Goal: Task Accomplishment & Management: Manage account settings

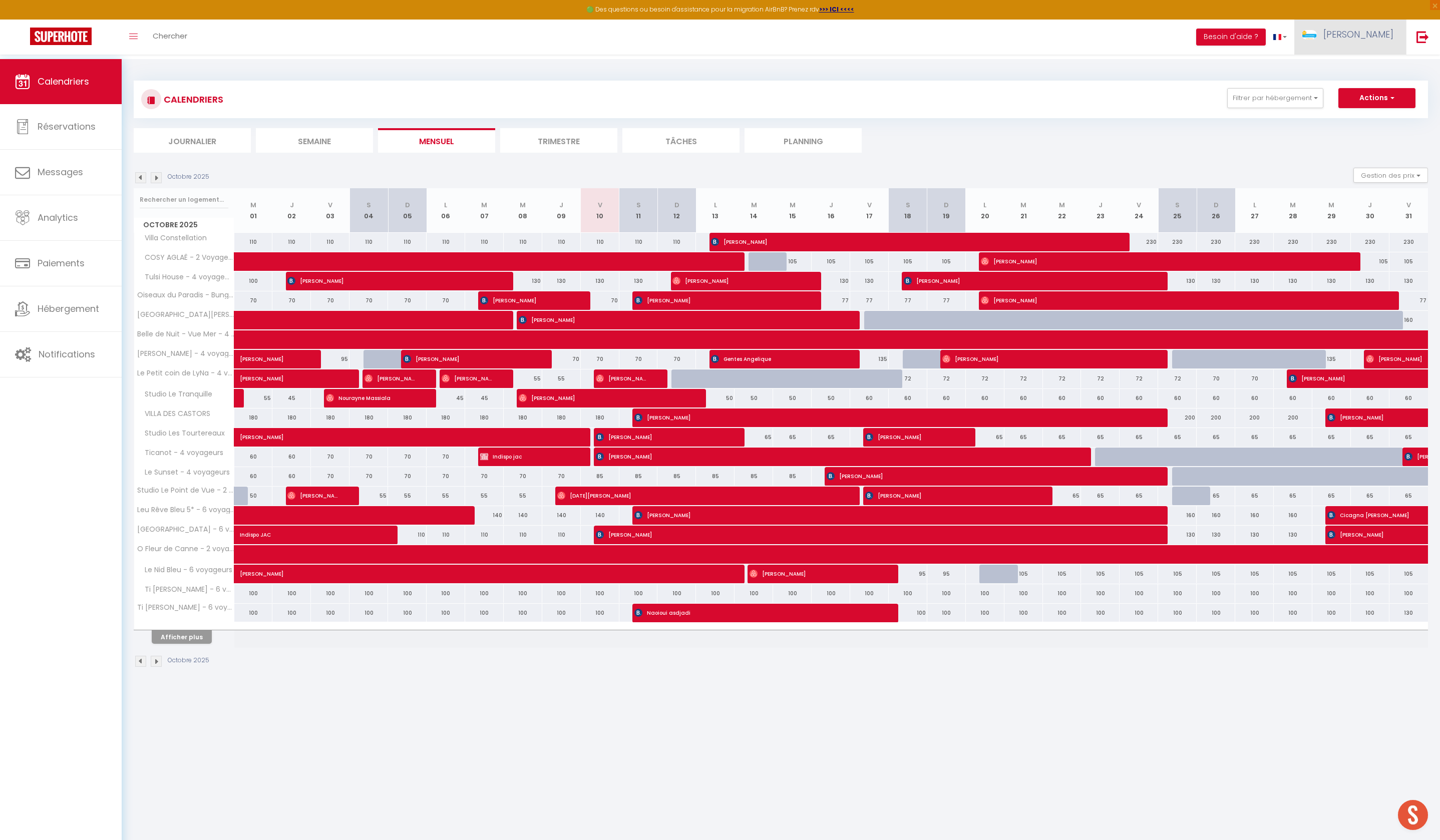
click at [1393, 38] on span "[PERSON_NAME]" at bounding box center [1359, 34] width 70 height 12
click at [1387, 73] on link "Paramètres" at bounding box center [1366, 69] width 74 height 17
select select "177"
select select "28"
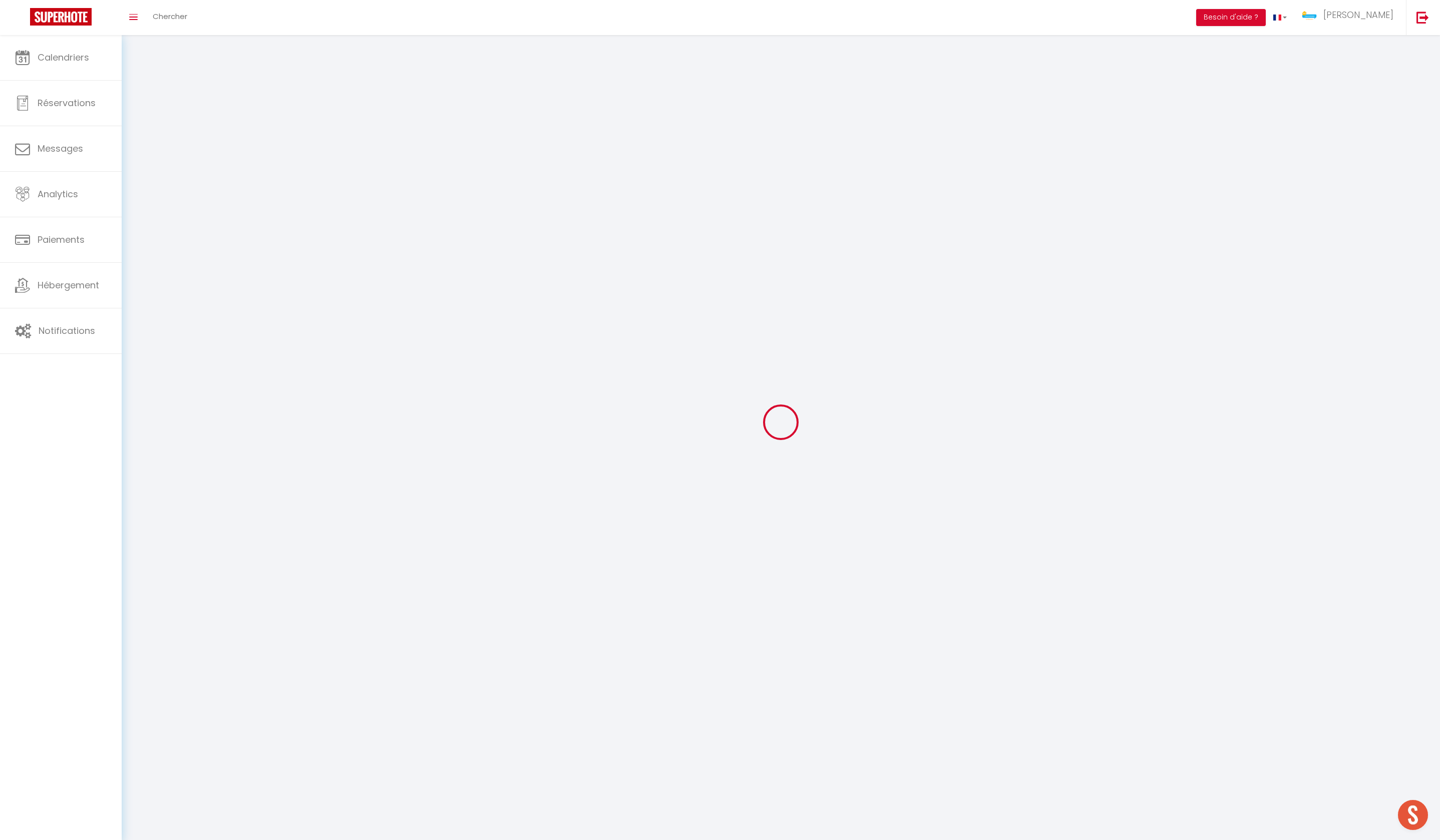
select select "fr"
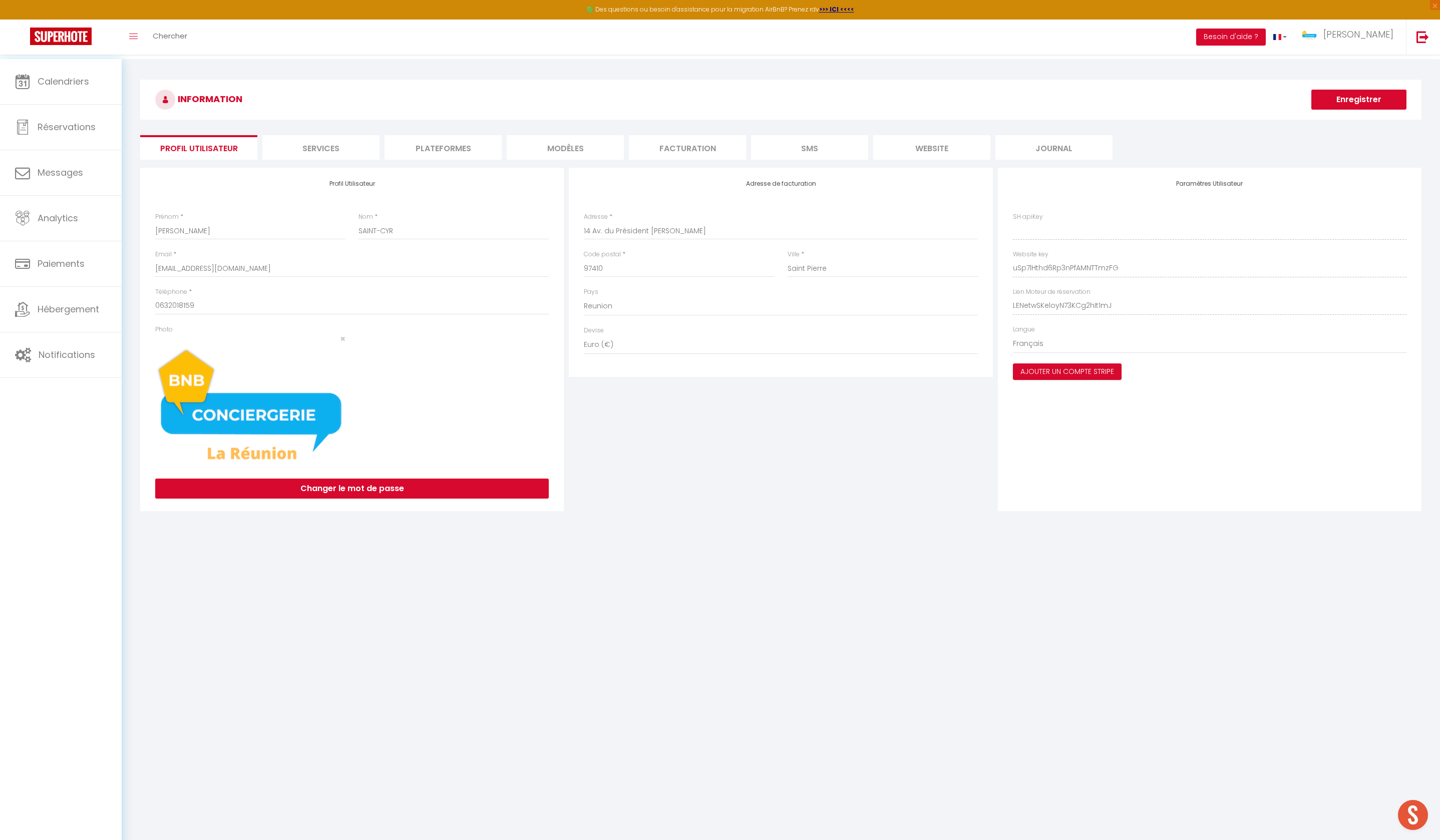
type input "uSp7lHthd6Rp3nPfAMNTTmzFG"
type input "LENetwSKeloyN73KCg2hIt1mJ"
type input "[URL][DOMAIN_NAME]"
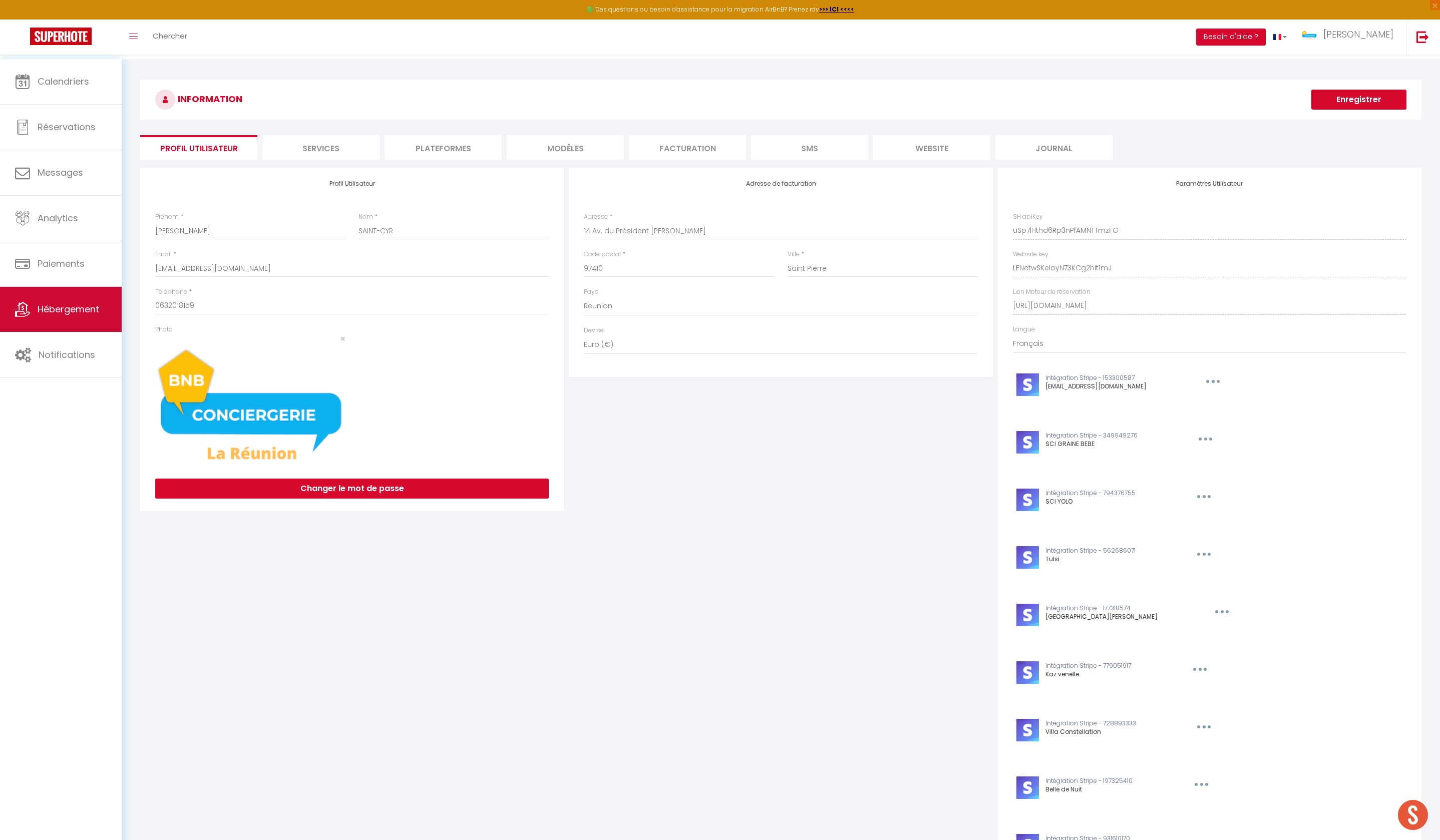
click at [78, 324] on link "Hébergement" at bounding box center [60, 310] width 121 height 45
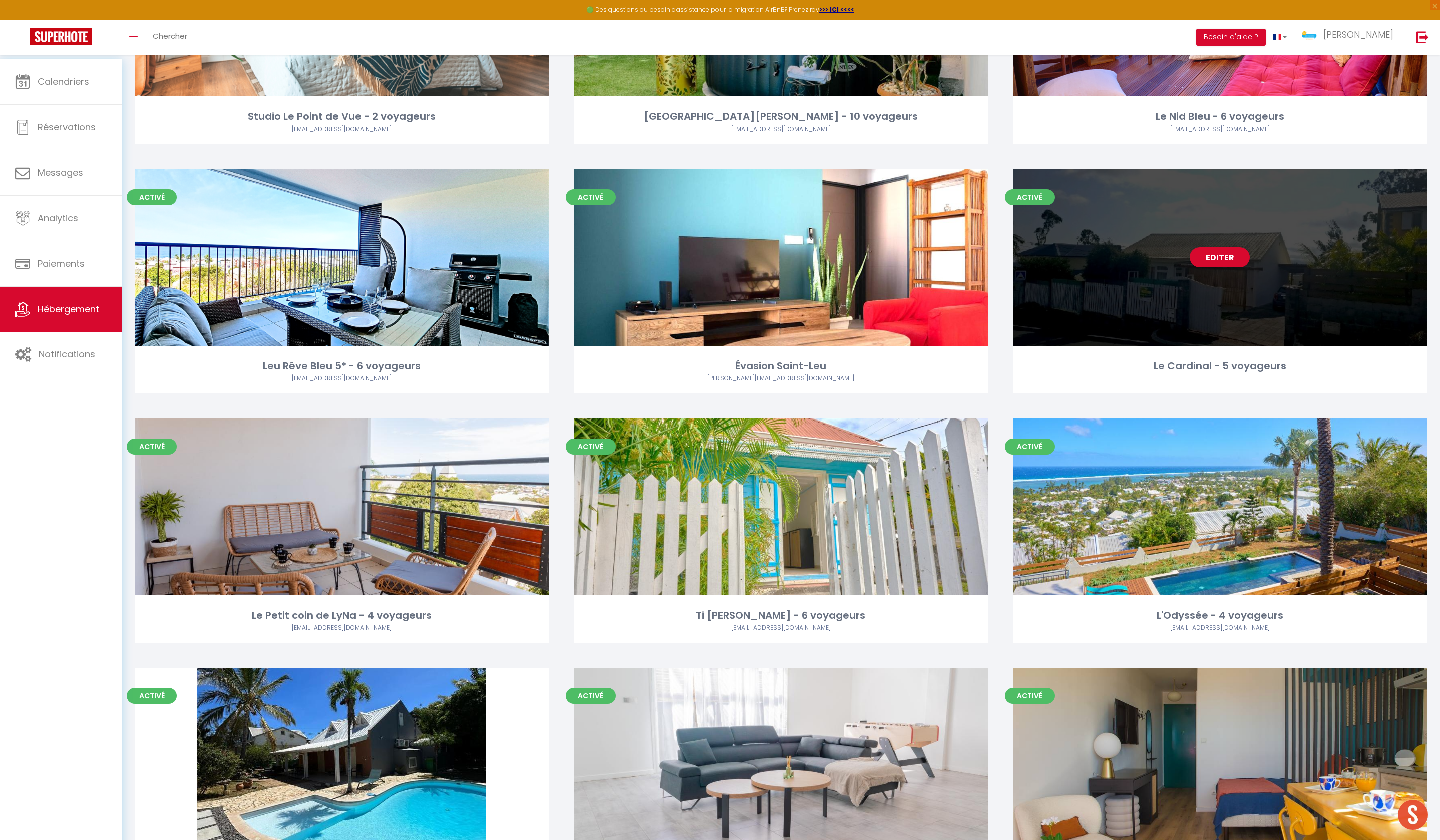
scroll to position [1712, 0]
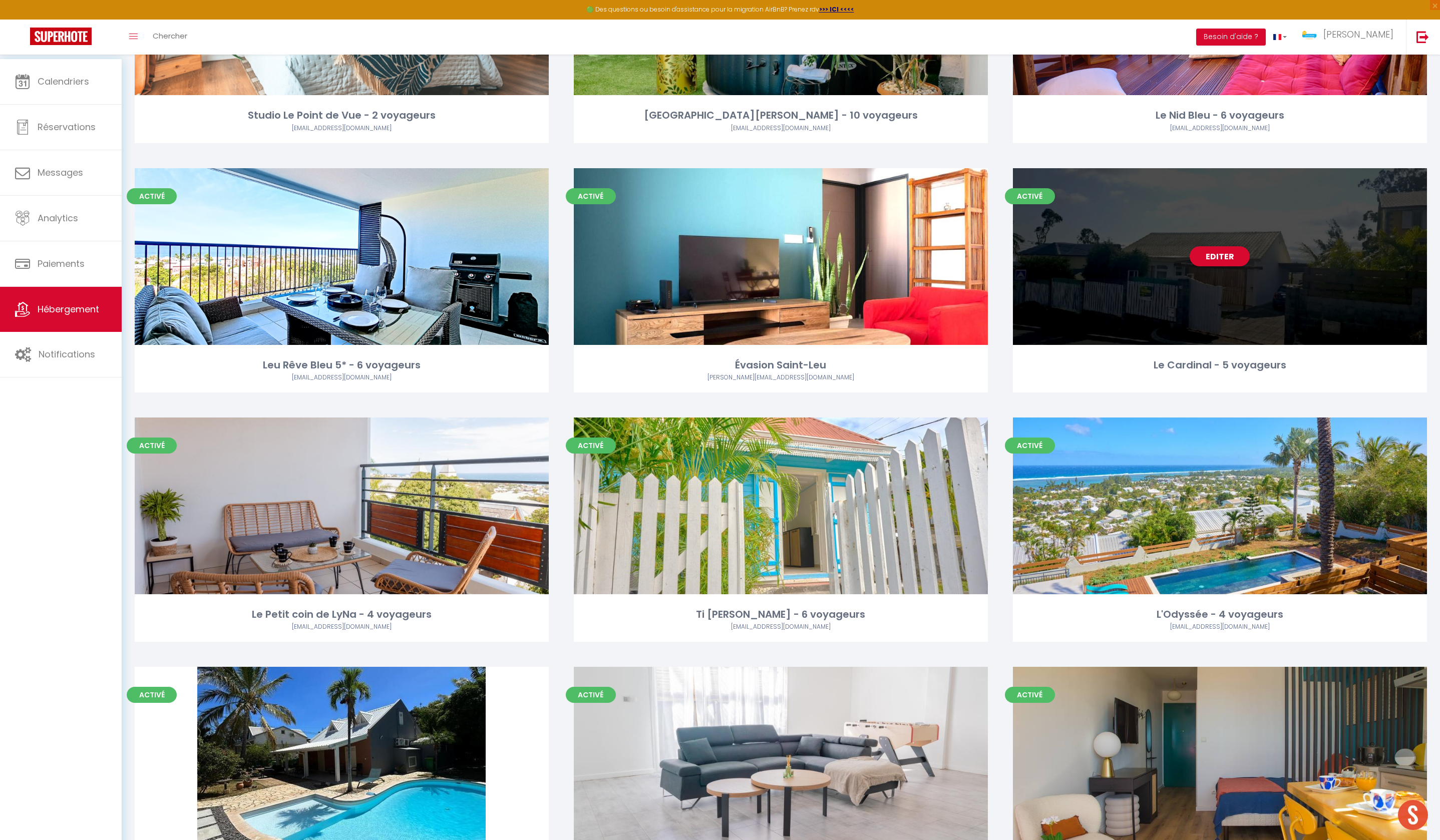
click at [1171, 295] on div "Editer" at bounding box center [1220, 256] width 414 height 177
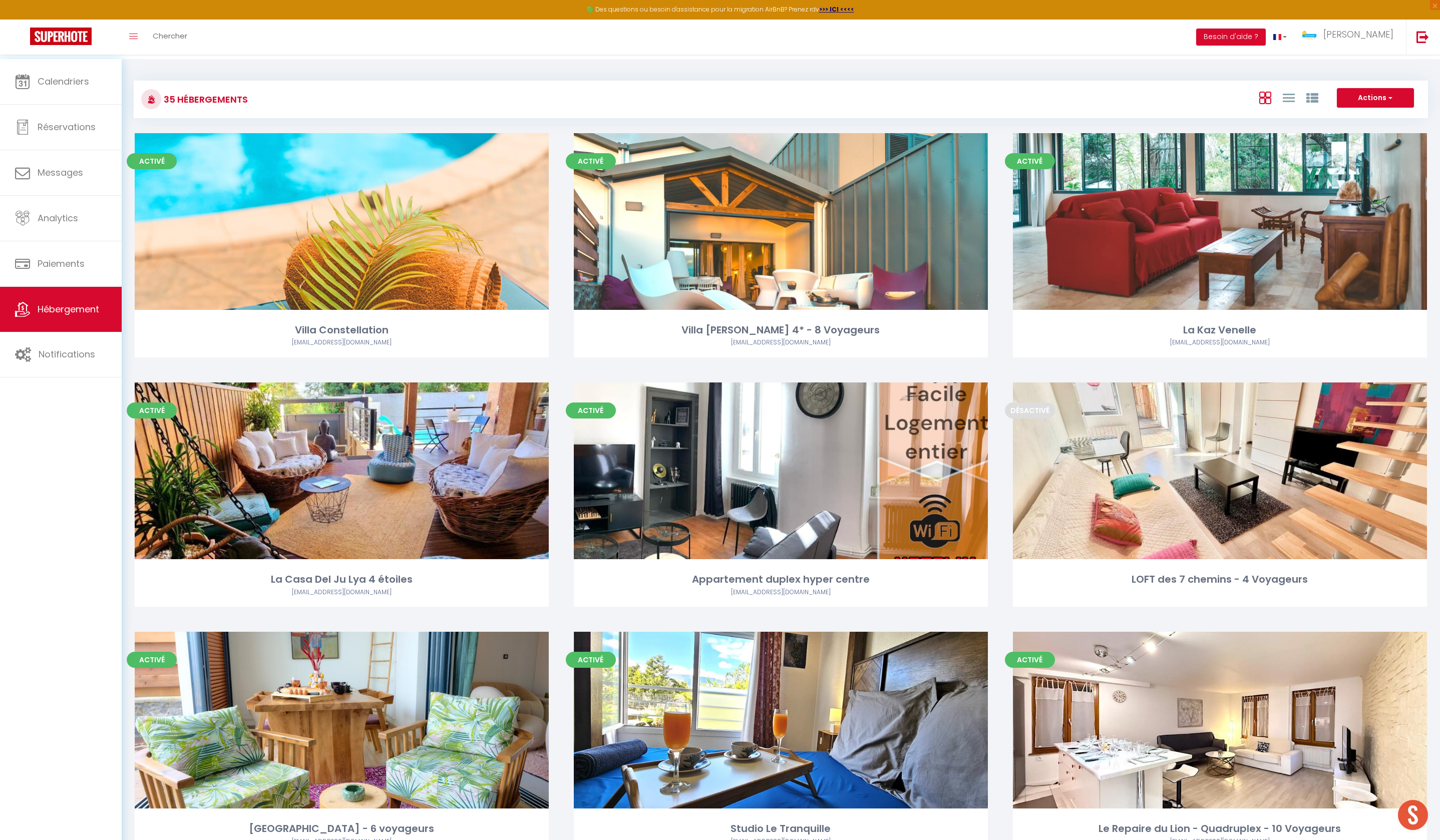
select select "3"
select select "2"
select select "1"
select select
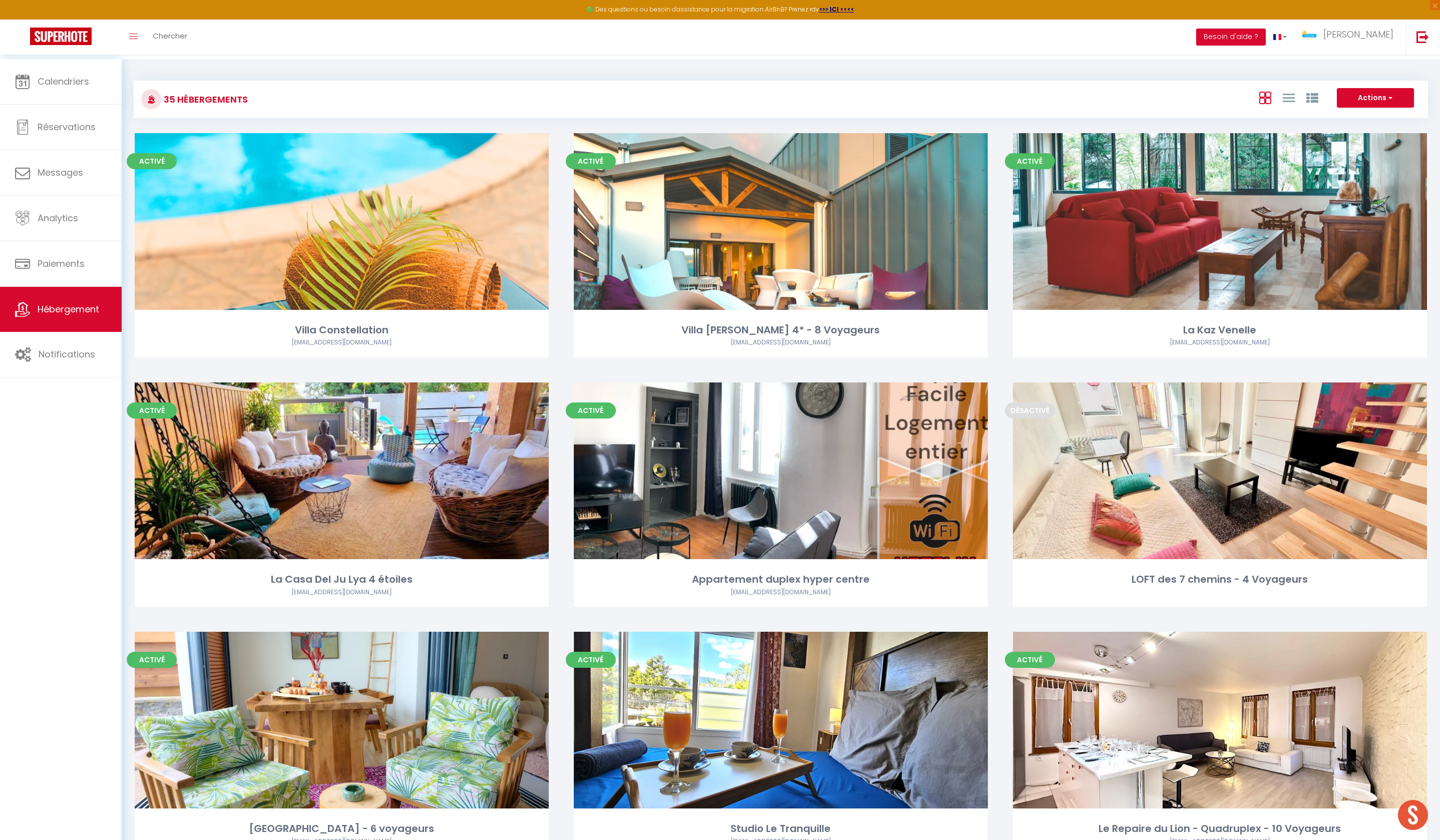
select select "28"
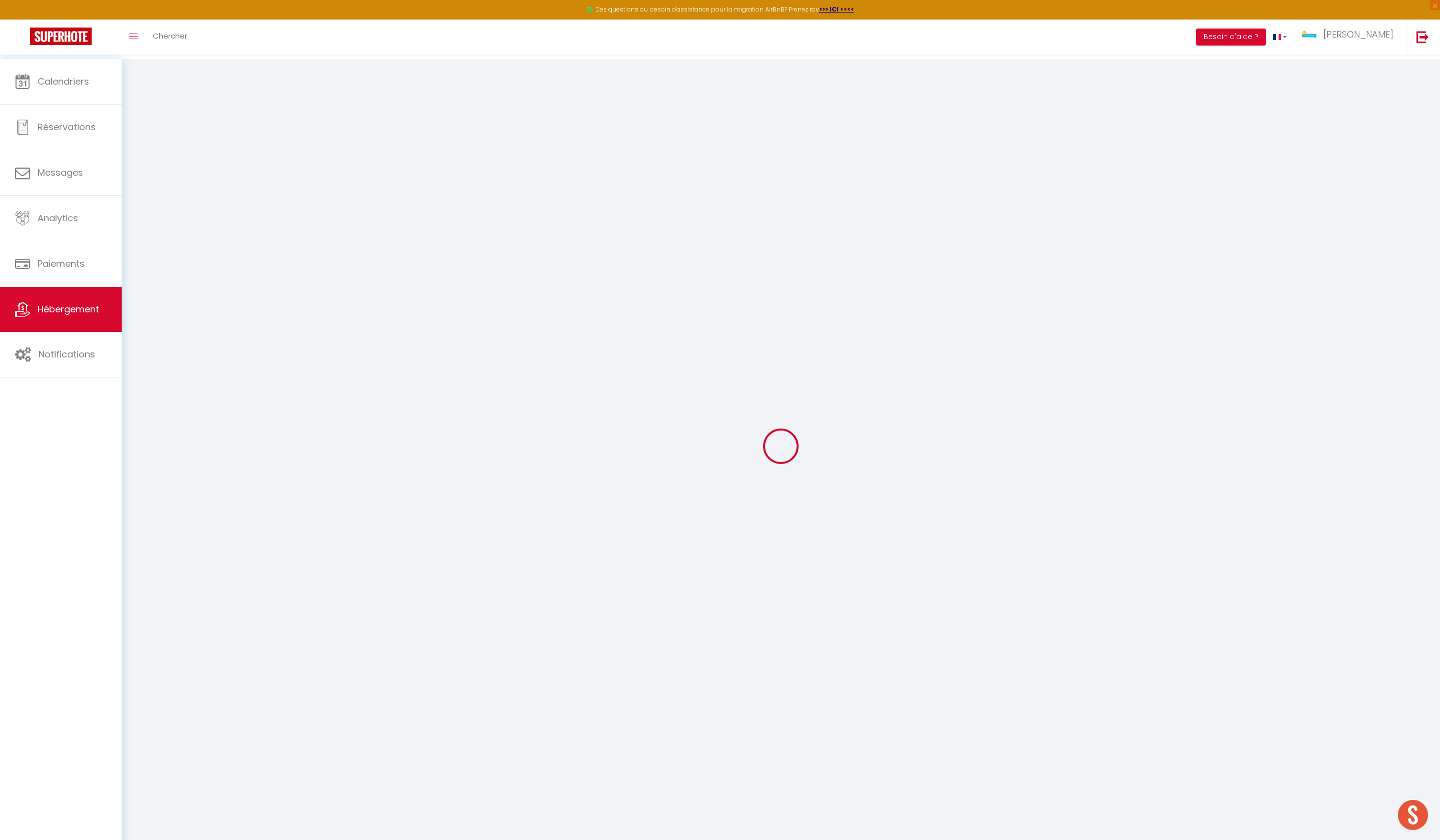
select select
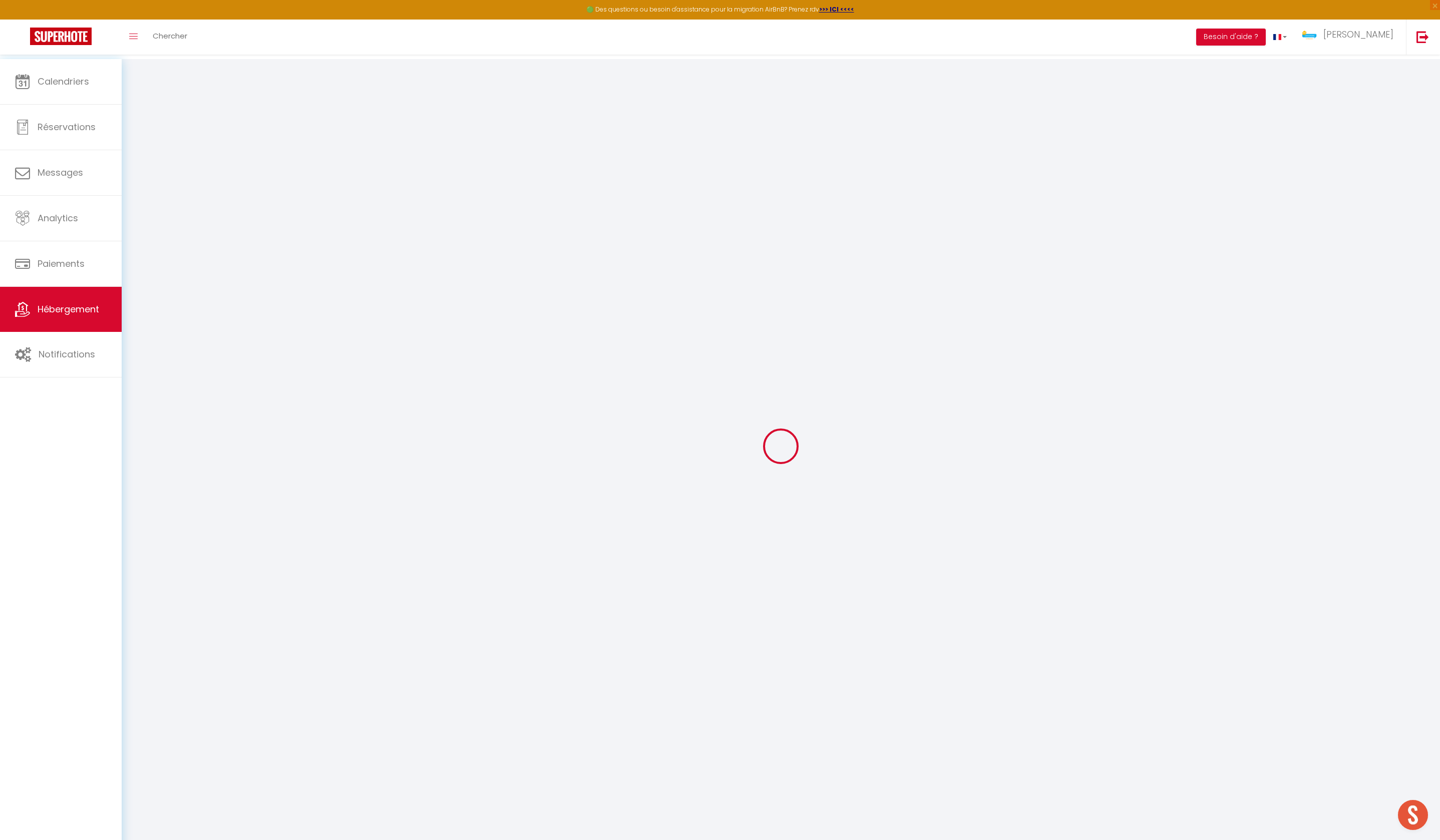
select select
checkbox input "false"
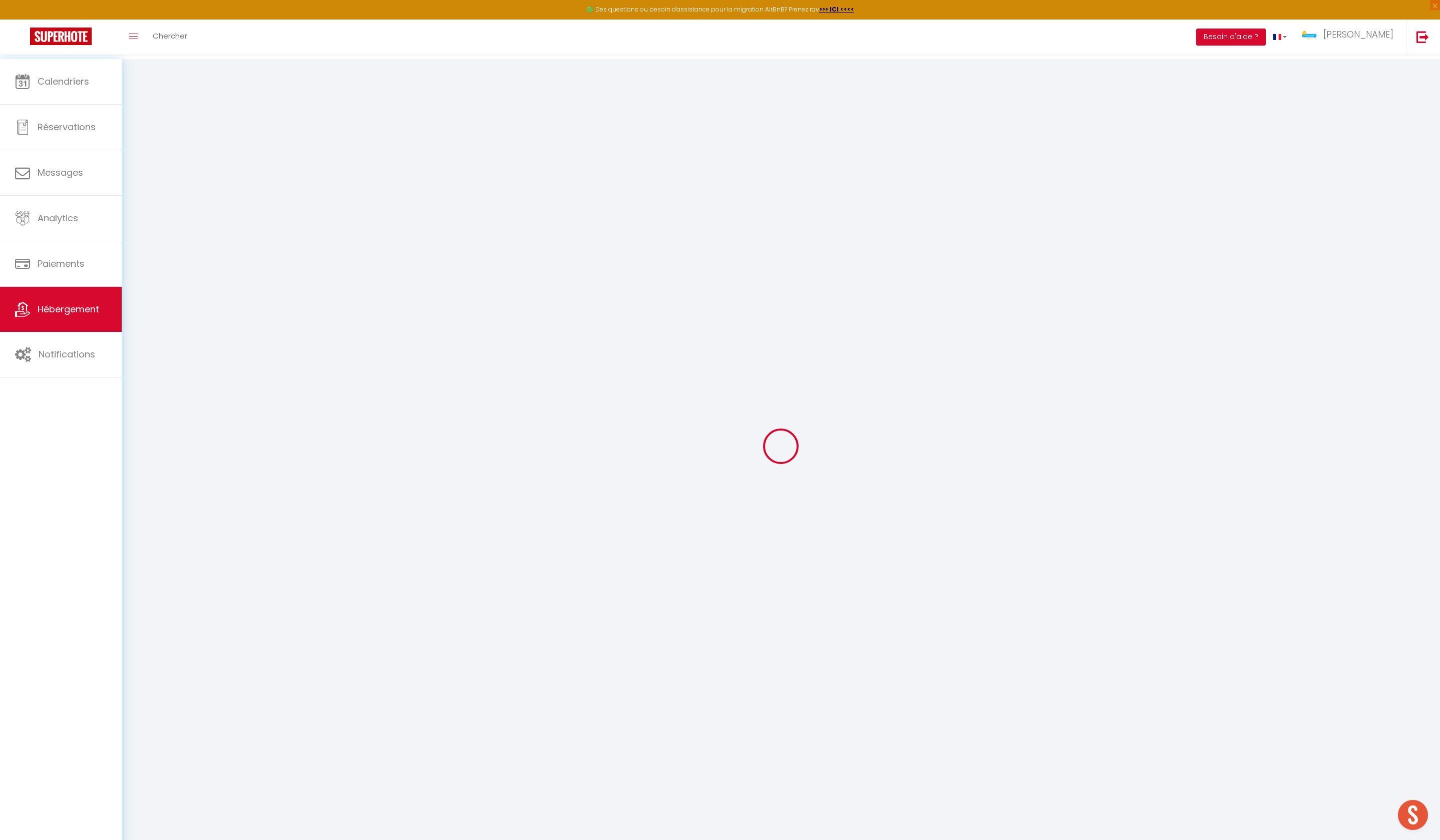
select select
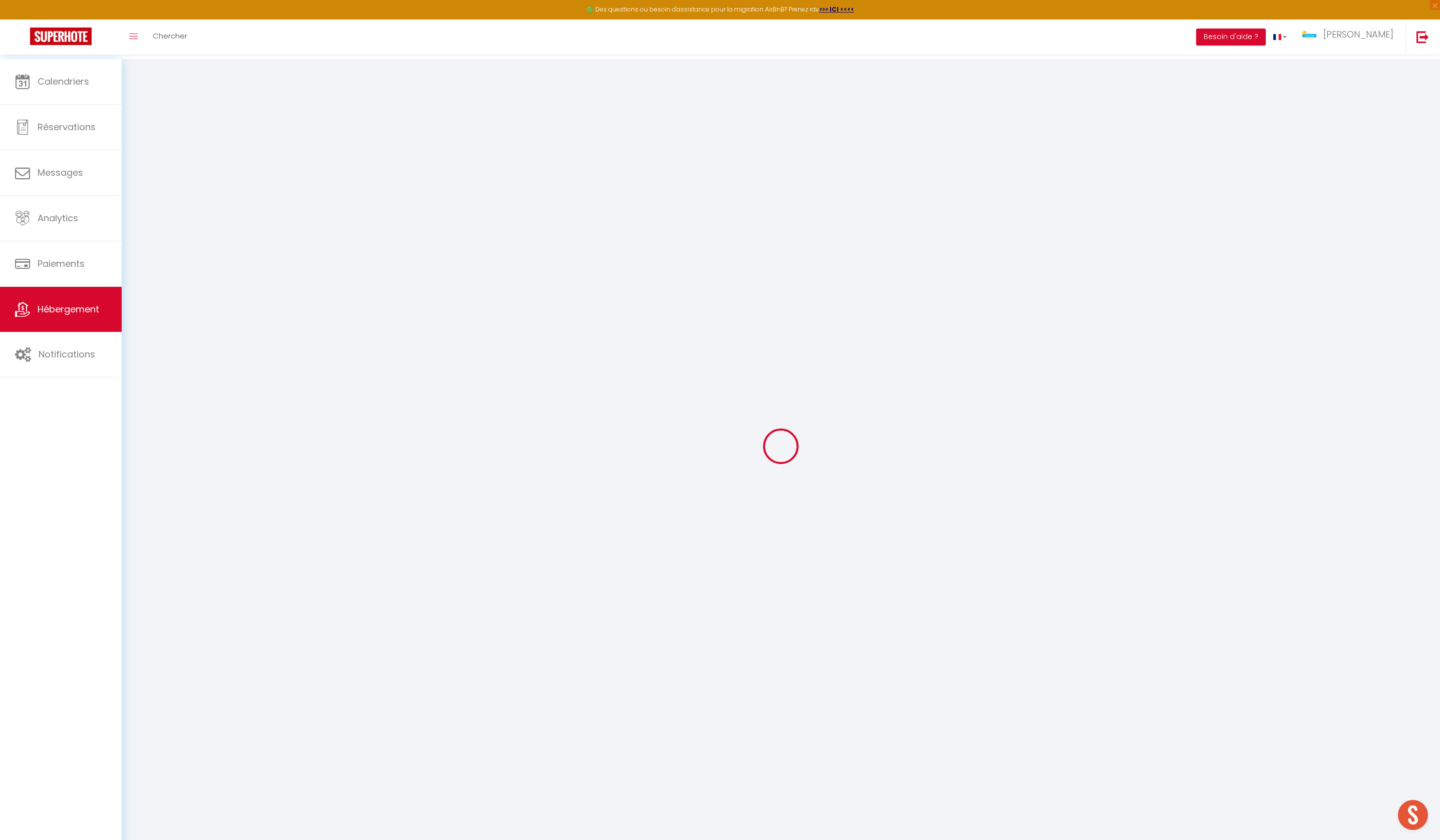
select select
checkbox input "false"
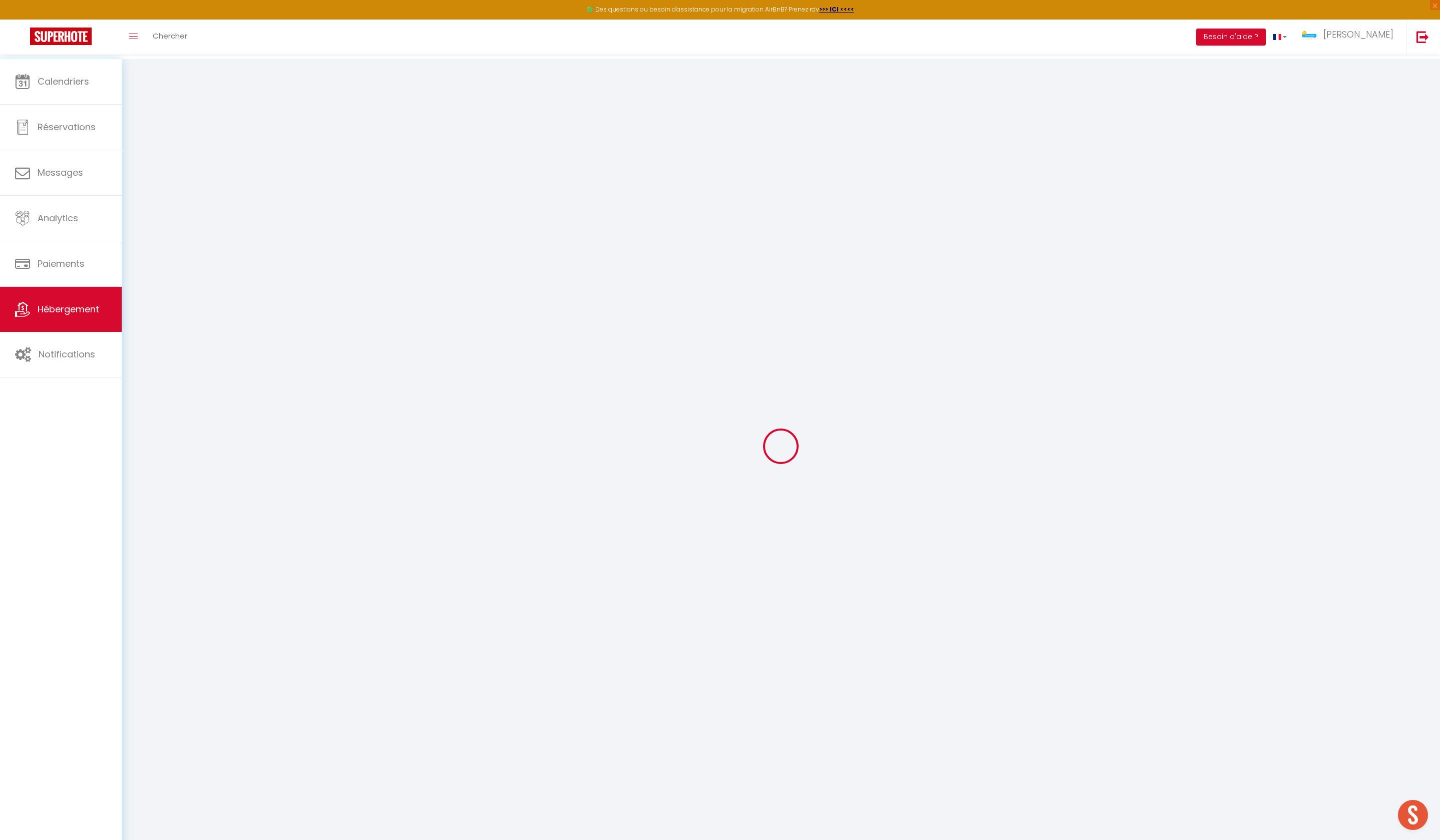
checkbox input "false"
select select
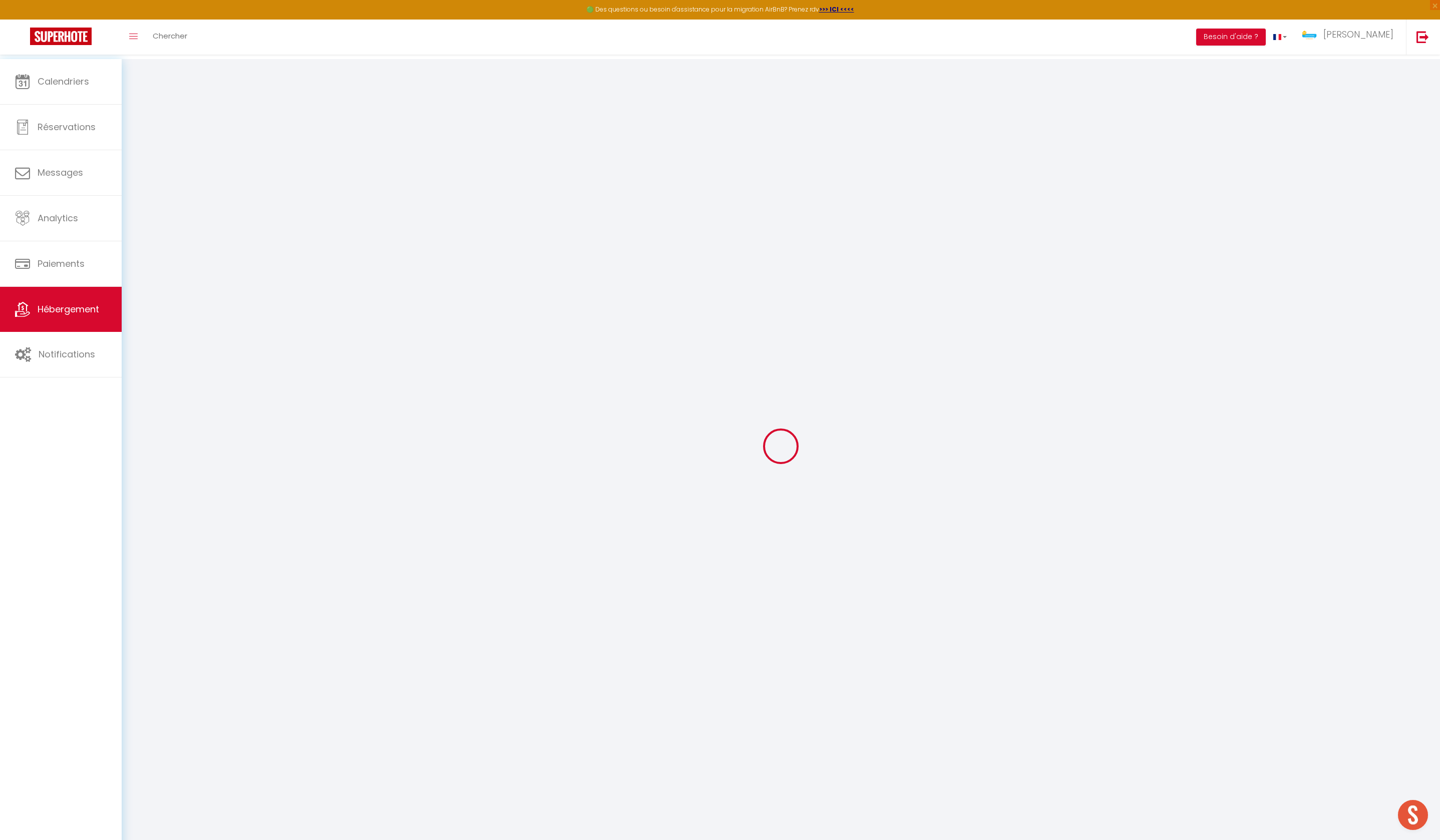
select select
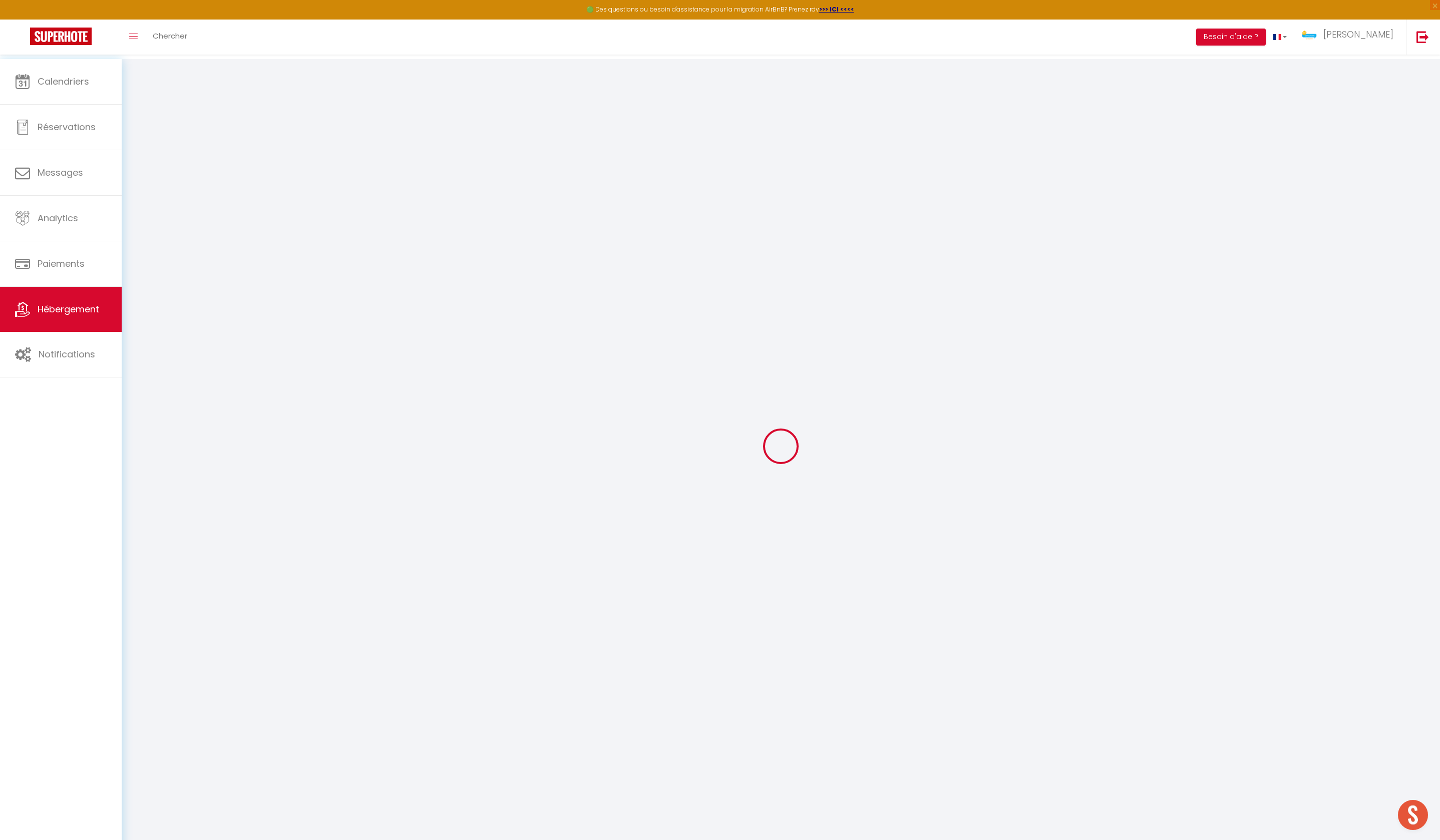
checkbox input "false"
select select
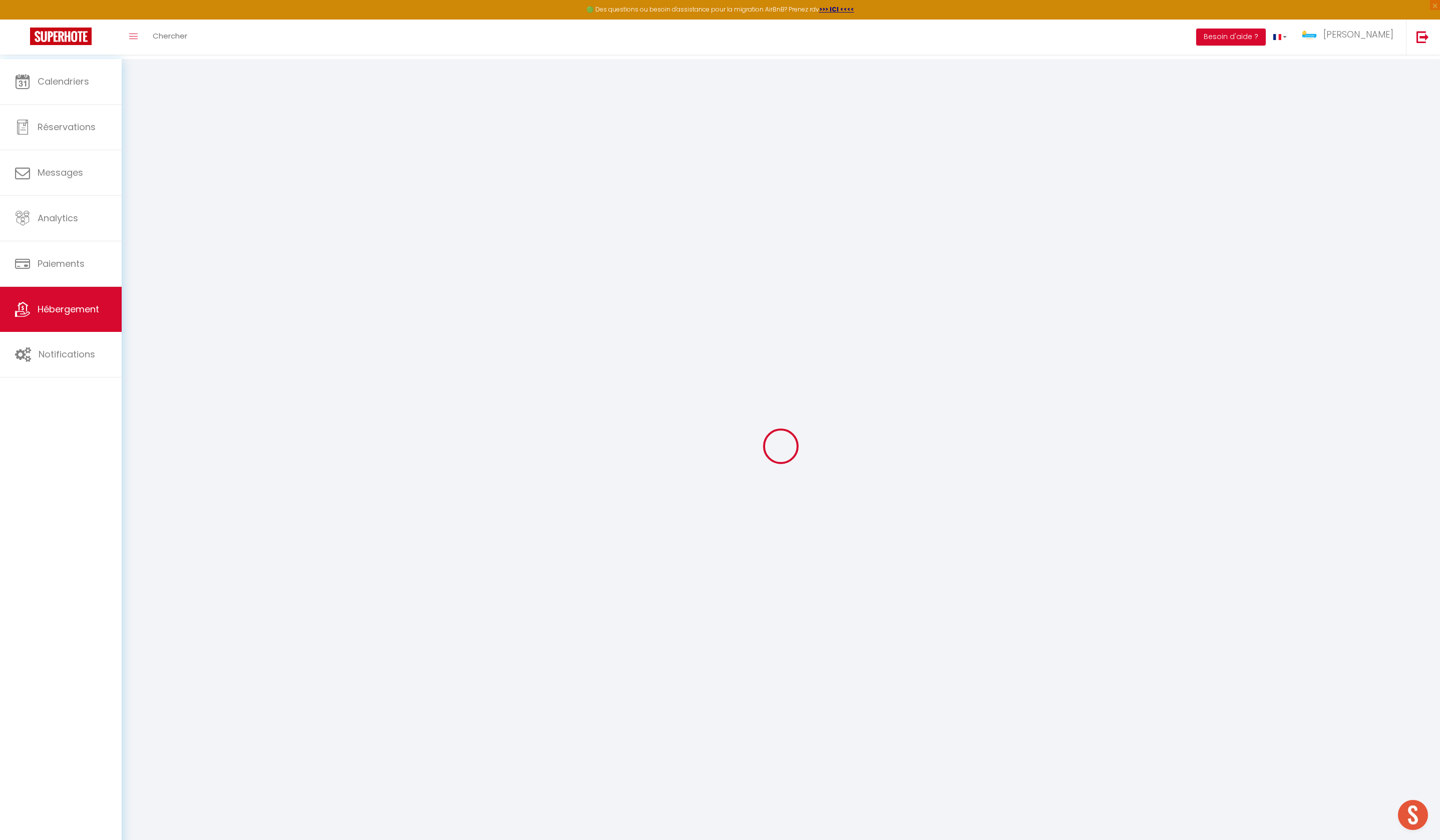
select select
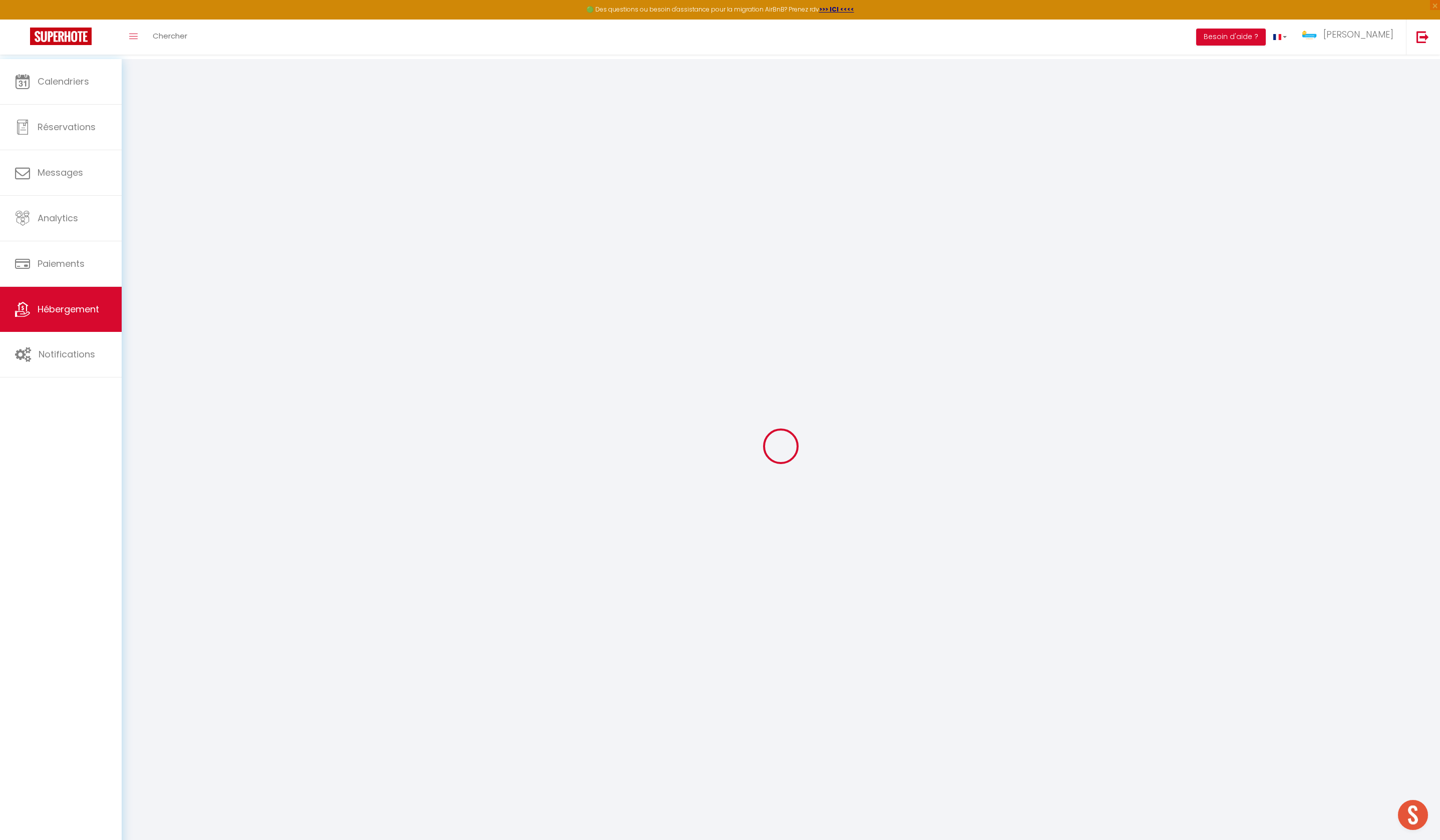
select select
checkbox input "false"
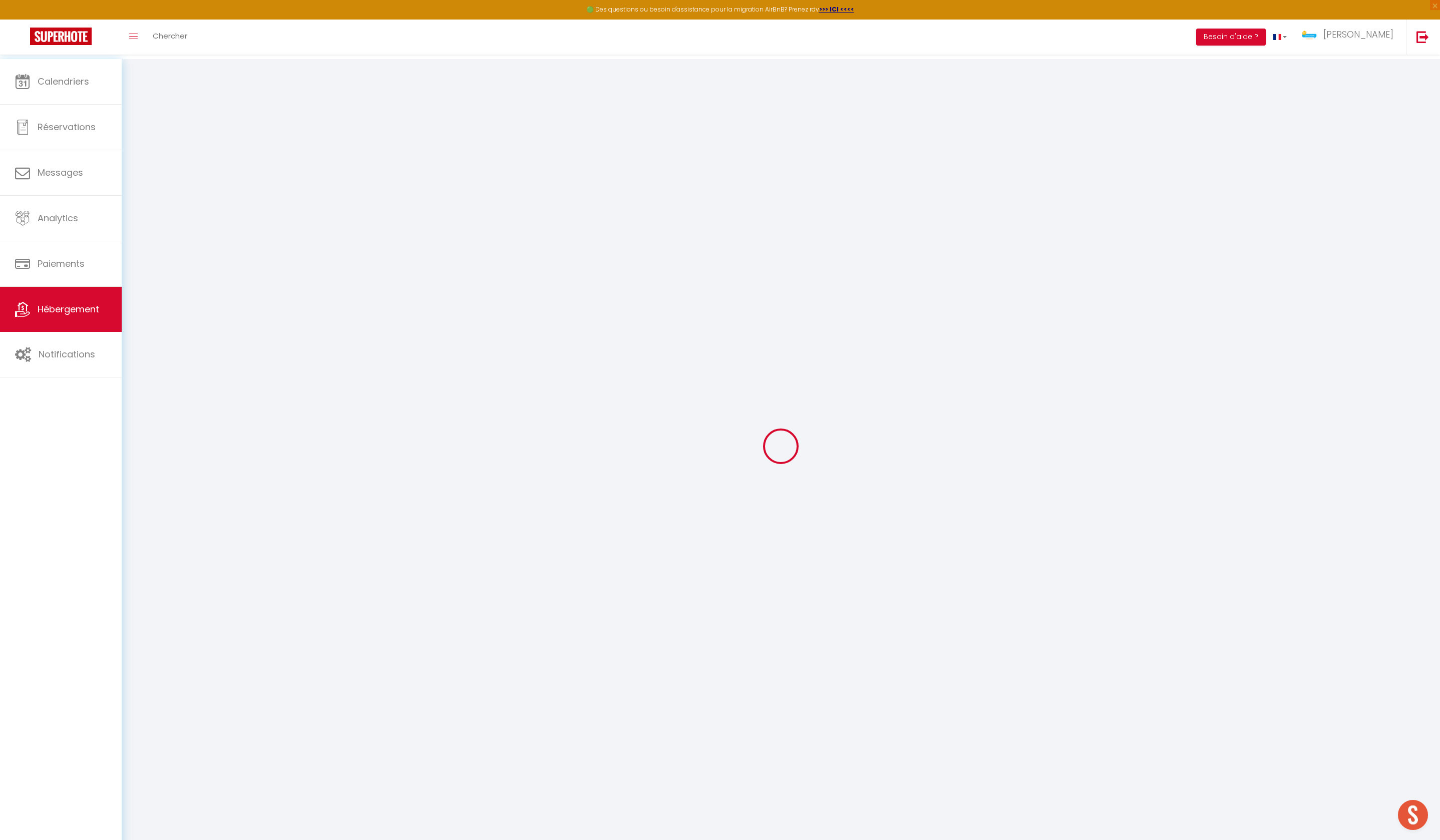
checkbox input "false"
select select
type input "Le Cardinal - 5 voyageurs"
type input "[PERSON_NAME]"
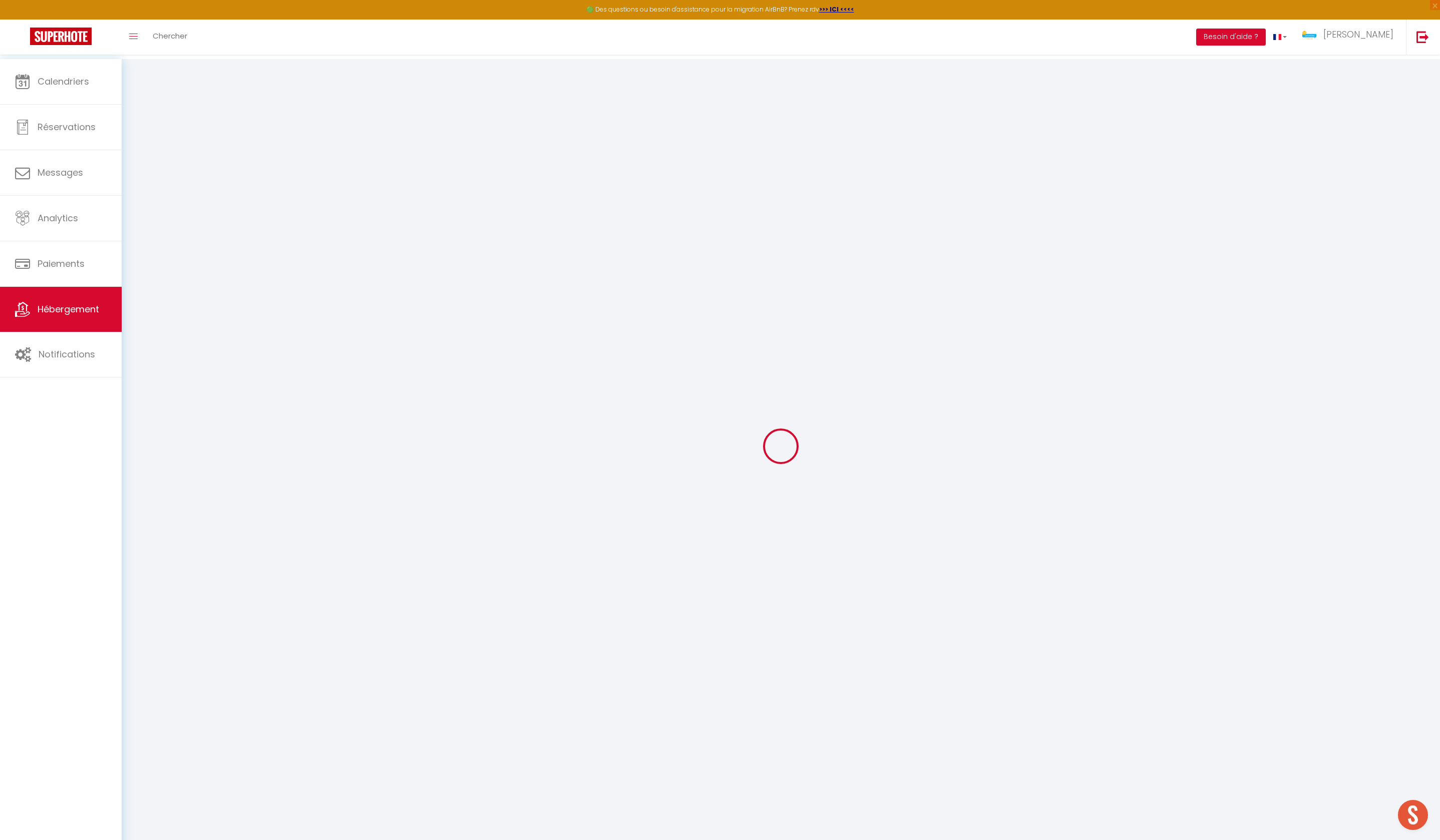
type input "Legros"
type input "51 chemin [PERSON_NAME]"
type input "97430"
type input "Le Tampon"
select select "houses"
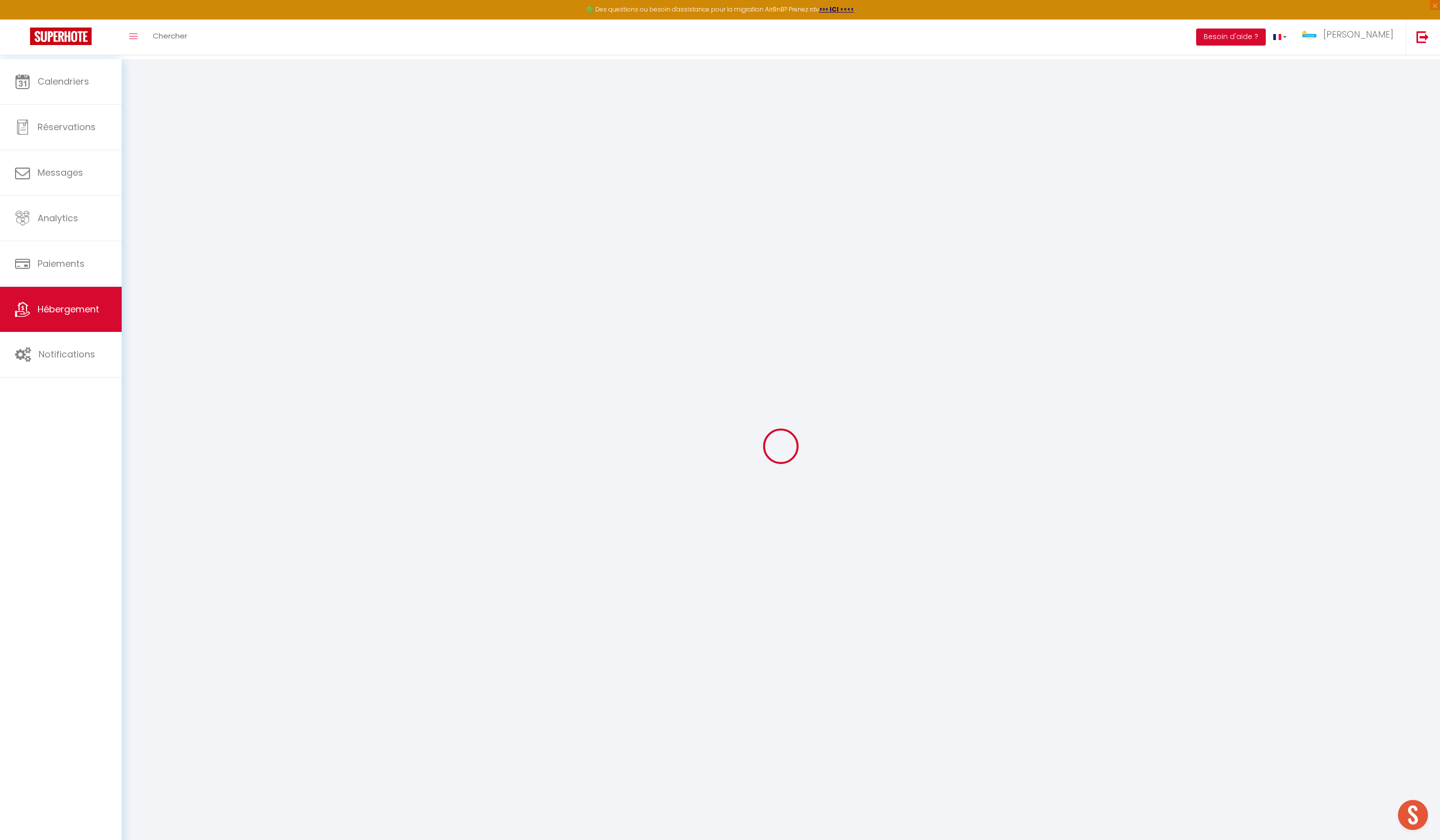
select select "5"
select select "3"
type input "100"
type input "160"
type input "5"
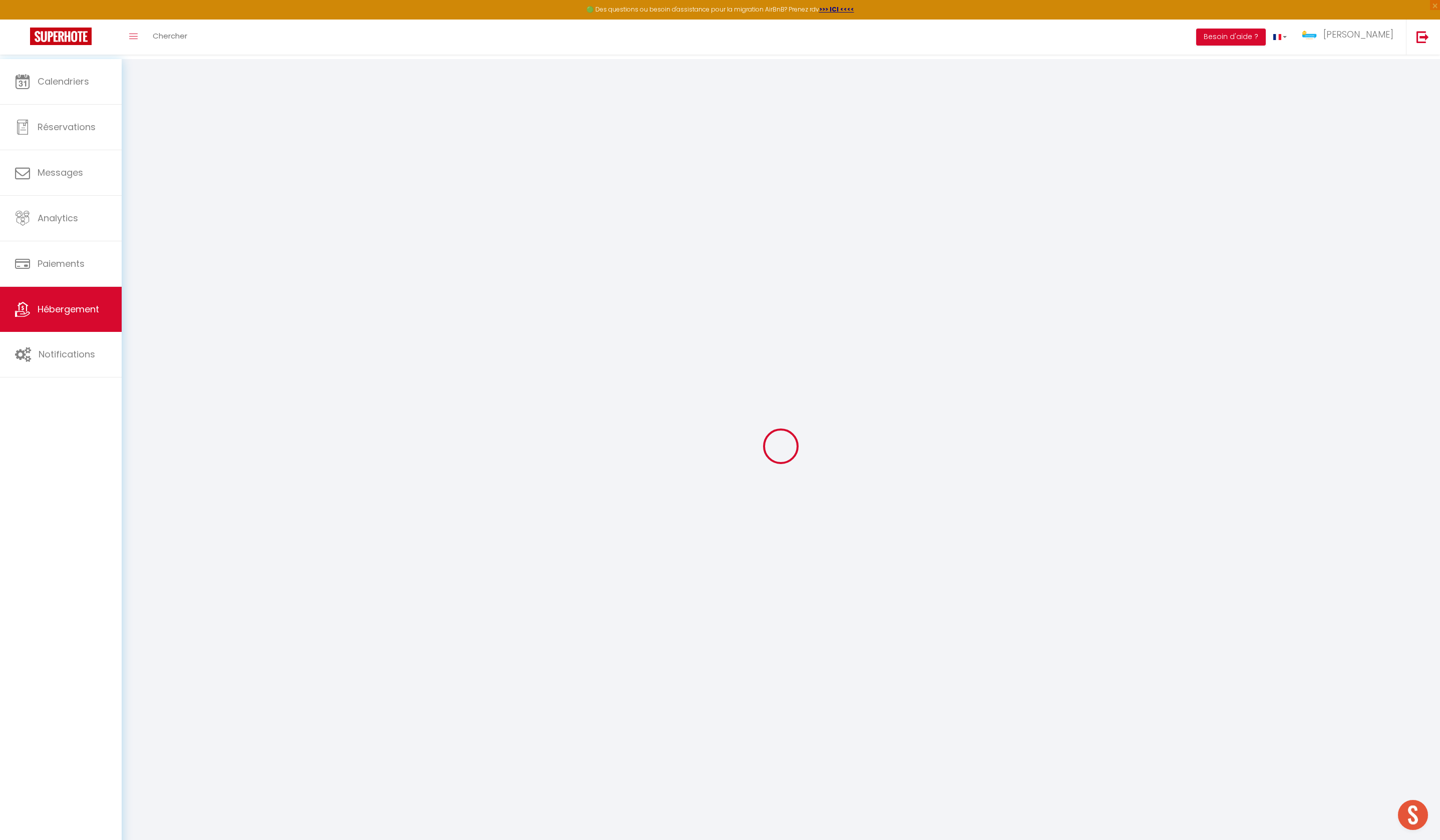
type input "2.30"
type input "500"
select select
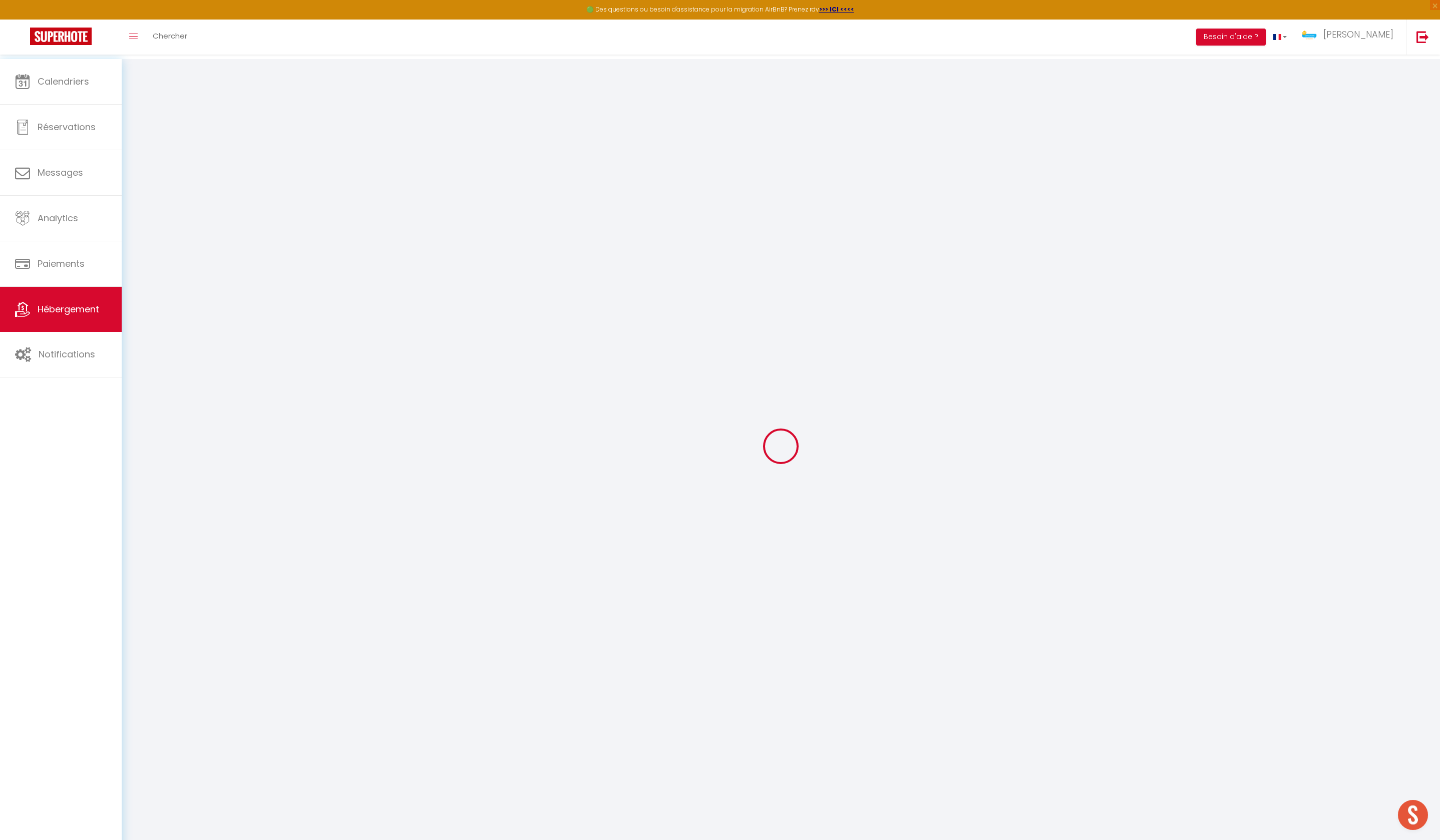
select select
type input "51 chemin [PERSON_NAME]"
type input "97430"
type input "Le Tampon"
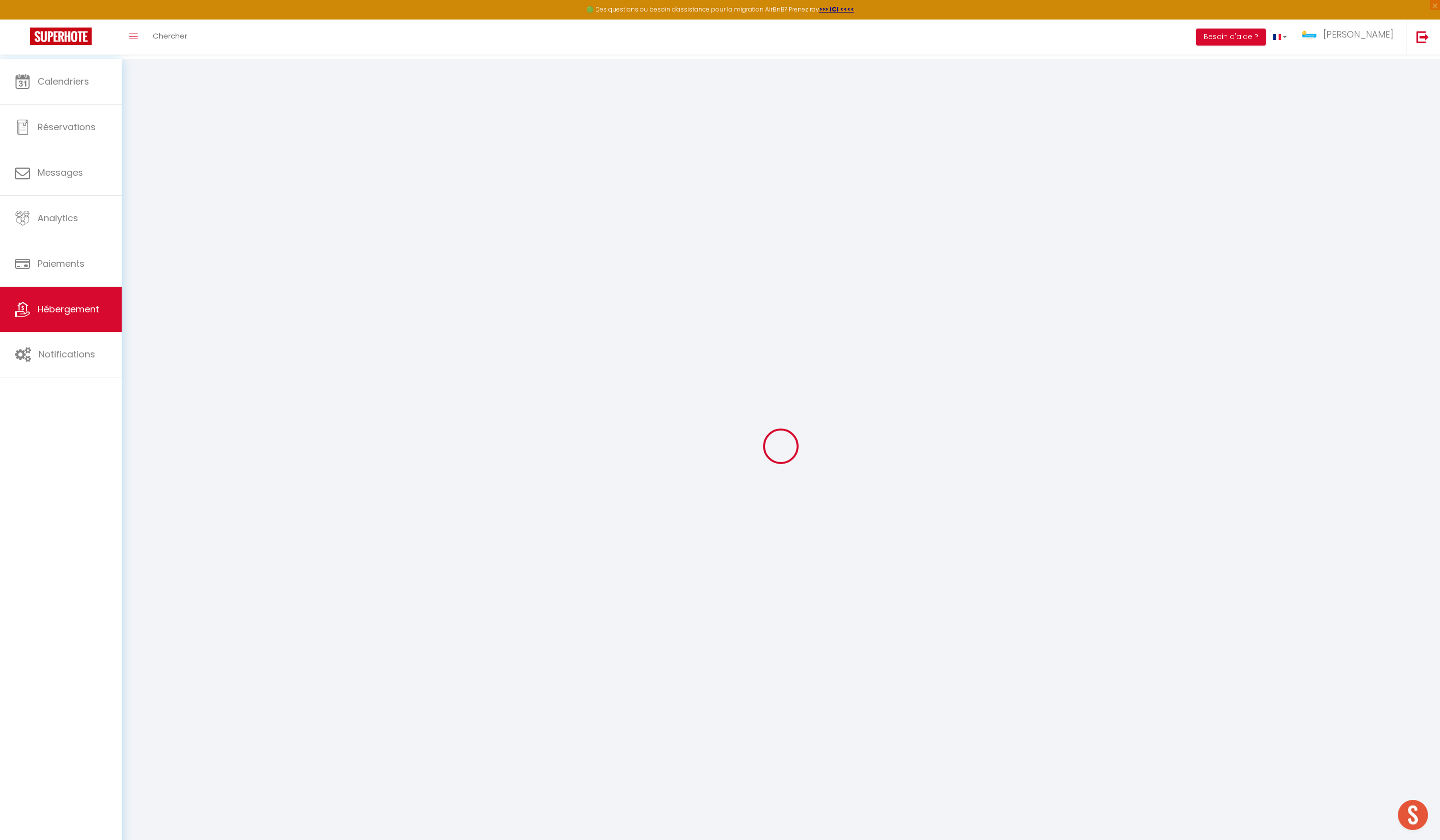
select select "177"
type input "[EMAIL_ADDRESS][DOMAIN_NAME]"
select select
checkbox input "false"
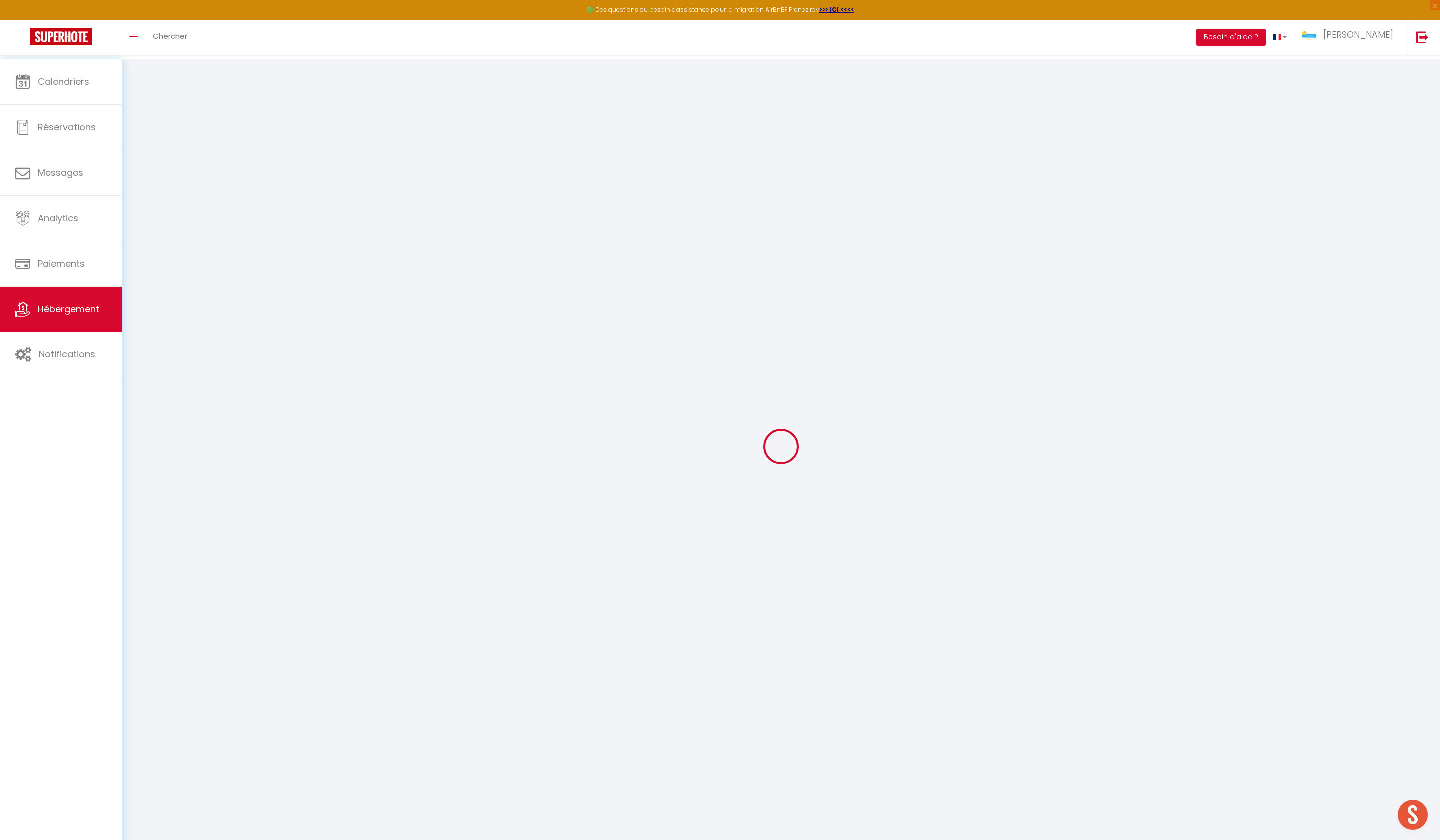
checkbox input "false"
radio input "true"
type input "25"
type input "120"
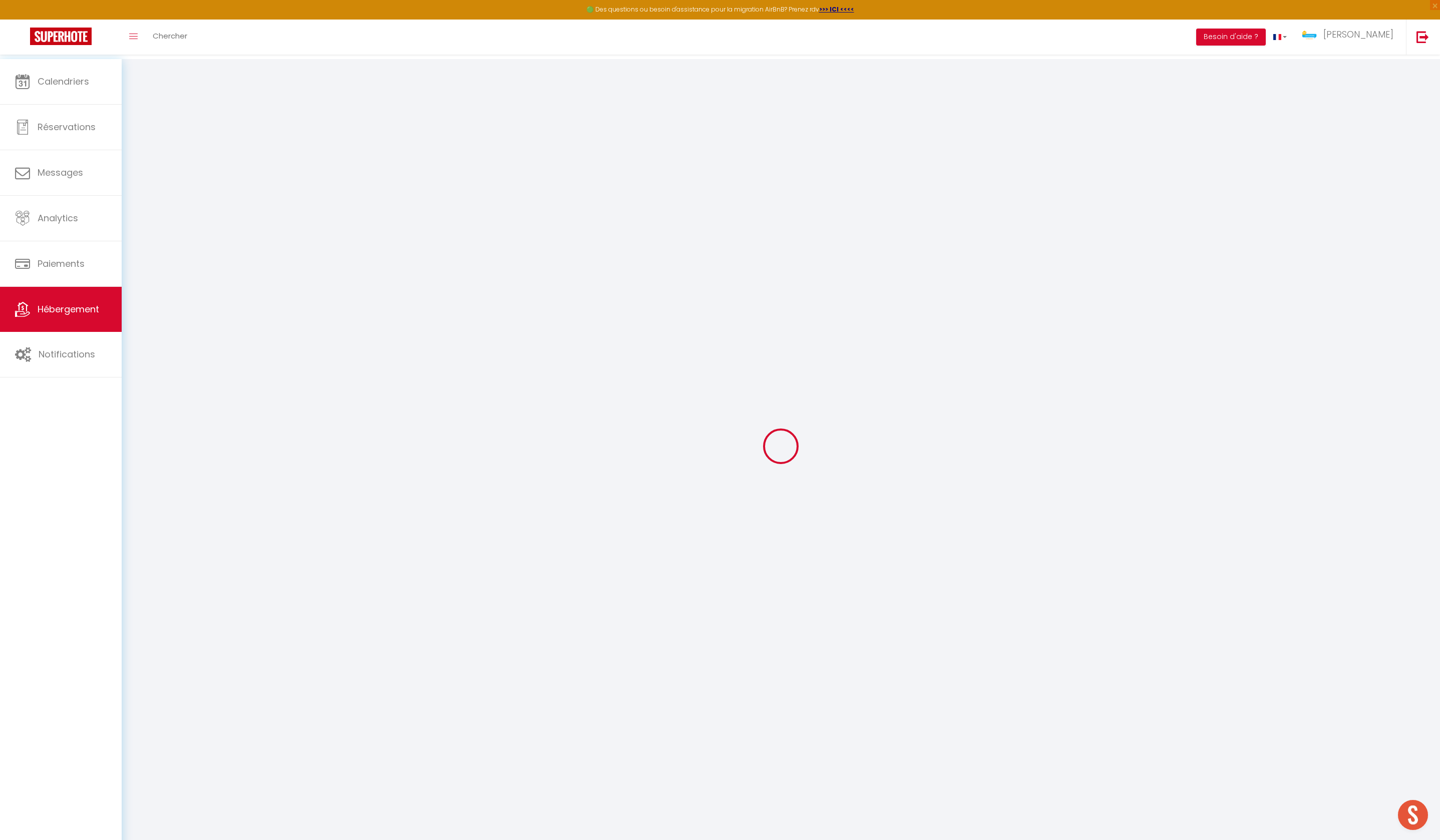
type input "0"
type input "40"
type input "0"
select select
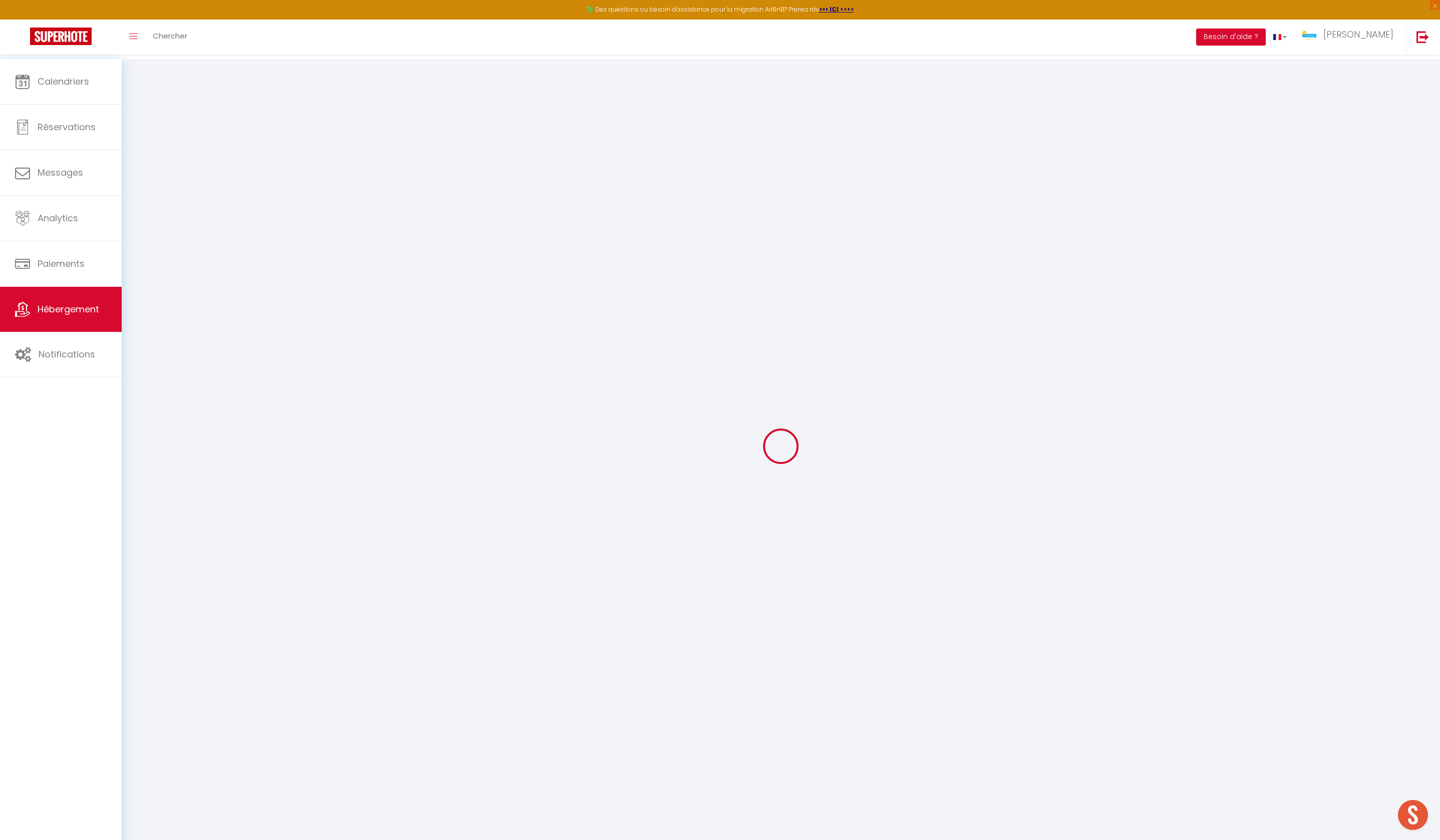
select select
checkbox input "false"
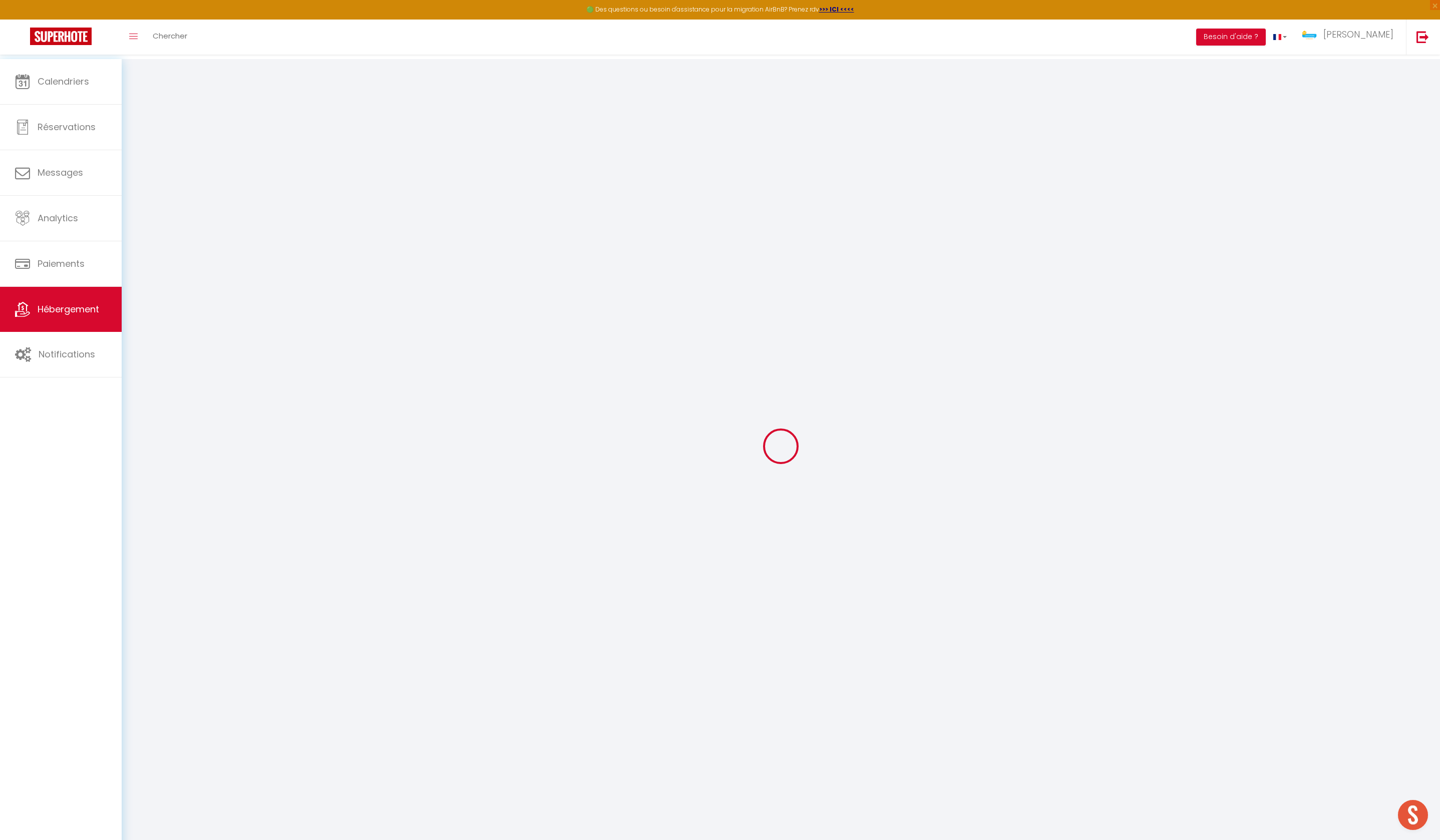
checkbox input "false"
select select
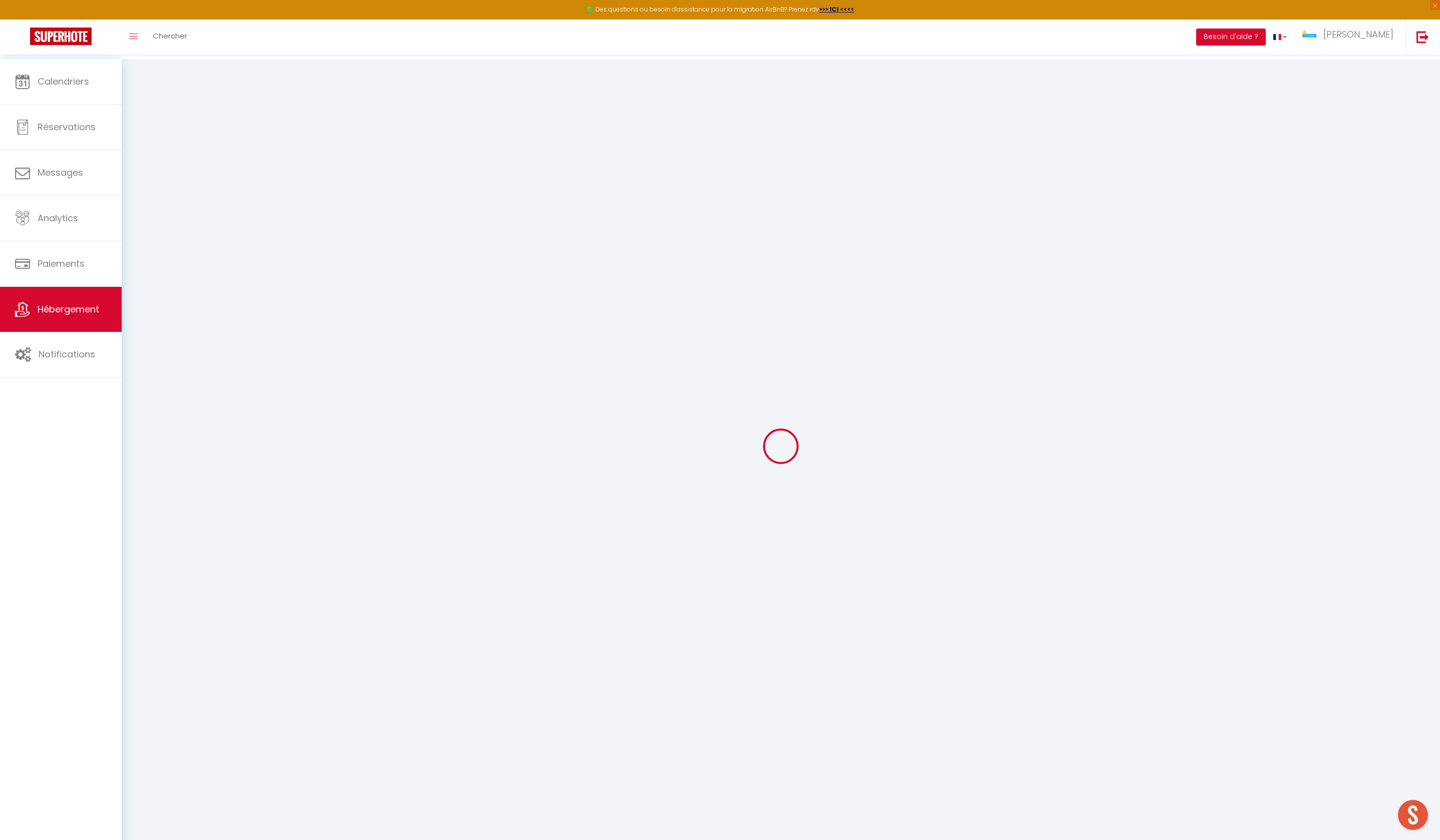
select select
checkbox input "false"
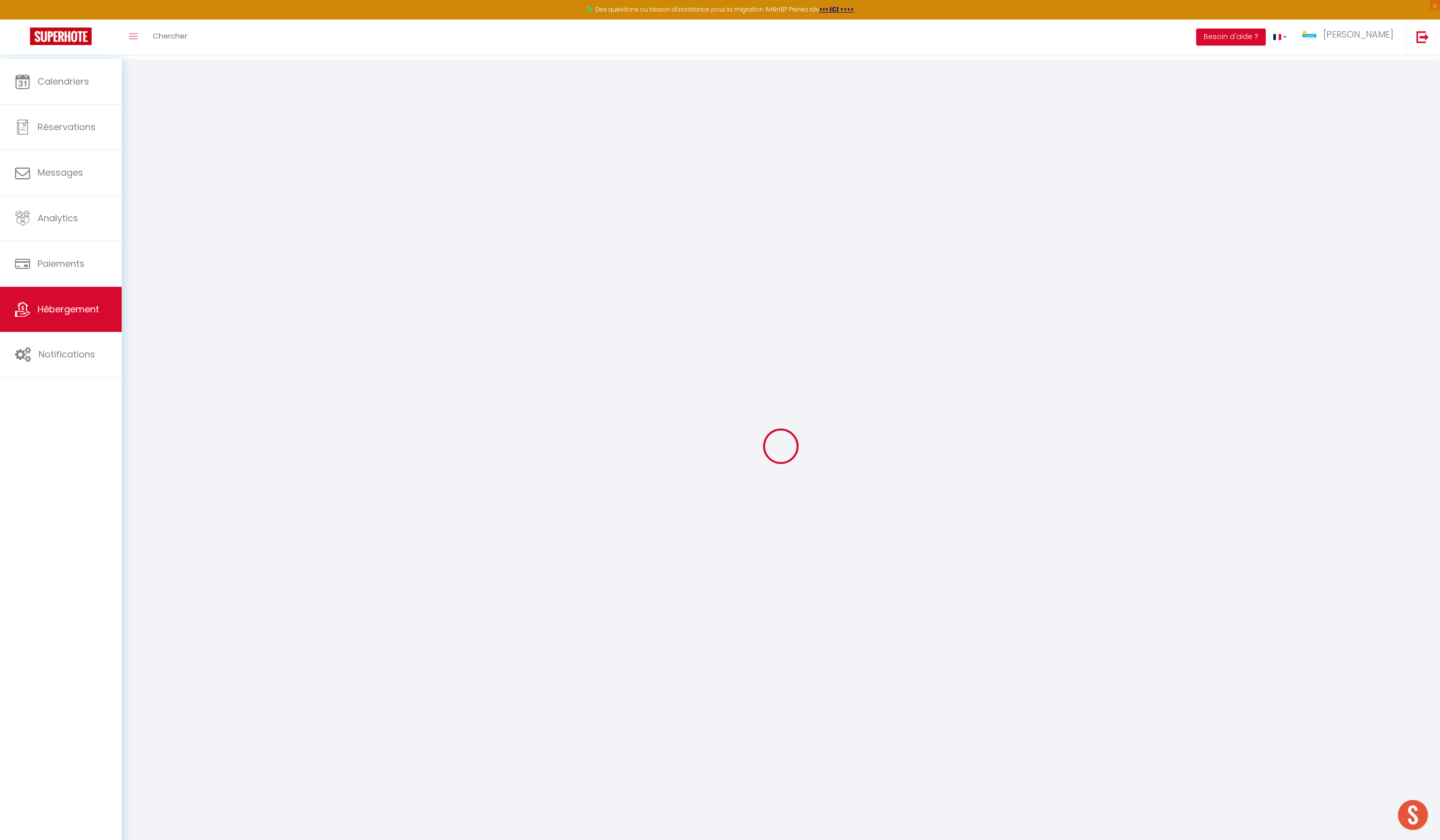
checkbox input "false"
select select
checkbox input "false"
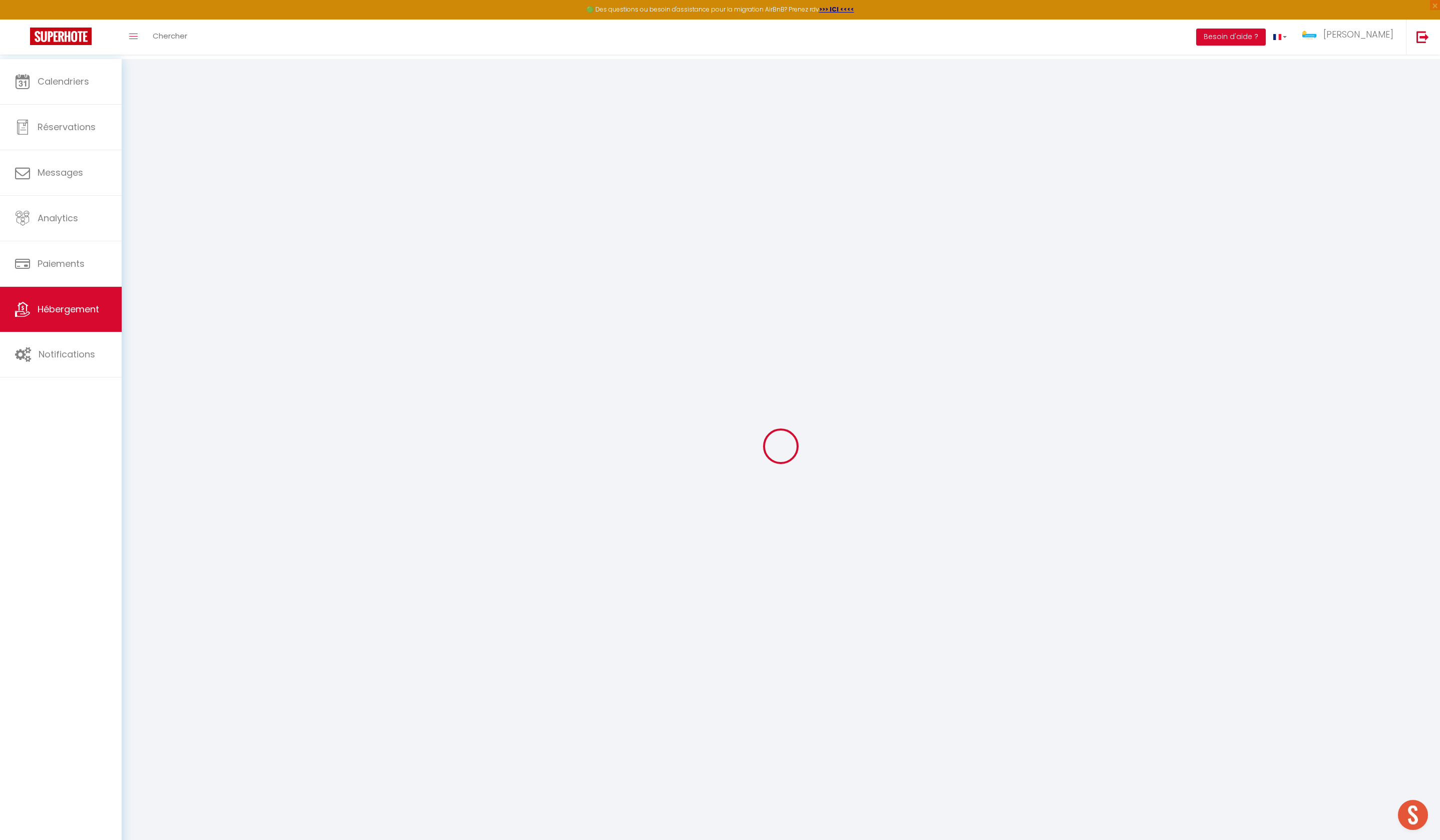
checkbox input "false"
select select "16:00"
select select "18:00"
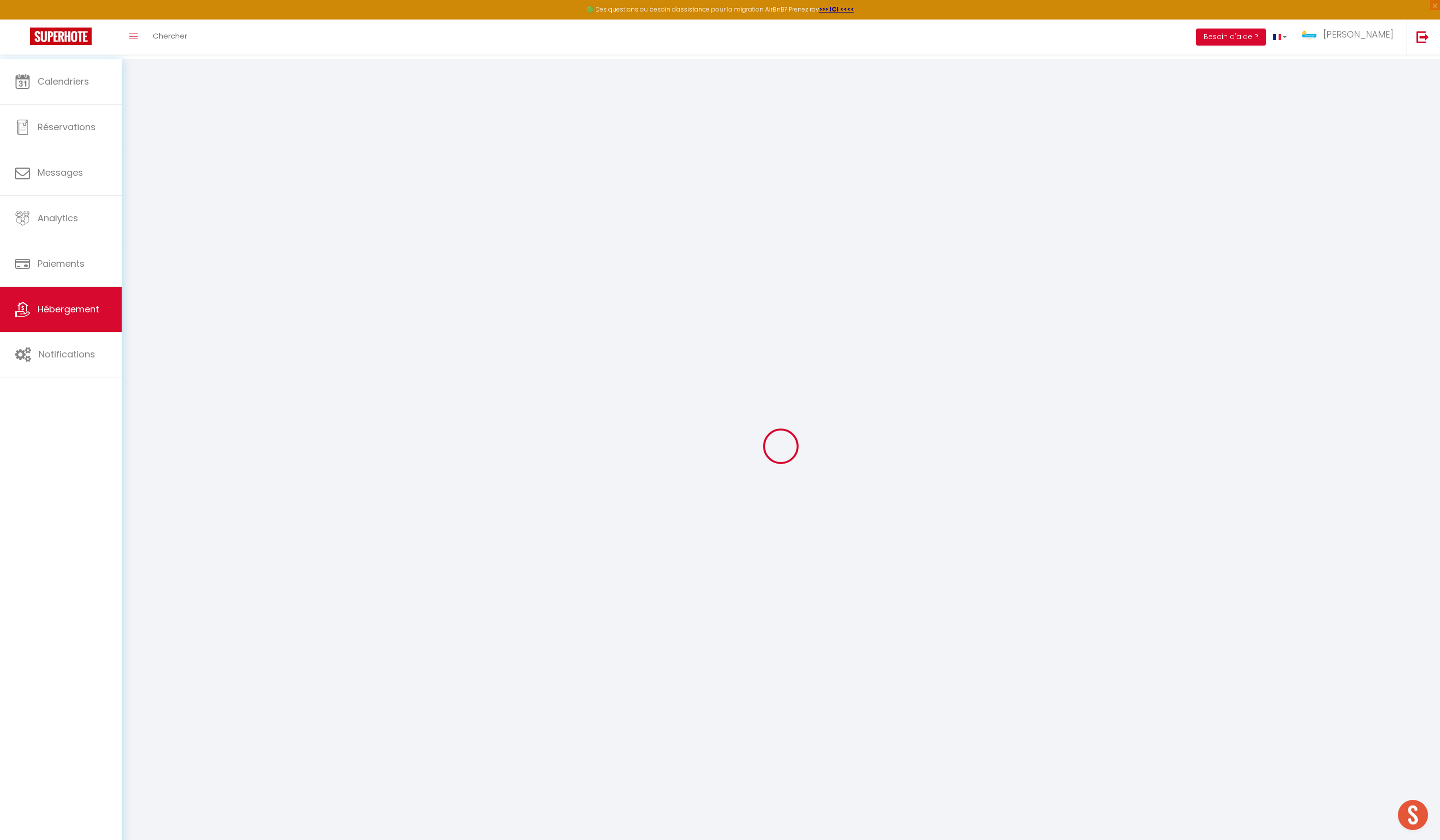
select select "10:00"
select select "30"
select select "60"
select select
checkbox input "false"
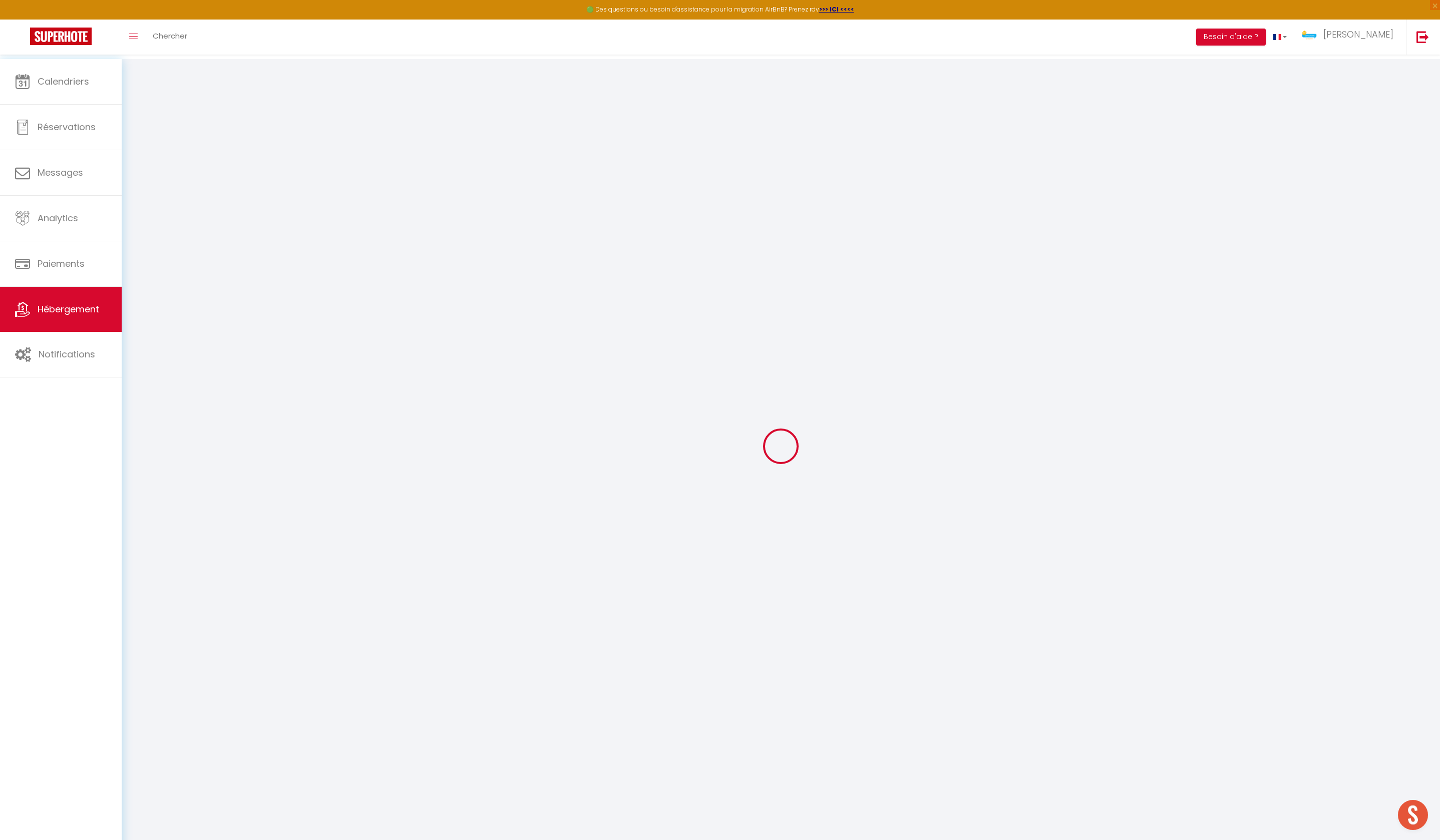
checkbox input "false"
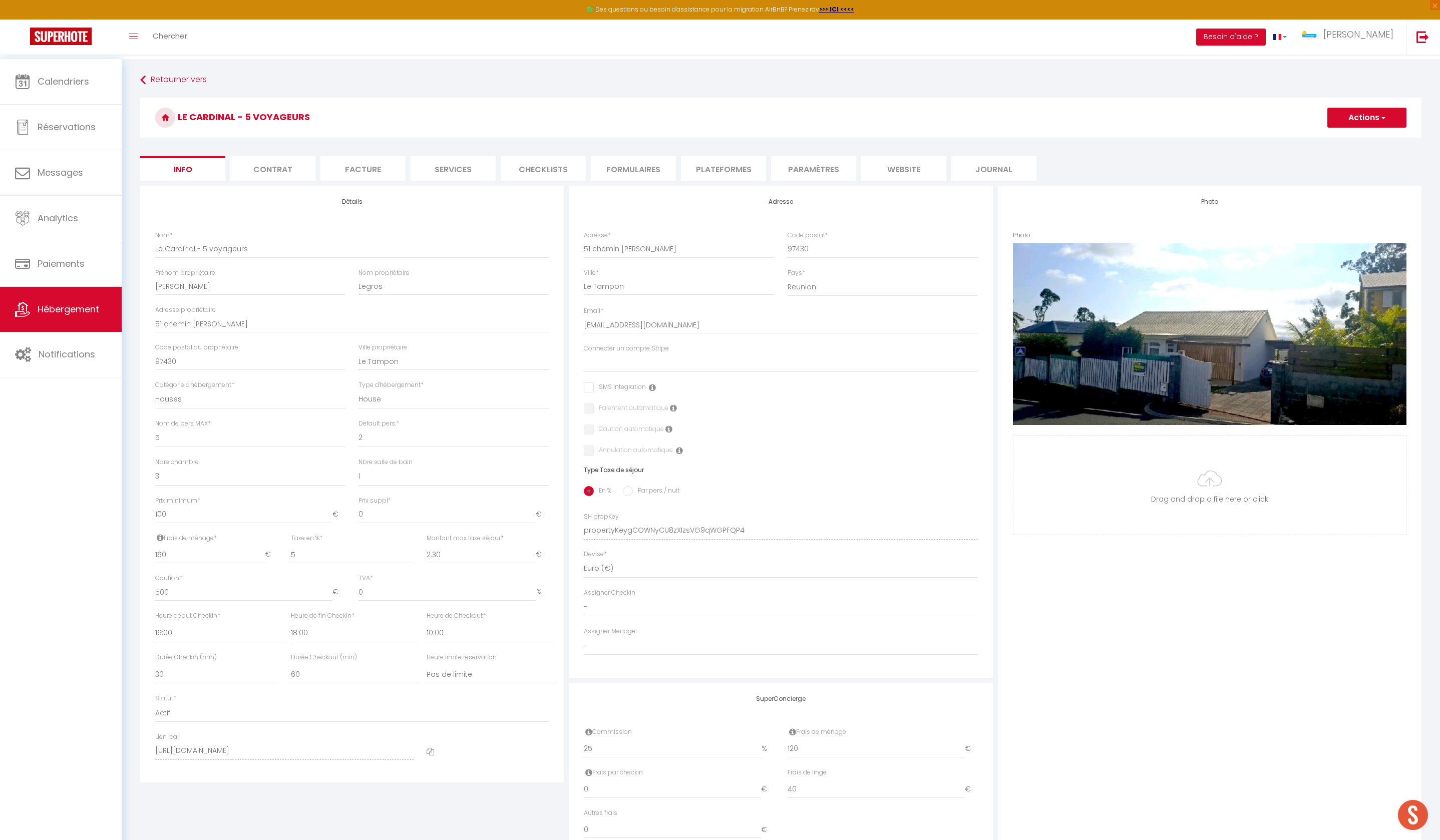
select select
checkbox input "false"
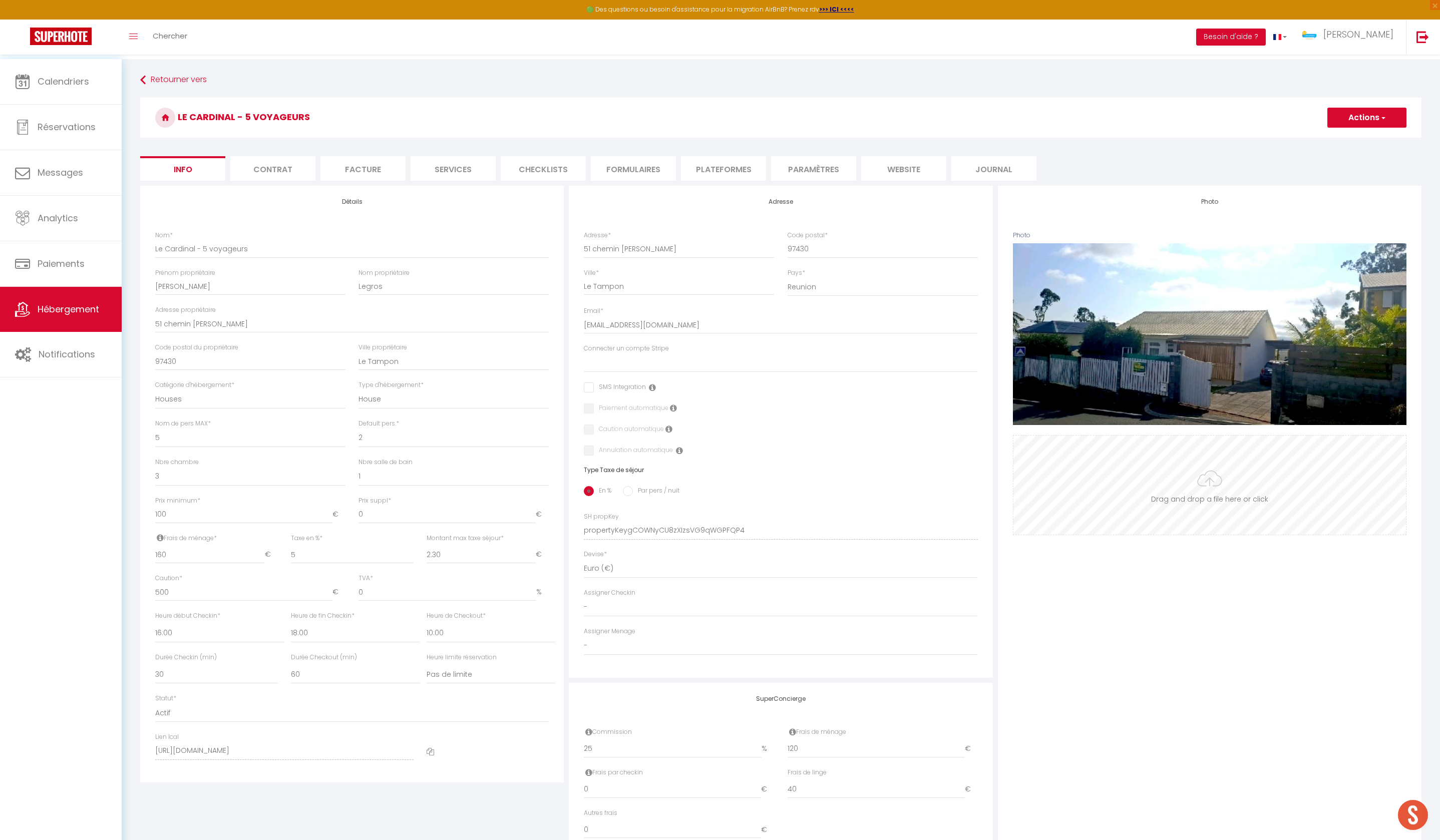
select select
checkbox input "false"
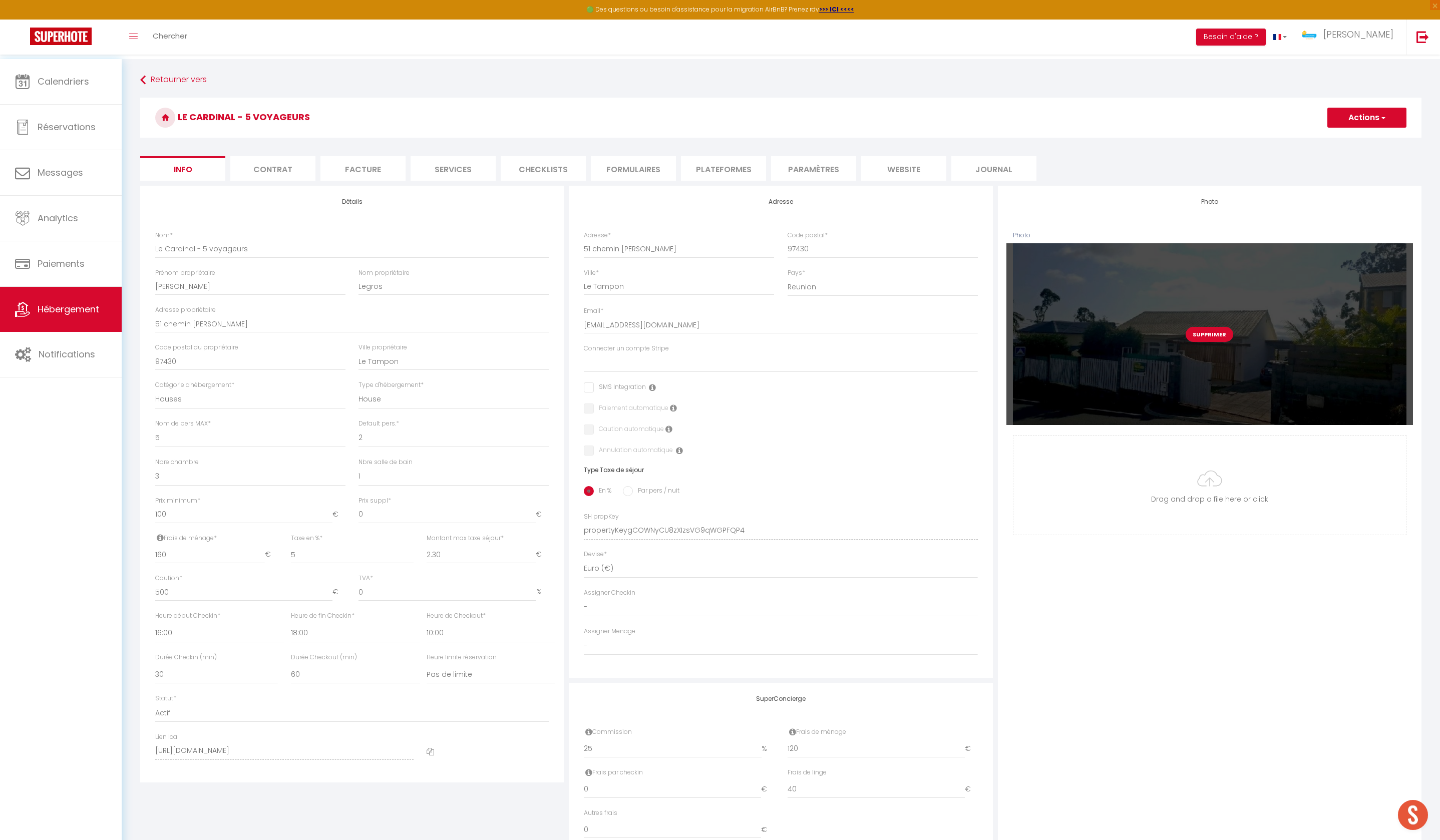
click at [1224, 342] on button "Supprimer" at bounding box center [1210, 334] width 47 height 15
select select
checkbox input "false"
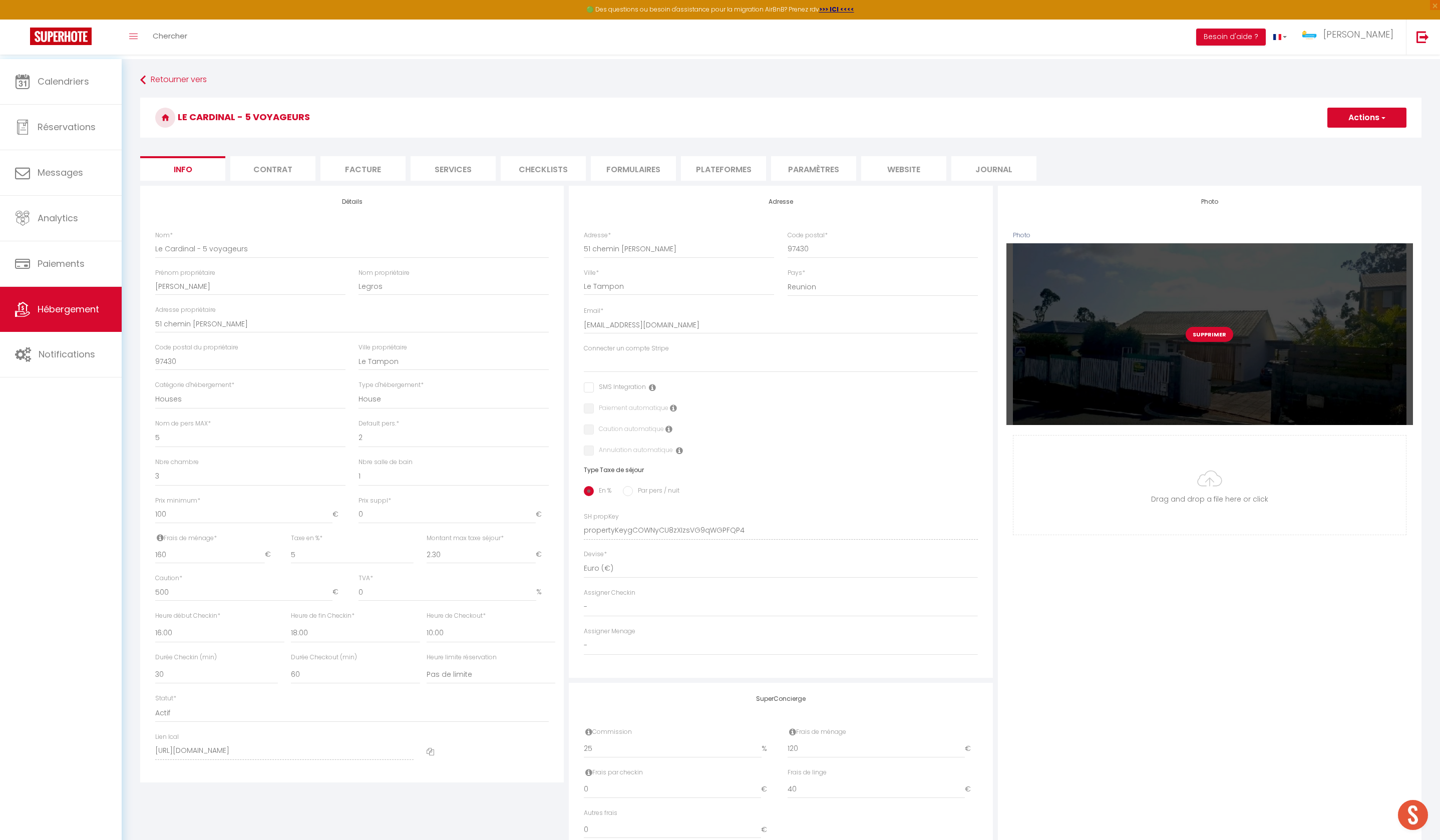
checkbox input "false"
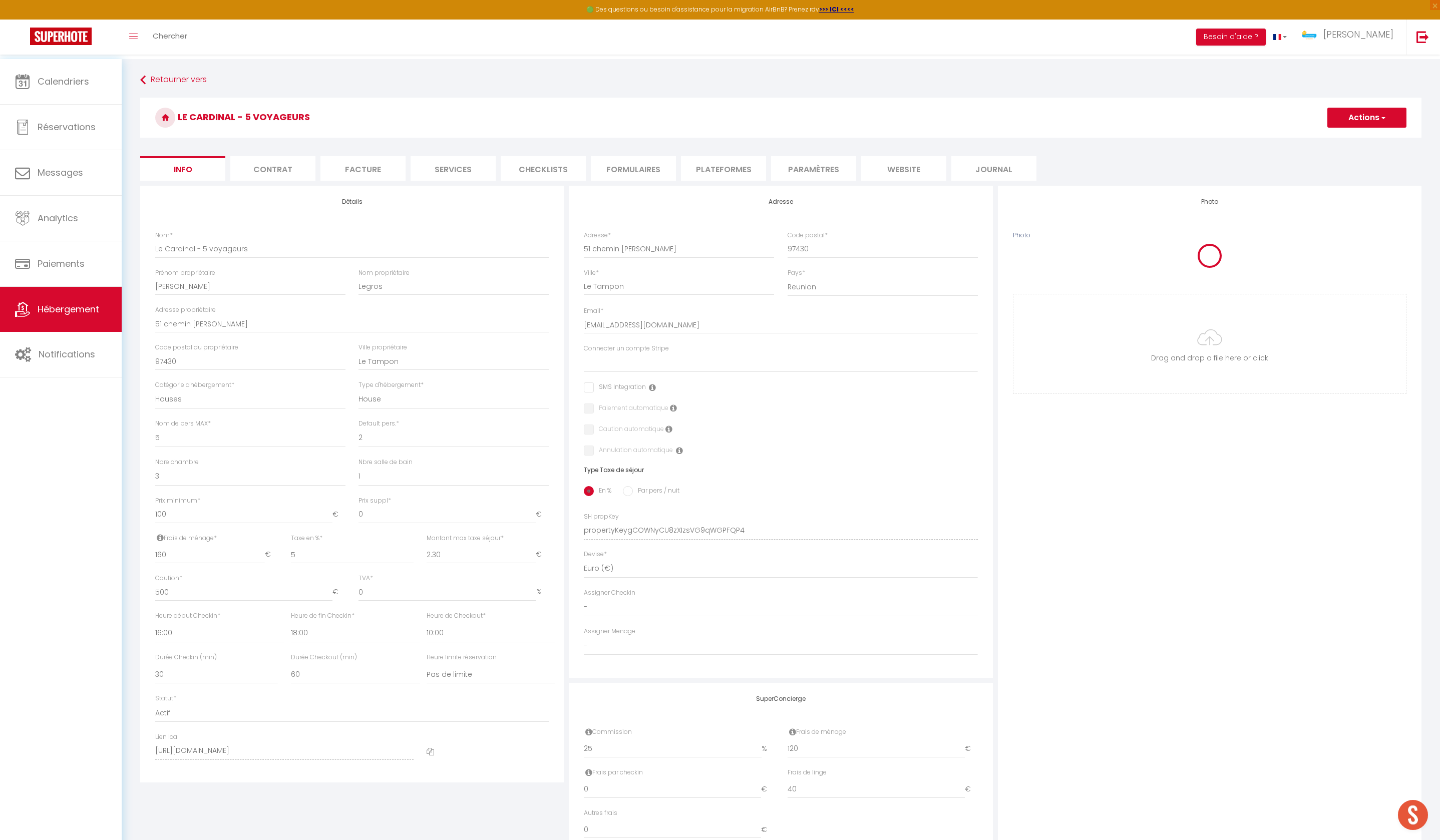
select select
checkbox input "false"
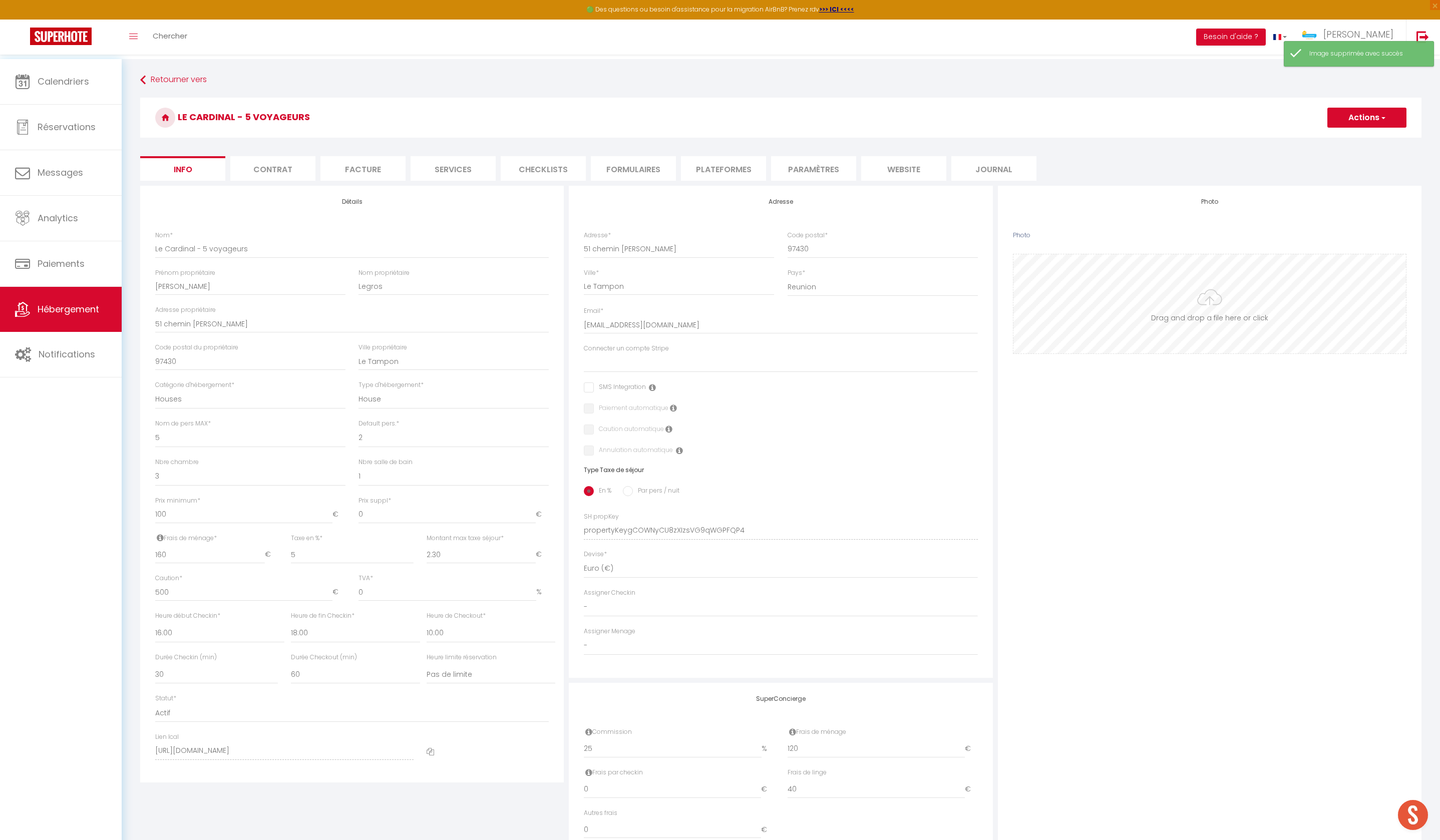
click at [1216, 324] on input "Photo" at bounding box center [1210, 304] width 393 height 99
type input "C:\fakepath\Export FULL 3.jpg"
click at [1364, 115] on button "Actions" at bounding box center [1367, 117] width 79 height 20
click at [1335, 141] on link "Enregistrer" at bounding box center [1352, 140] width 107 height 13
click at [1348, 121] on button "Actions" at bounding box center [1367, 117] width 79 height 20
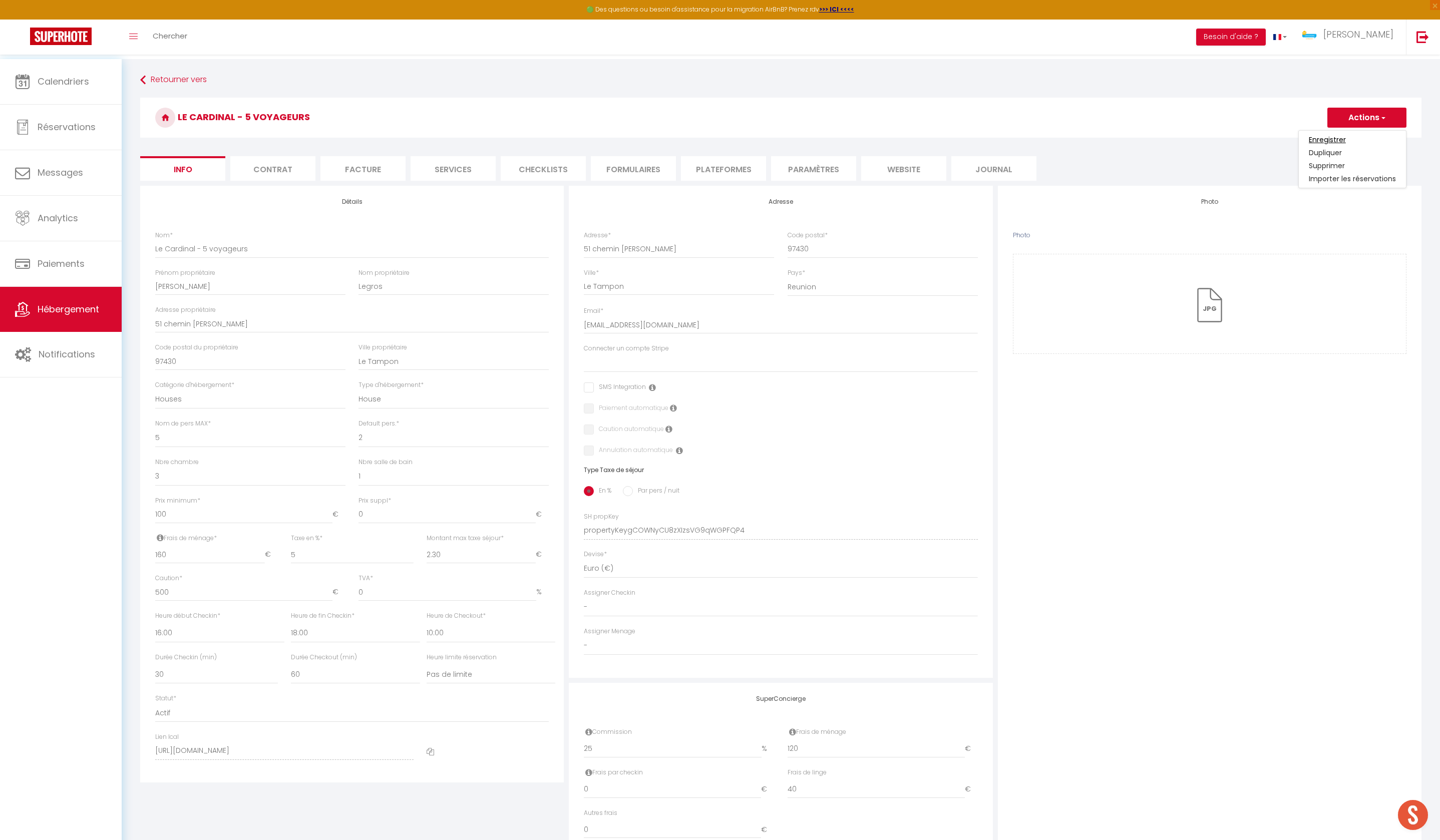
click at [1309, 138] on input "Enregistrer" at bounding box center [1328, 140] width 37 height 10
click at [1318, 140] on input "Enregistrer" at bounding box center [1328, 140] width 37 height 10
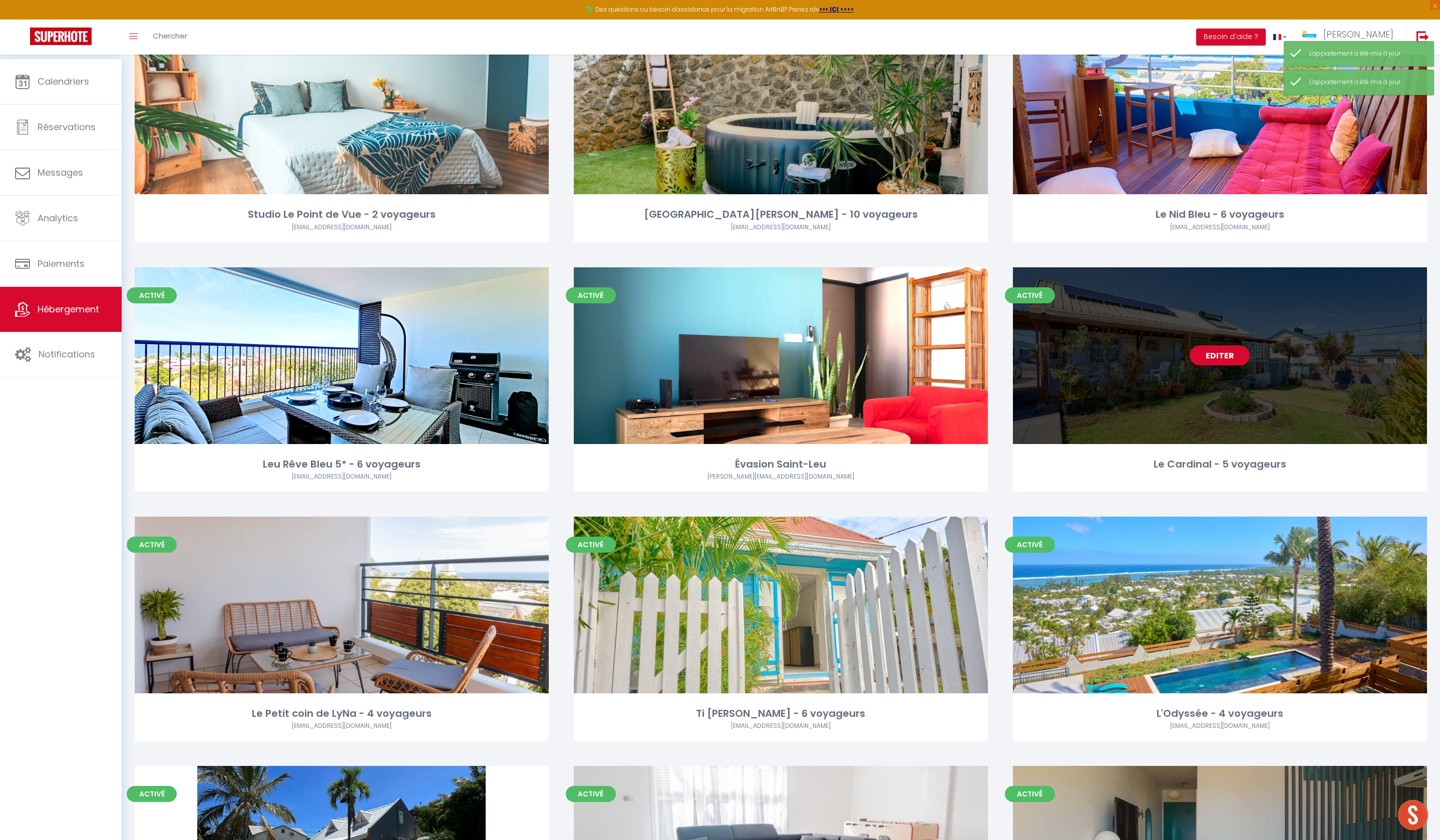
scroll to position [1616, 0]
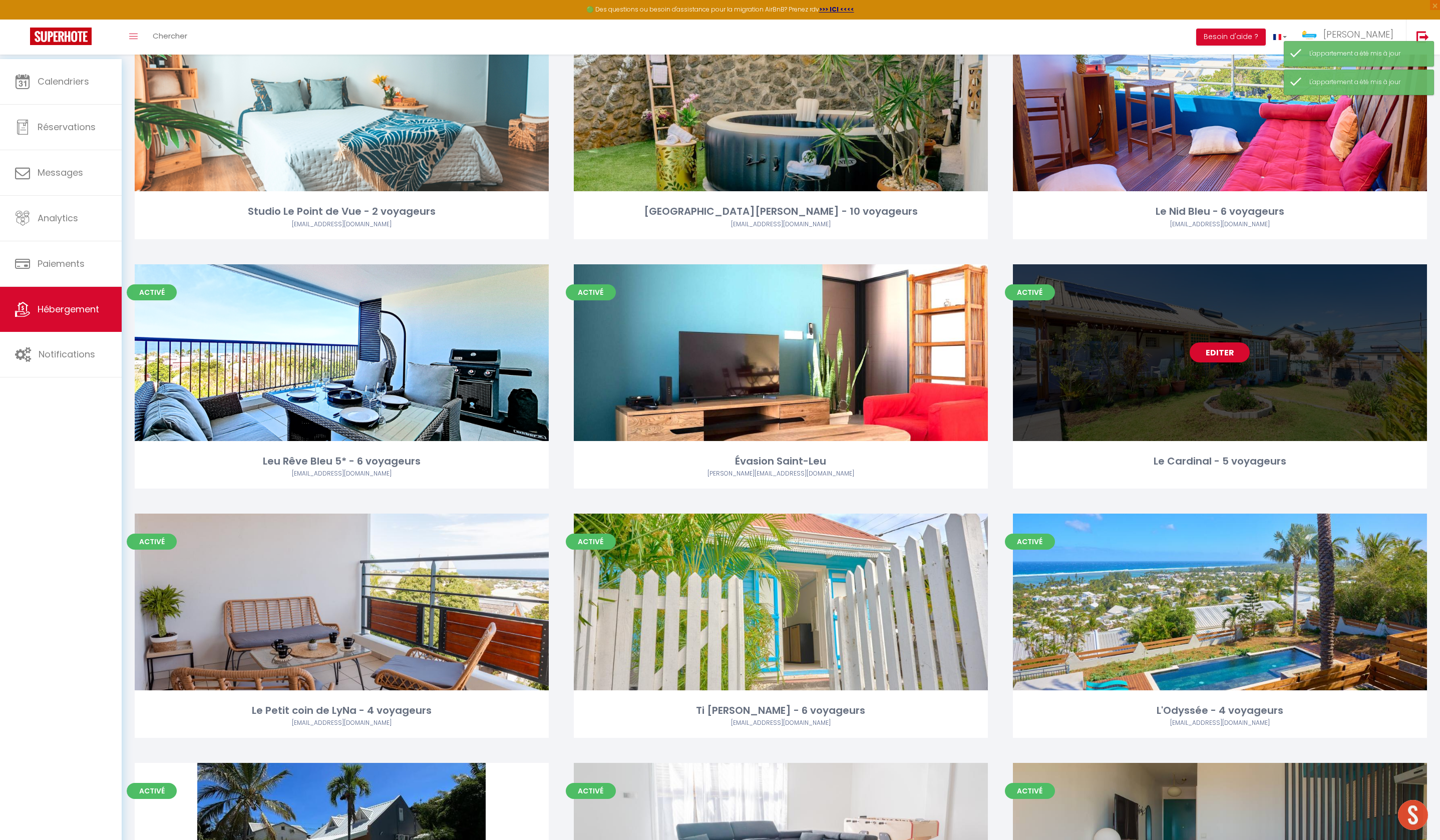
click at [1229, 441] on div "Editer" at bounding box center [1220, 352] width 414 height 177
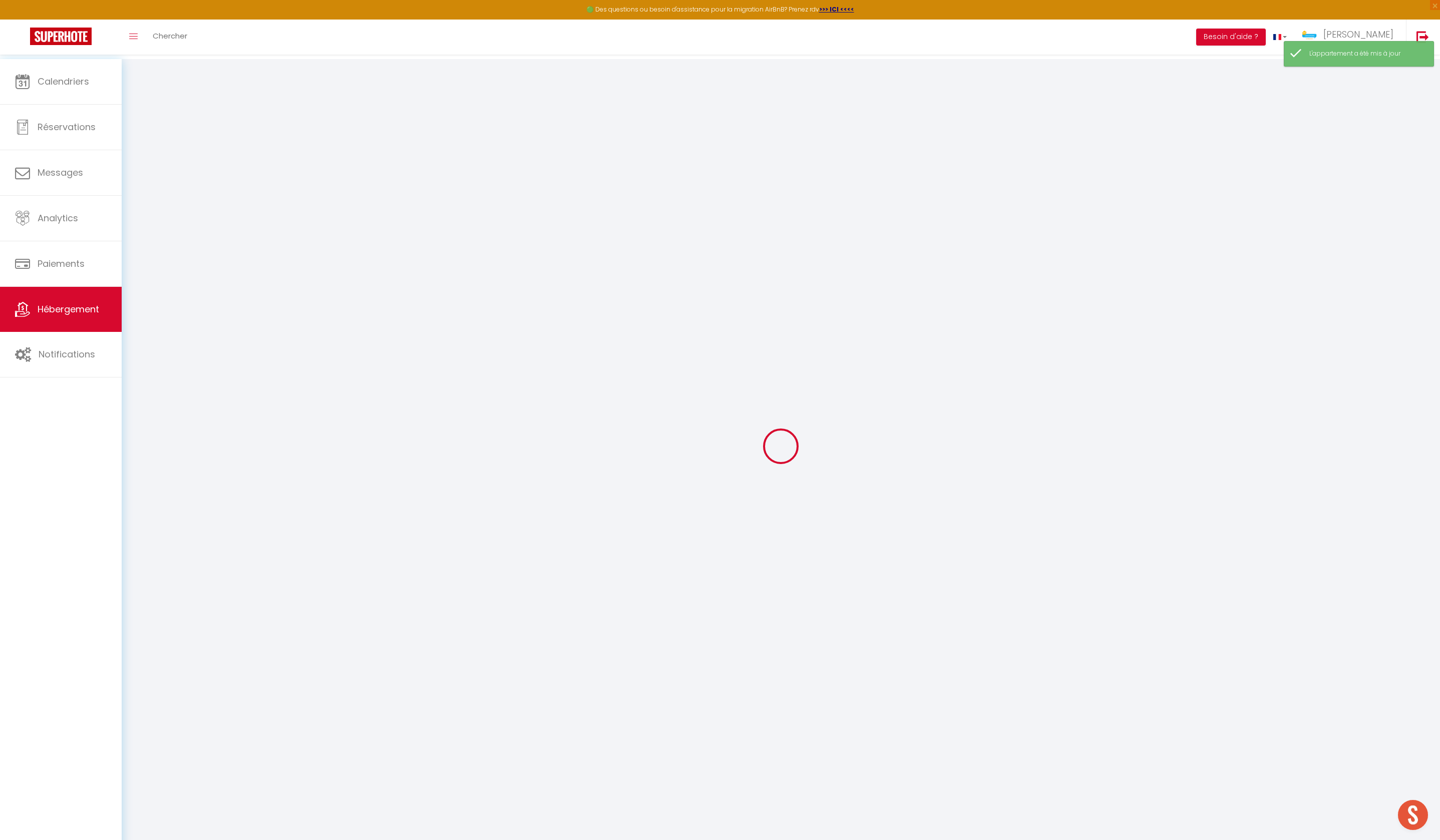
type input "Oups ! Les dates sélectionnées sont indisponibles."
type textarea "Malheureusement les dates sélectionnées sont indisponibles. Nous vous invitons …"
type input "-21.2479629"
type input "55.5222663"
checkbox input "false"
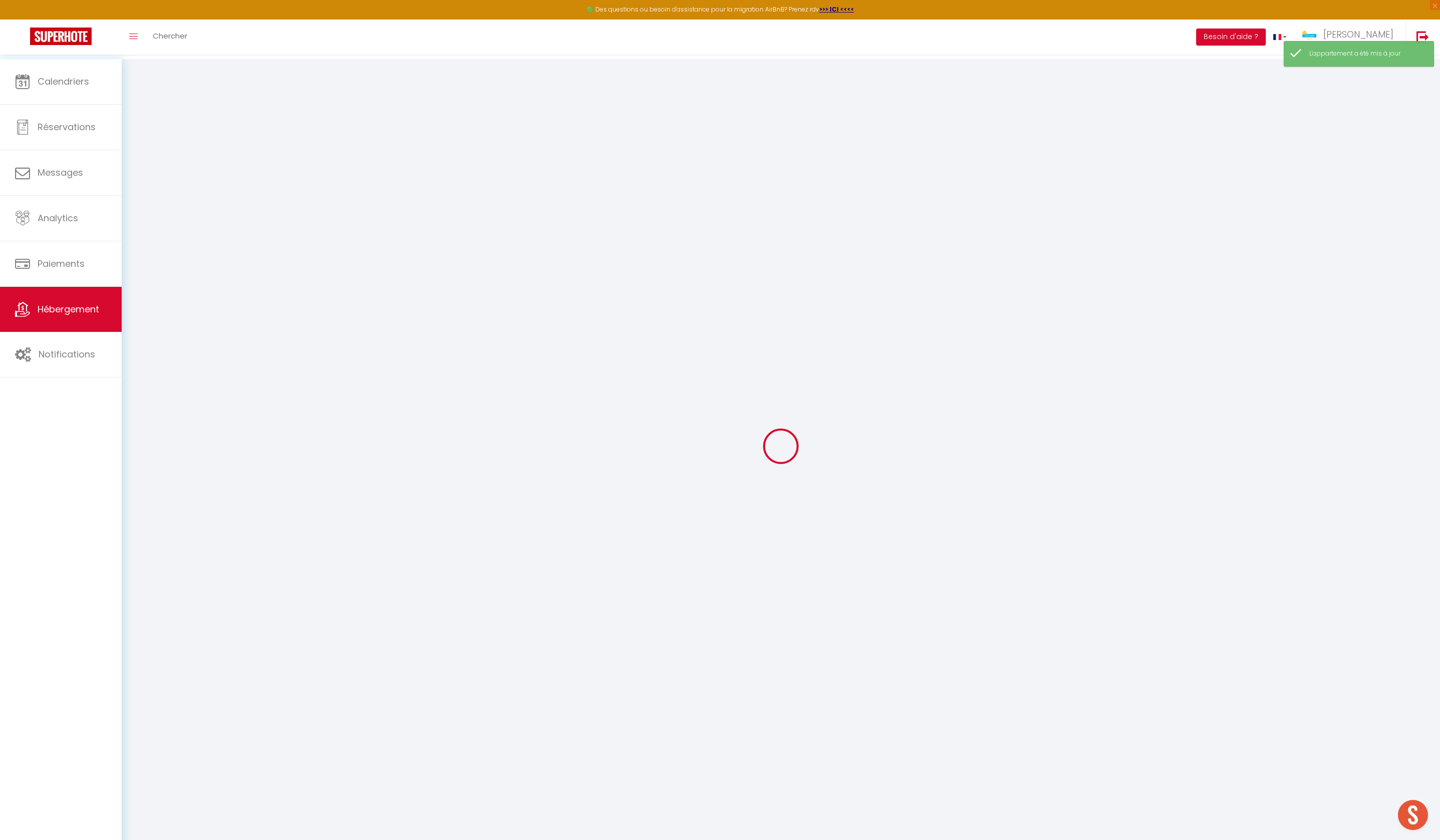
checkbox input "false"
select select
checkbox input "false"
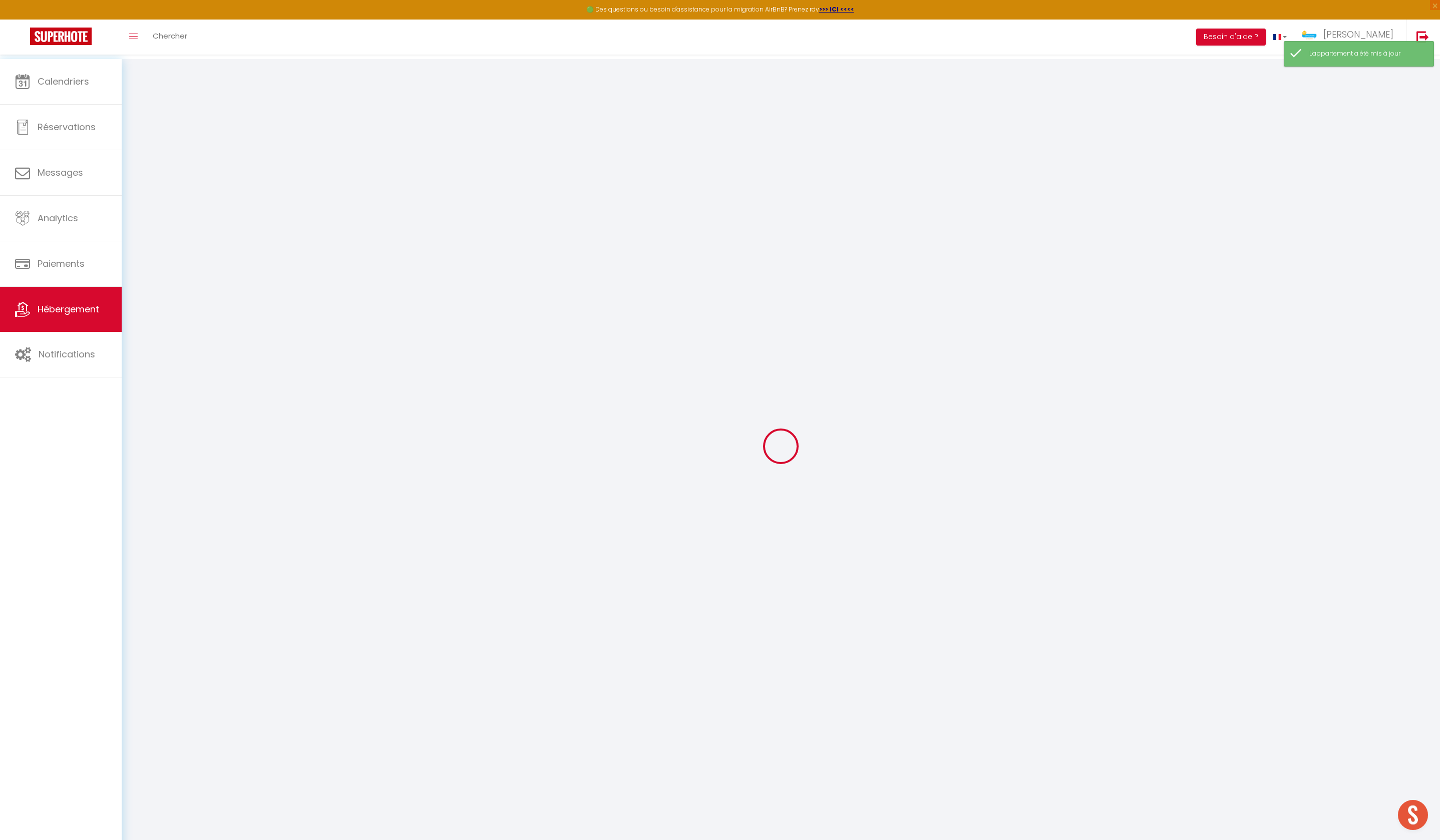
checkbox input "false"
select select
checkbox input "false"
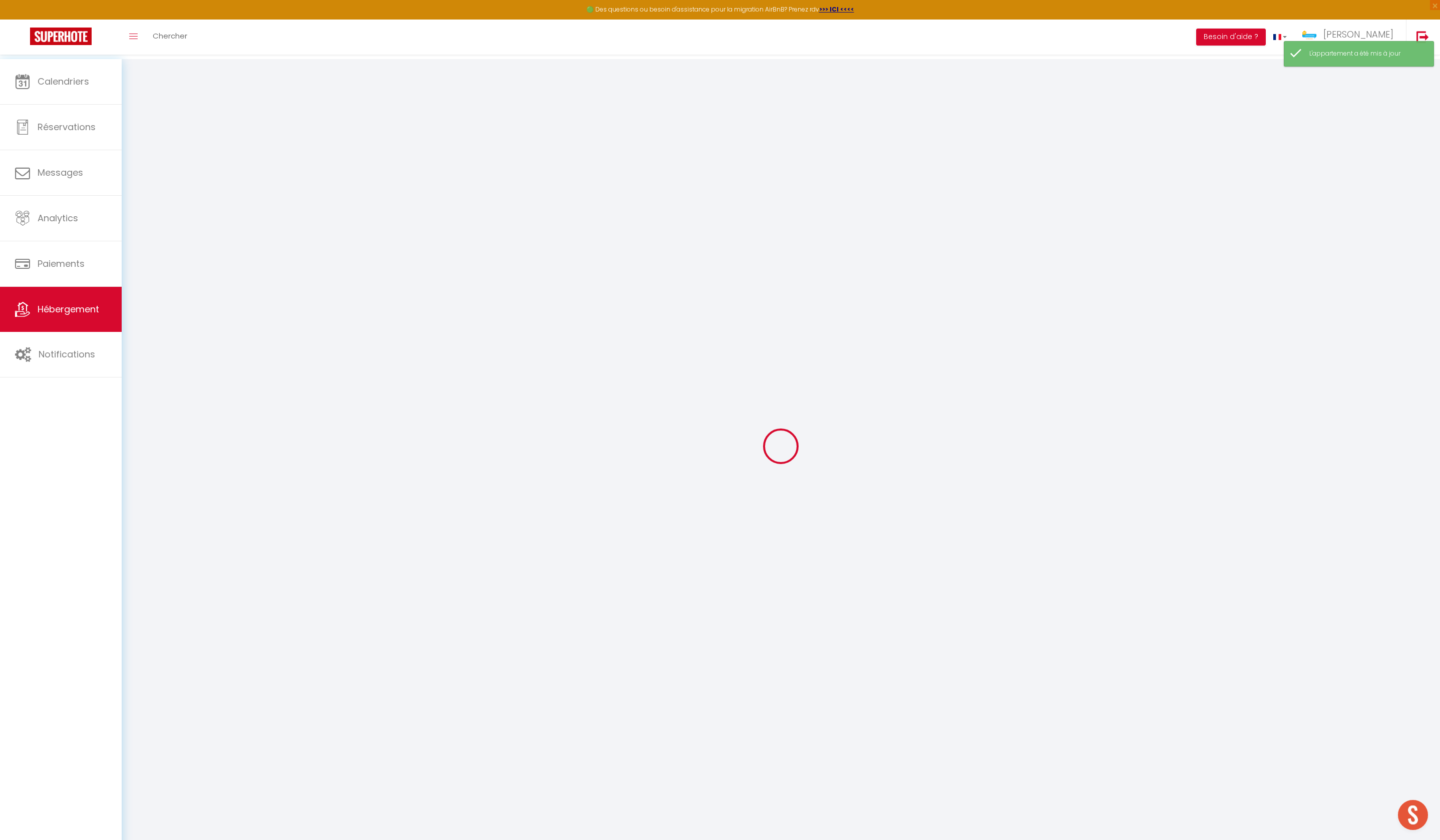
checkbox input "false"
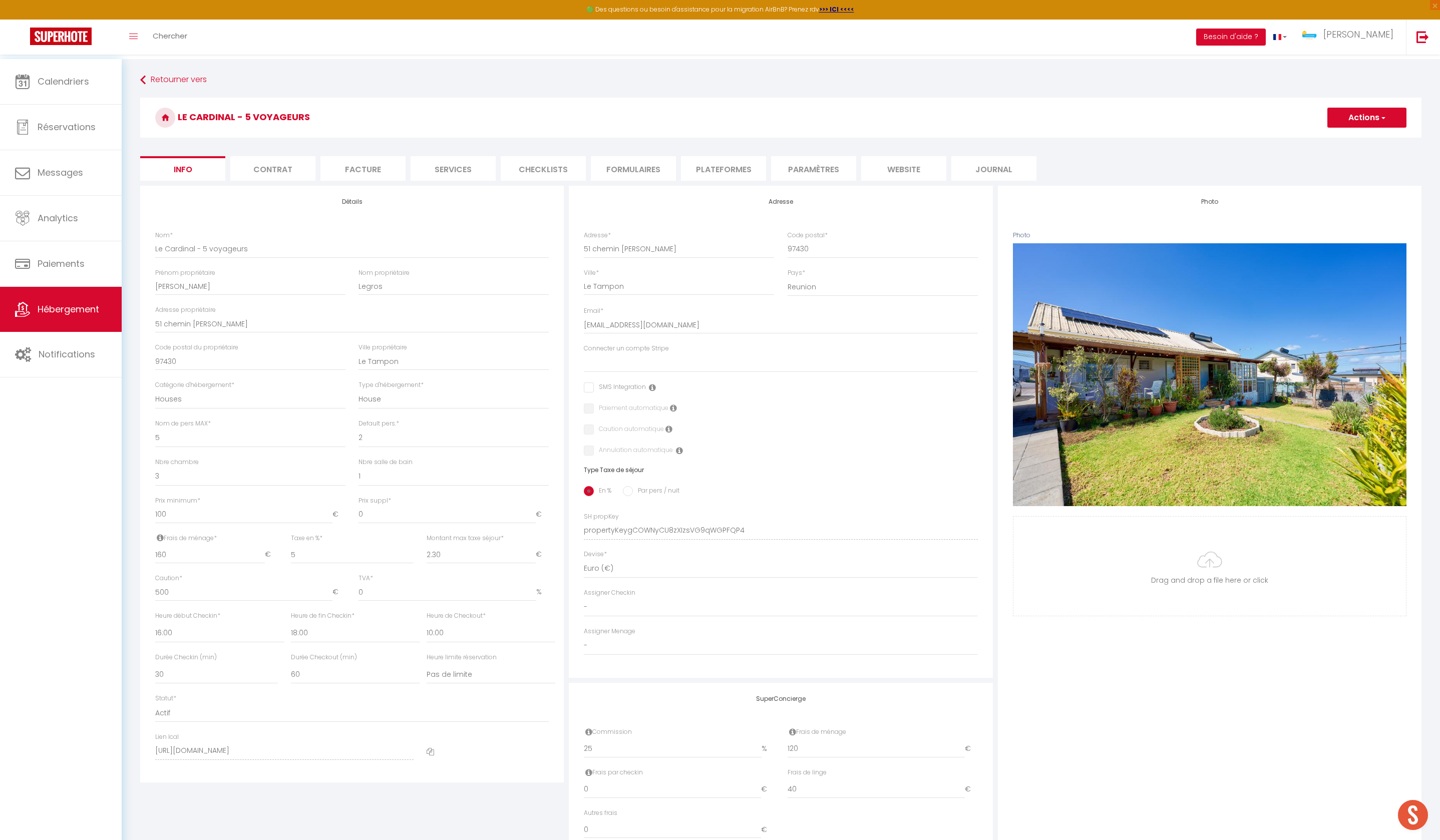
select select
checkbox input "false"
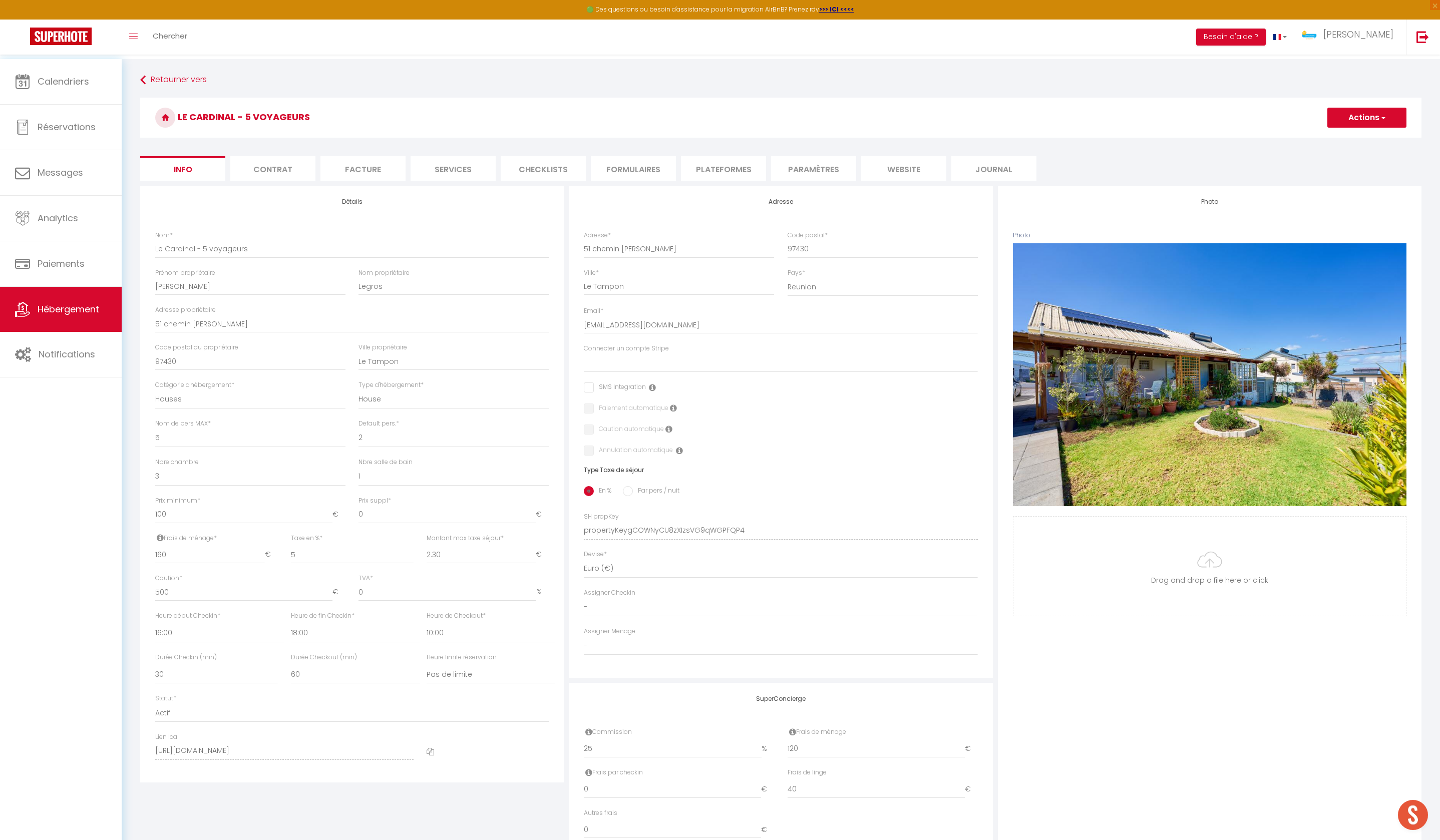
click at [899, 166] on li "website" at bounding box center [904, 168] width 85 height 24
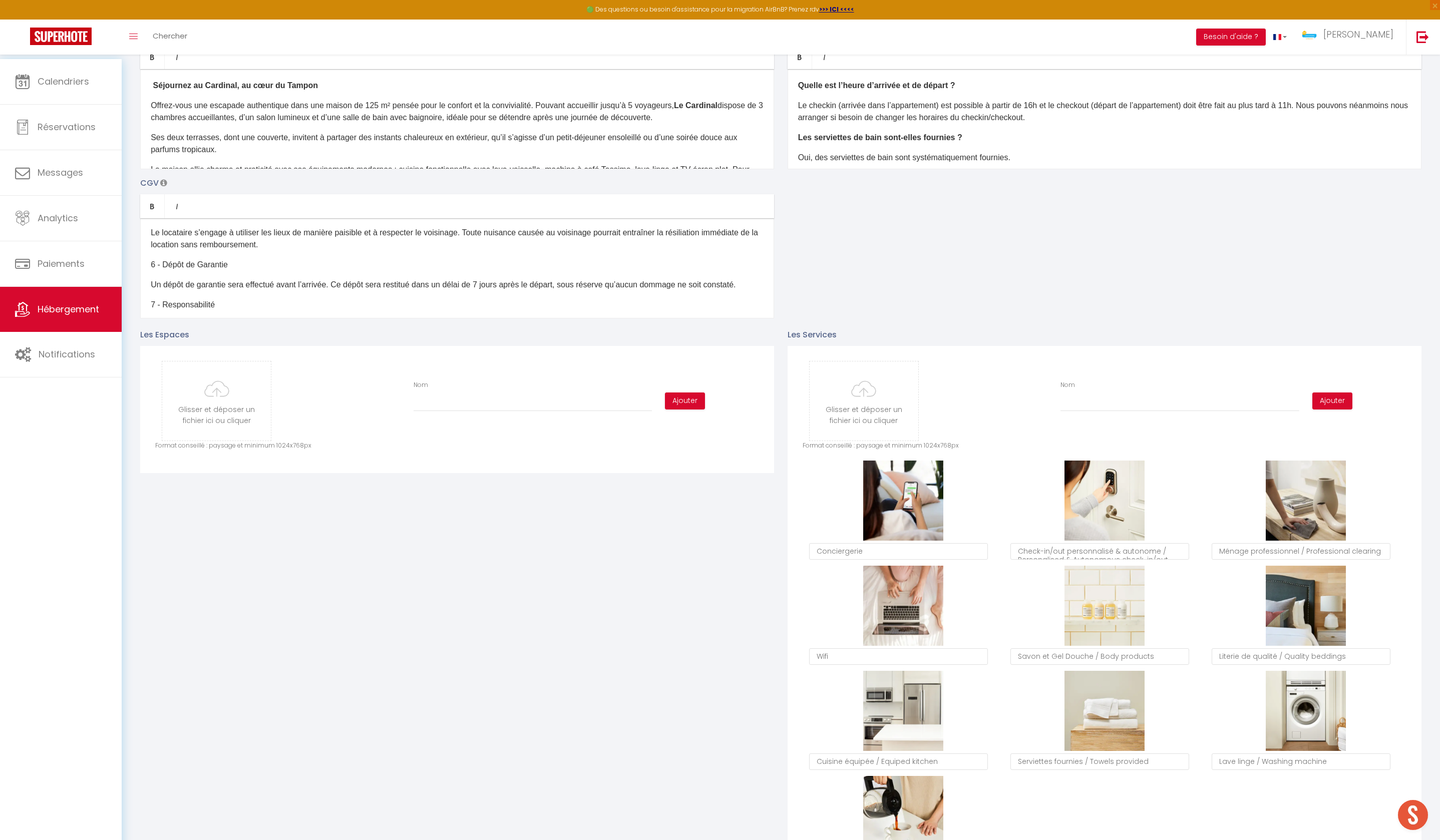
scroll to position [206, 0]
click at [679, 408] on button "Ajouter" at bounding box center [685, 400] width 40 height 17
click at [225, 425] on input "file" at bounding box center [216, 400] width 108 height 79
type input "C:\fakepath\Export FULL 3.jpg"
checkbox input "false"
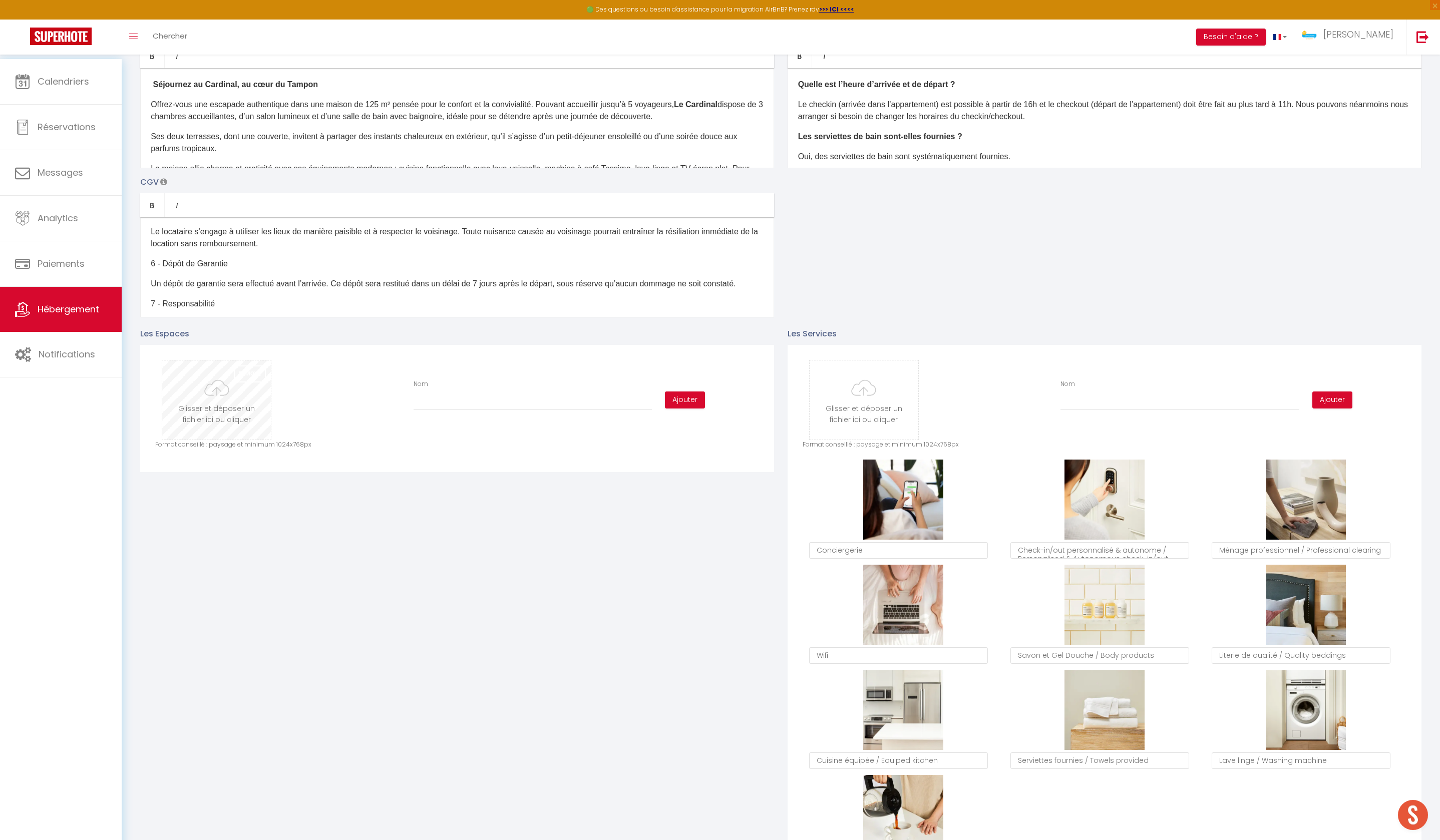
checkbox input "false"
click at [705, 419] on button "Ajouter" at bounding box center [685, 411] width 40 height 17
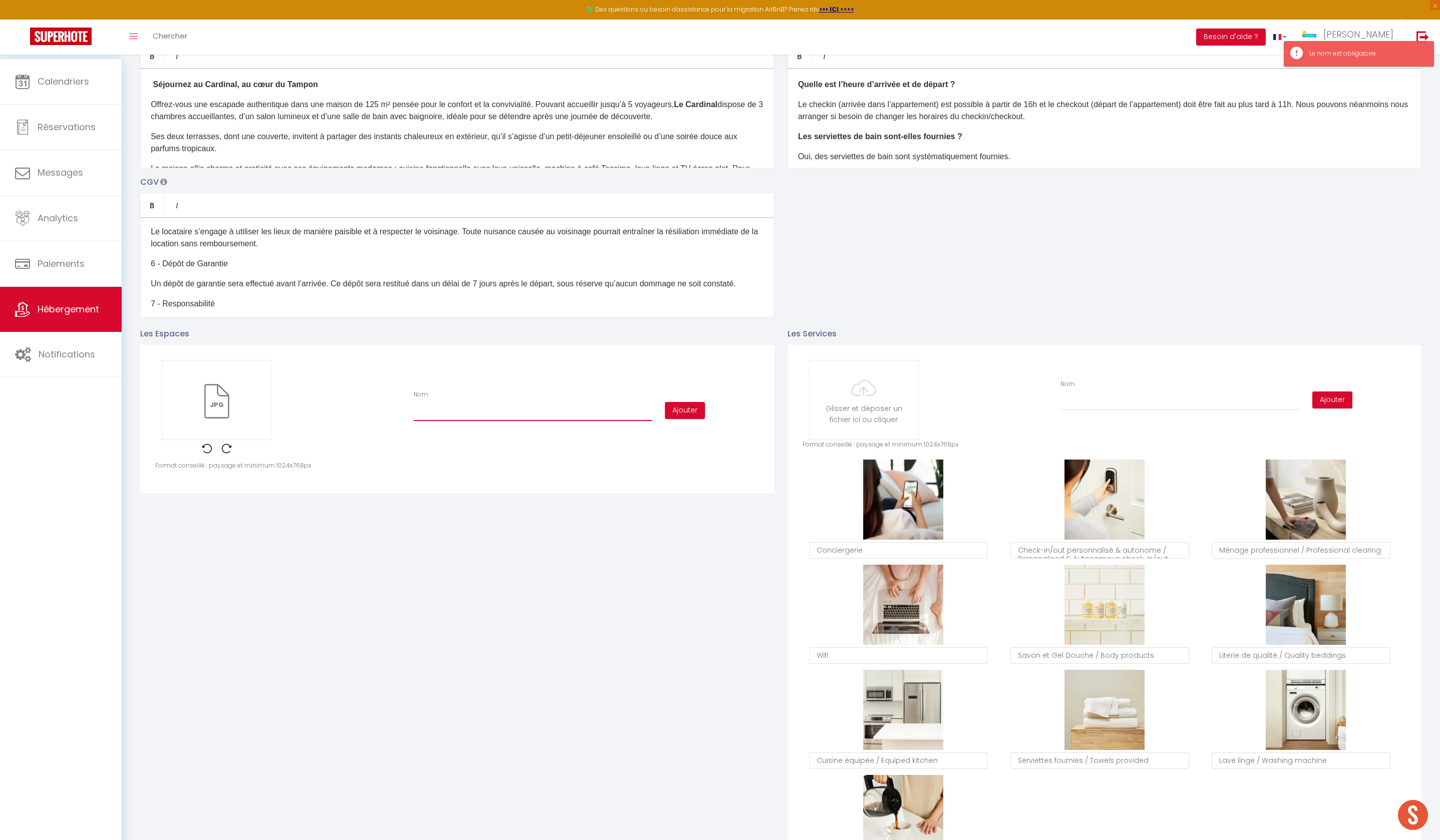
click at [469, 421] on input "Nom" at bounding box center [533, 412] width 238 height 18
click at [267, 425] on input "file" at bounding box center [216, 400] width 108 height 79
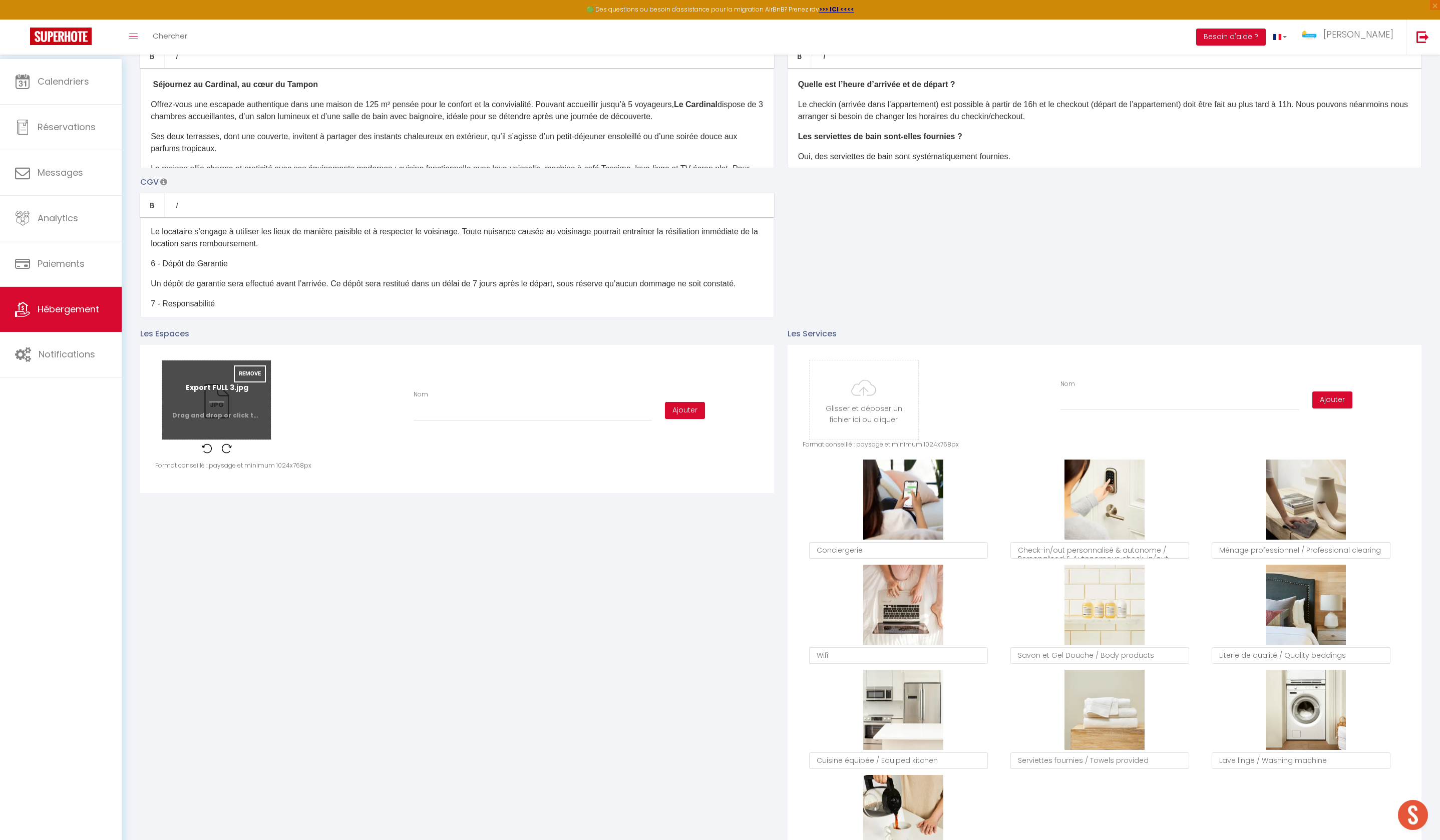
type input "C:\fakepath\Export FULL 13.jpg"
click at [433, 421] on input "Nom" at bounding box center [533, 412] width 238 height 18
type input "t"
checkbox input "false"
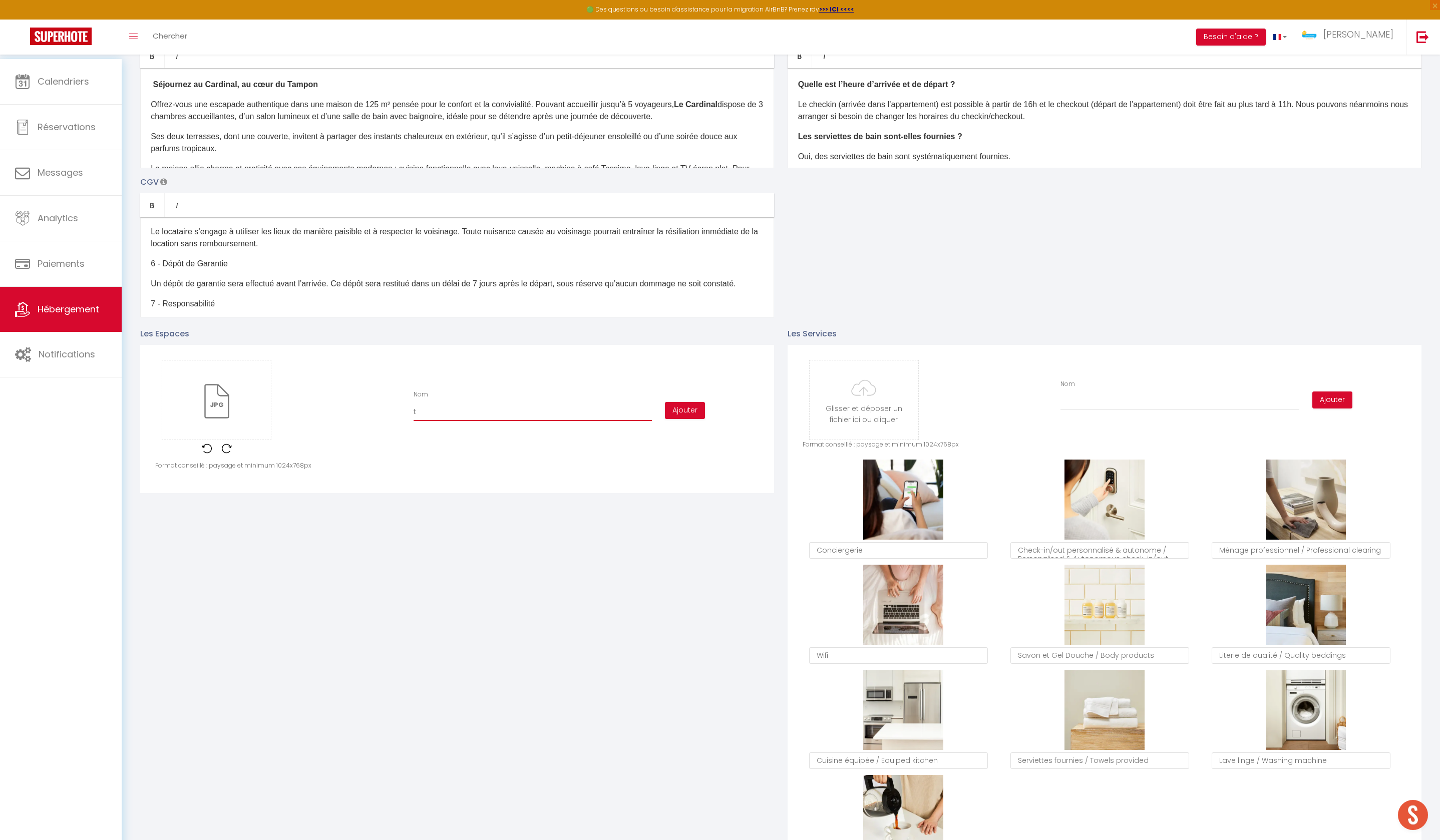
checkbox input "false"
type input "tE"
checkbox input "false"
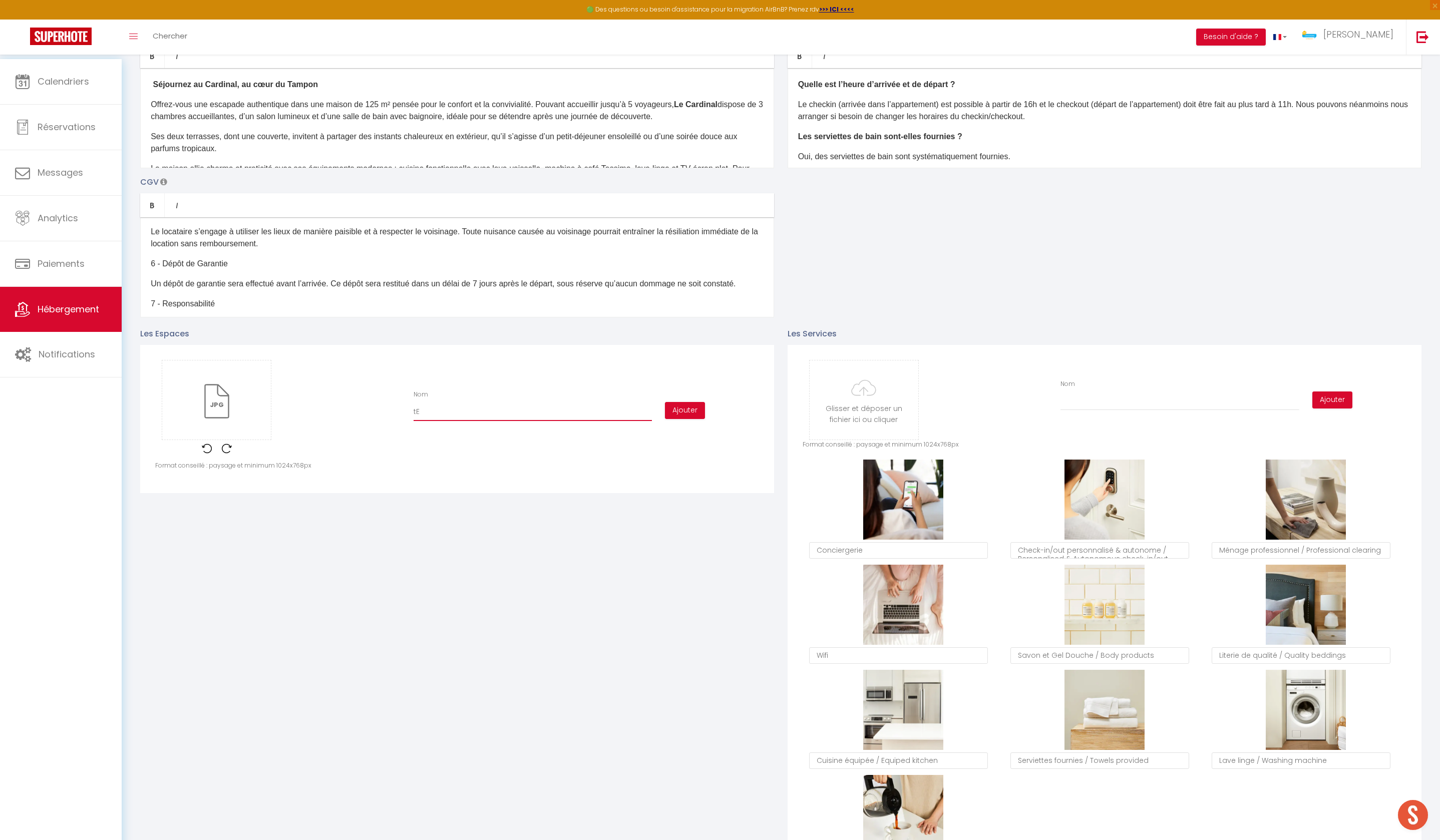
type input "tER"
checkbox input "false"
type input "tE"
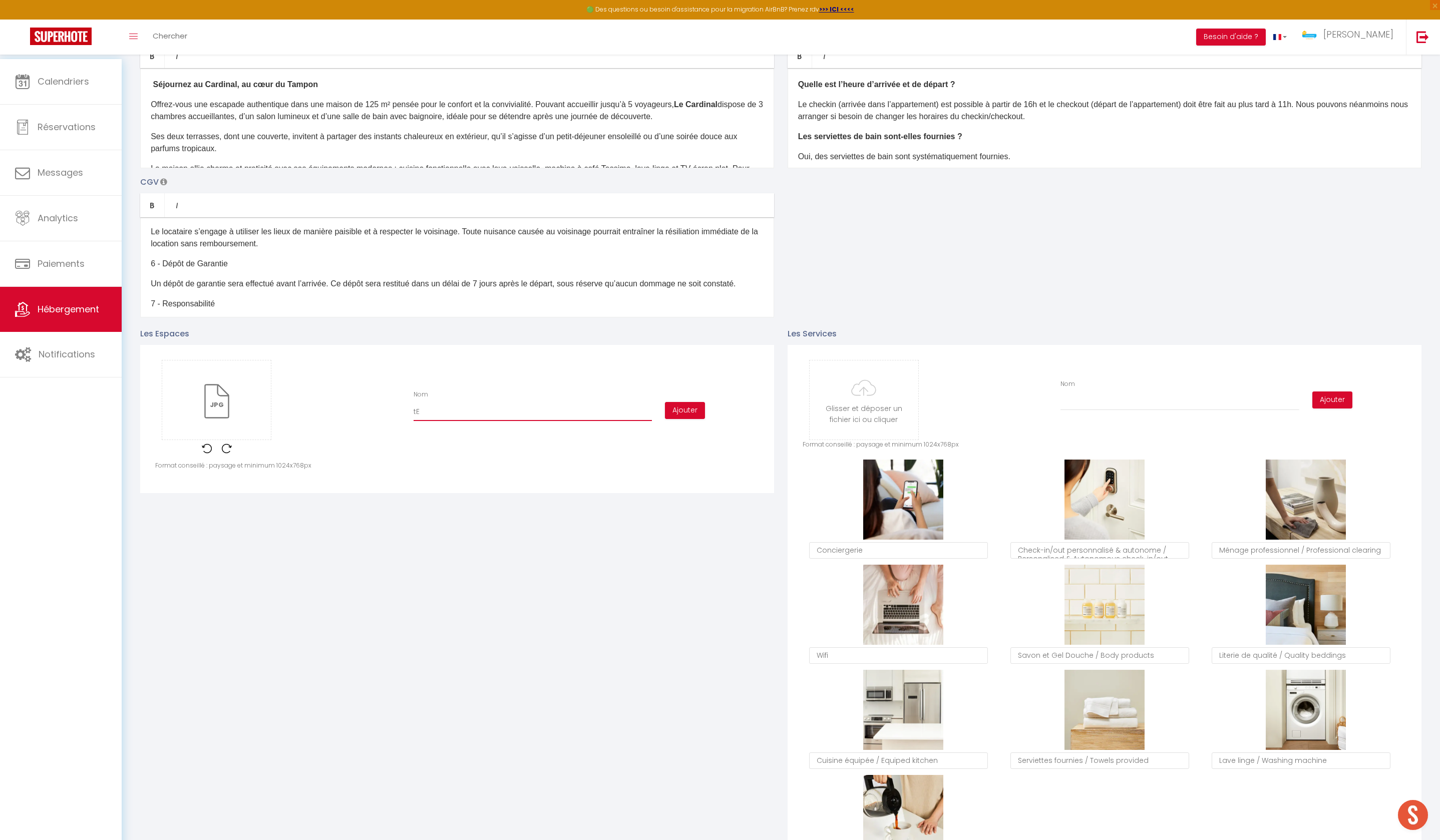
checkbox input "false"
type input "t"
checkbox input "false"
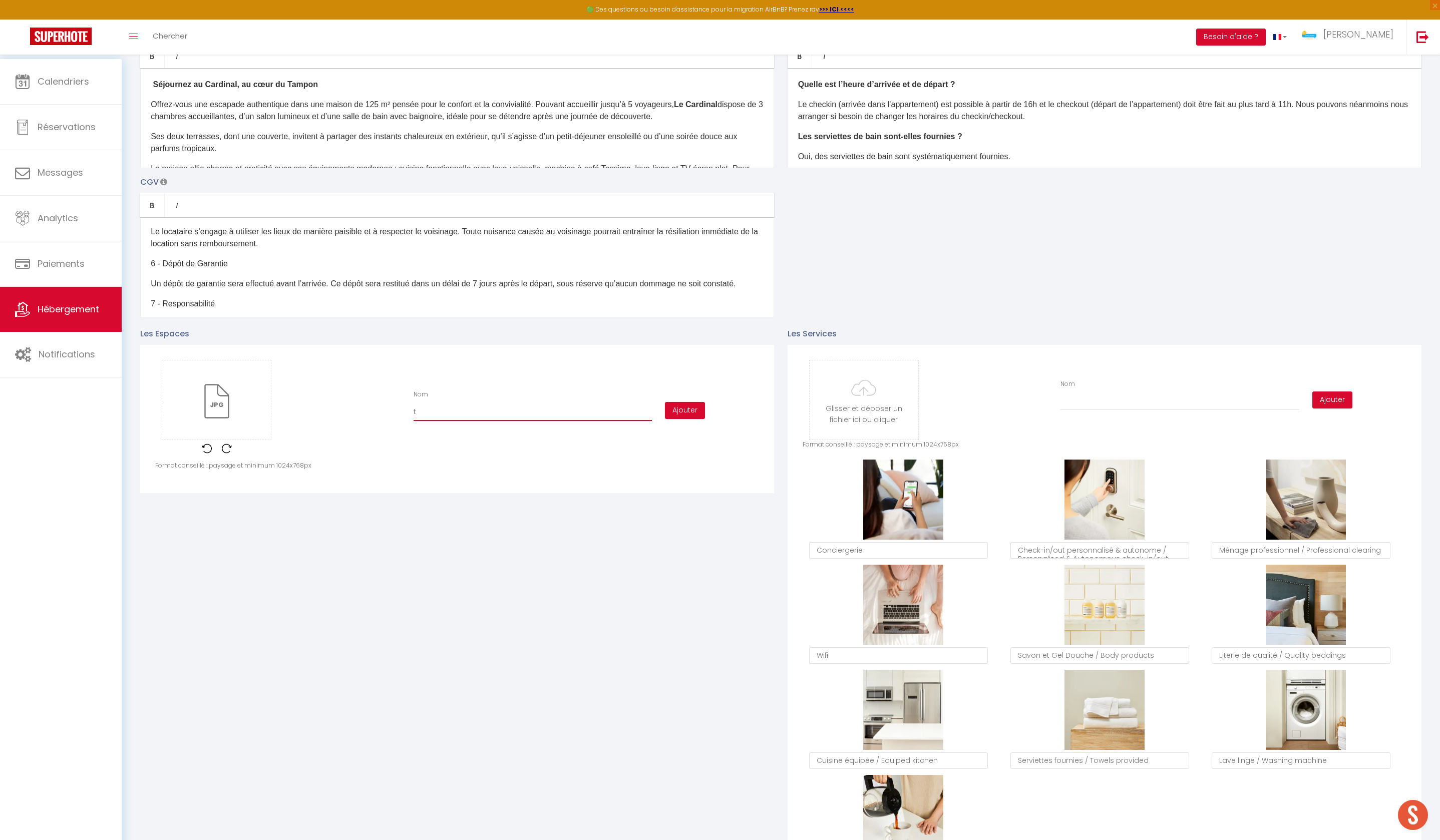
checkbox input "false"
click at [674, 419] on button "Ajouter" at bounding box center [685, 411] width 40 height 17
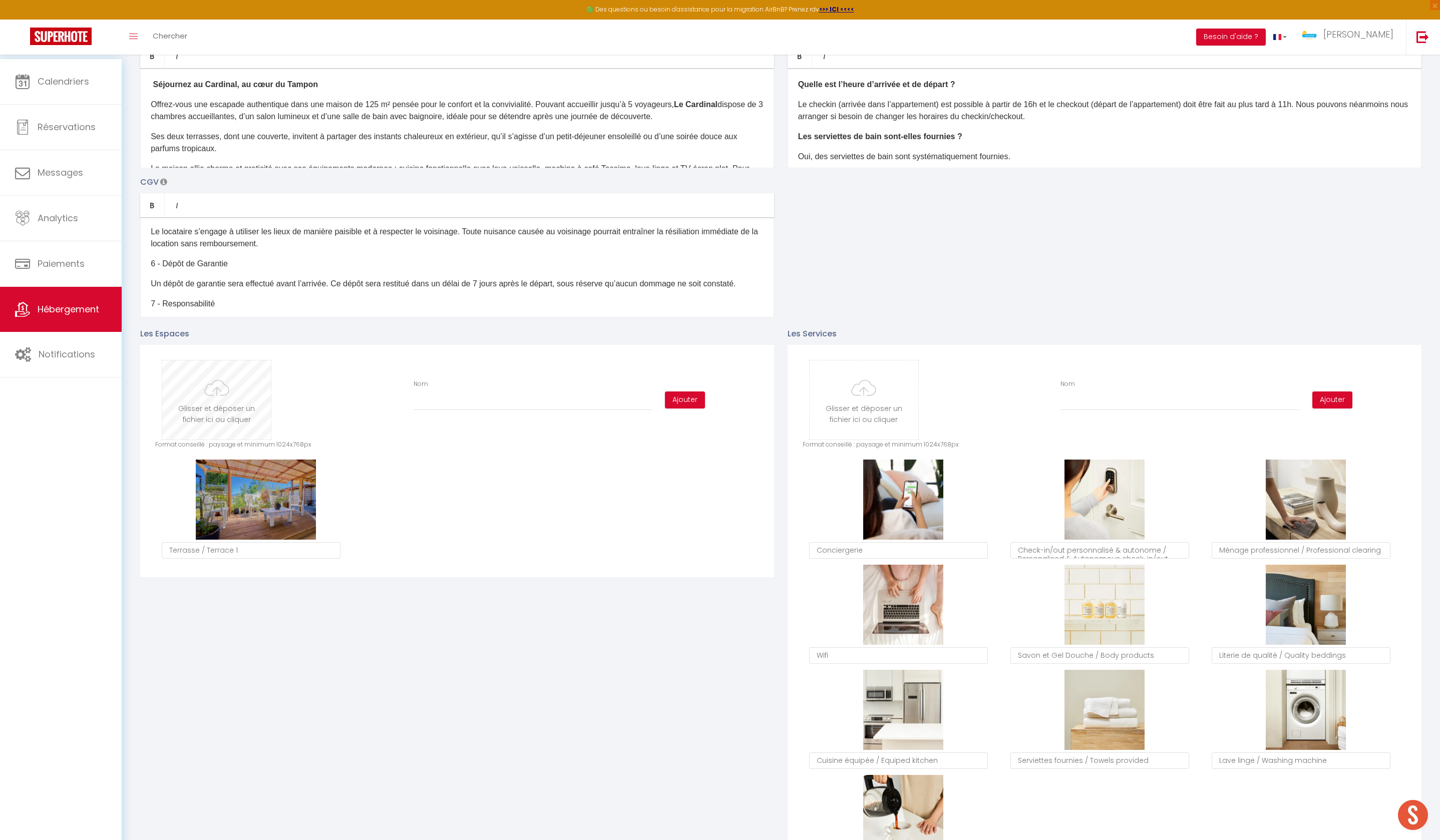
click at [224, 433] on input "file" at bounding box center [216, 400] width 108 height 79
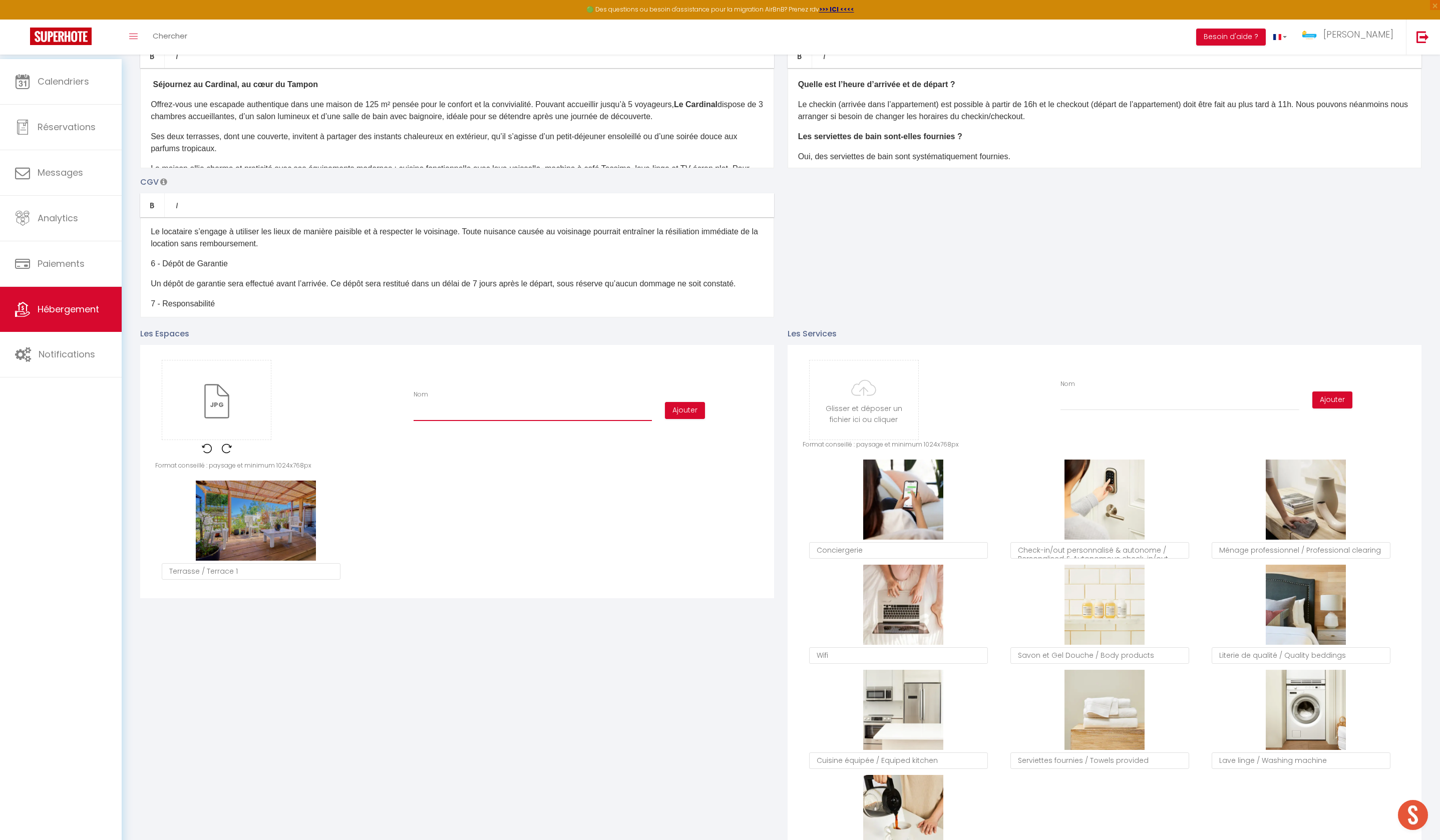
click at [472, 421] on input "Nom" at bounding box center [533, 412] width 238 height 18
click at [686, 419] on button "Ajouter" at bounding box center [685, 411] width 40 height 17
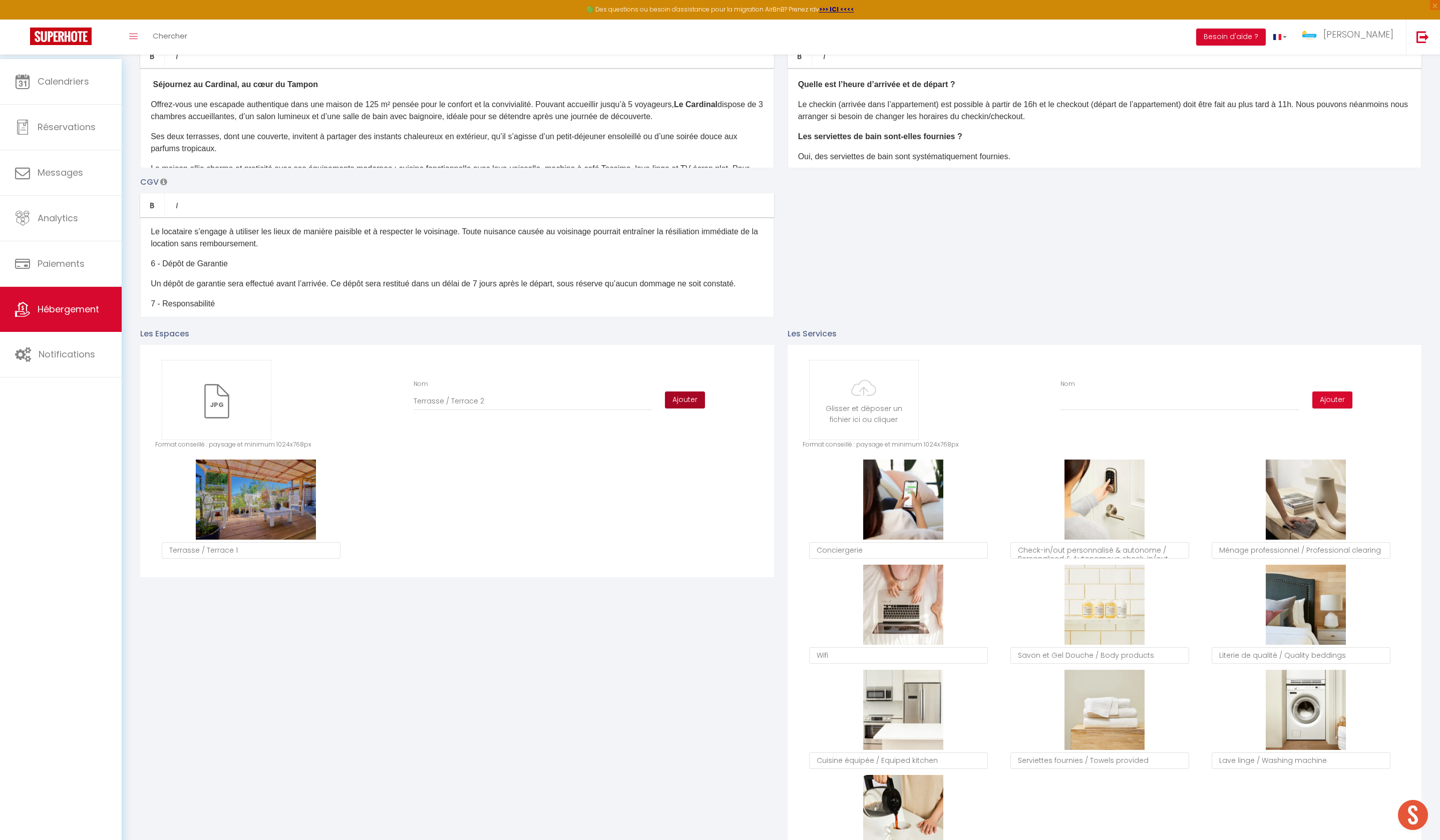
click at [684, 408] on button "Ajouter" at bounding box center [685, 400] width 40 height 17
click at [228, 425] on input "file" at bounding box center [216, 400] width 108 height 79
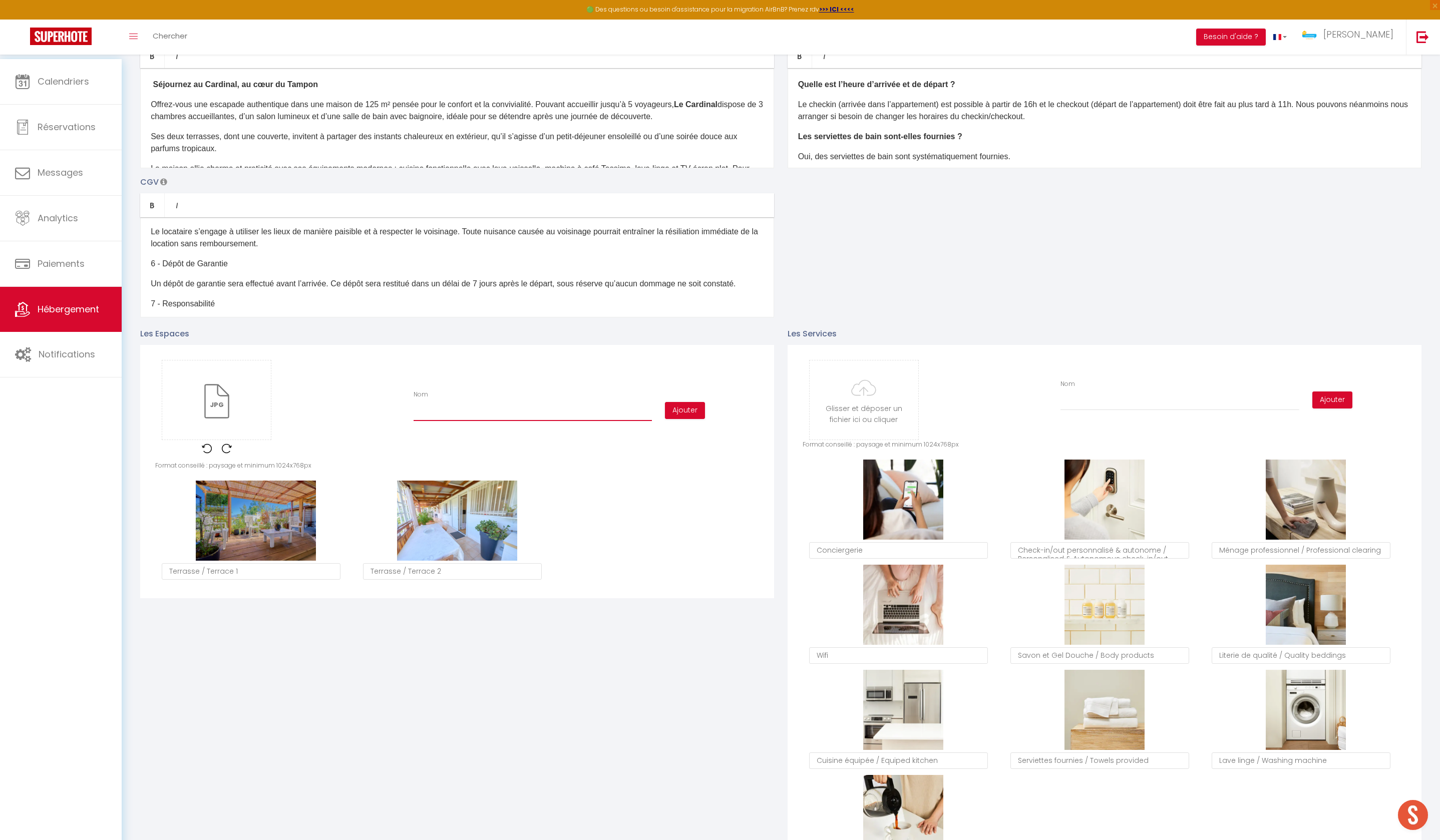
click at [461, 421] on input "Nom" at bounding box center [533, 412] width 238 height 18
click at [682, 419] on button "Ajouter" at bounding box center [685, 411] width 40 height 17
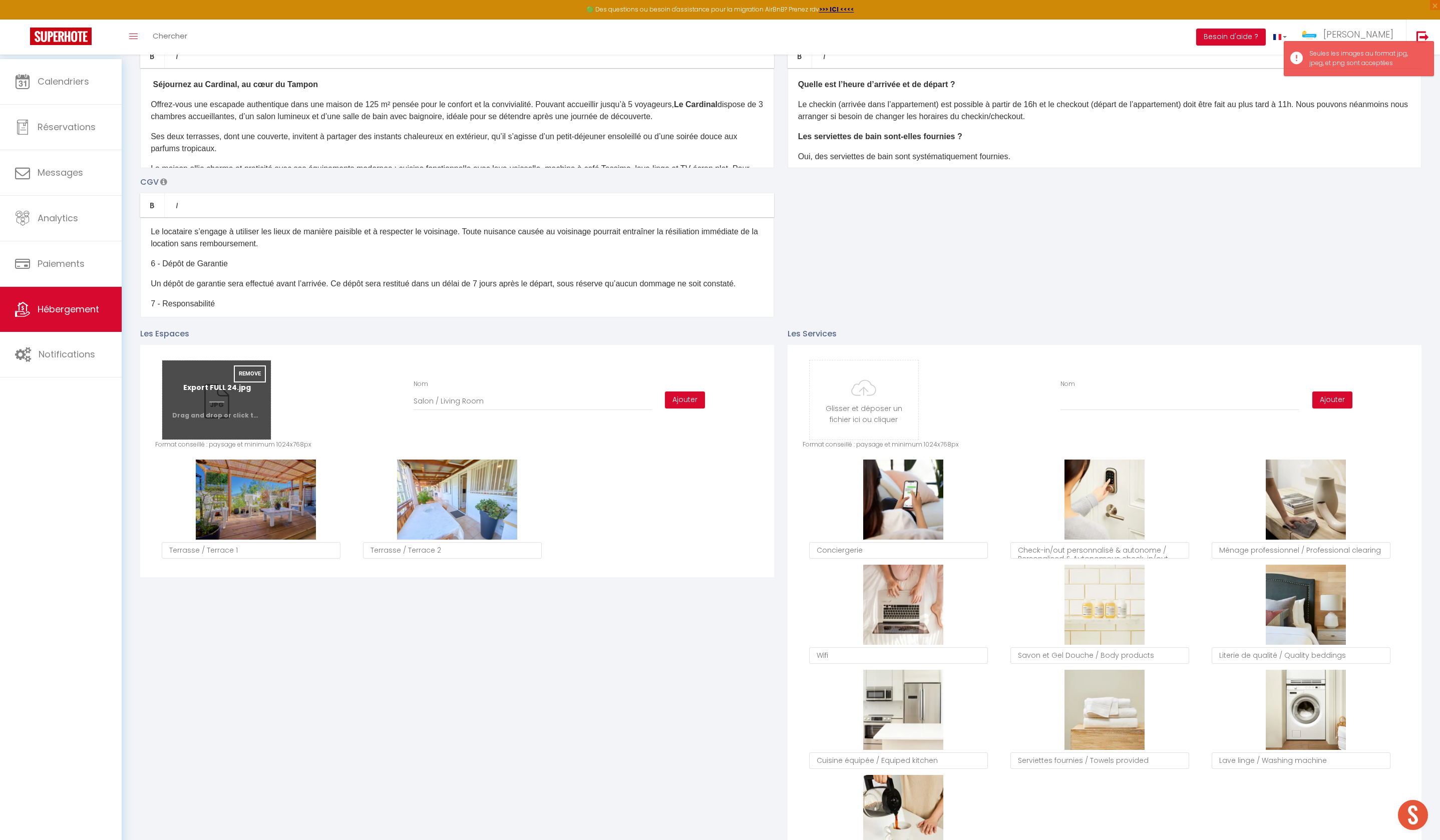
click at [254, 425] on input "file" at bounding box center [216, 400] width 108 height 79
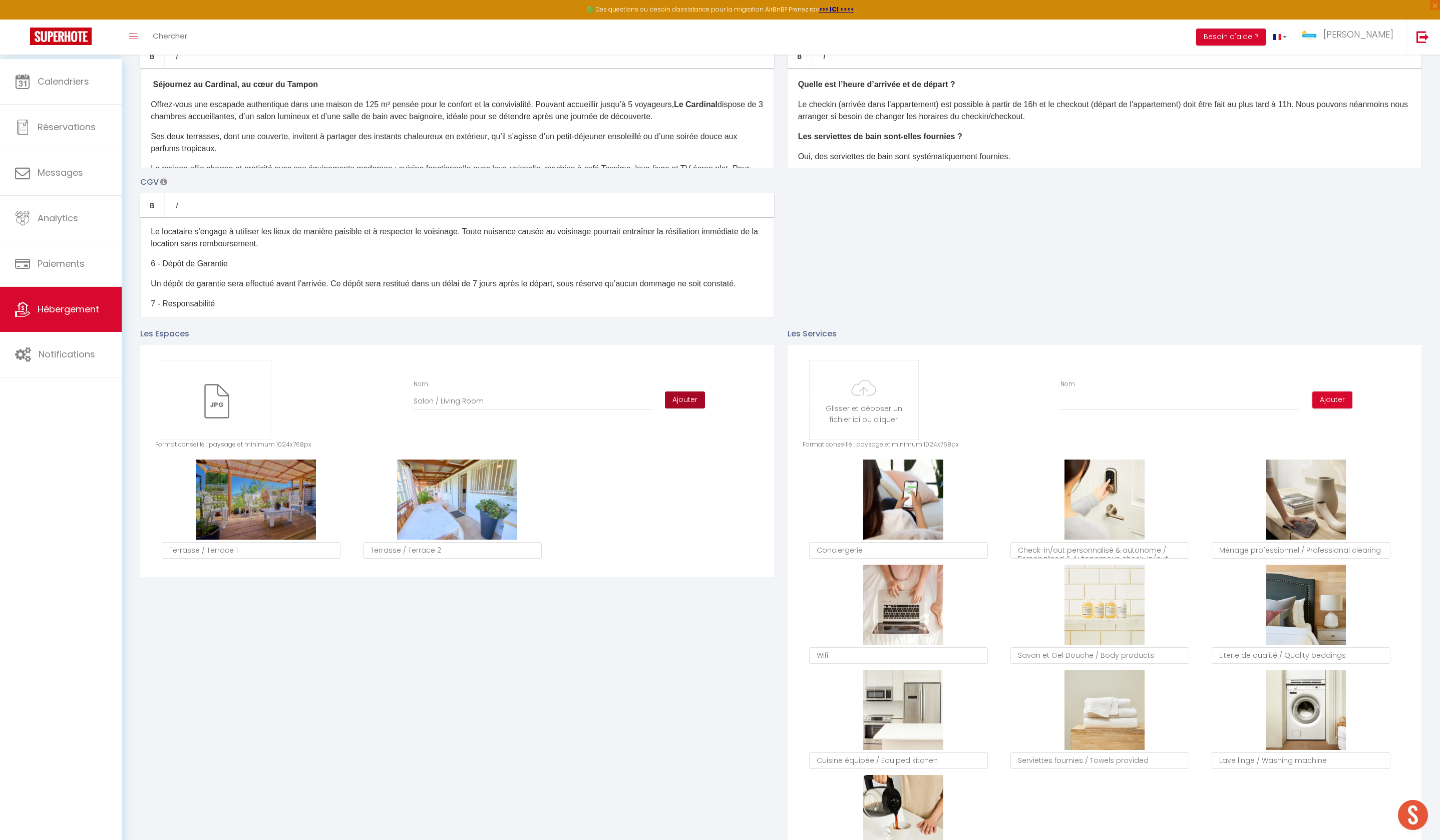
click at [683, 408] on button "Ajouter" at bounding box center [685, 400] width 40 height 17
click at [250, 423] on input "file" at bounding box center [216, 400] width 108 height 79
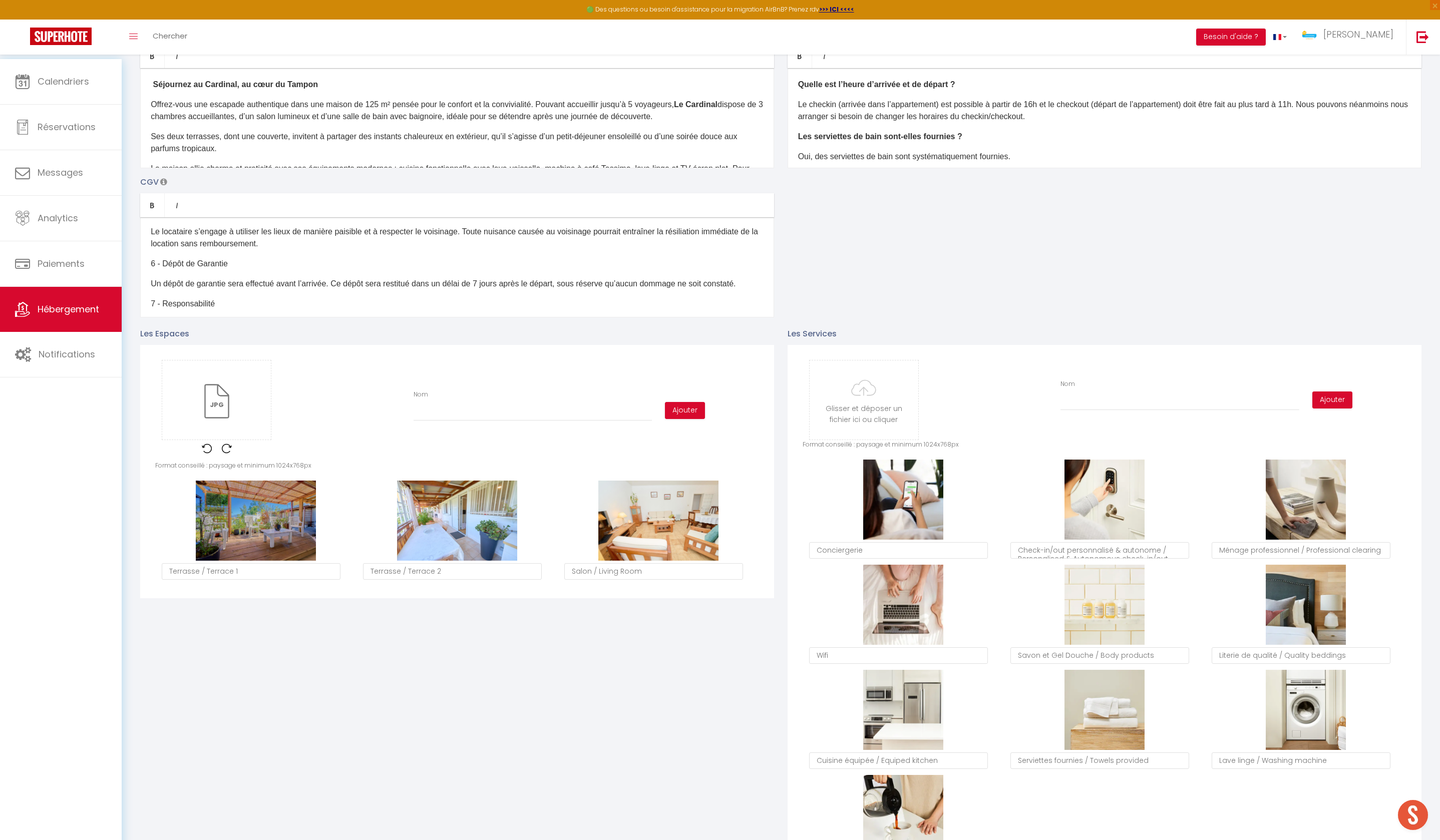
click at [497, 446] on div "Glisser et déposer un fichier ici ou cliquer Ooops, something wrong happened. R…" at bounding box center [457, 410] width 604 height 101
click at [489, 421] on input "Nom" at bounding box center [533, 412] width 238 height 18
click at [685, 419] on button "Ajouter" at bounding box center [685, 411] width 40 height 17
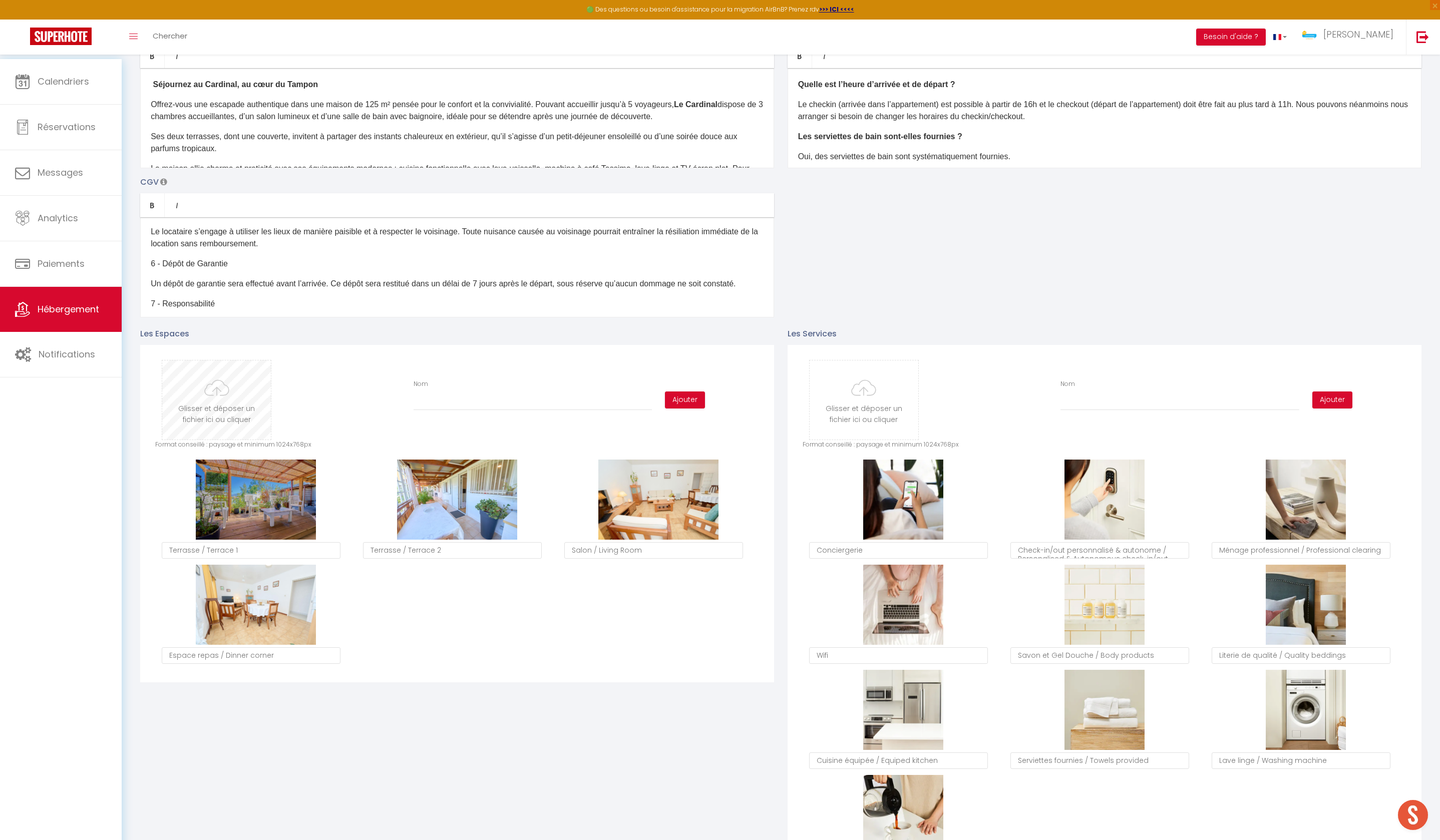
click at [240, 428] on input "file" at bounding box center [216, 400] width 108 height 79
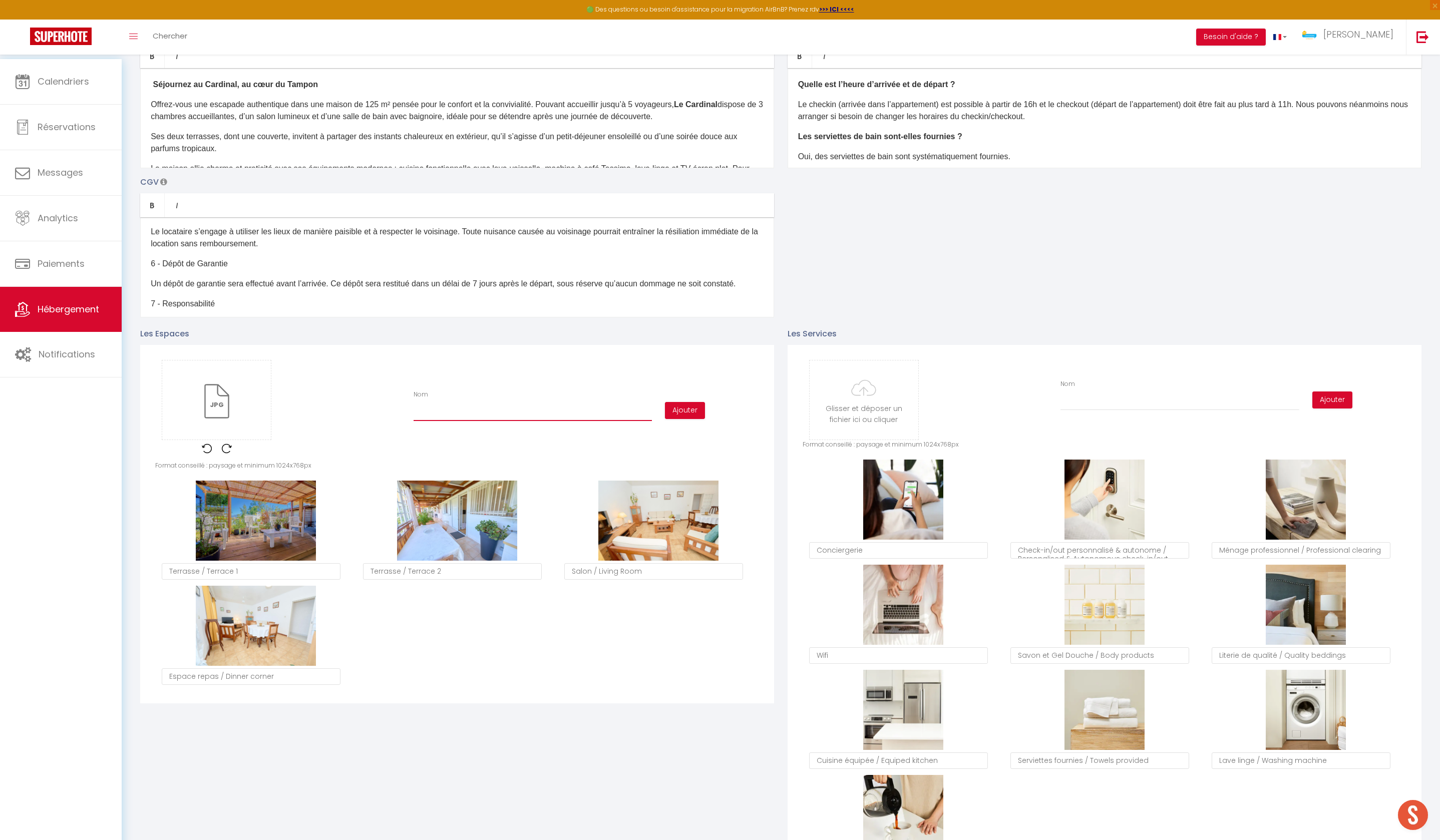
click at [443, 421] on input "Nom" at bounding box center [533, 412] width 238 height 18
click at [694, 419] on button "Ajouter" at bounding box center [685, 411] width 40 height 17
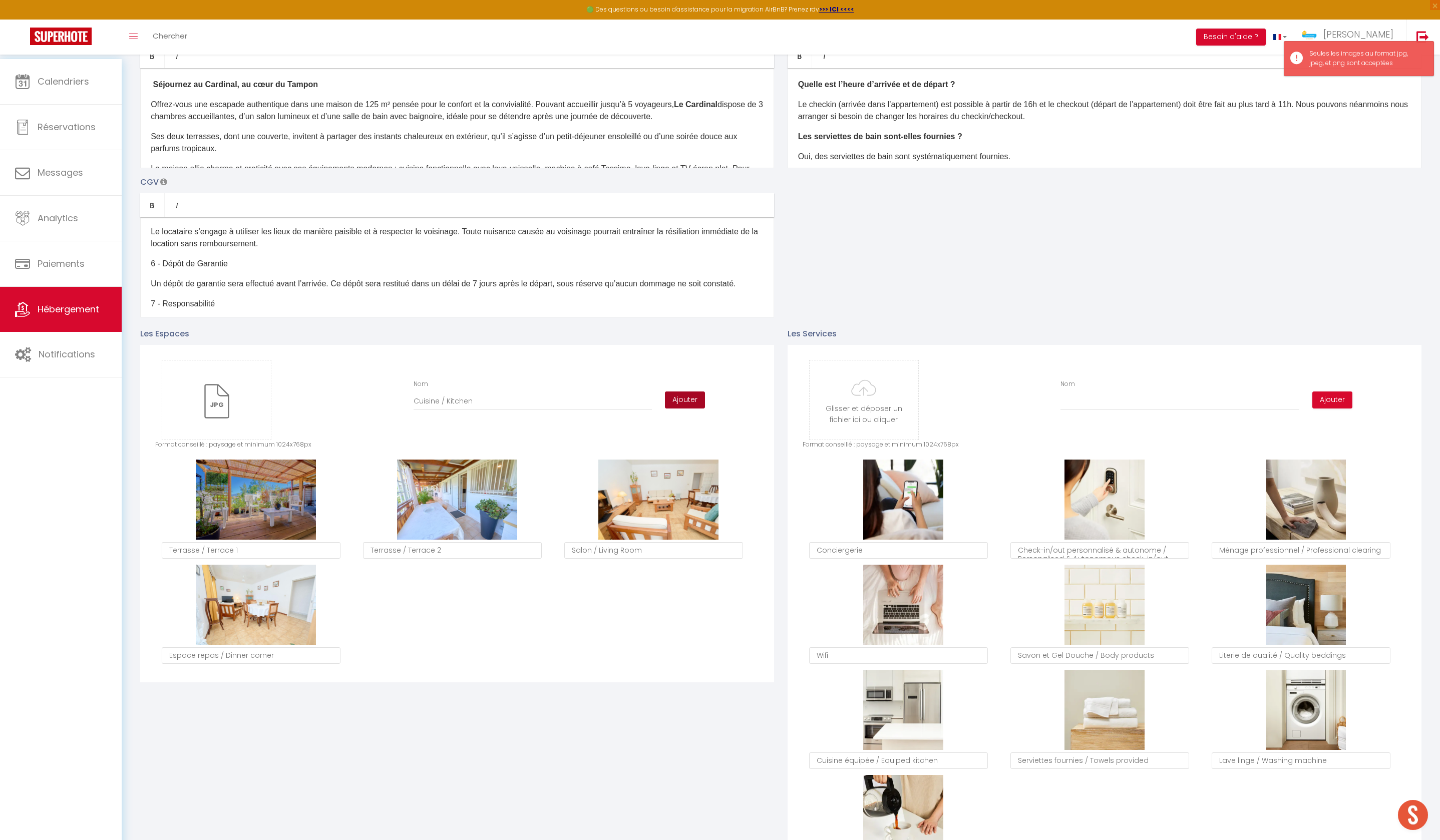
click at [694, 429] on div "Glisser et déposer un fichier ici ou cliquer Ooops, something wrong happened. R…" at bounding box center [457, 400] width 604 height 80
click at [688, 408] on button "Ajouter" at bounding box center [685, 400] width 40 height 17
click at [677, 408] on button "Ajouter" at bounding box center [685, 400] width 40 height 17
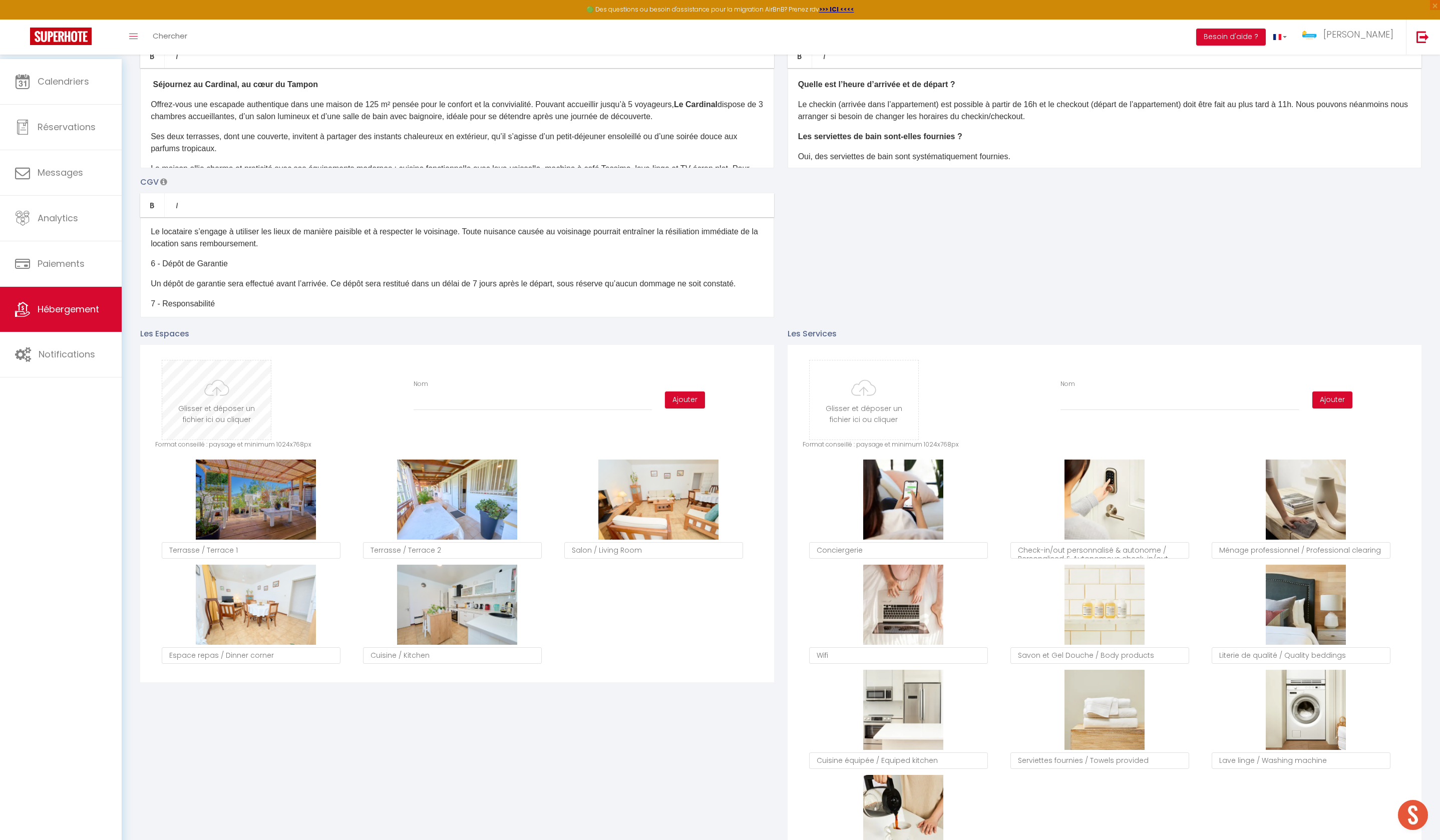
click at [229, 425] on input "file" at bounding box center [216, 400] width 108 height 79
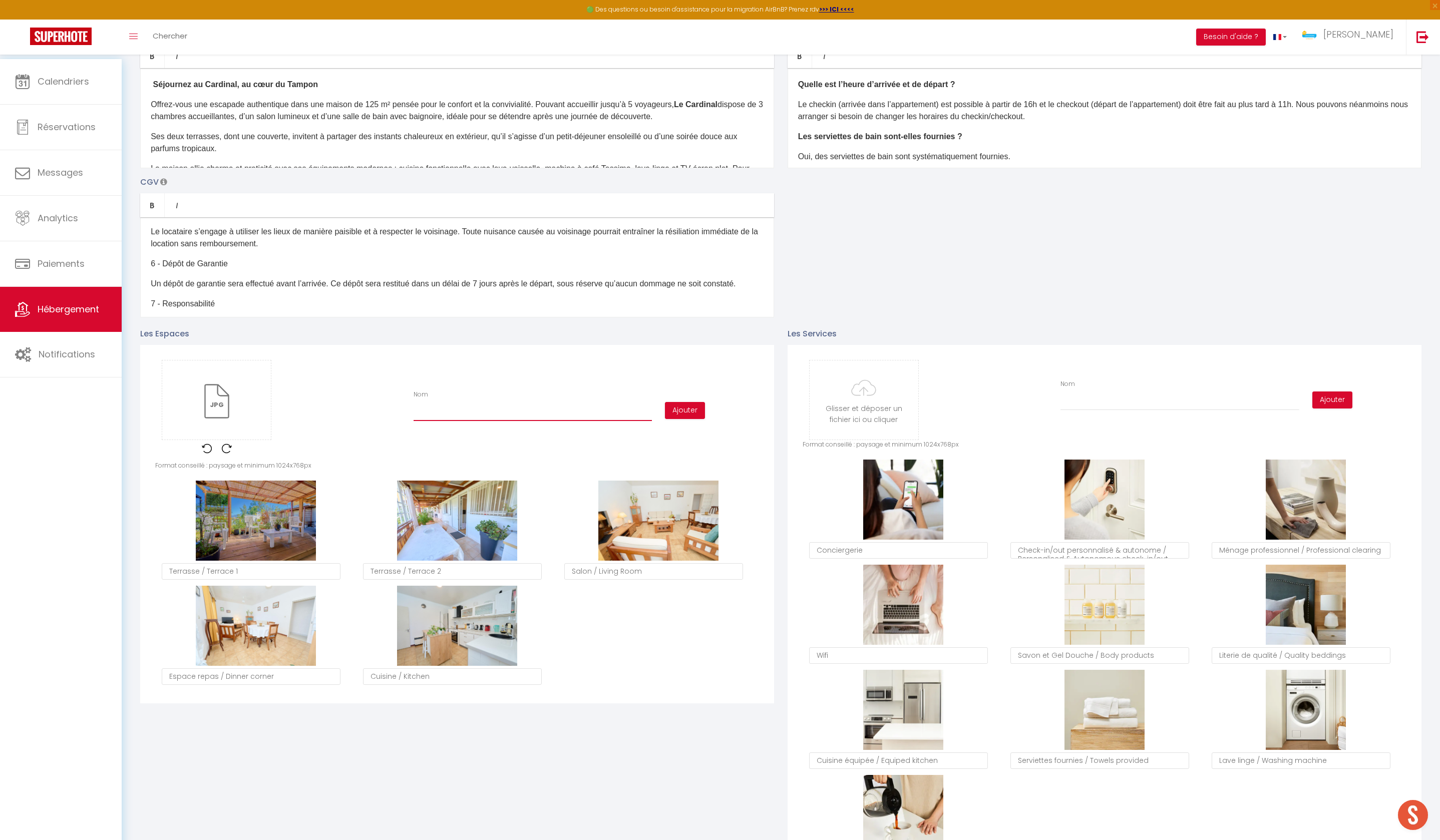
click at [540, 421] on input "Nom" at bounding box center [533, 412] width 238 height 18
click at [705, 419] on button "Ajouter" at bounding box center [685, 411] width 40 height 17
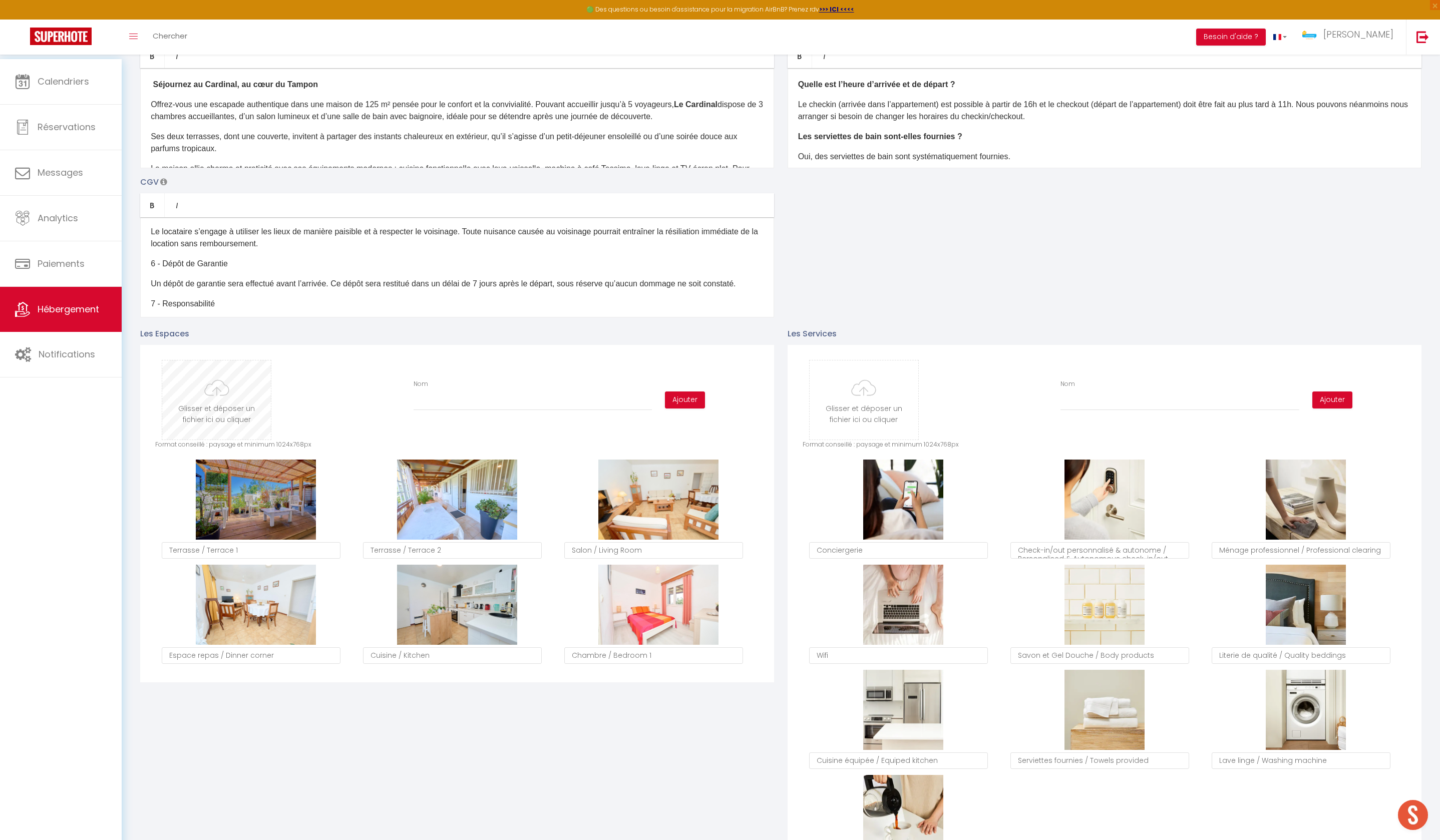
click at [212, 433] on input "file" at bounding box center [216, 400] width 108 height 79
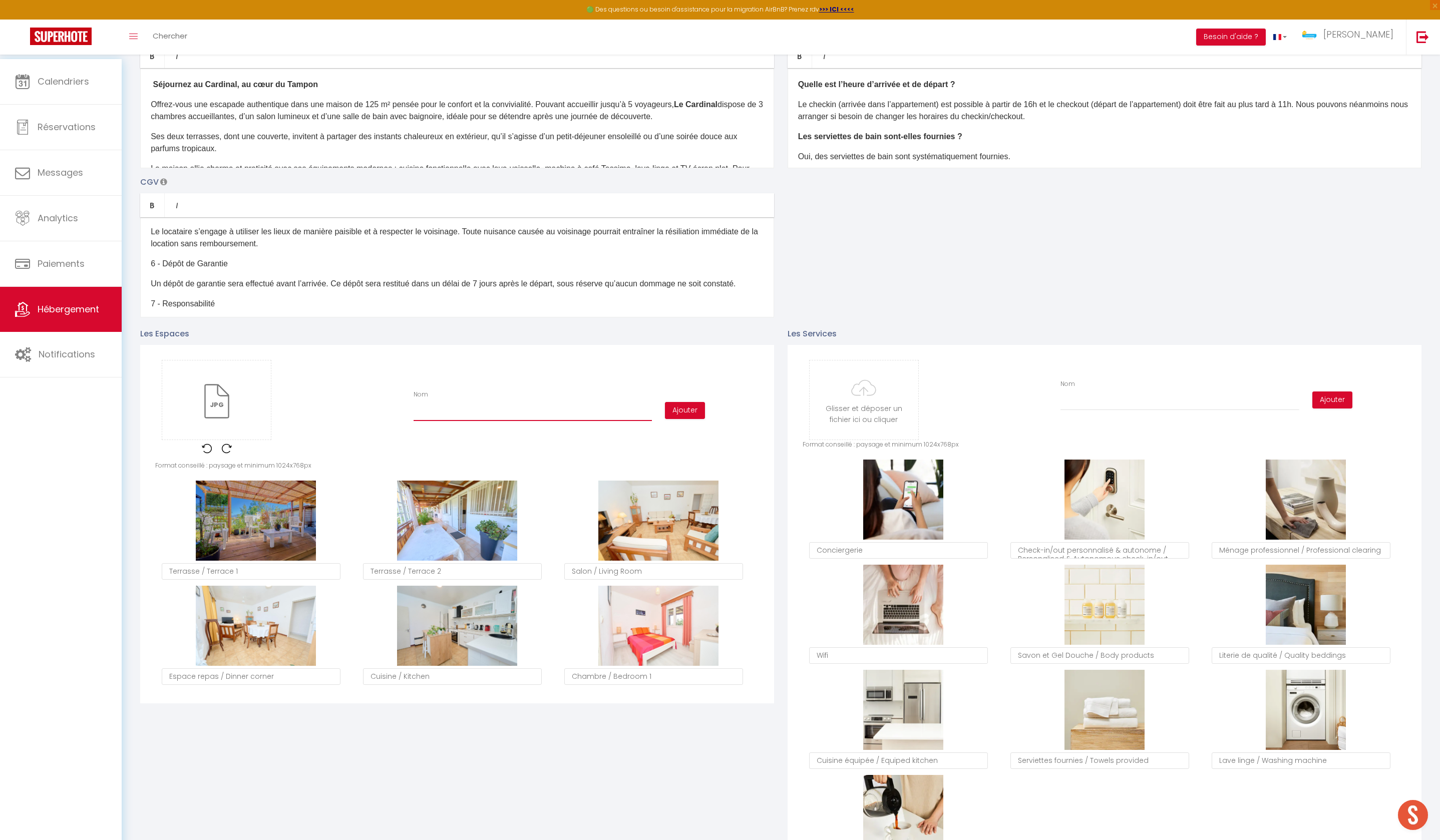
click at [482, 420] on input "Nom" at bounding box center [533, 412] width 238 height 18
click at [686, 419] on button "Ajouter" at bounding box center [685, 411] width 40 height 17
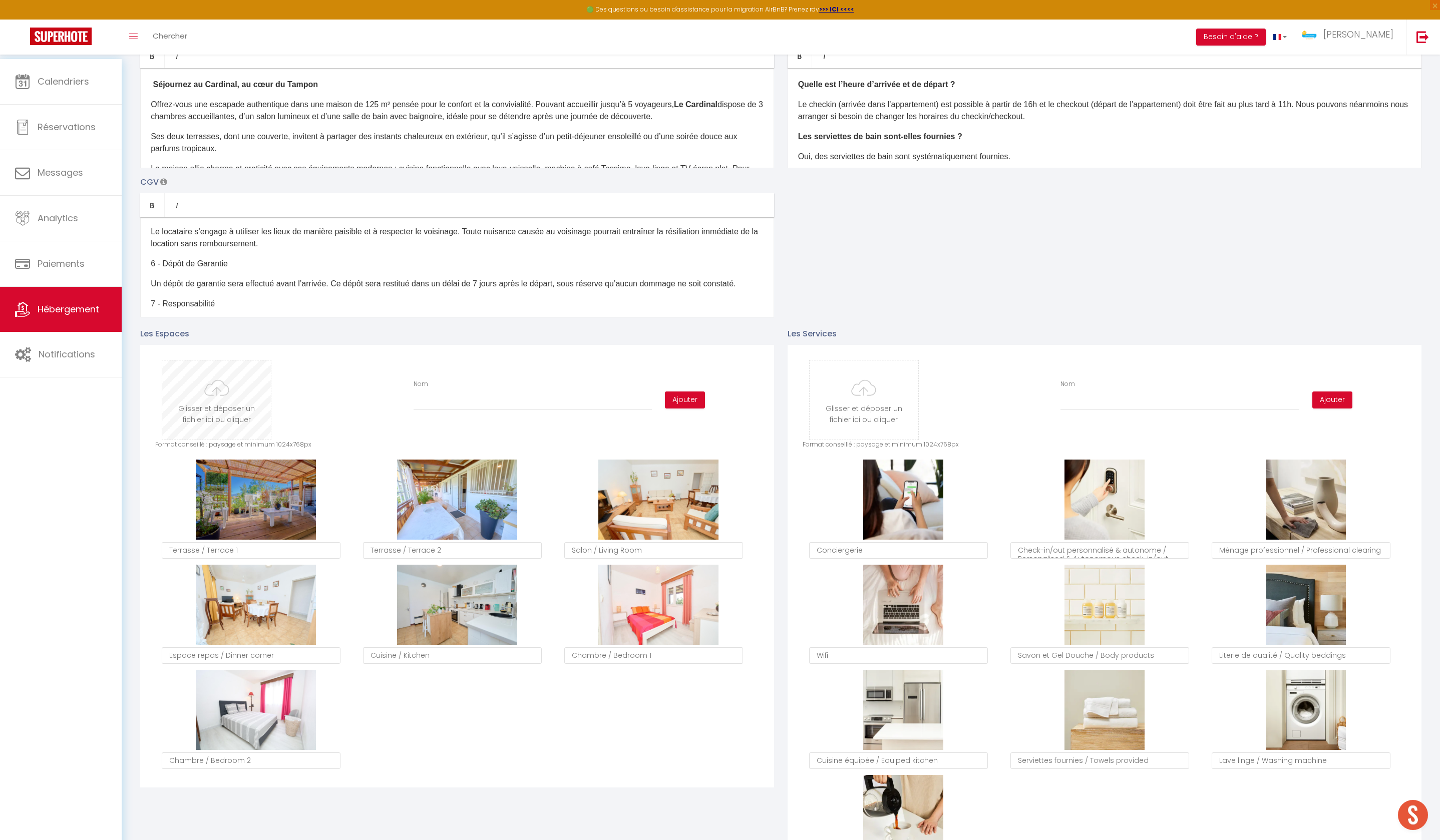
click at [258, 390] on input "file" at bounding box center [216, 400] width 108 height 79
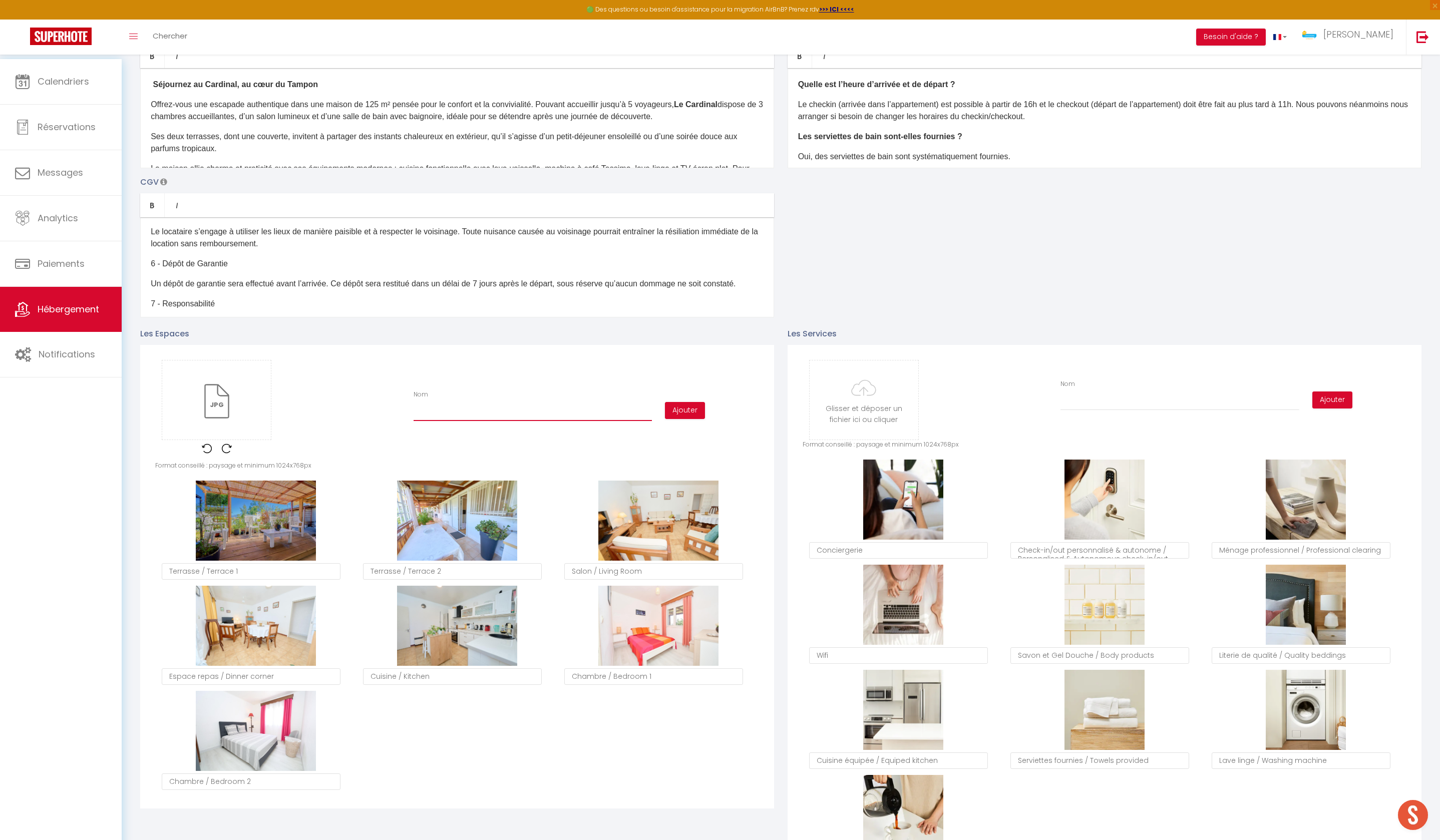
click at [433, 421] on input "Nom" at bounding box center [533, 412] width 238 height 18
click at [686, 419] on button "Ajouter" at bounding box center [685, 411] width 40 height 17
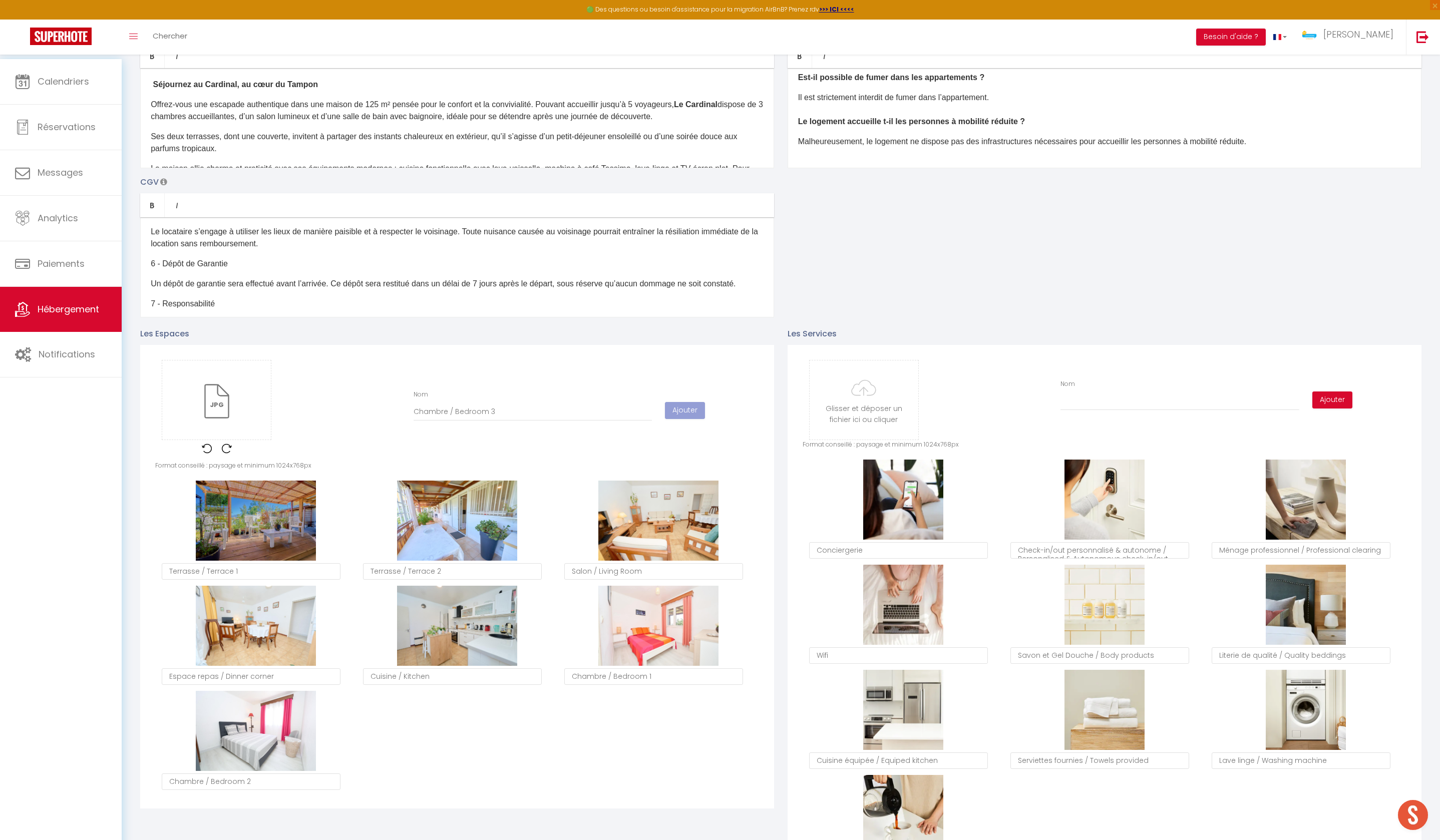
scroll to position [140, 0]
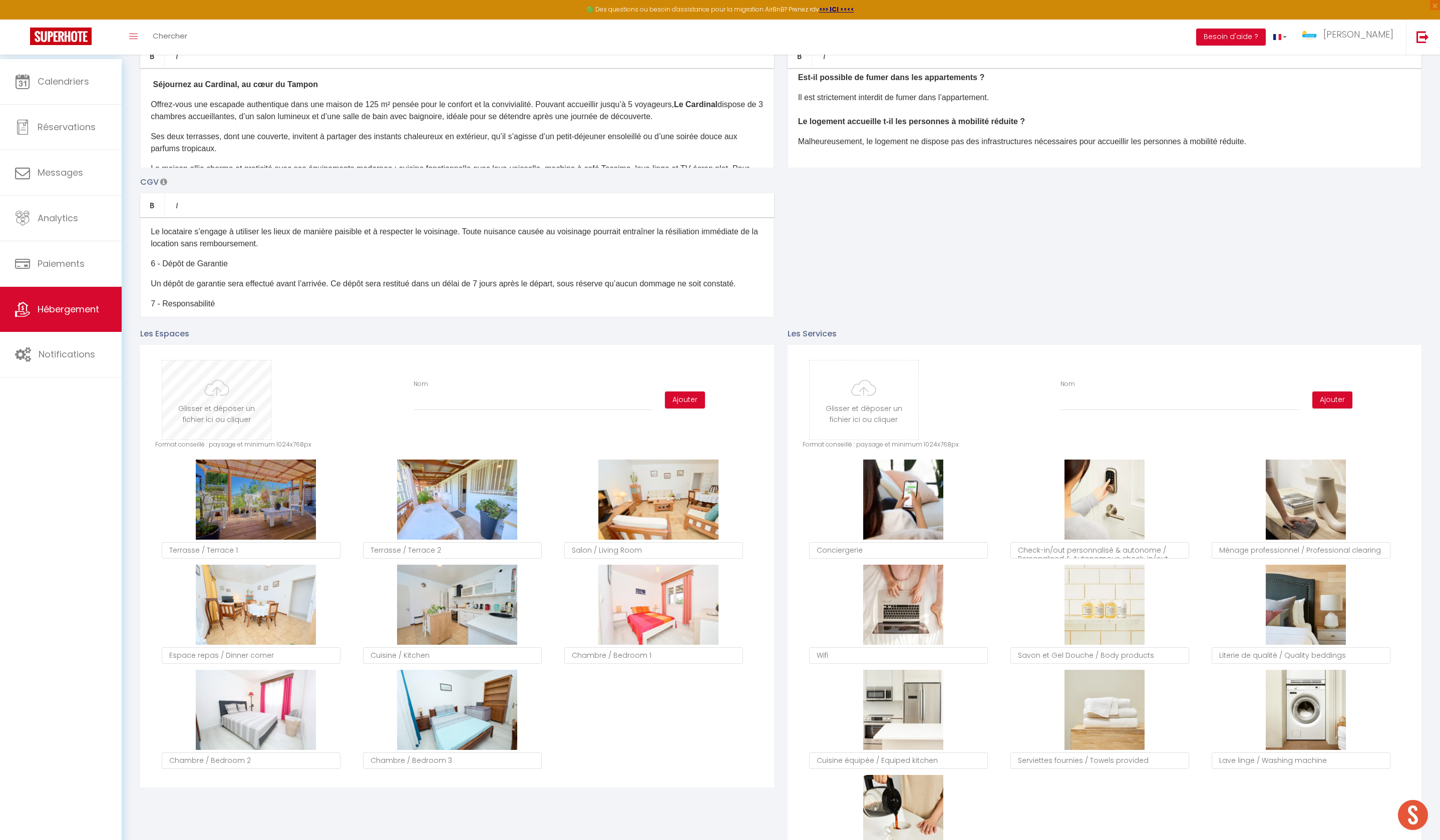
click at [220, 407] on input "file" at bounding box center [216, 400] width 108 height 79
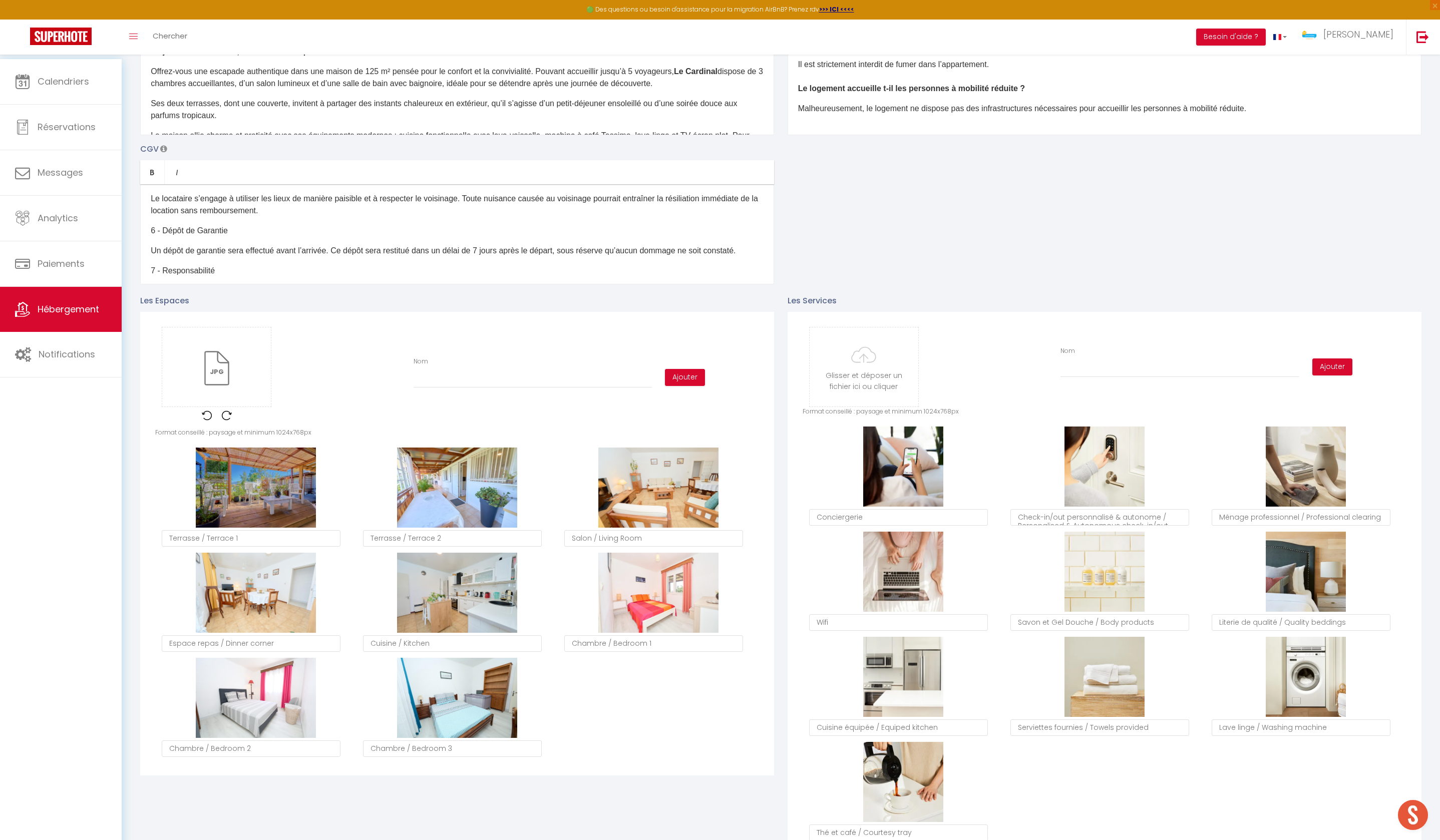
scroll to position [211, 0]
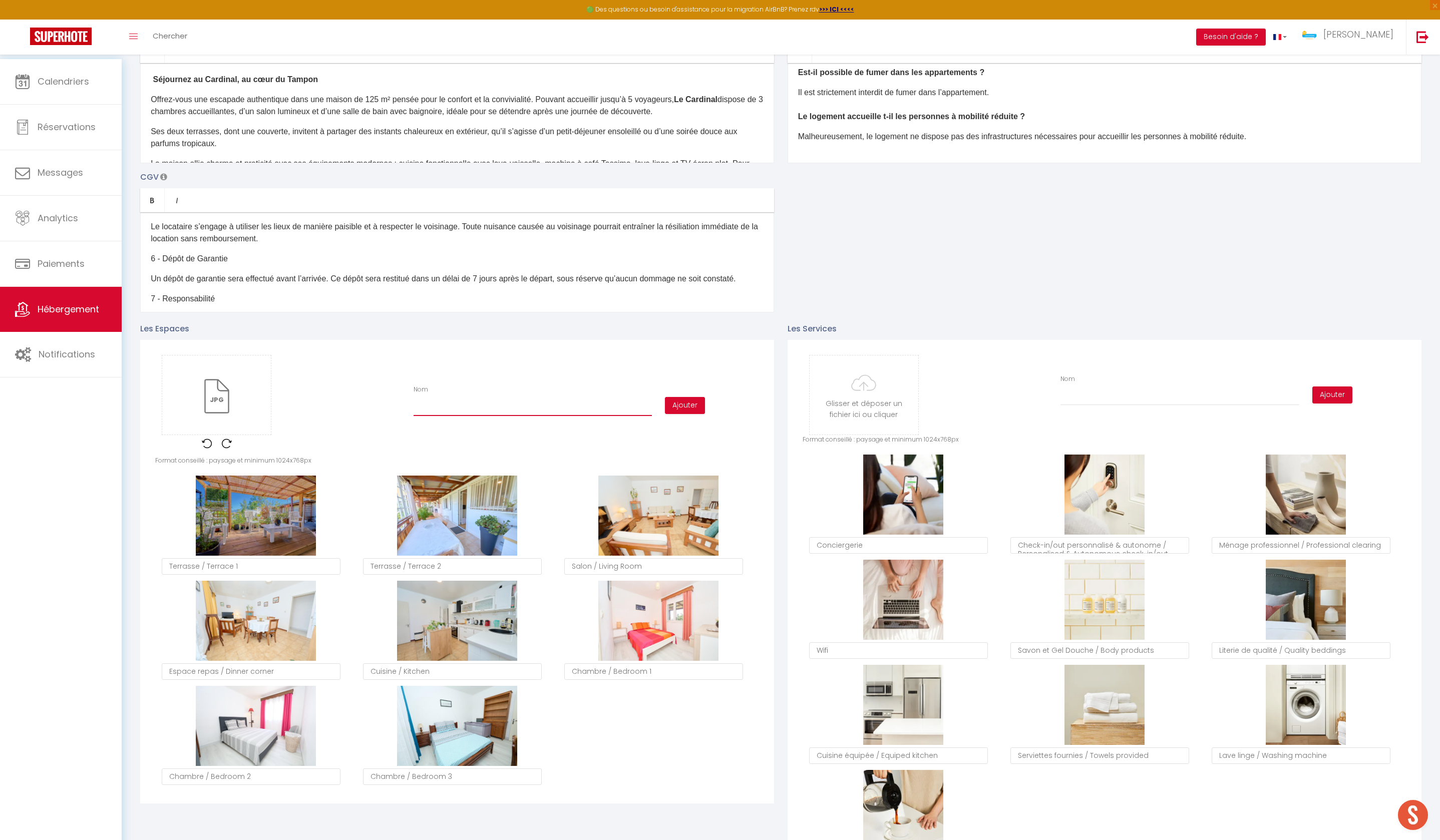
click at [518, 416] on input "Nom" at bounding box center [533, 407] width 238 height 18
click at [695, 414] on button "Ajouter" at bounding box center [685, 406] width 40 height 17
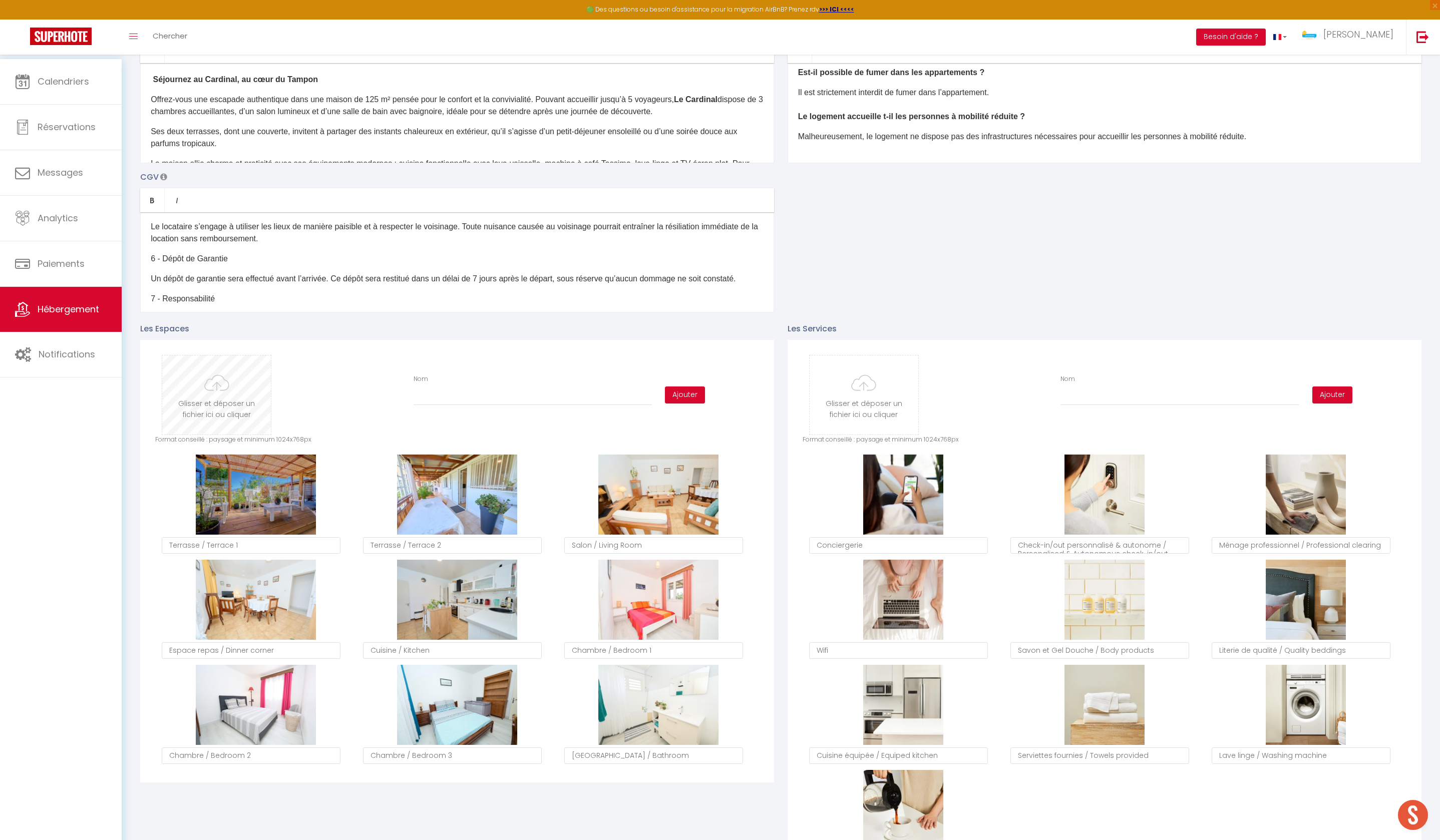
click at [251, 416] on input "file" at bounding box center [216, 395] width 108 height 79
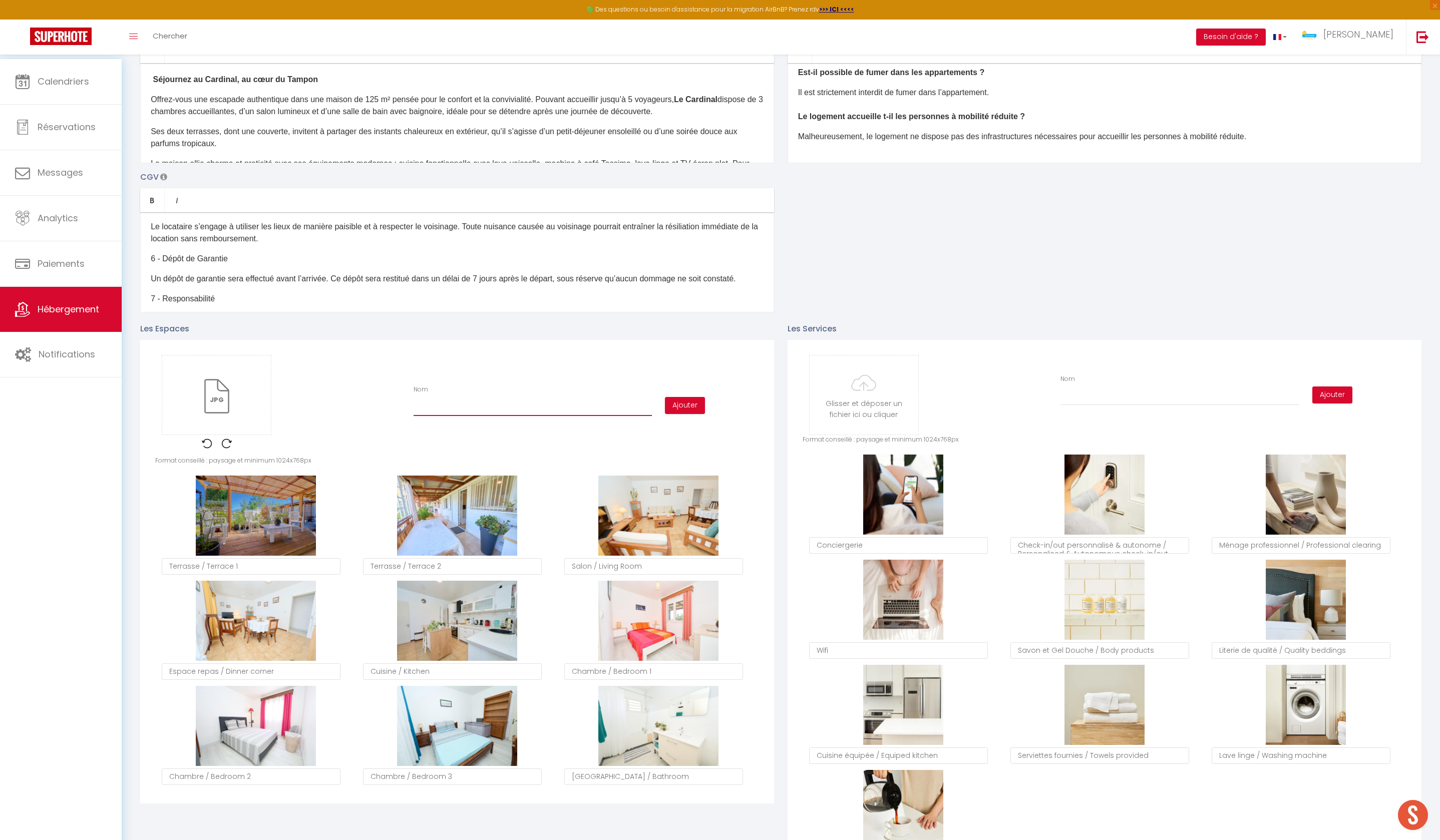
click at [476, 416] on input "Nom" at bounding box center [533, 407] width 238 height 18
click at [668, 414] on button "Ajouter" at bounding box center [685, 406] width 40 height 17
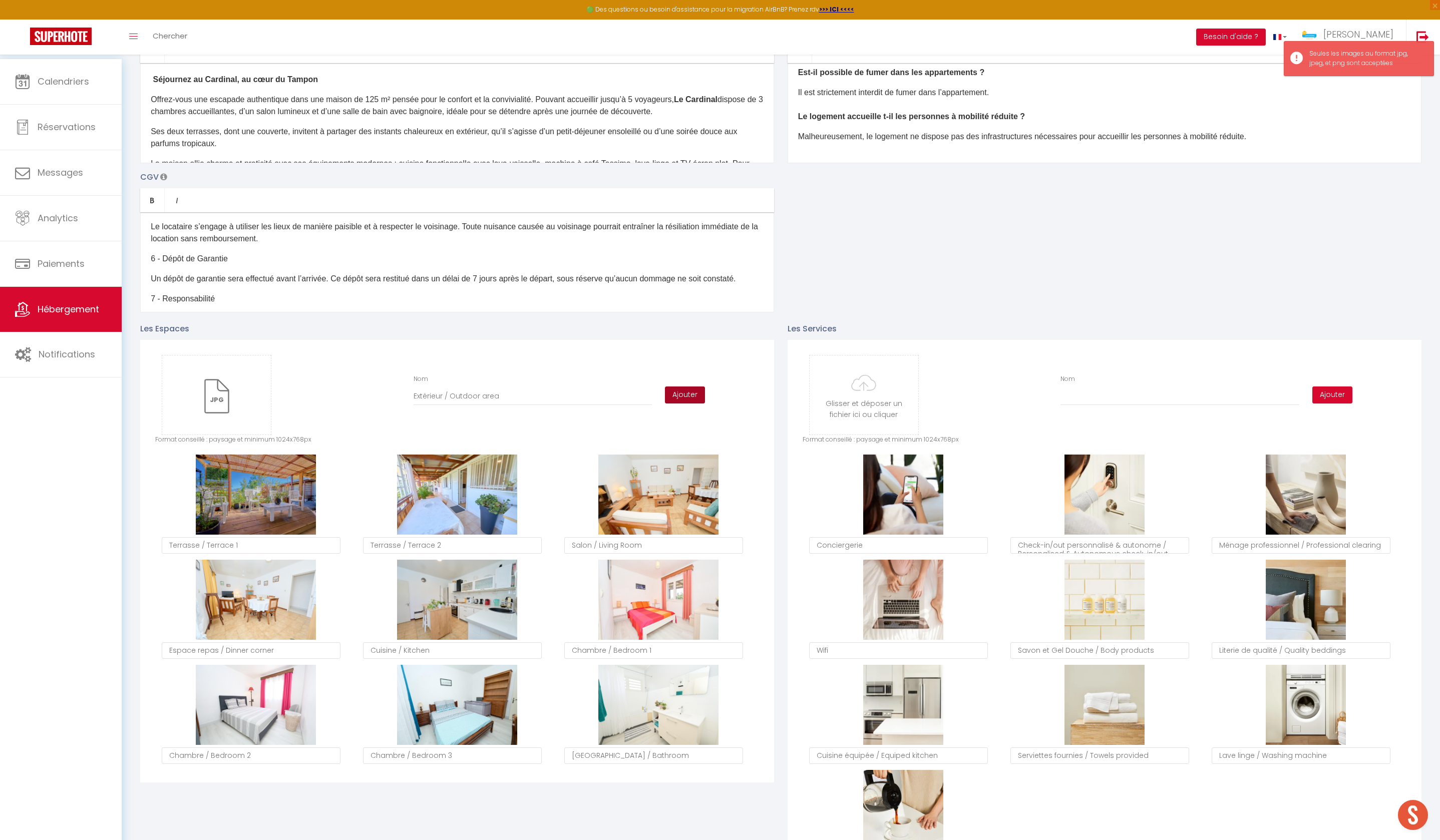
click at [668, 403] on button "Ajouter" at bounding box center [685, 395] width 40 height 17
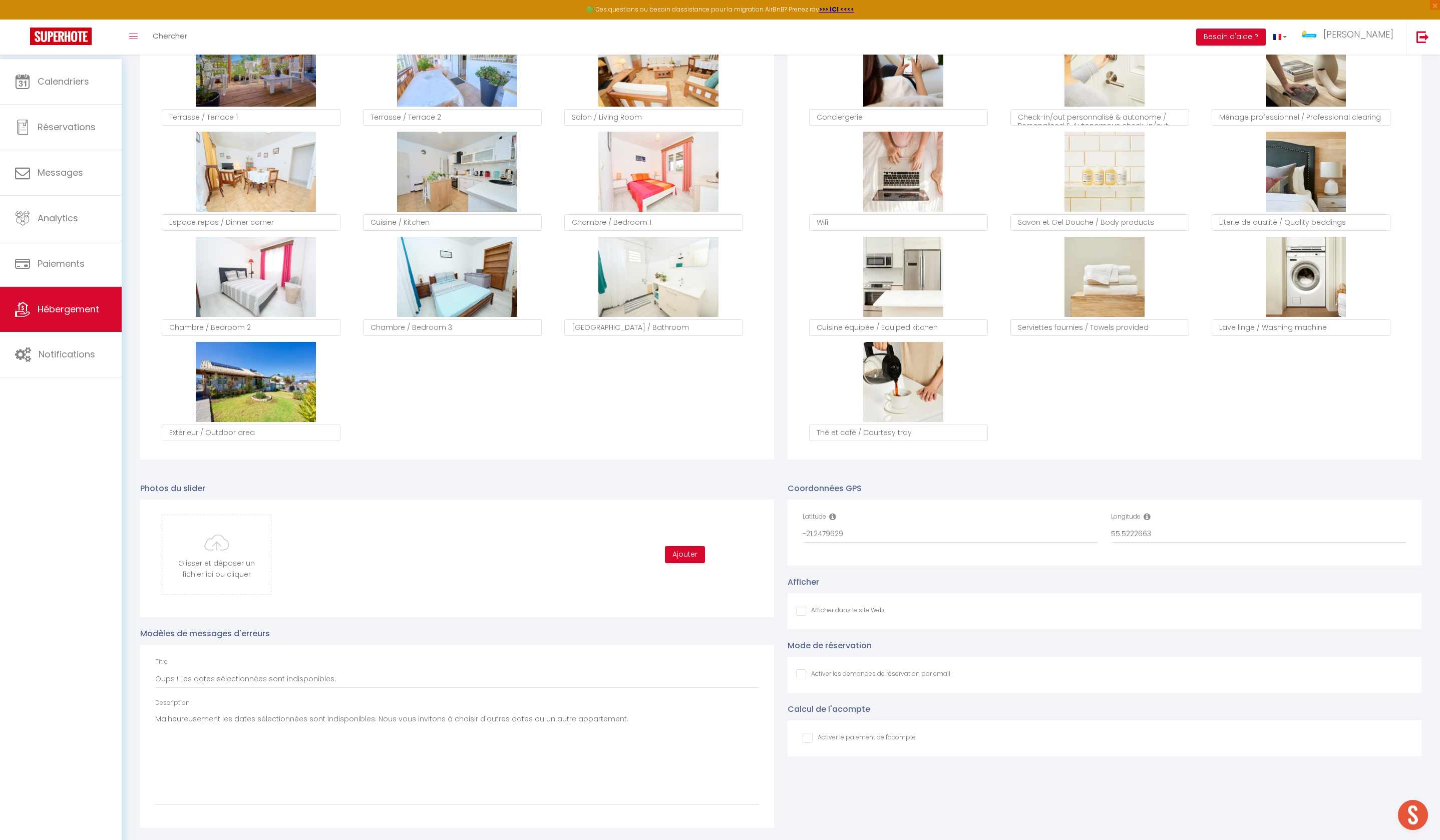
scroll to position [713, 0]
click at [219, 523] on input "file" at bounding box center [216, 555] width 108 height 79
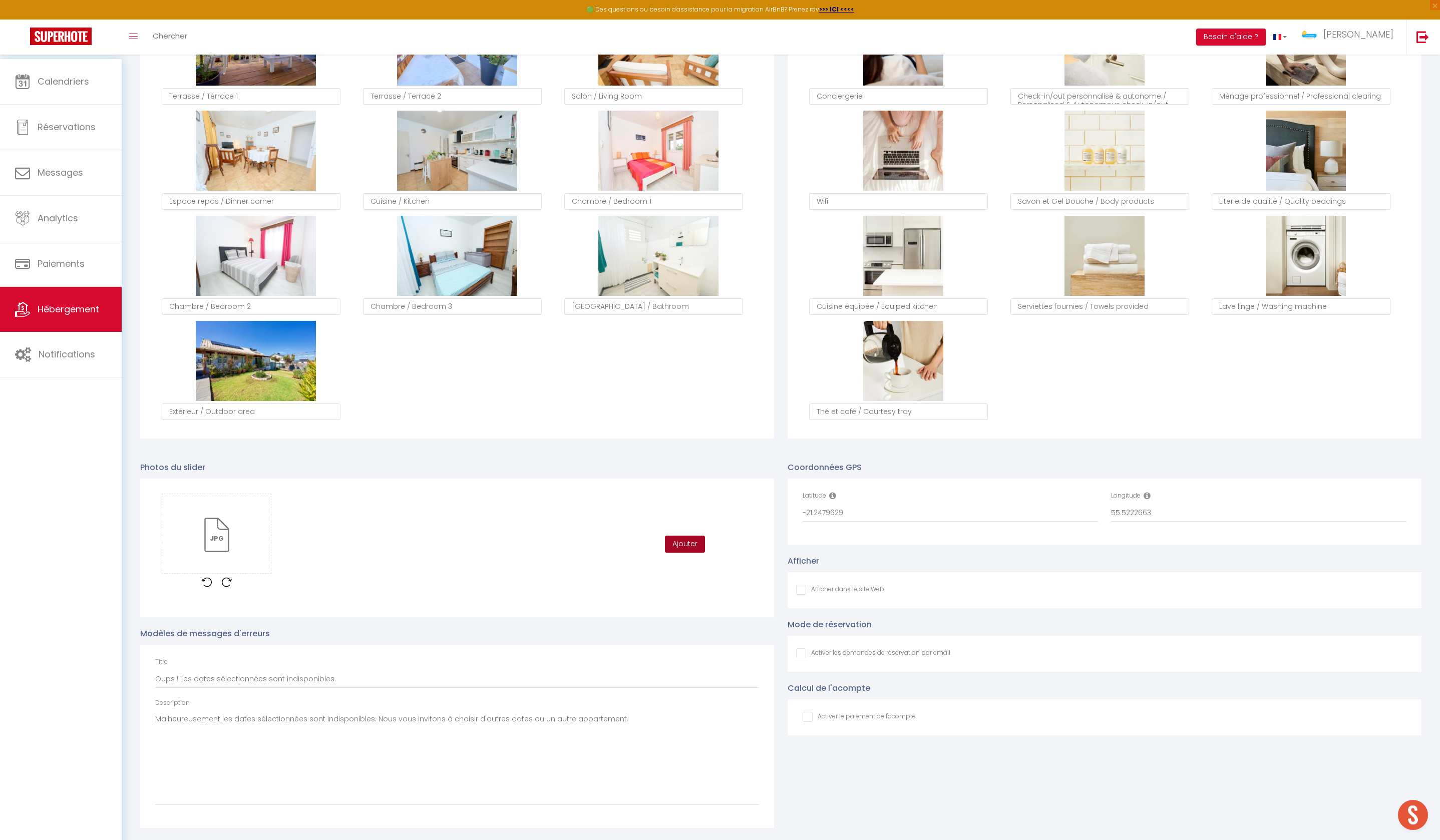
click at [683, 536] on button "Ajouter" at bounding box center [685, 544] width 40 height 17
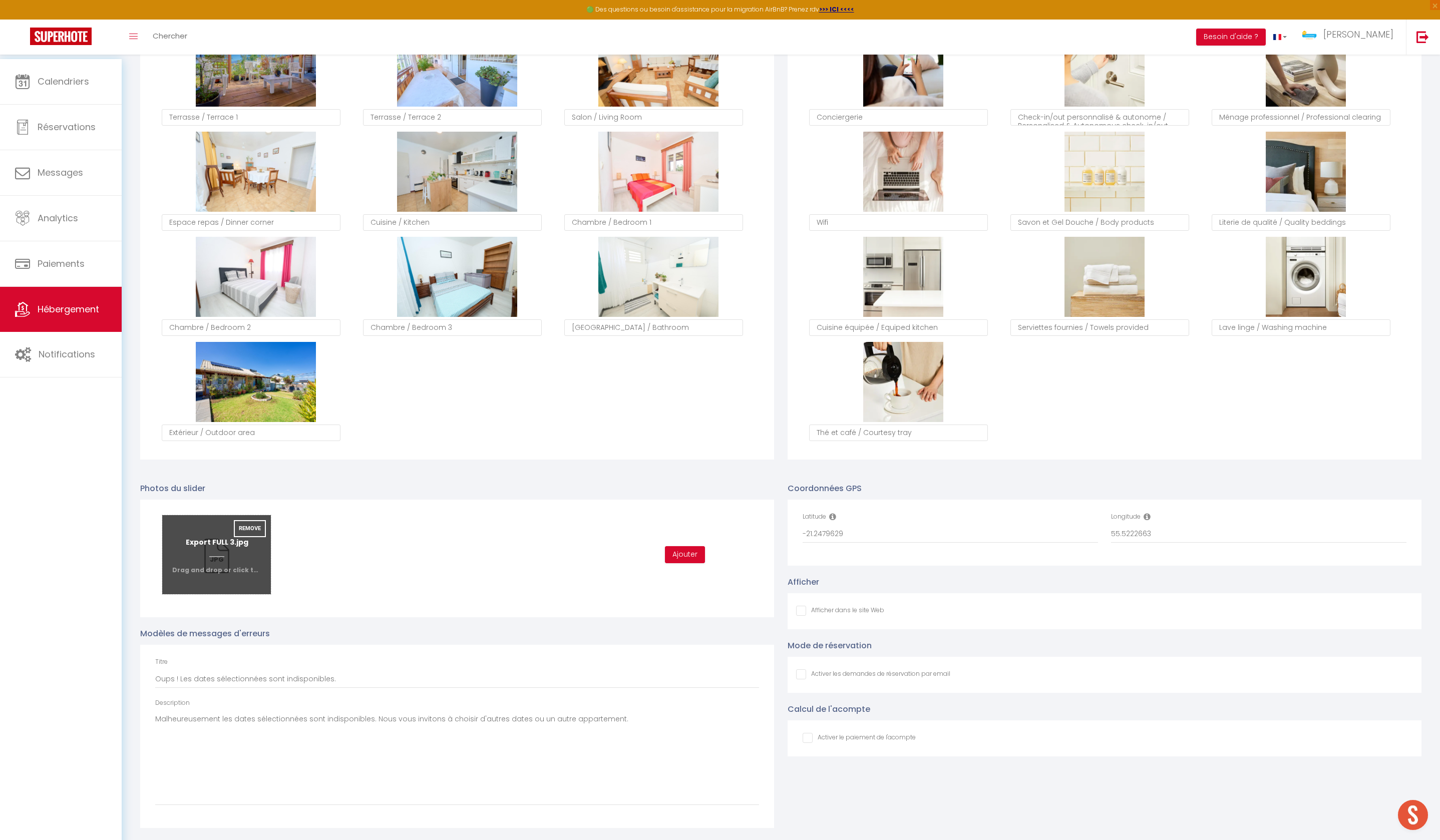
click at [234, 515] on input "file" at bounding box center [216, 555] width 108 height 79
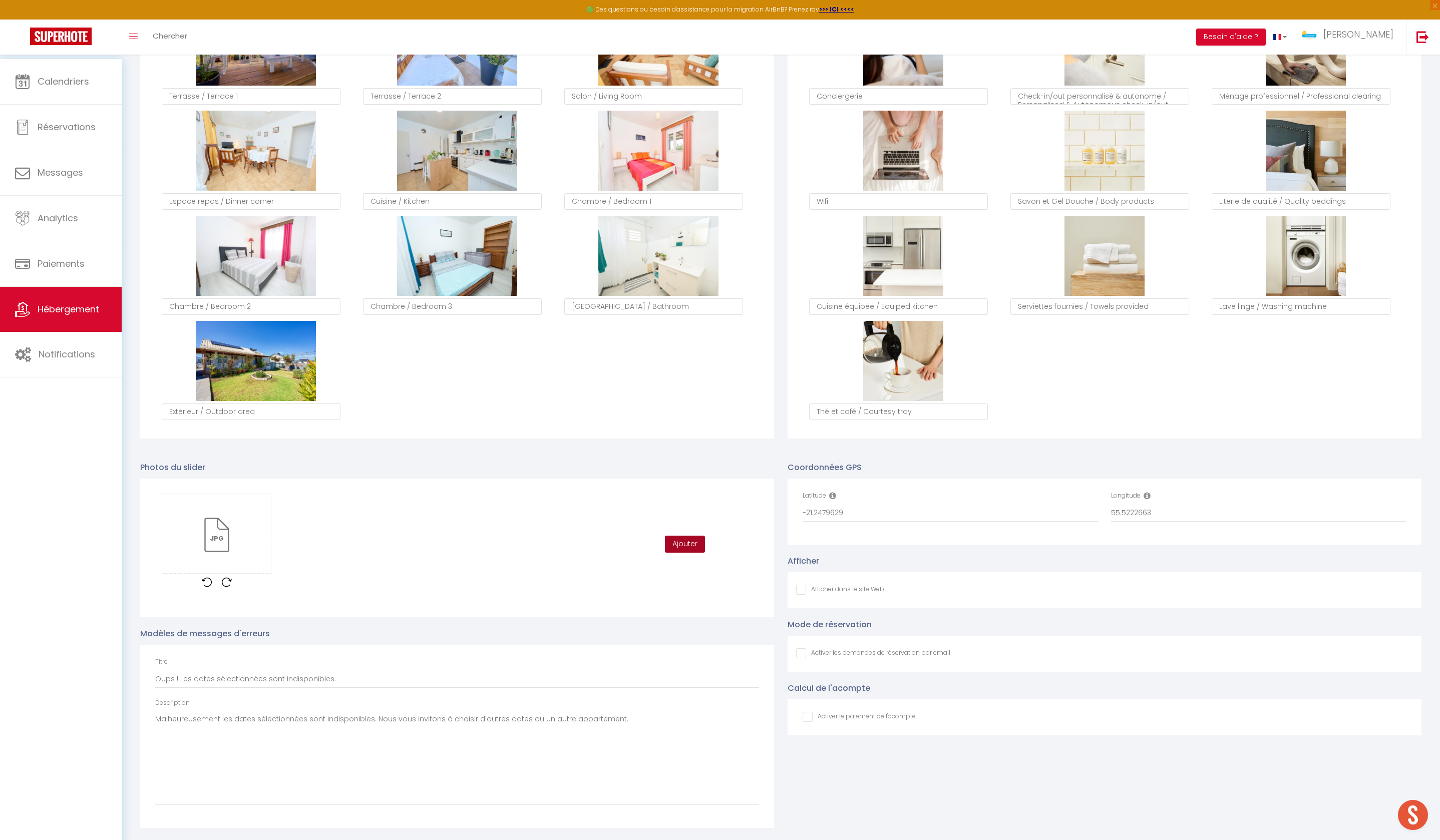
click at [685, 536] on button "Ajouter" at bounding box center [685, 544] width 40 height 17
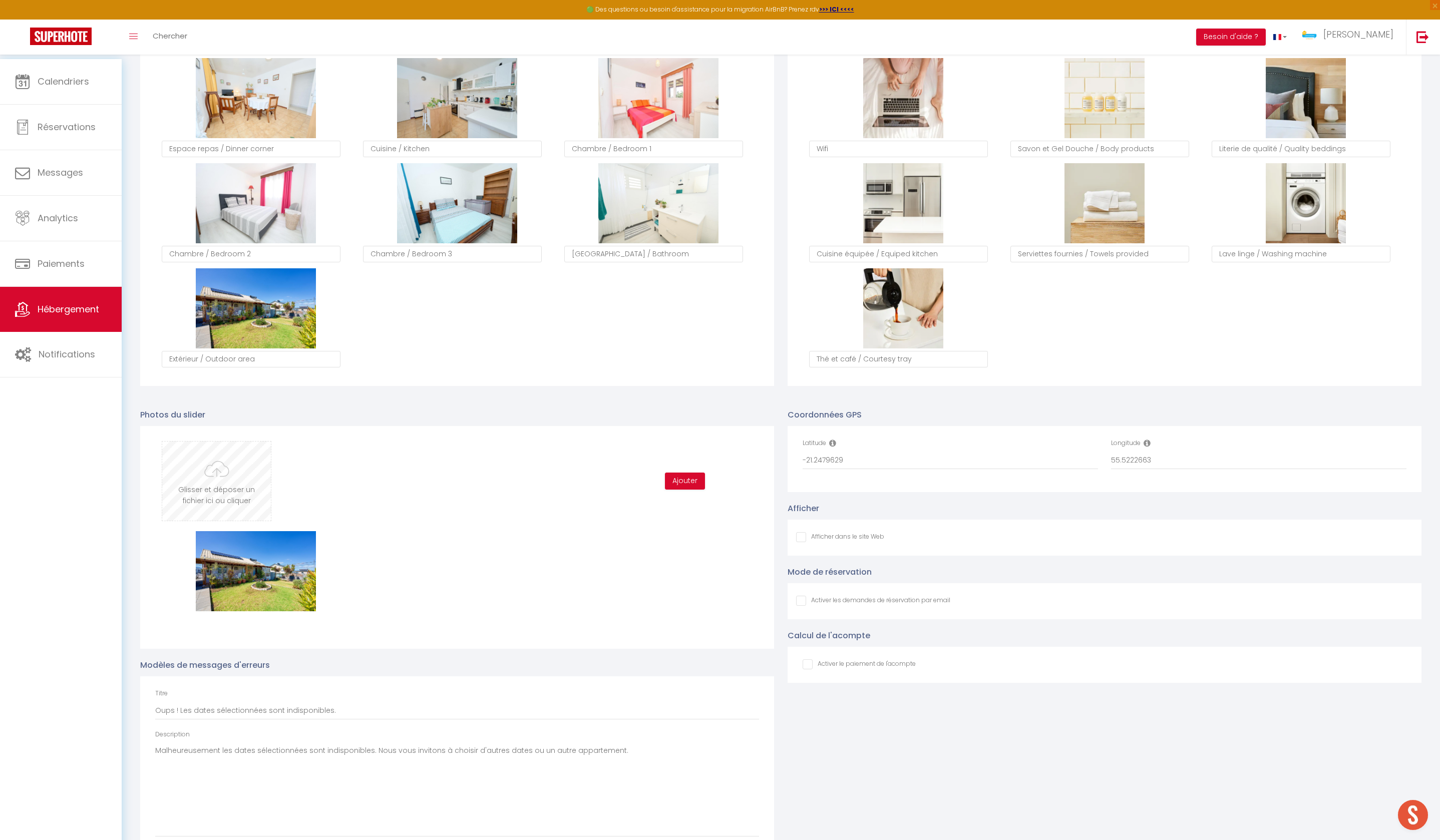
click at [245, 504] on input "file" at bounding box center [216, 481] width 108 height 79
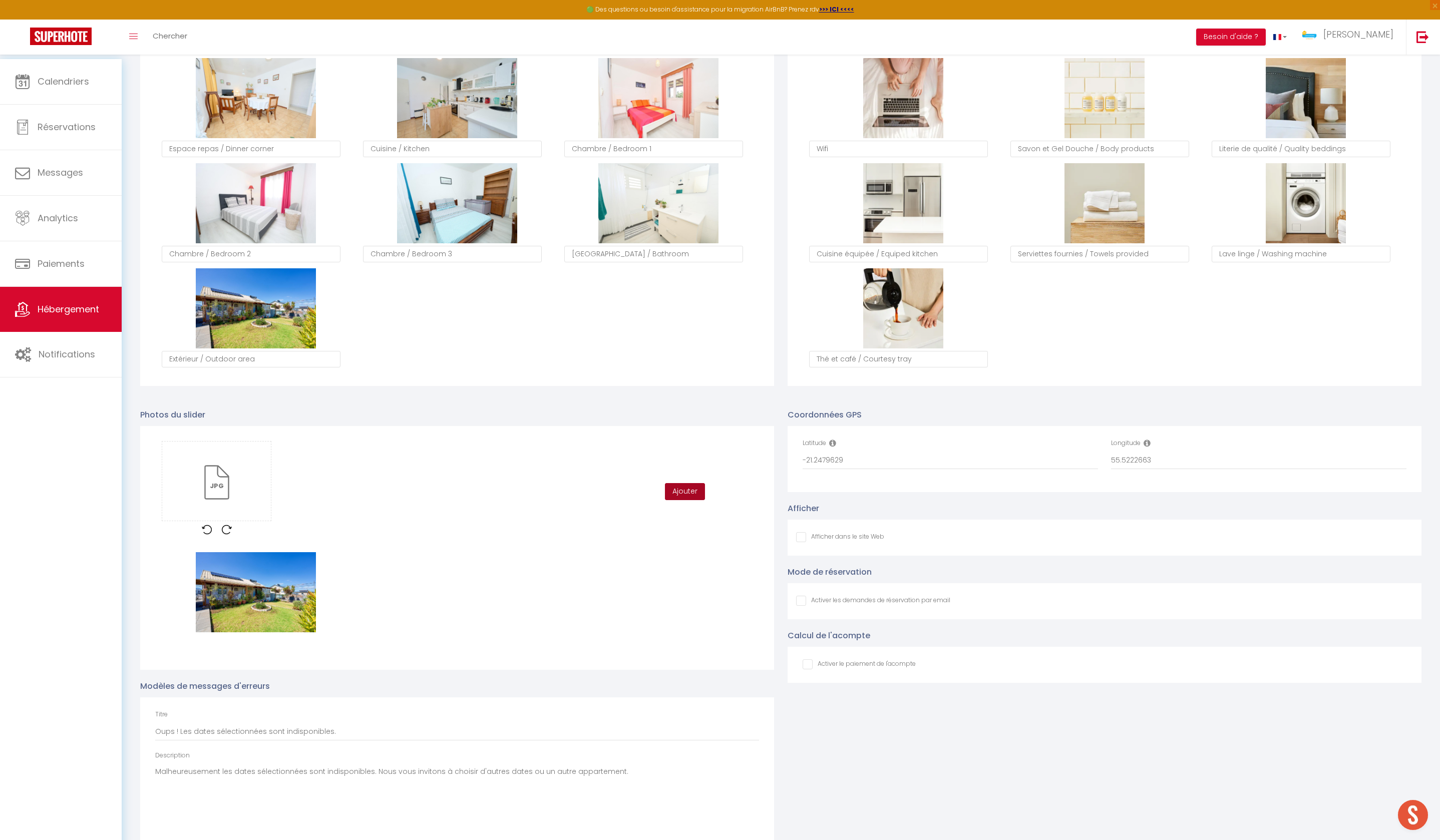
click at [674, 500] on button "Ajouter" at bounding box center [685, 491] width 40 height 17
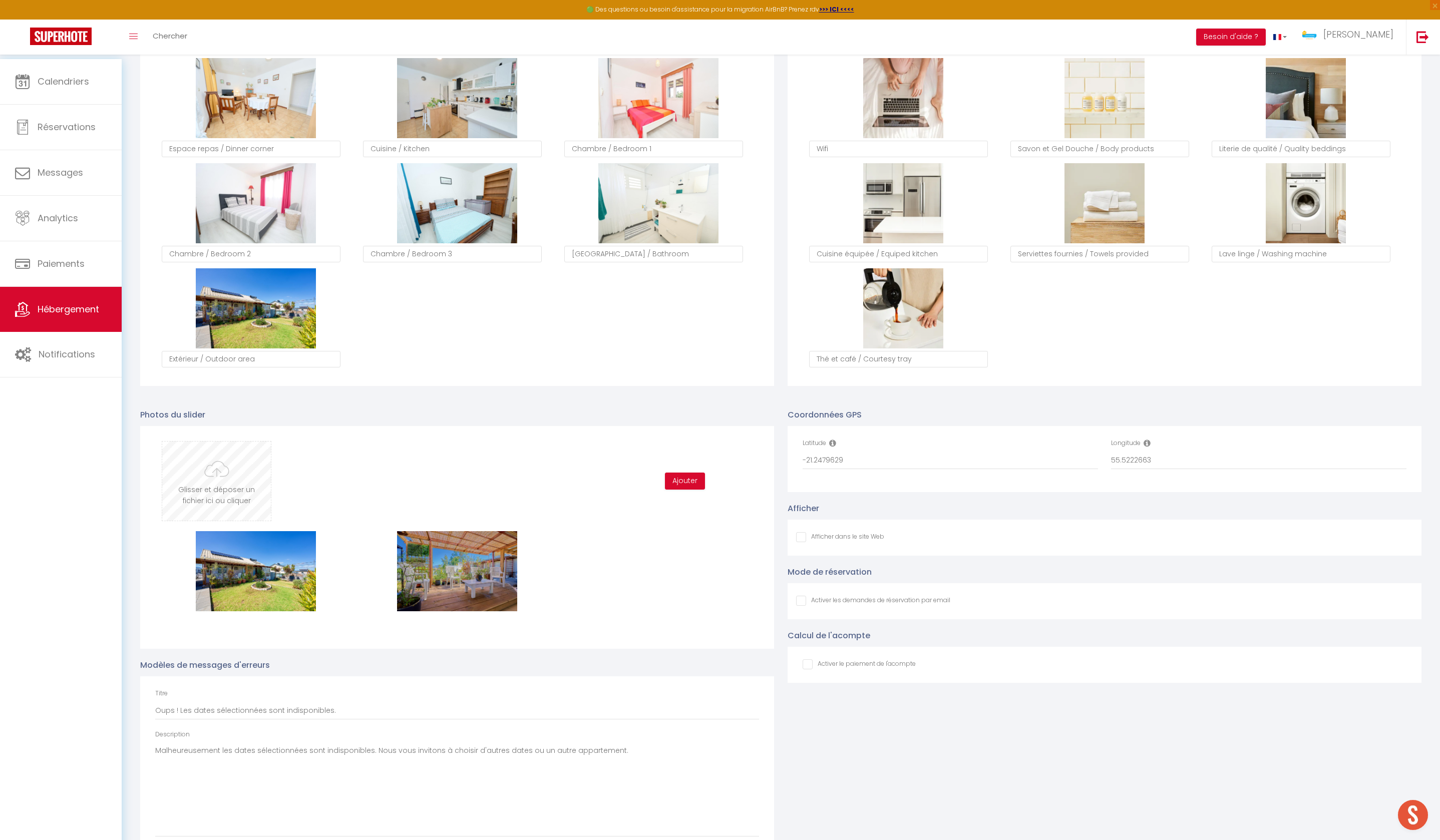
click at [238, 499] on input "file" at bounding box center [216, 481] width 108 height 79
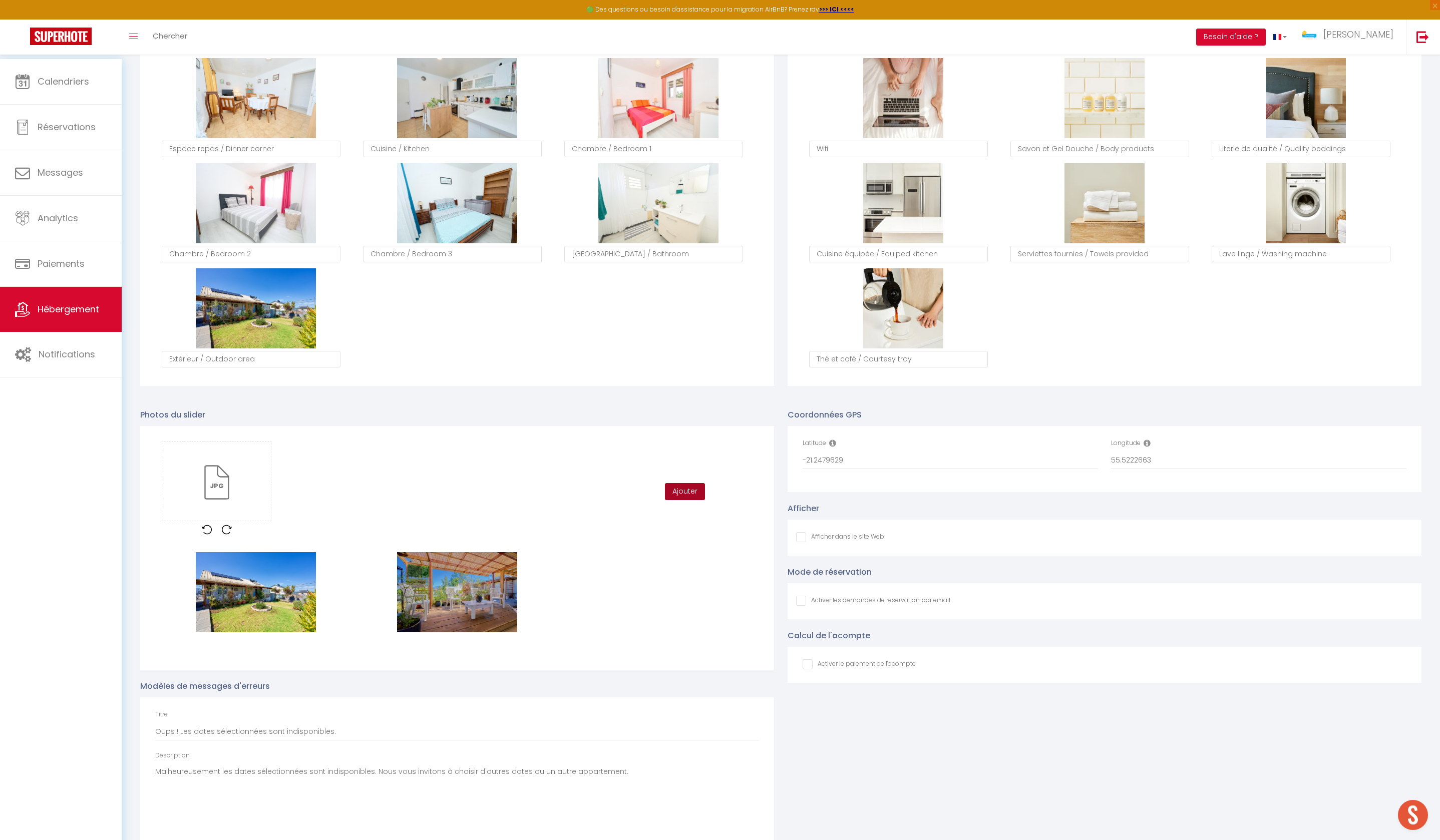
click at [703, 500] on button "Ajouter" at bounding box center [685, 491] width 40 height 17
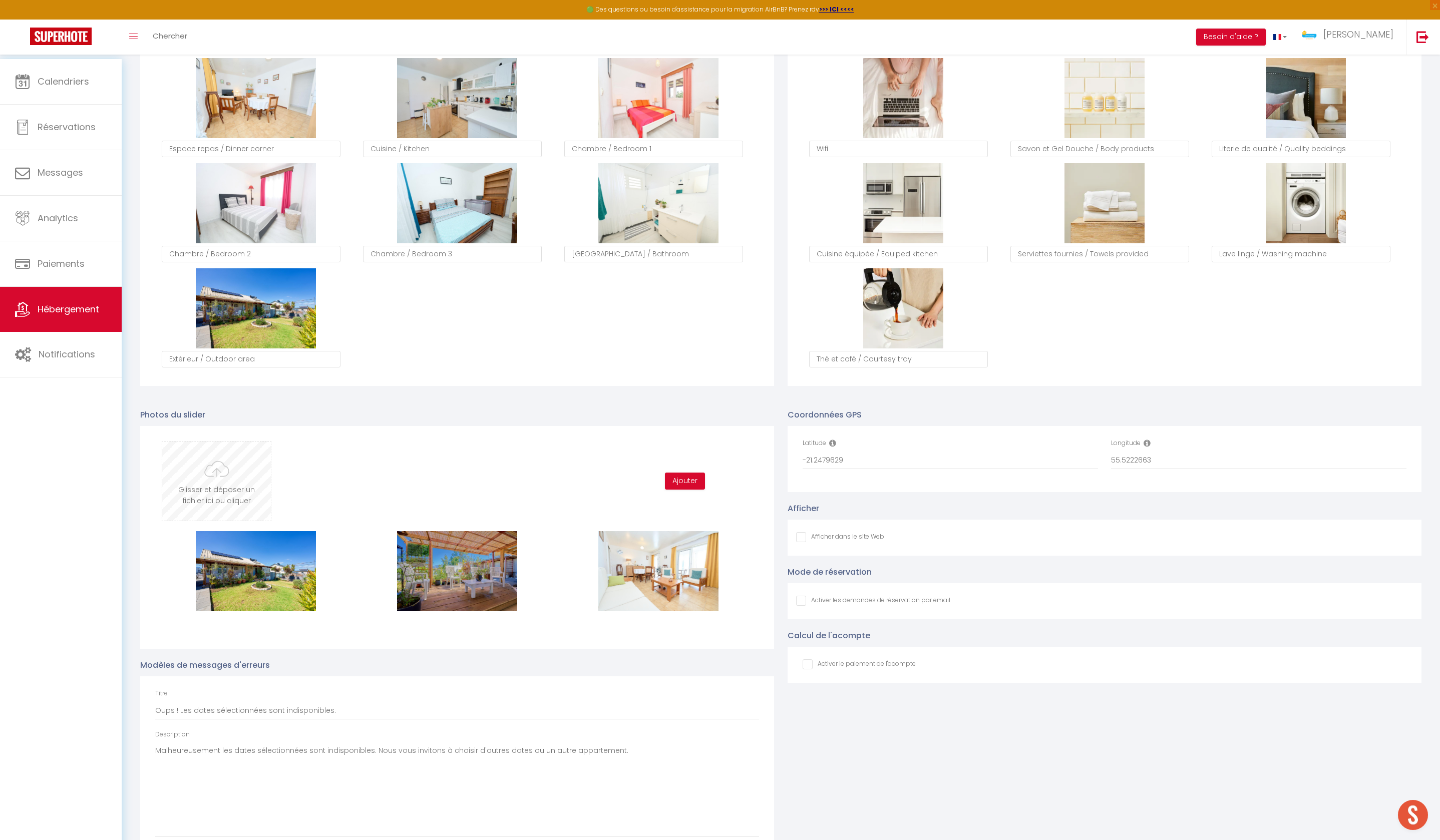
click at [271, 521] on input "file" at bounding box center [216, 481] width 108 height 79
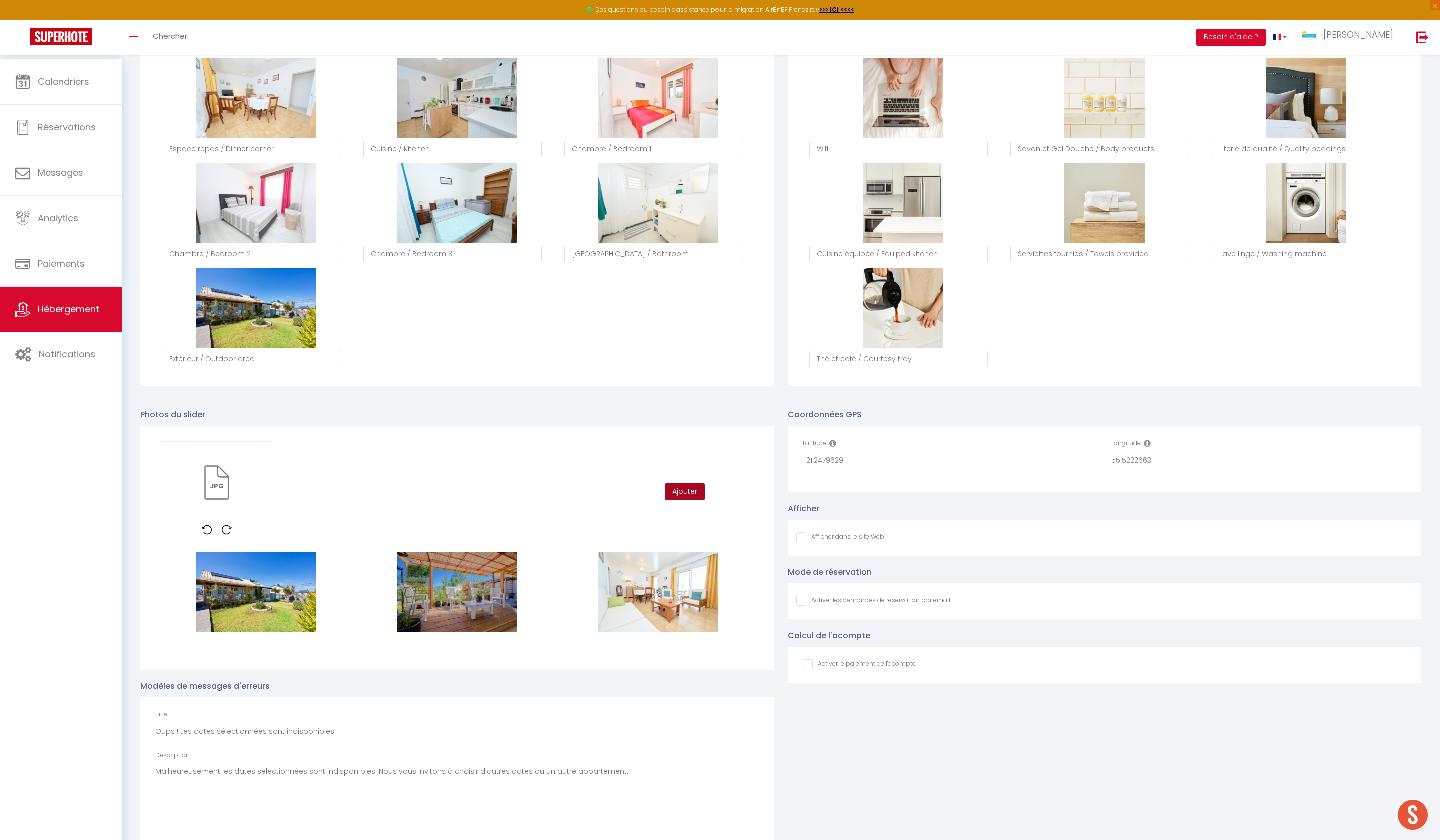
click at [700, 500] on button "Ajouter" at bounding box center [685, 491] width 40 height 17
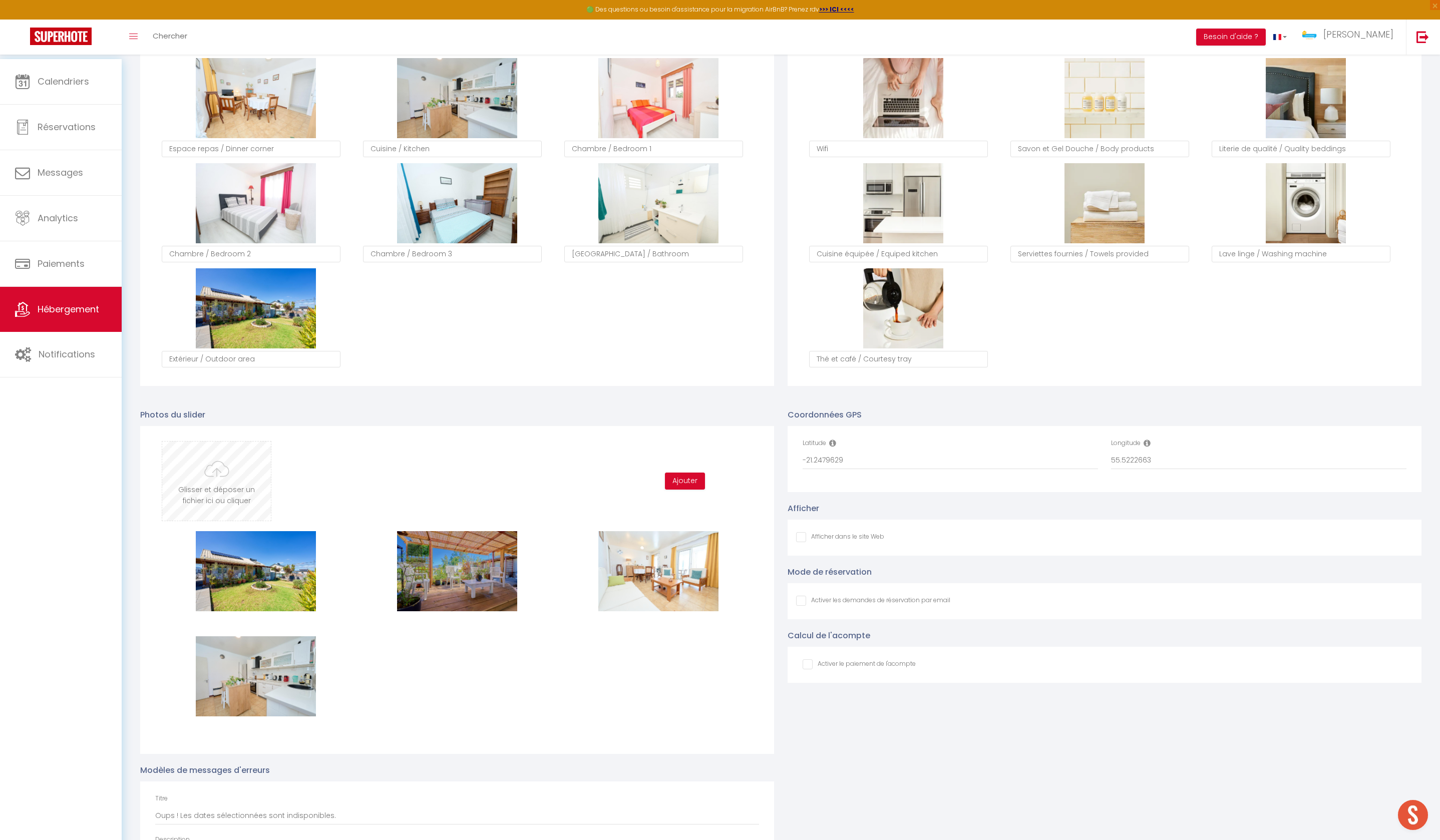
click at [230, 508] on input "file" at bounding box center [216, 481] width 108 height 79
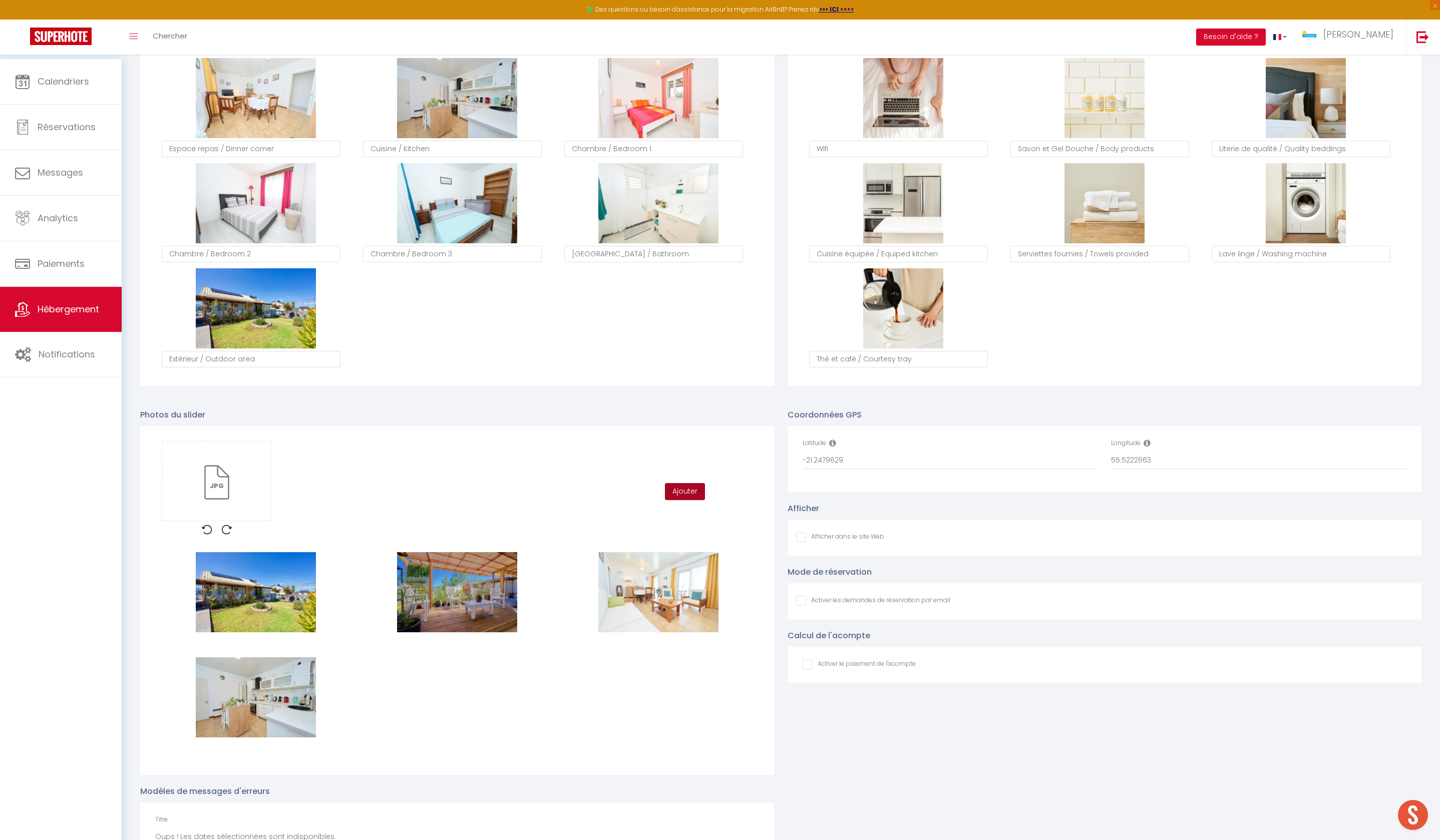
click at [696, 500] on button "Ajouter" at bounding box center [685, 491] width 40 height 17
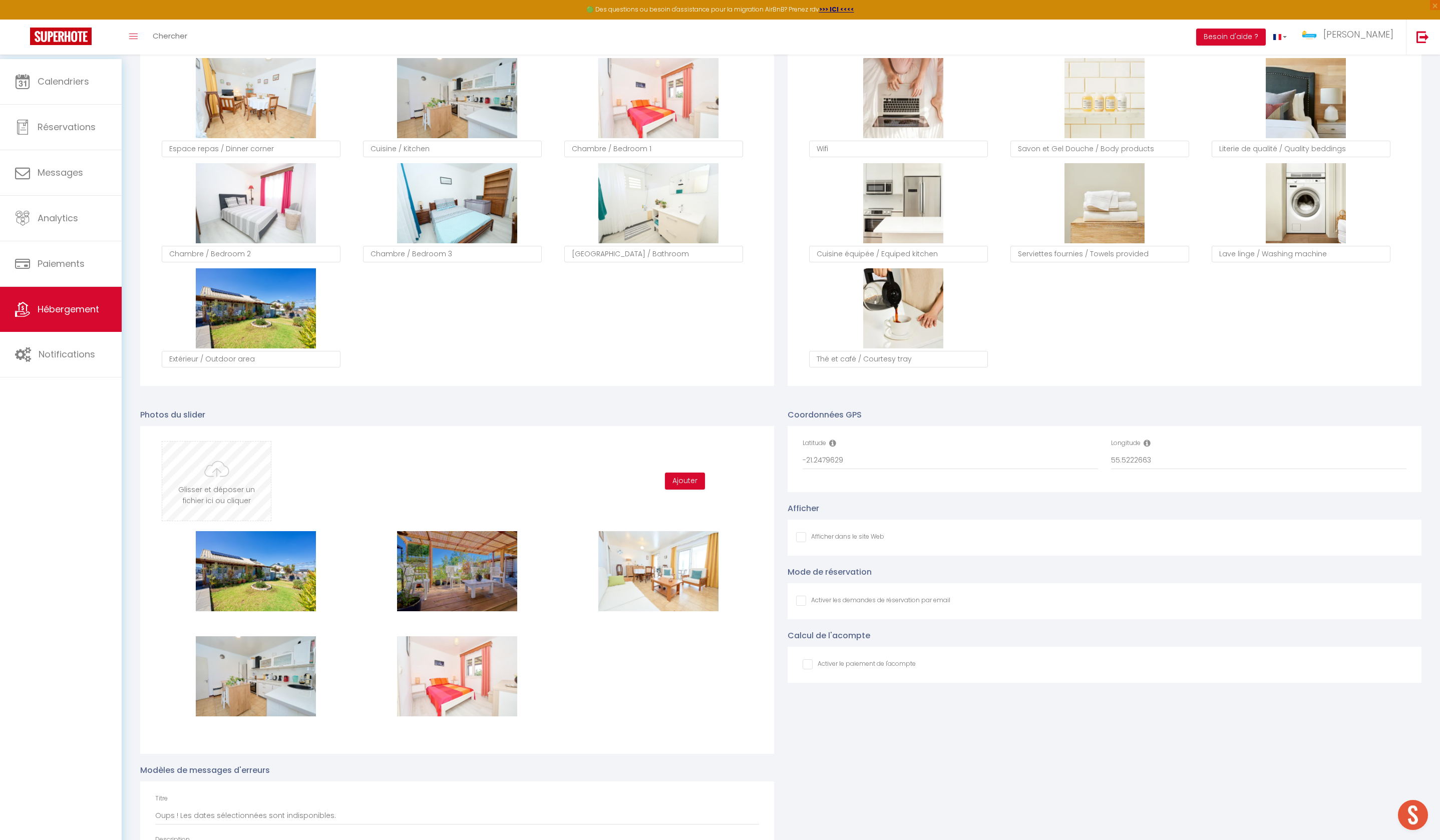
click at [240, 521] on input "file" at bounding box center [216, 481] width 108 height 79
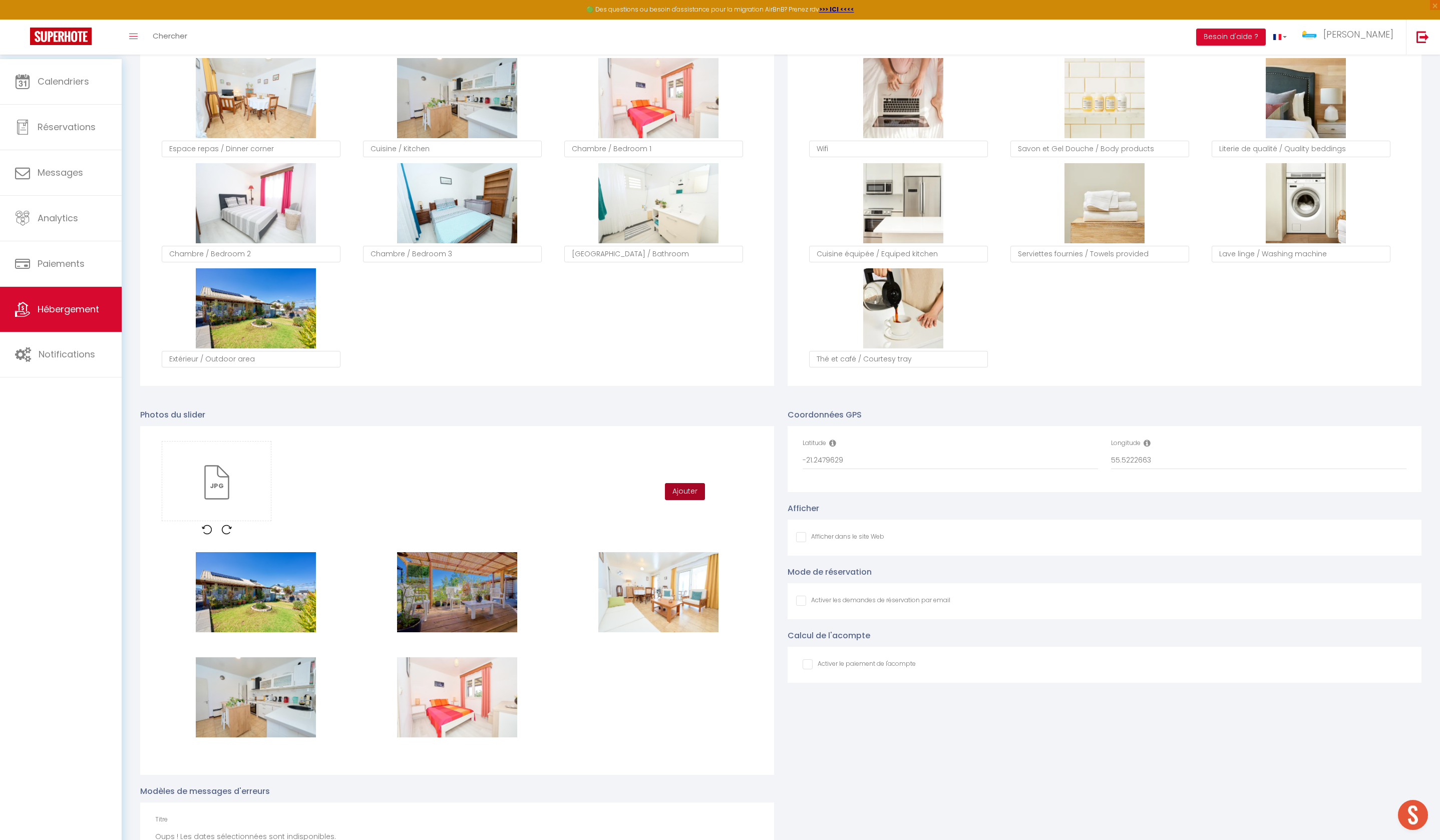
click at [685, 500] on button "Ajouter" at bounding box center [685, 491] width 40 height 17
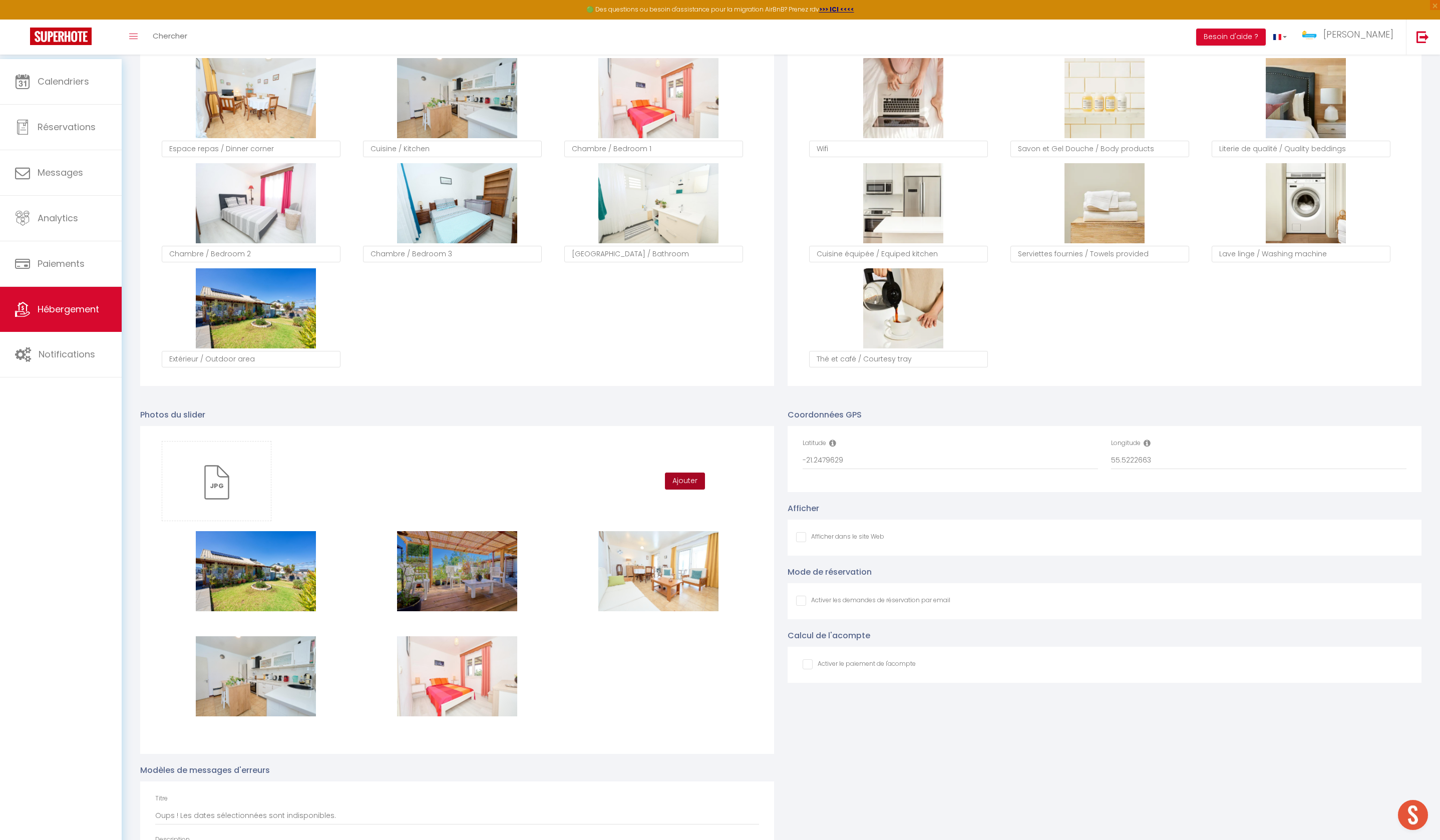
click at [679, 490] on button "Ajouter" at bounding box center [685, 481] width 40 height 17
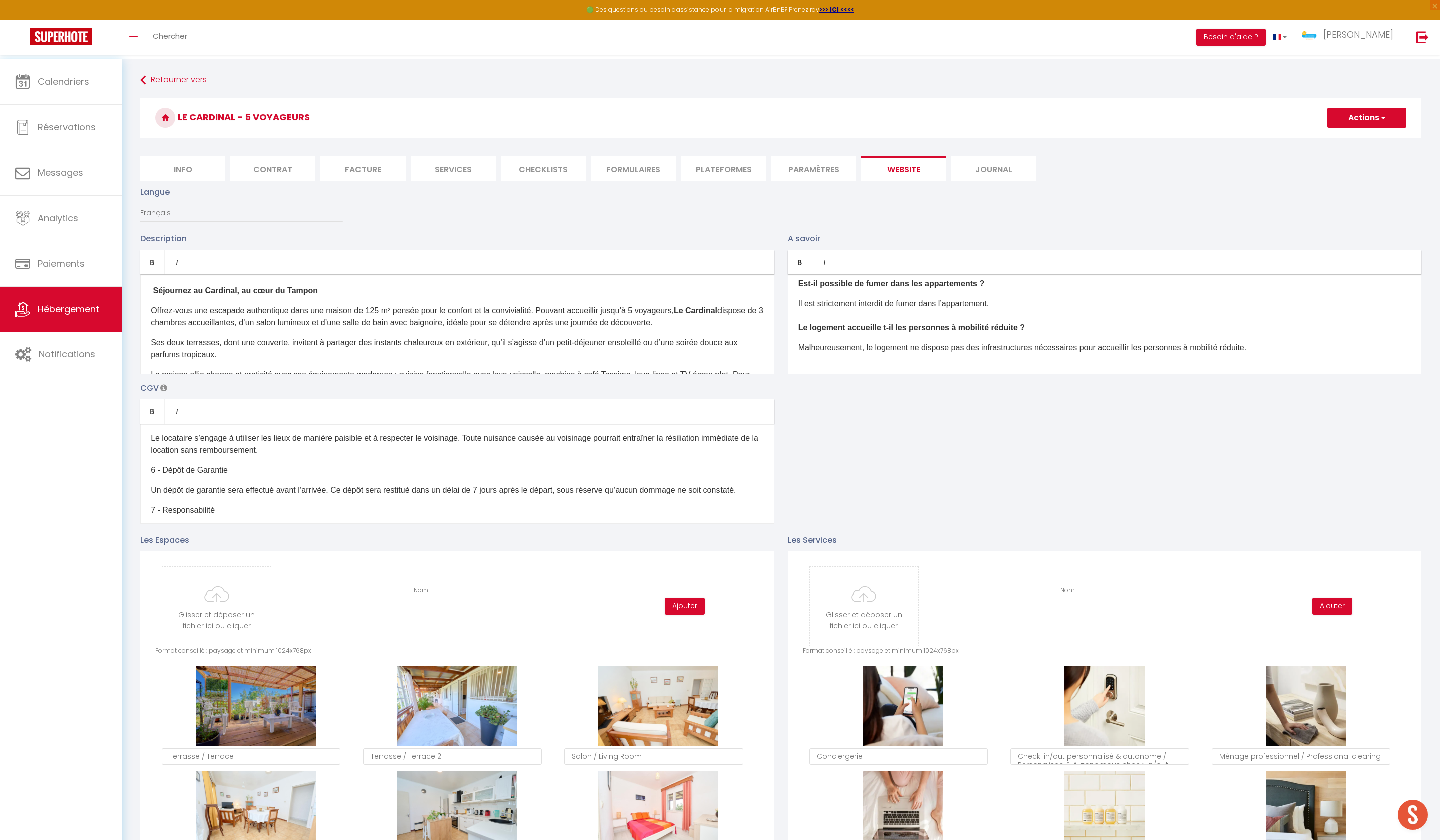
scroll to position [0, 0]
click at [1343, 125] on button "Actions" at bounding box center [1367, 117] width 79 height 20
click at [1349, 145] on input "Enregistrer" at bounding box center [1356, 140] width 37 height 10
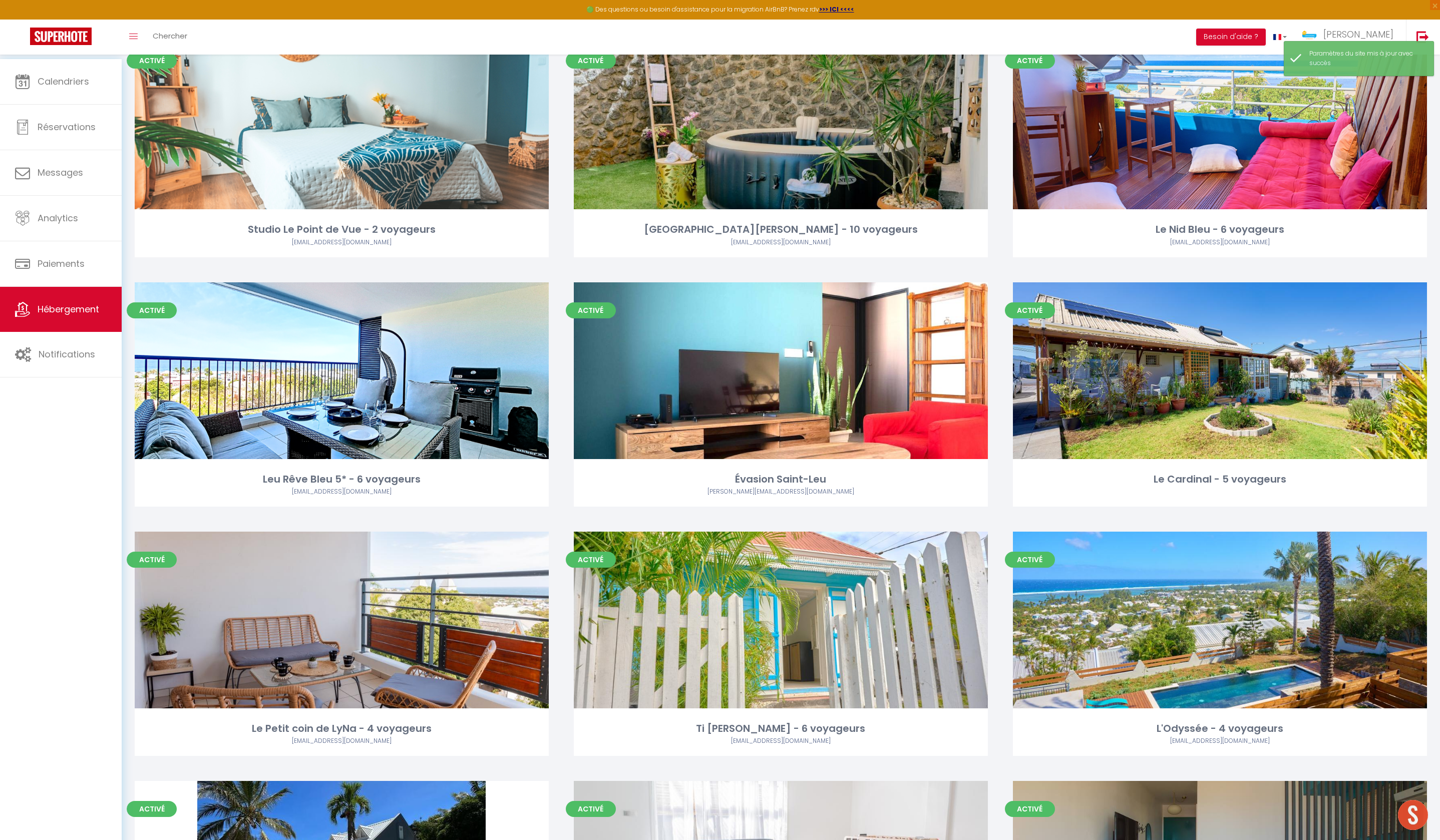
scroll to position [1599, 0]
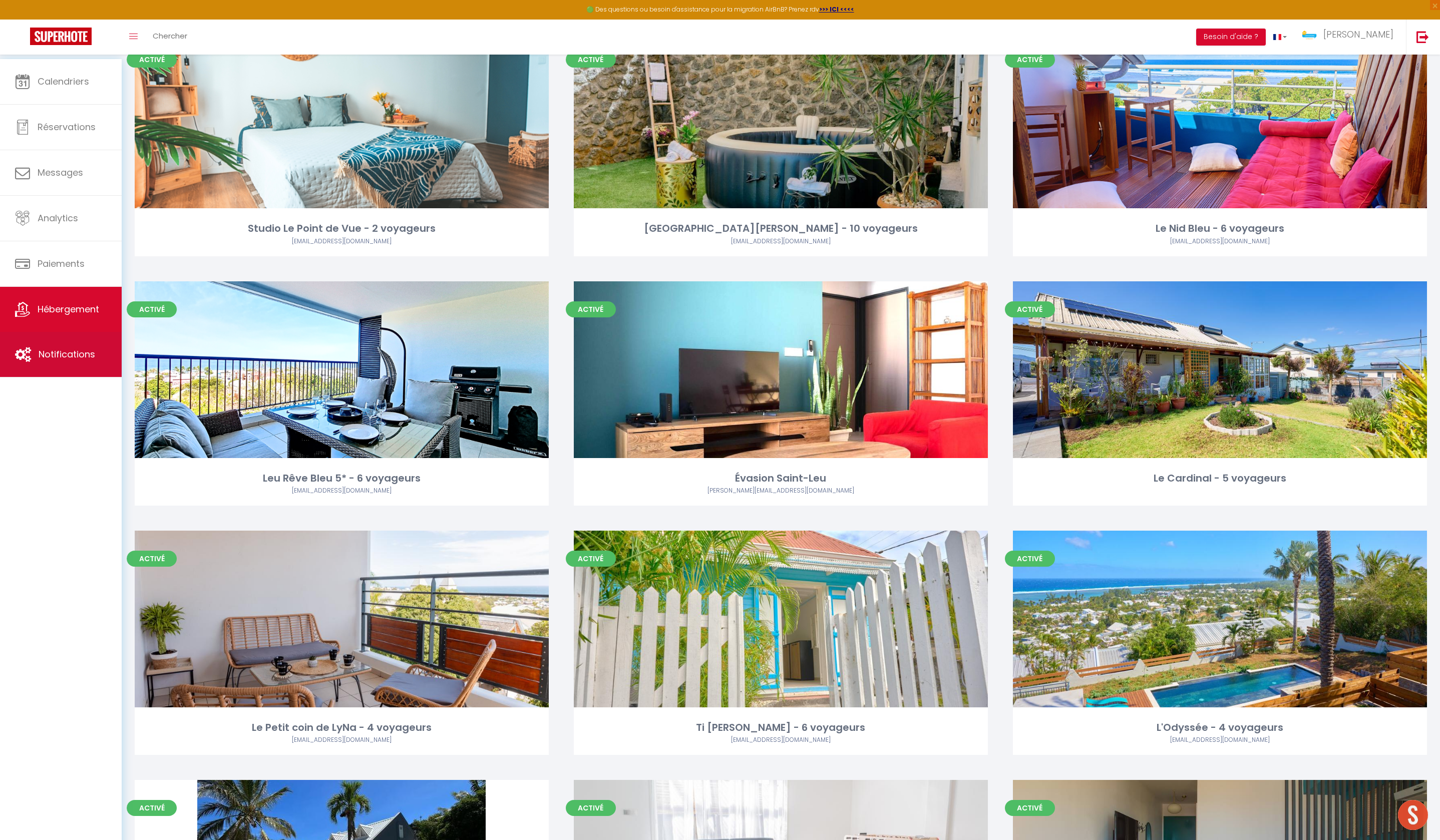
click at [74, 367] on link "Notifications" at bounding box center [60, 355] width 121 height 45
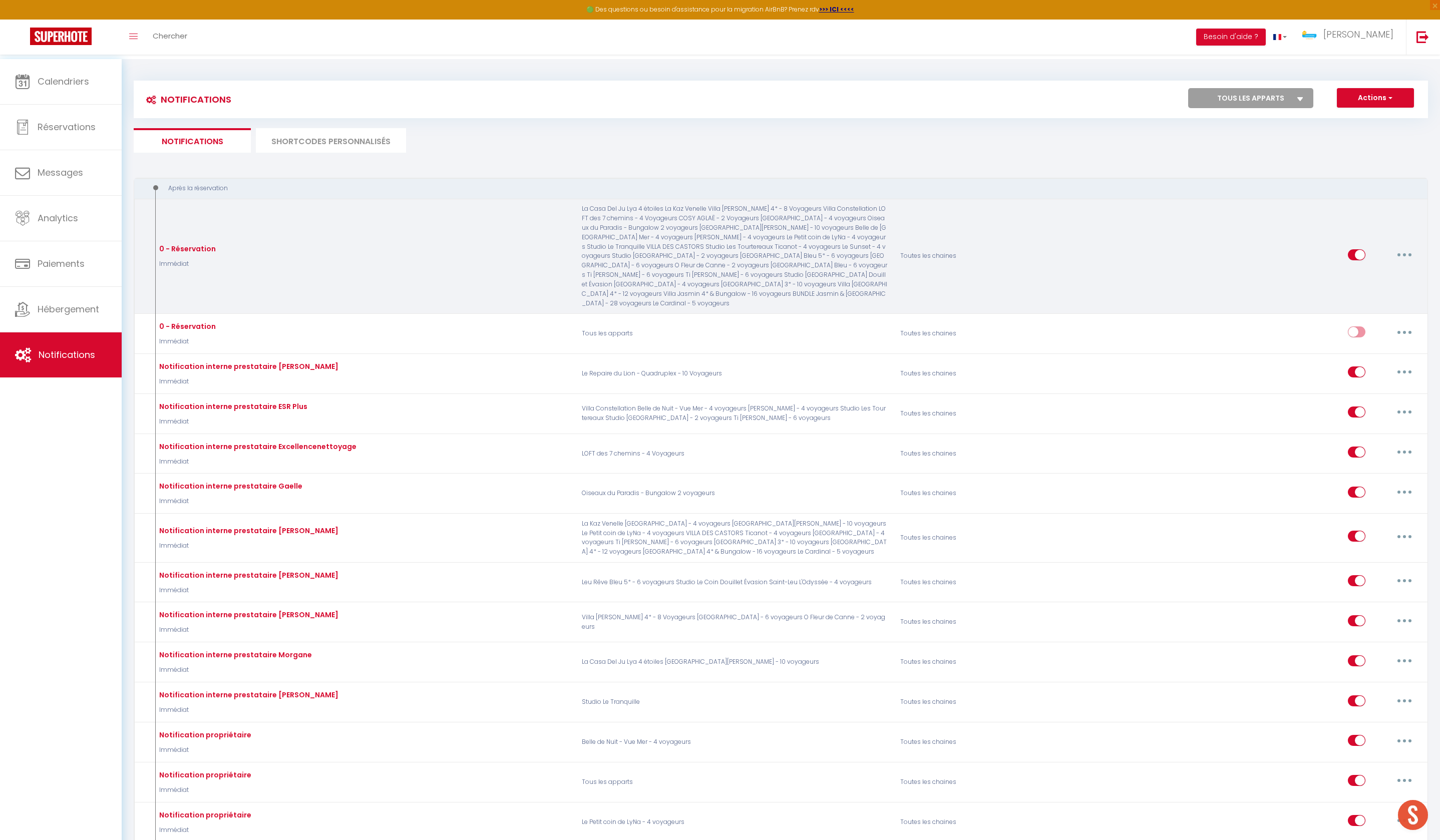
click at [1397, 263] on button "button" at bounding box center [1405, 255] width 28 height 16
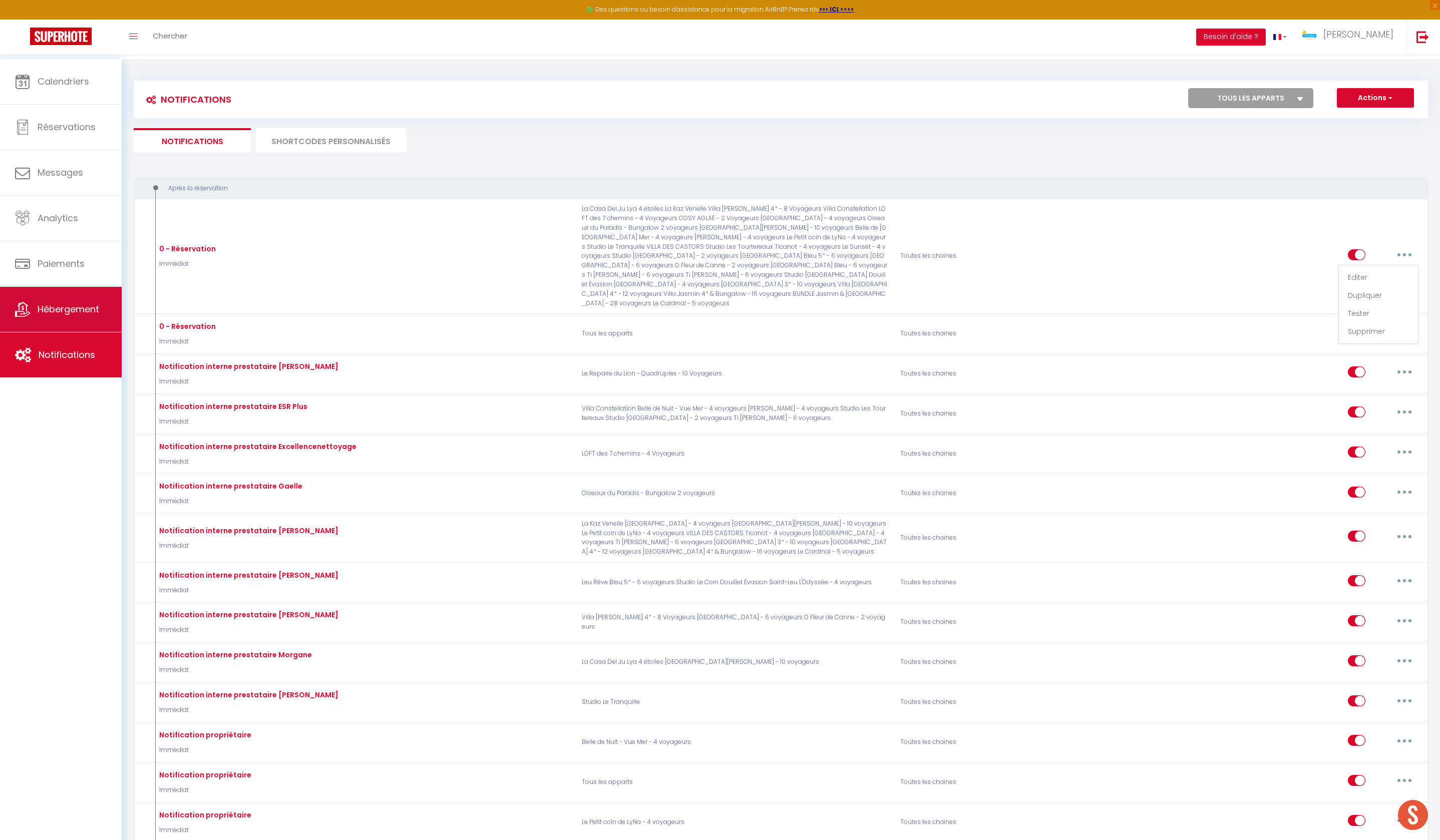
click at [96, 298] on link "Hébergement" at bounding box center [60, 310] width 121 height 45
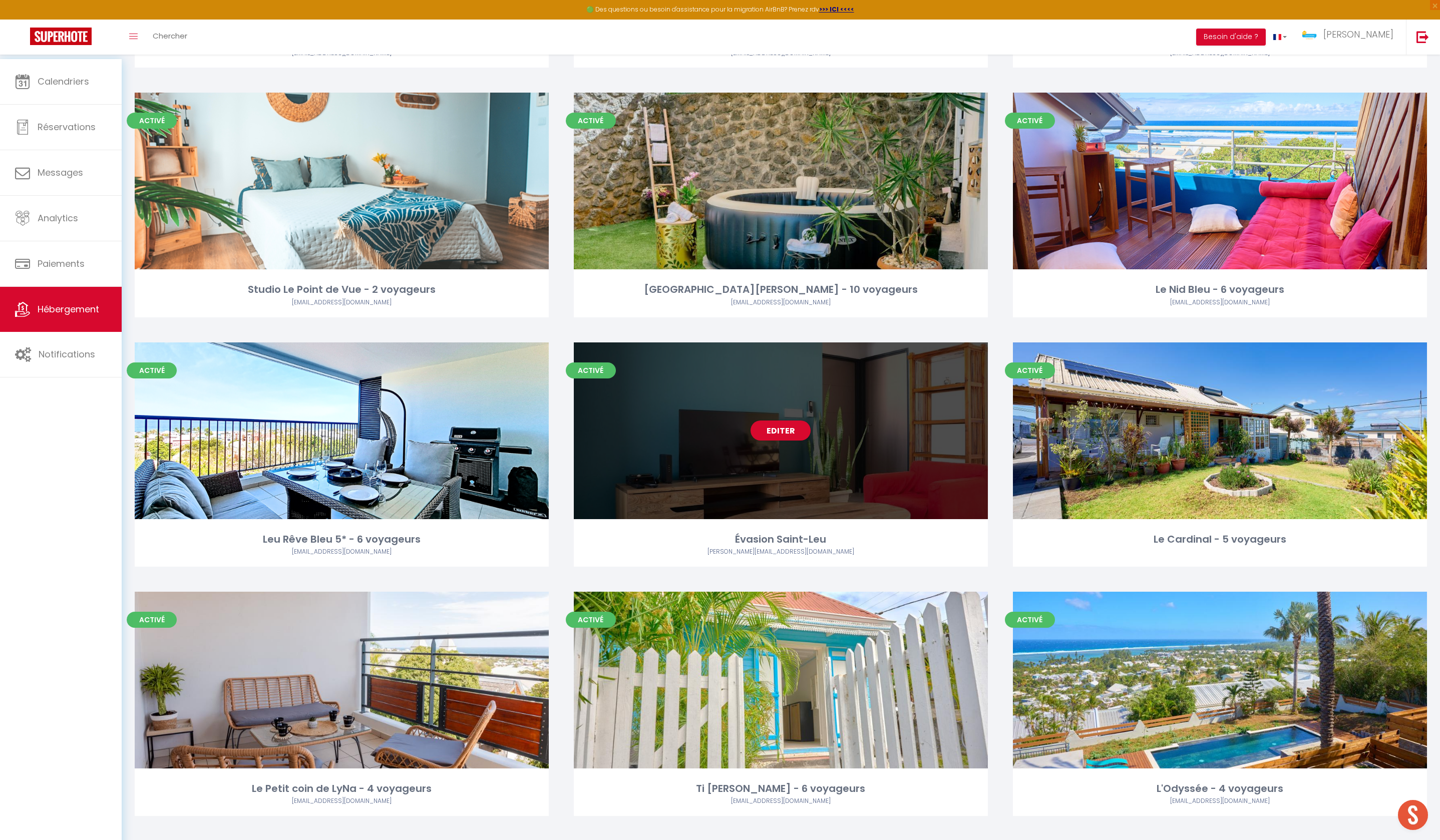
scroll to position [1542, 0]
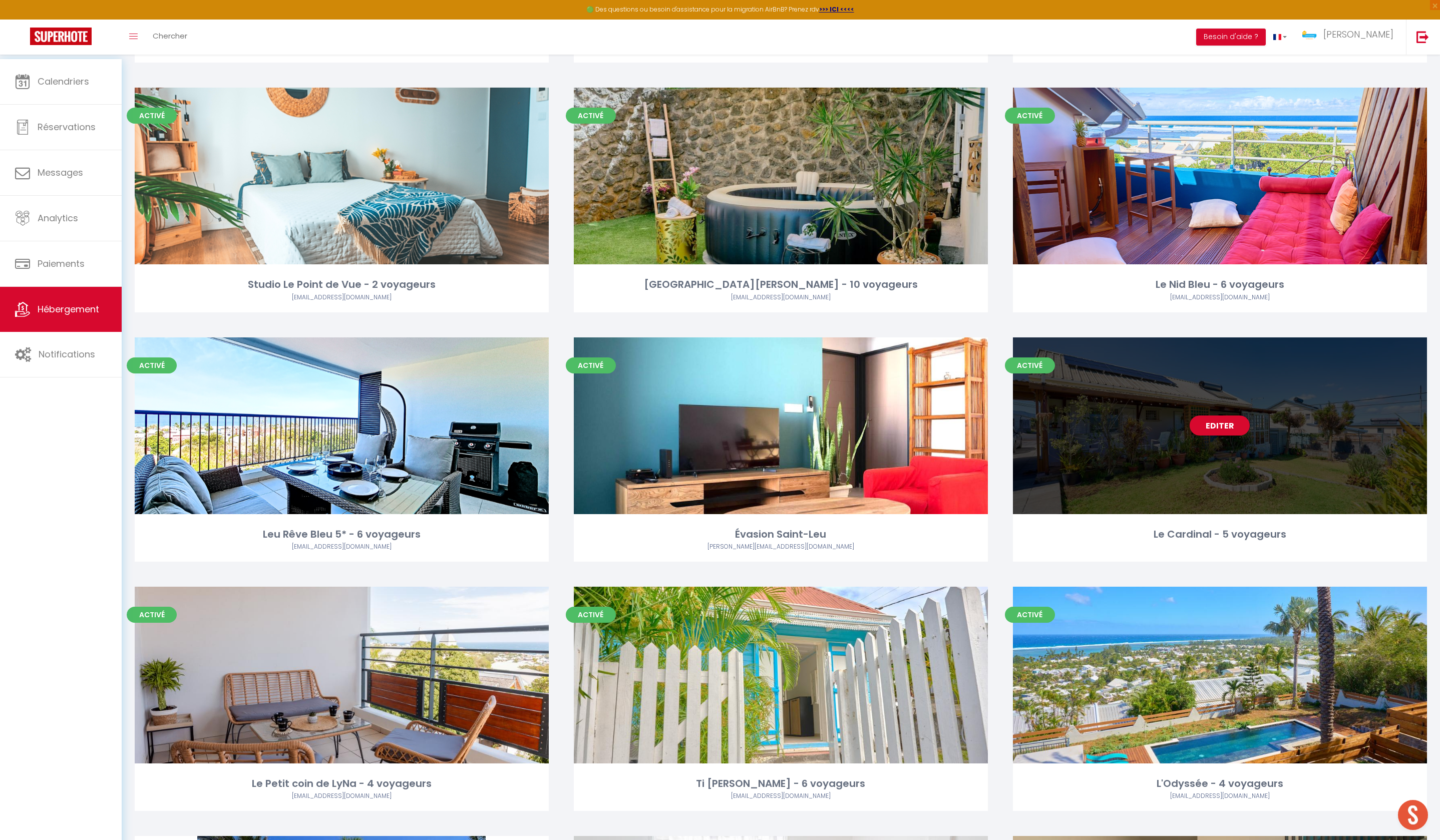
click at [1268, 502] on div "Editer" at bounding box center [1220, 425] width 414 height 177
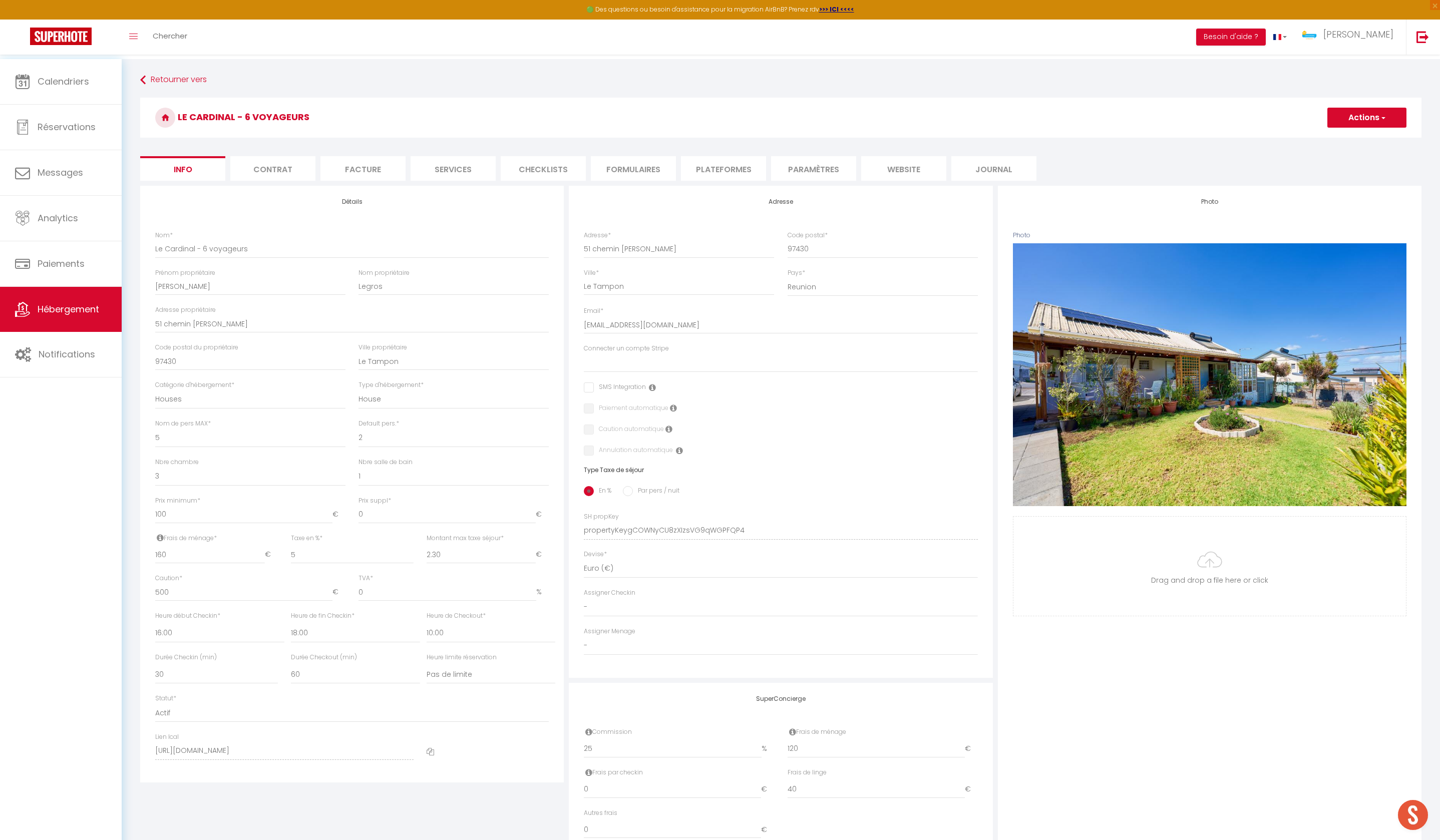
click at [1334, 115] on button "Actions" at bounding box center [1367, 117] width 79 height 20
click at [1309, 141] on input "Enregistrer" at bounding box center [1328, 140] width 37 height 10
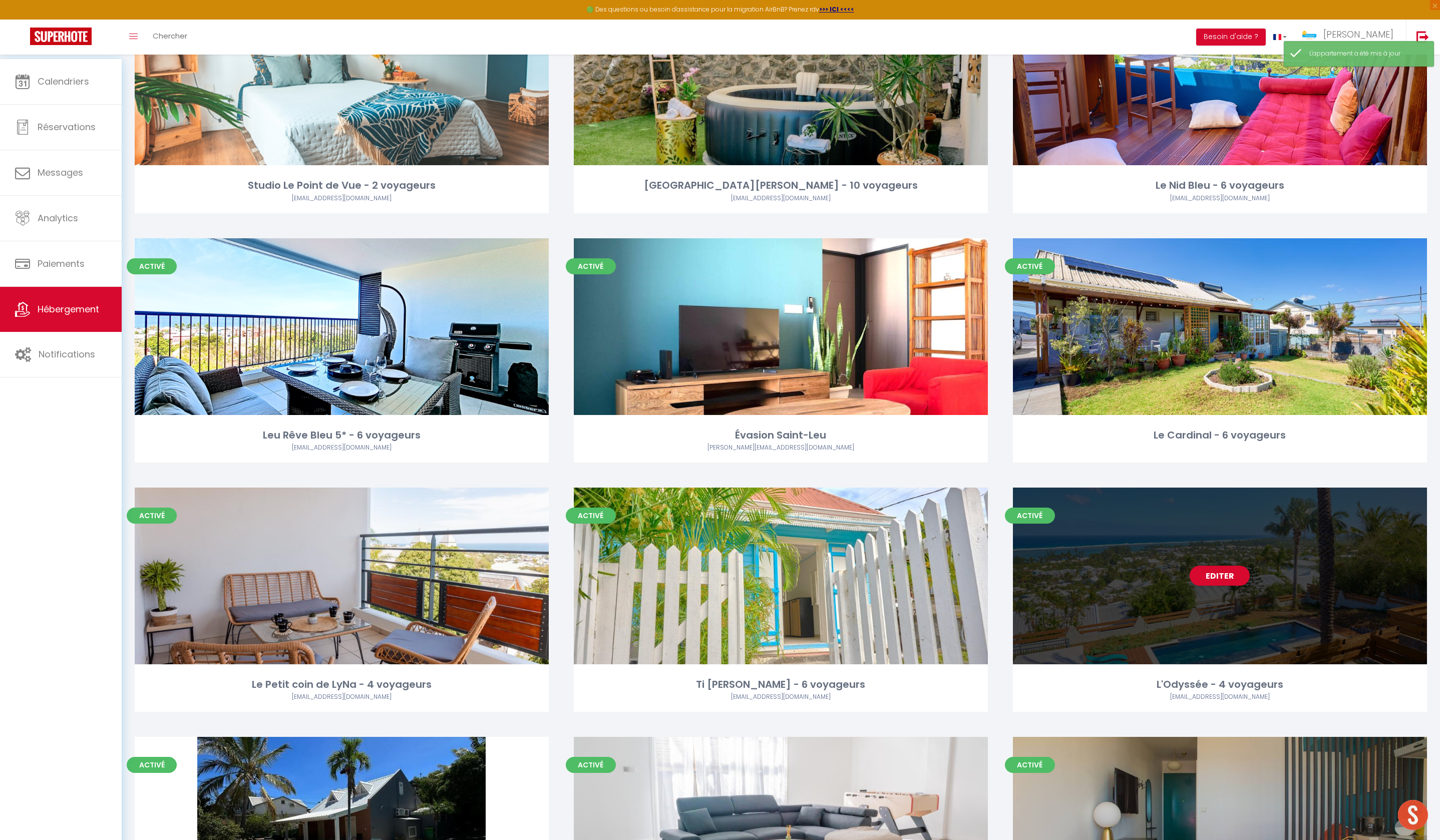
scroll to position [1649, 0]
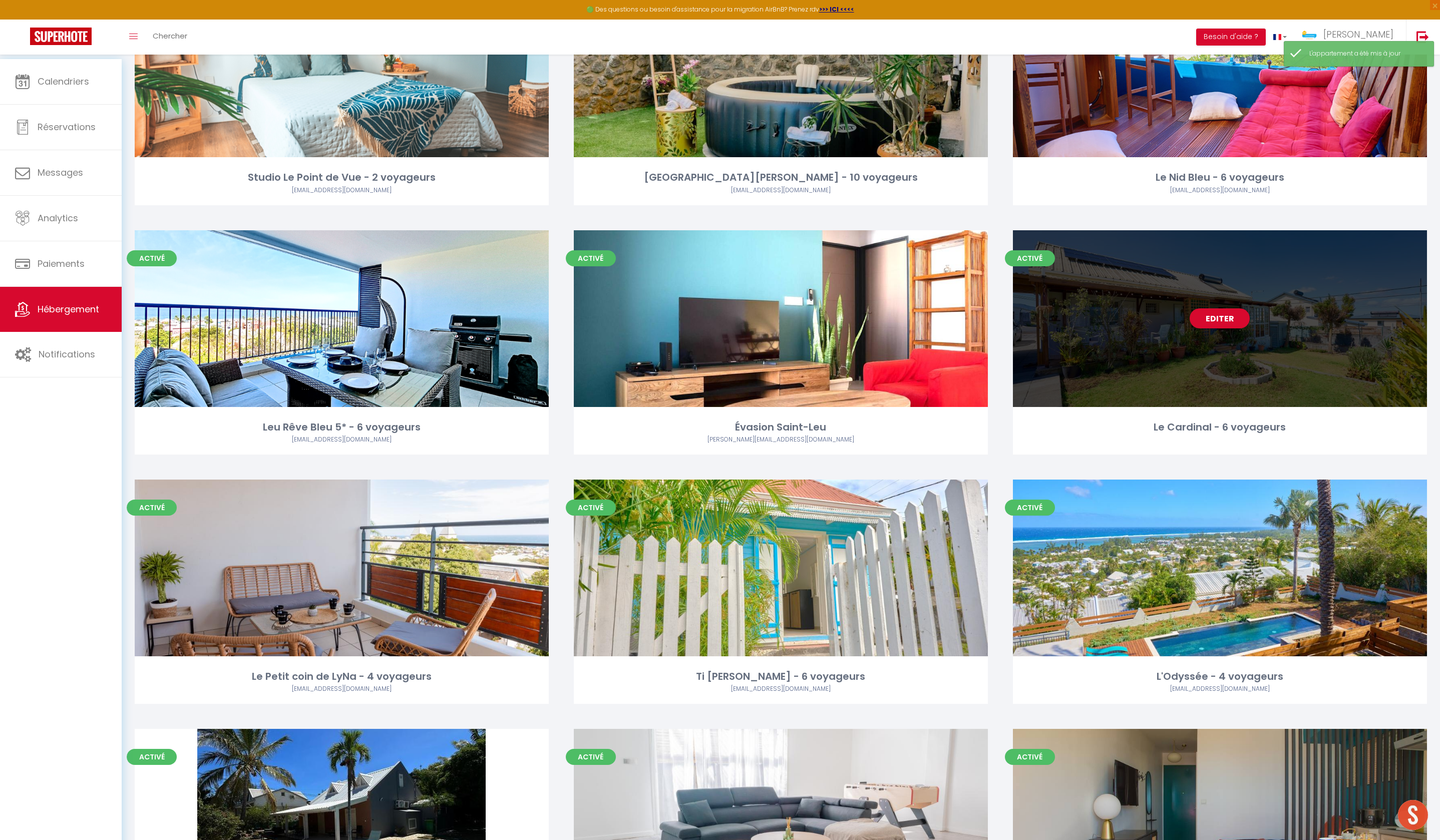
click at [1170, 407] on div "Editer" at bounding box center [1220, 319] width 414 height 177
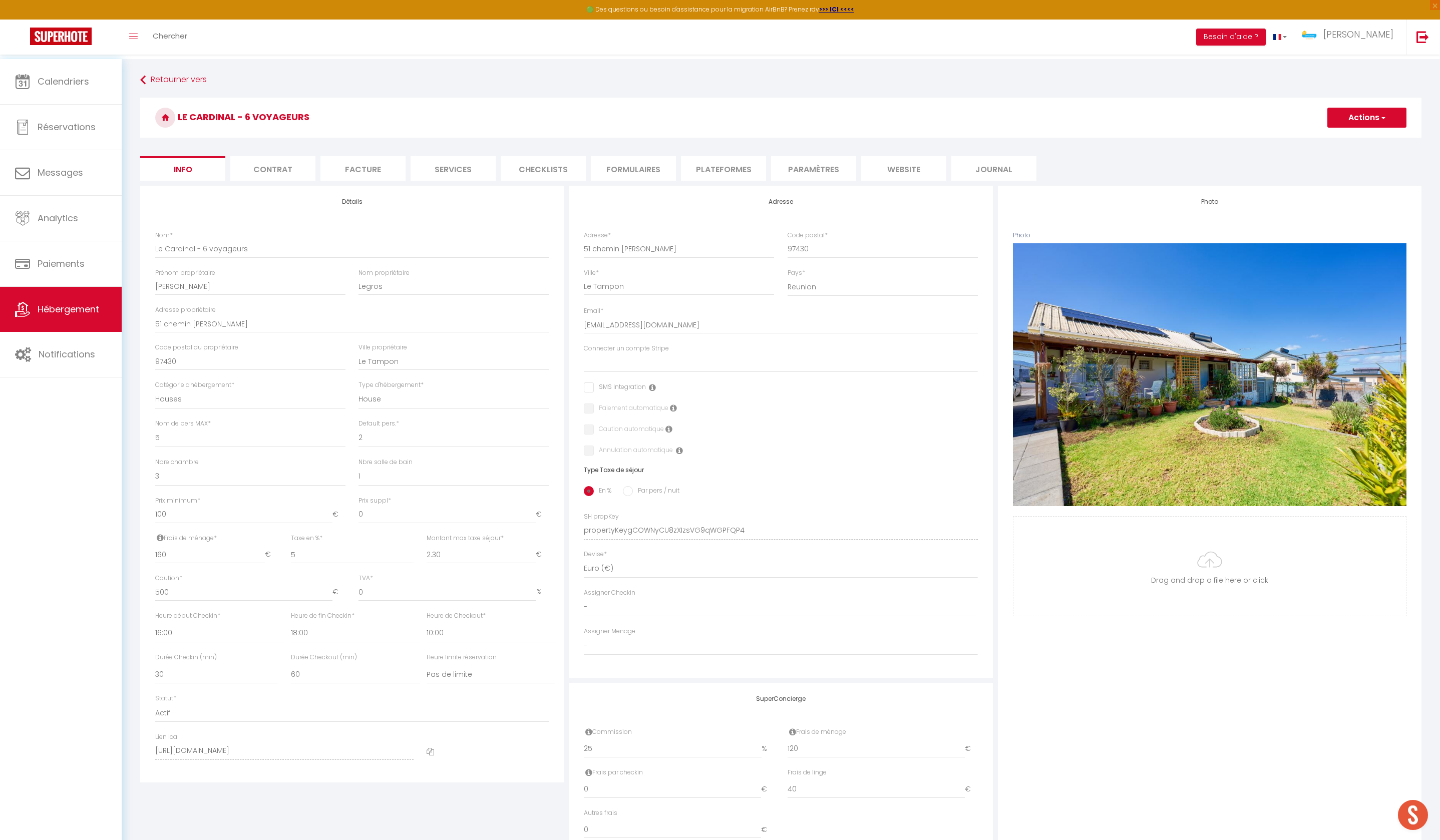
click at [755, 170] on li "Plateformes" at bounding box center [724, 168] width 85 height 24
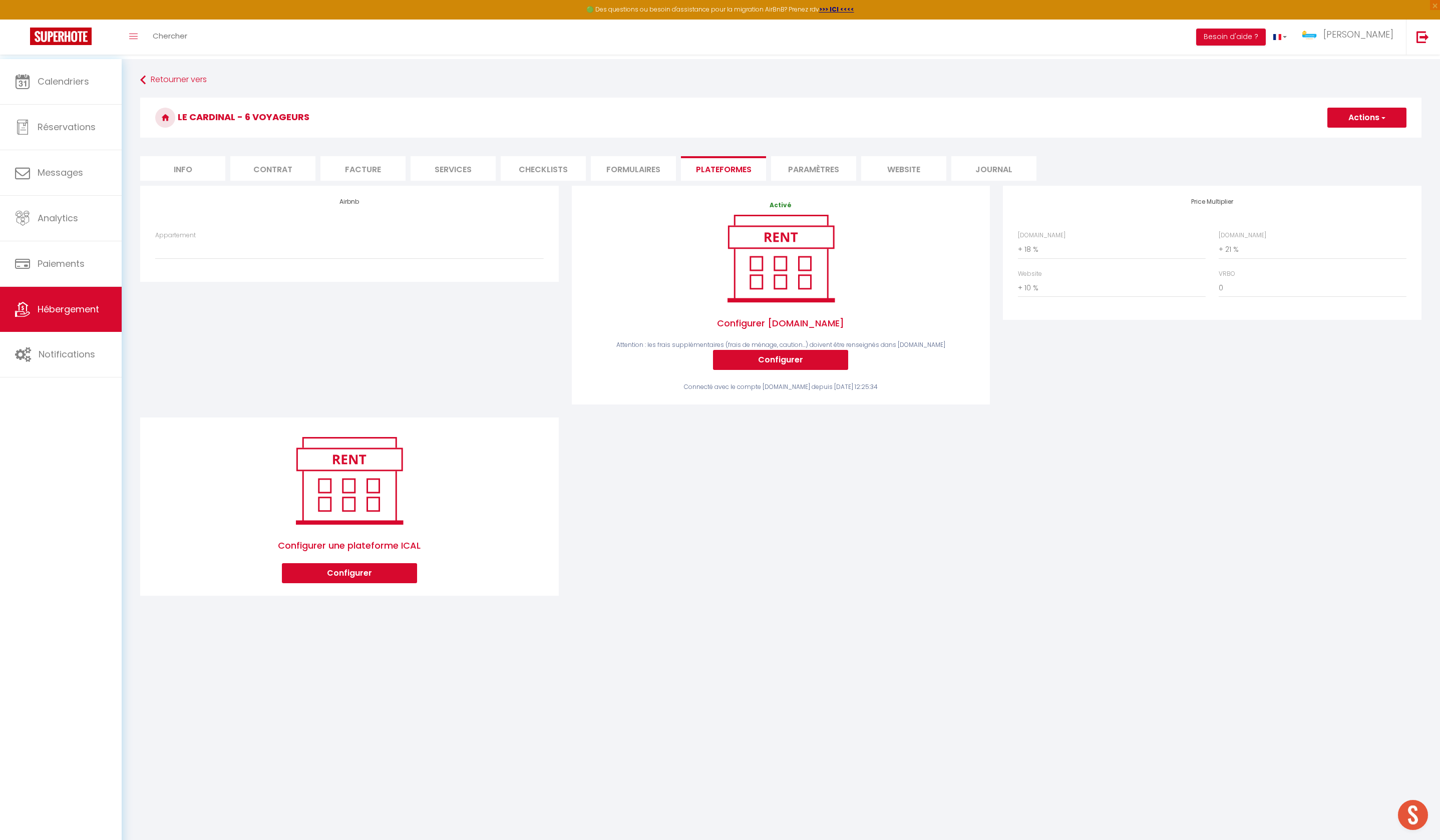
click at [823, 169] on li "Paramètres" at bounding box center [813, 168] width 85 height 24
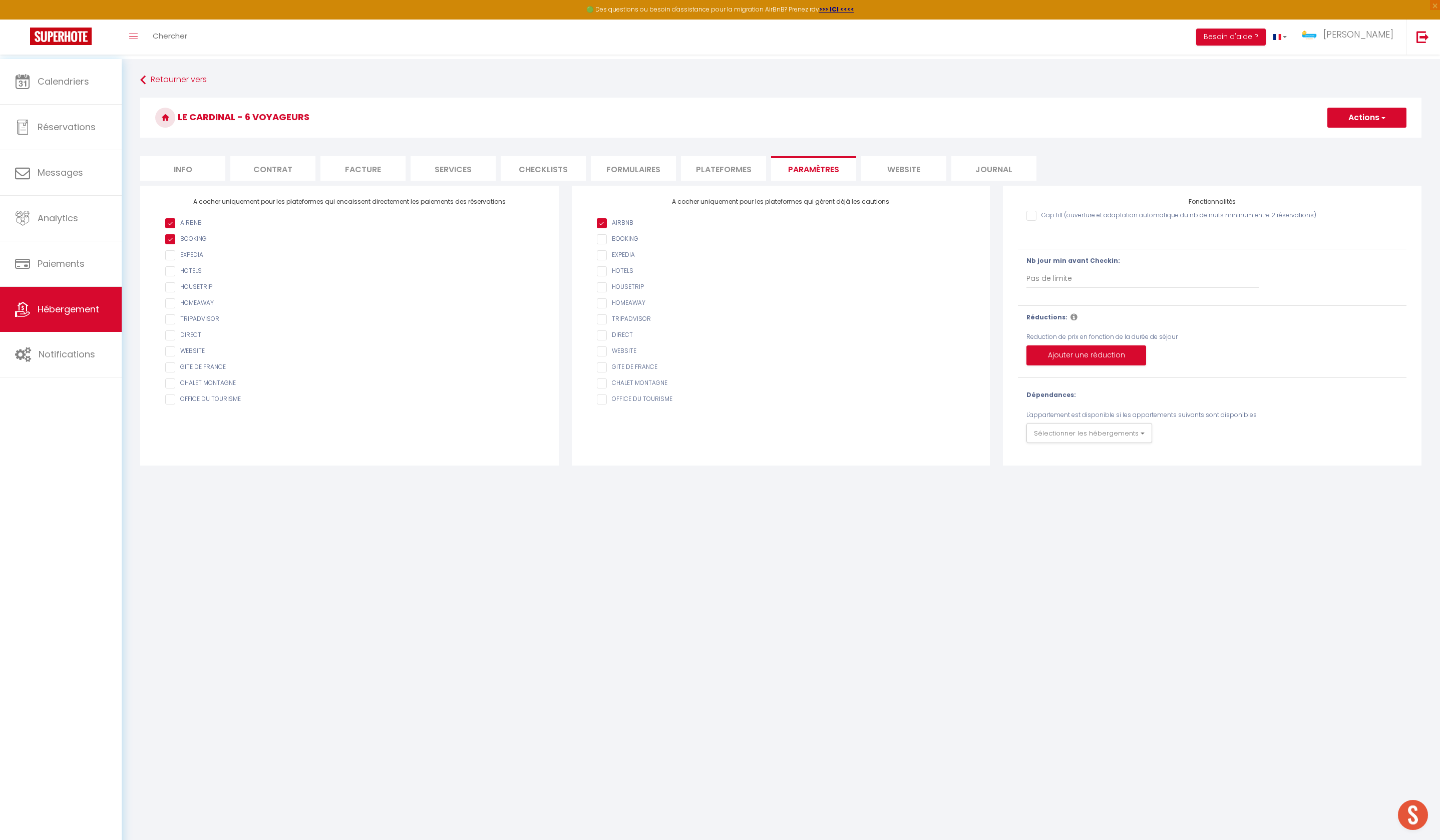
click at [899, 167] on li "website" at bounding box center [904, 168] width 85 height 24
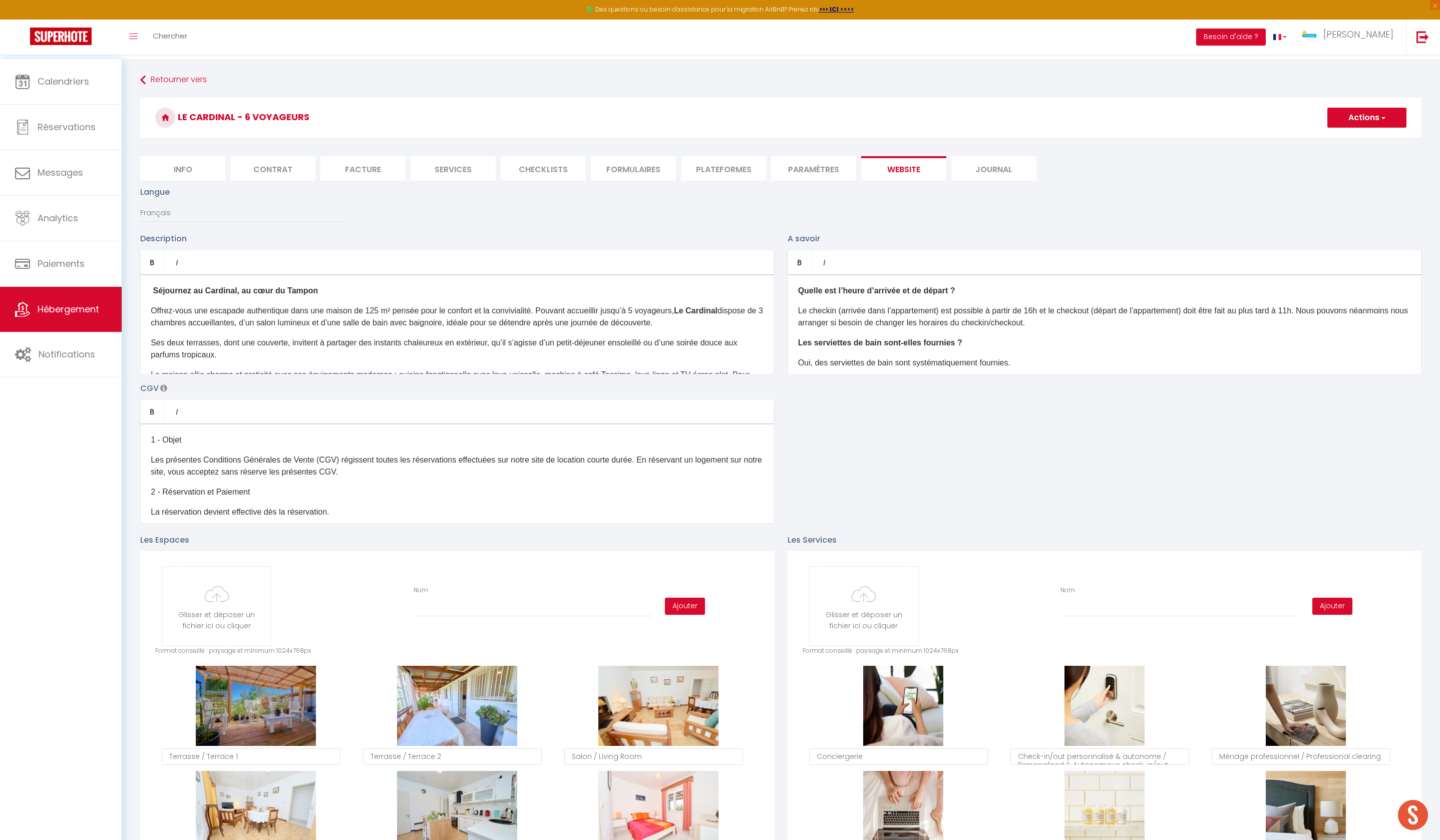
click at [704, 324] on p "Offrez-vous une escapade authentique dans une maison de 125 m² pensée pour le c…" at bounding box center [457, 317] width 613 height 24
click at [173, 223] on select "Français Anglais Portugais Espagnol [GEOGRAPHIC_DATA]" at bounding box center [241, 213] width 203 height 19
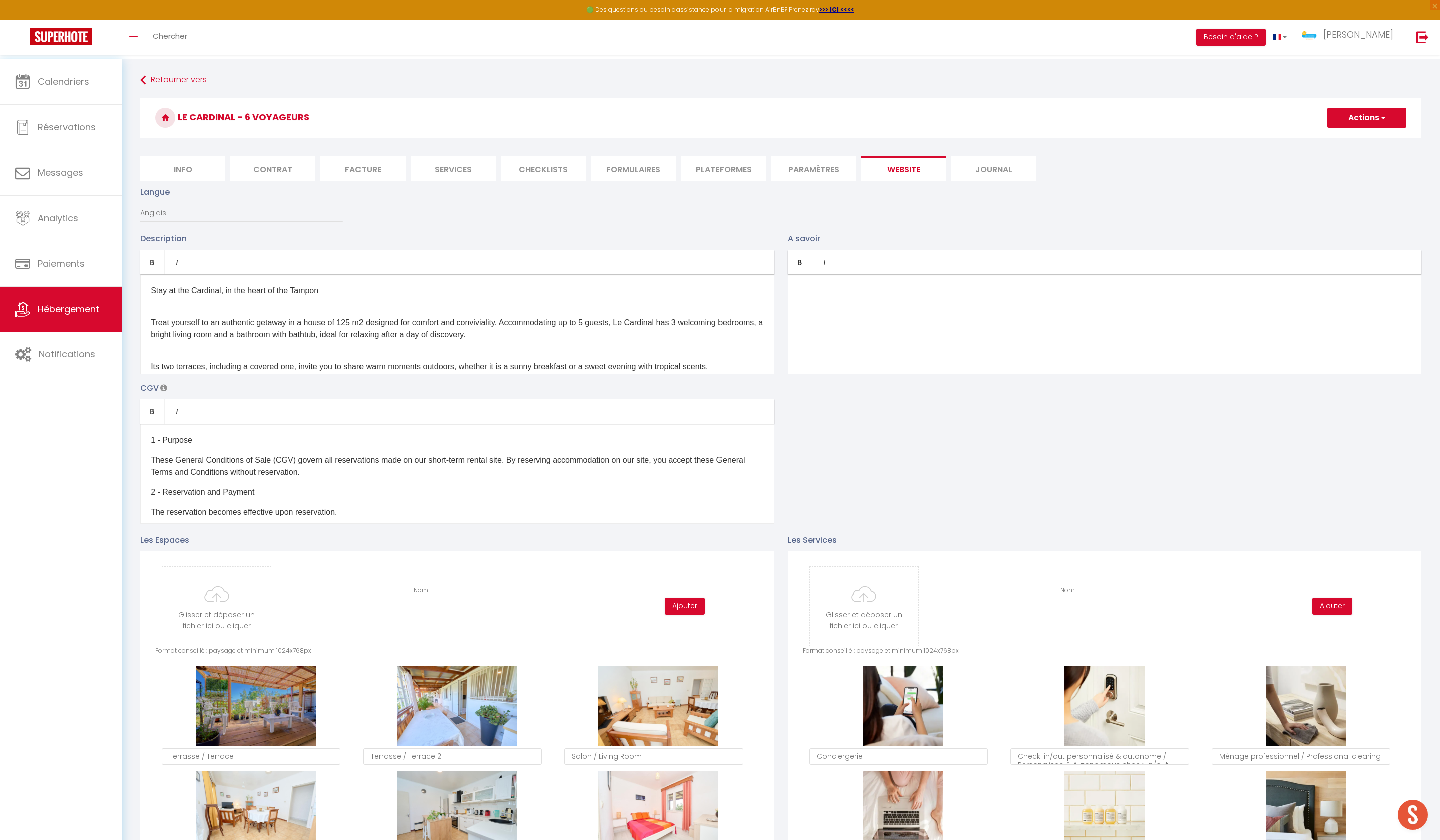
click at [649, 341] on p "Treat yourself to an authentic getaway in a house of 125 m2 designed for comfor…" at bounding box center [457, 323] width 613 height 36
click at [1357, 116] on button "Actions" at bounding box center [1367, 117] width 79 height 20
click at [1350, 138] on input "Enregistrer" at bounding box center [1356, 140] width 37 height 10
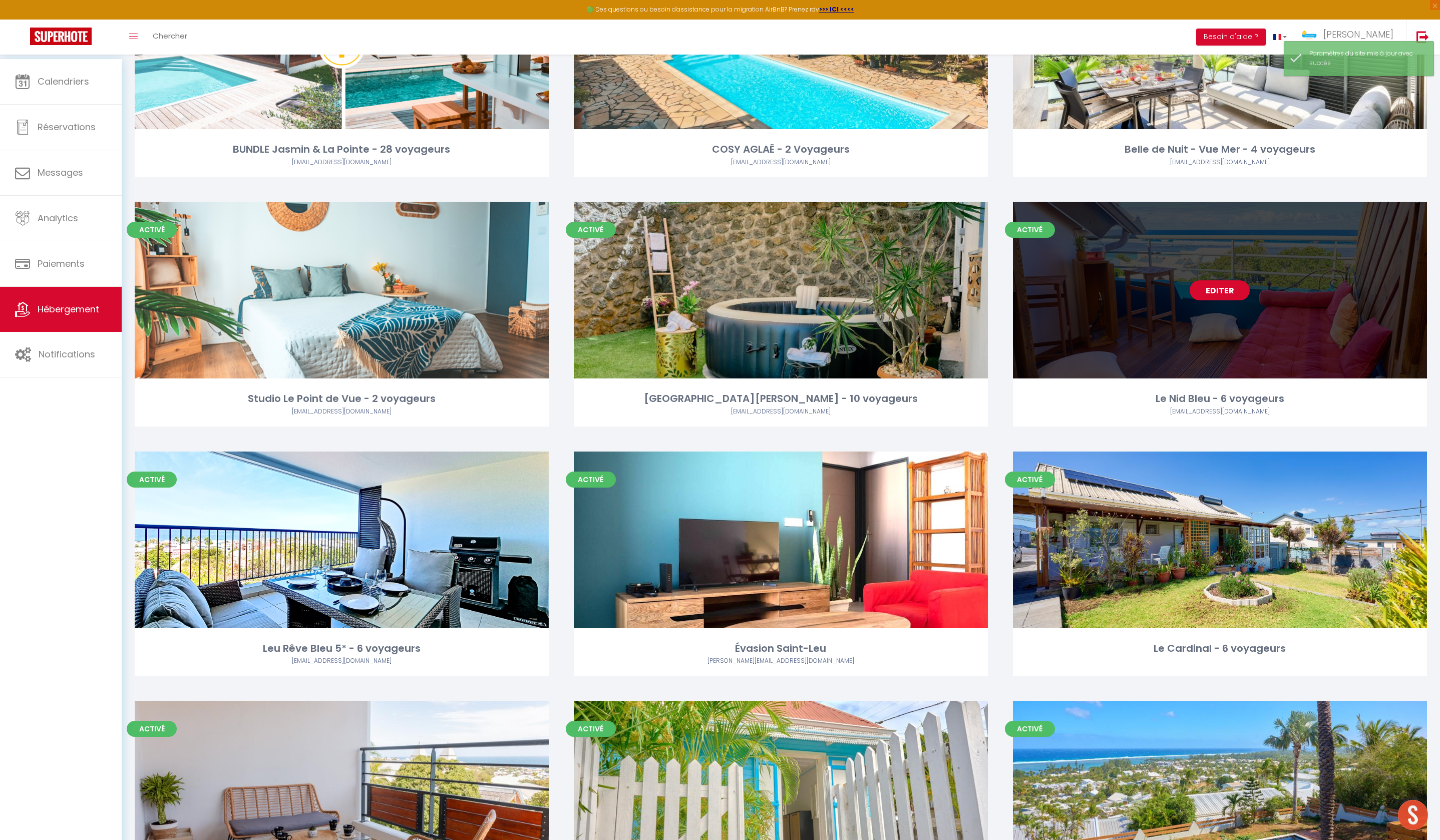
scroll to position [1452, 0]
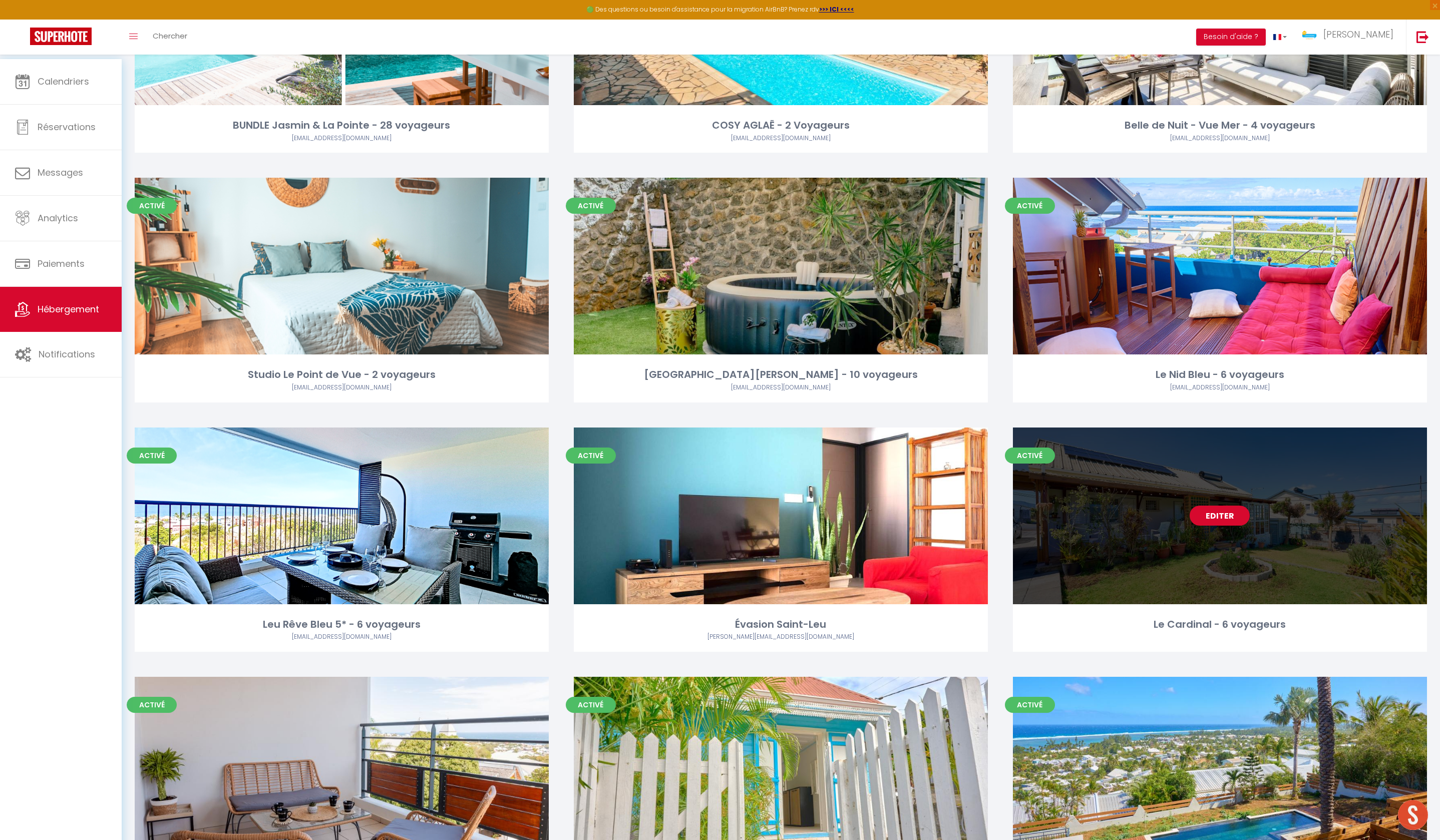
click at [1202, 526] on link "Editer" at bounding box center [1220, 515] width 60 height 20
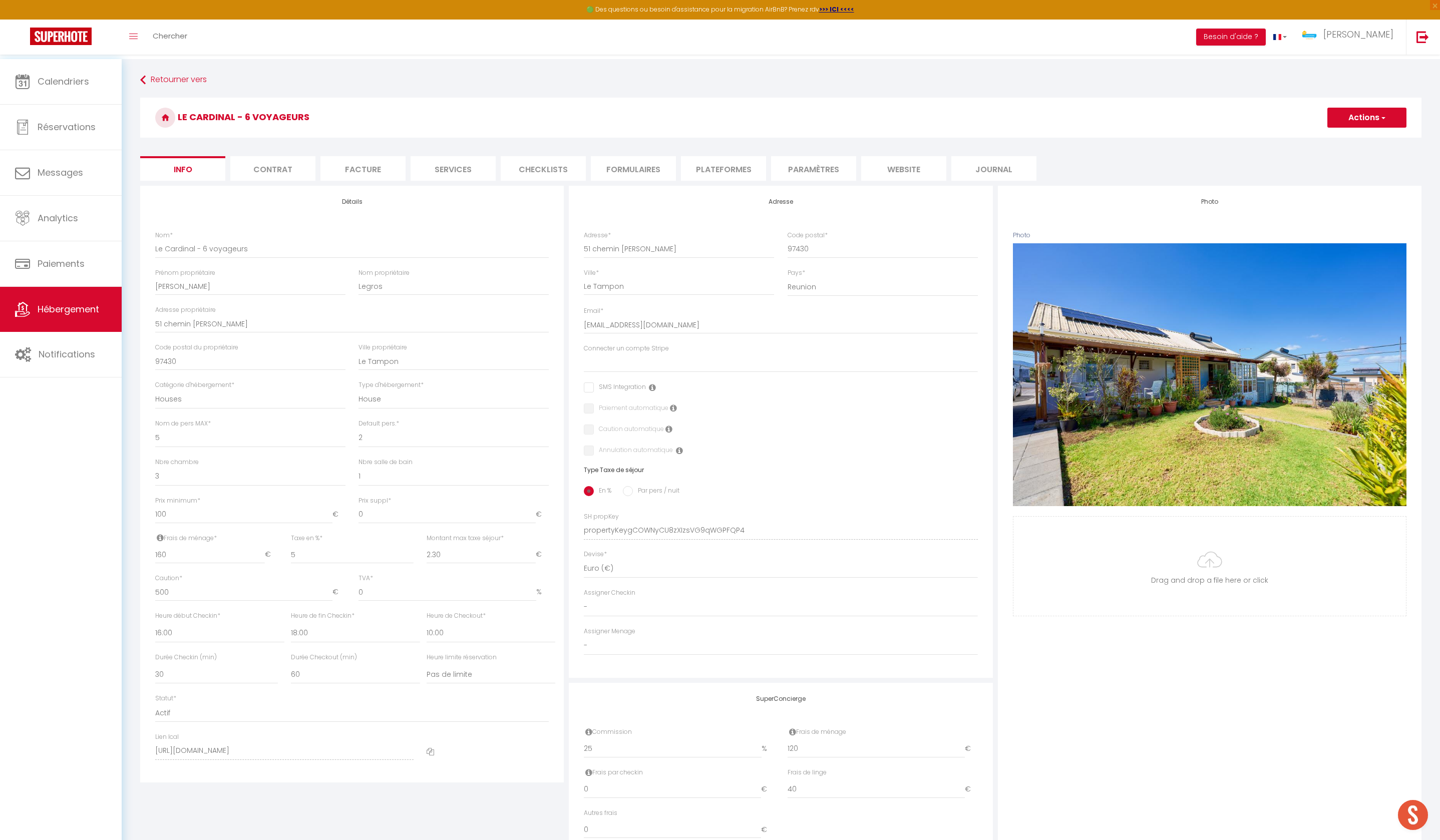
click at [715, 181] on li "Plateformes" at bounding box center [724, 168] width 85 height 24
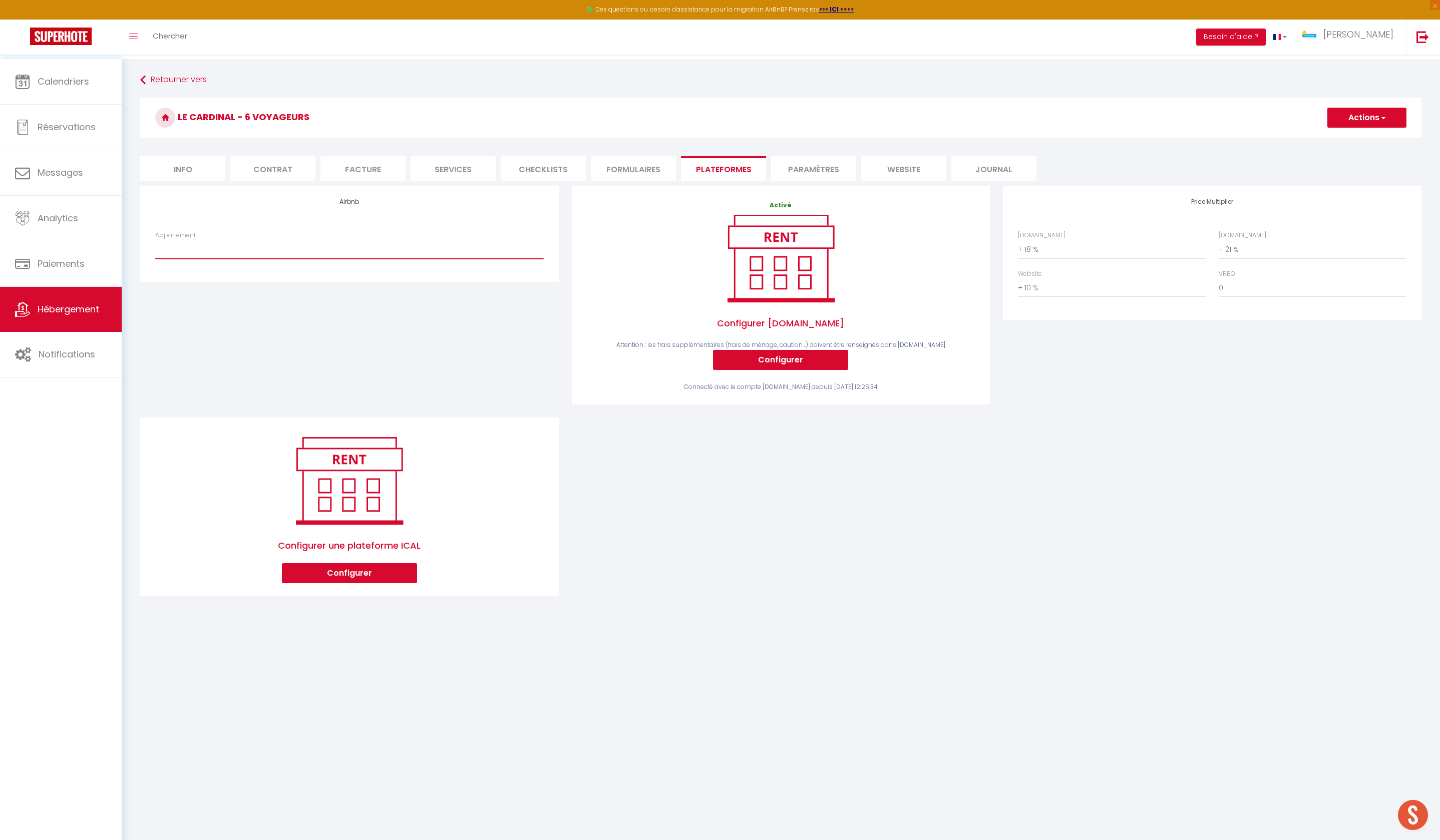
click at [347, 259] on select "DOSD'ANE · Evasion - Dos D'âne - [PERSON_NAME][EMAIL_ADDRESS][DOMAIN_NAME] Stud…" at bounding box center [349, 250] width 388 height 19
click at [113, 351] on link "Notifications" at bounding box center [60, 355] width 121 height 45
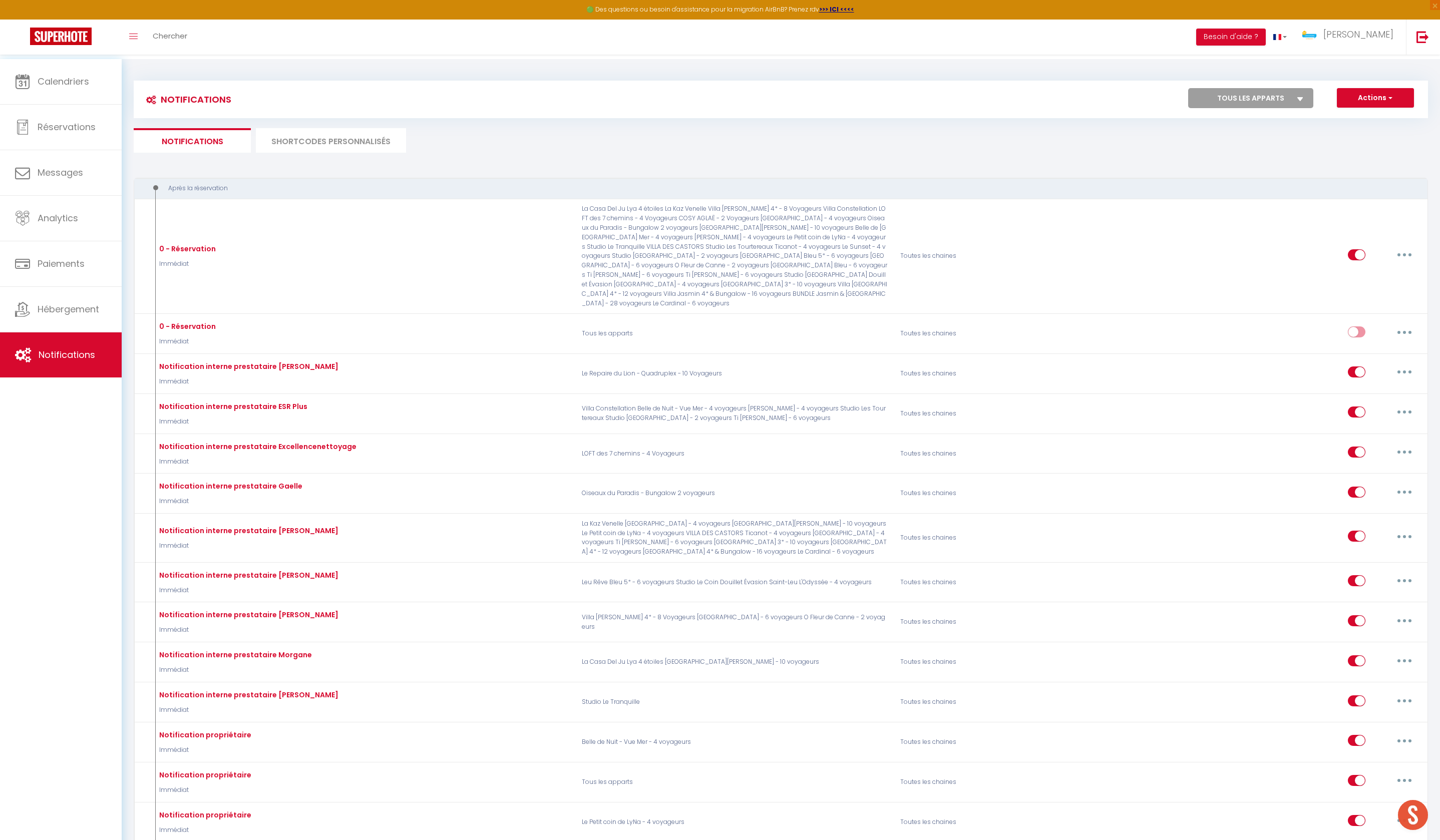
click at [328, 144] on li "SHORTCODES PERSONNALISÉS" at bounding box center [331, 140] width 150 height 24
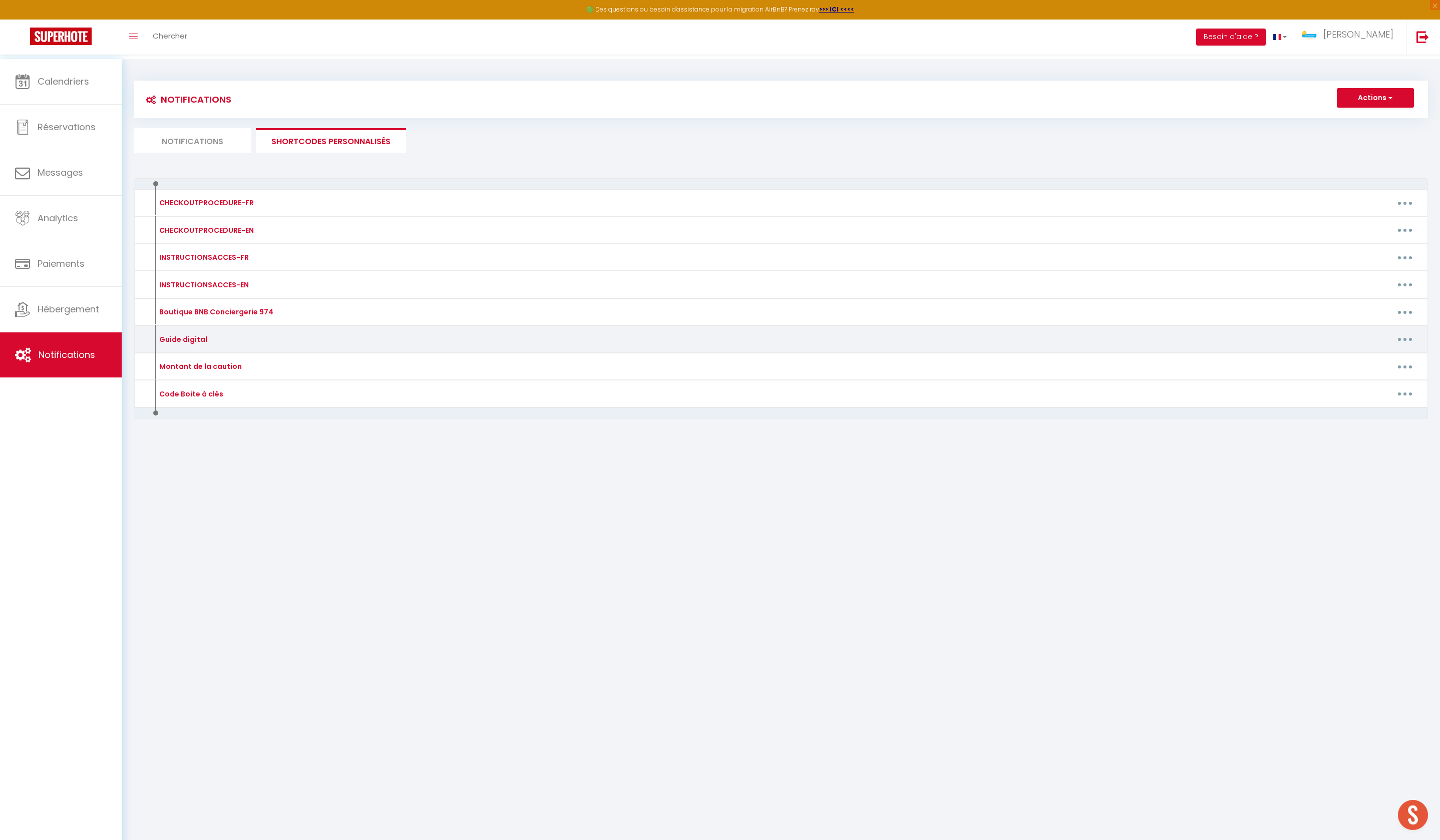
click at [1392, 347] on button "button" at bounding box center [1406, 340] width 28 height 16
click at [1352, 371] on link "Editer" at bounding box center [1379, 362] width 74 height 17
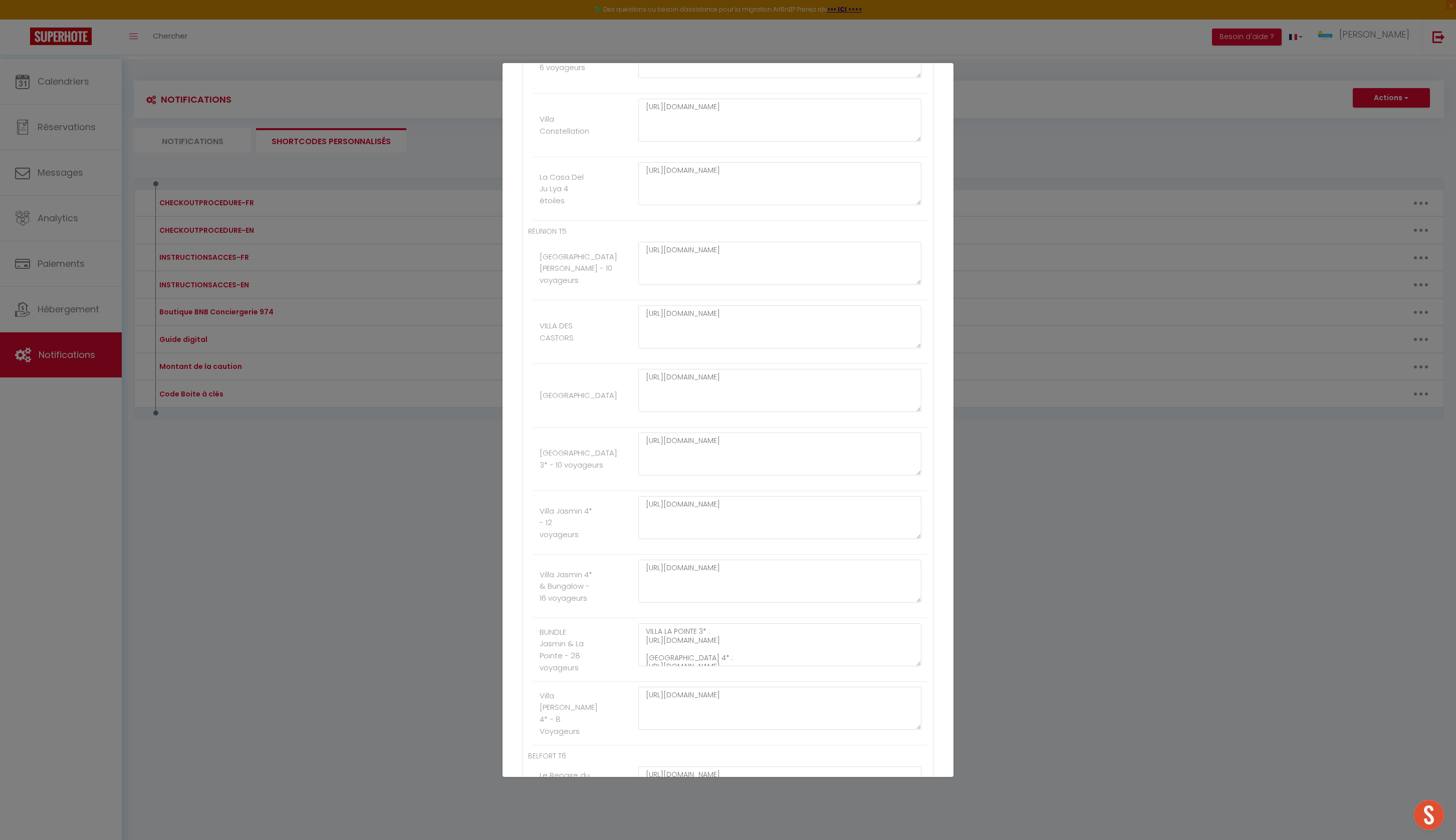
scroll to position [1812, 0]
click at [708, 79] on textarea at bounding box center [779, 58] width 283 height 43
paste textarea "[URL][DOMAIN_NAME]"
click at [757, 761] on button "Mettre à jour" at bounding box center [750, 759] width 60 height 17
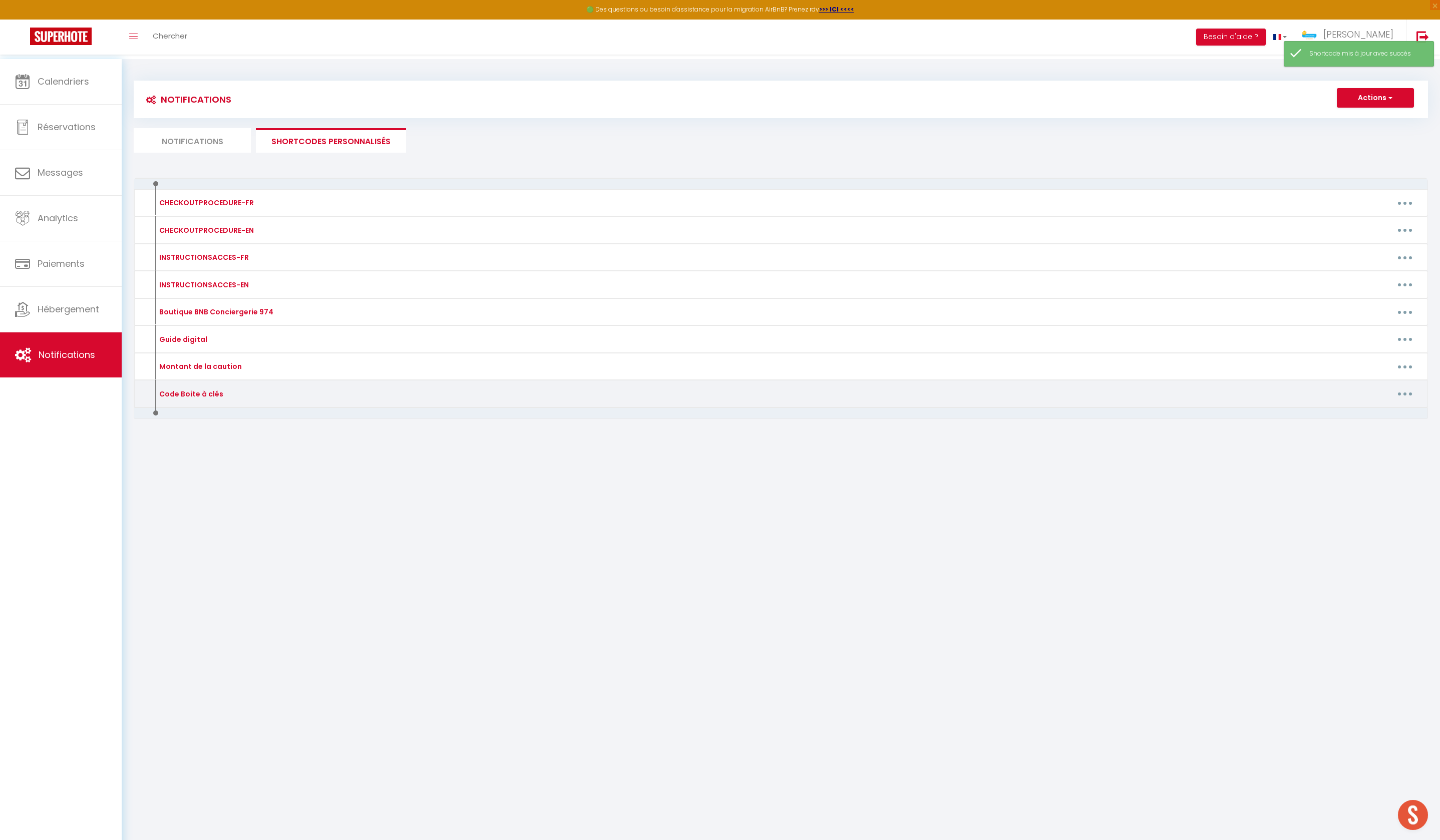
click at [1411, 402] on button "button" at bounding box center [1406, 394] width 28 height 16
click at [1371, 425] on link "Editer" at bounding box center [1379, 416] width 74 height 17
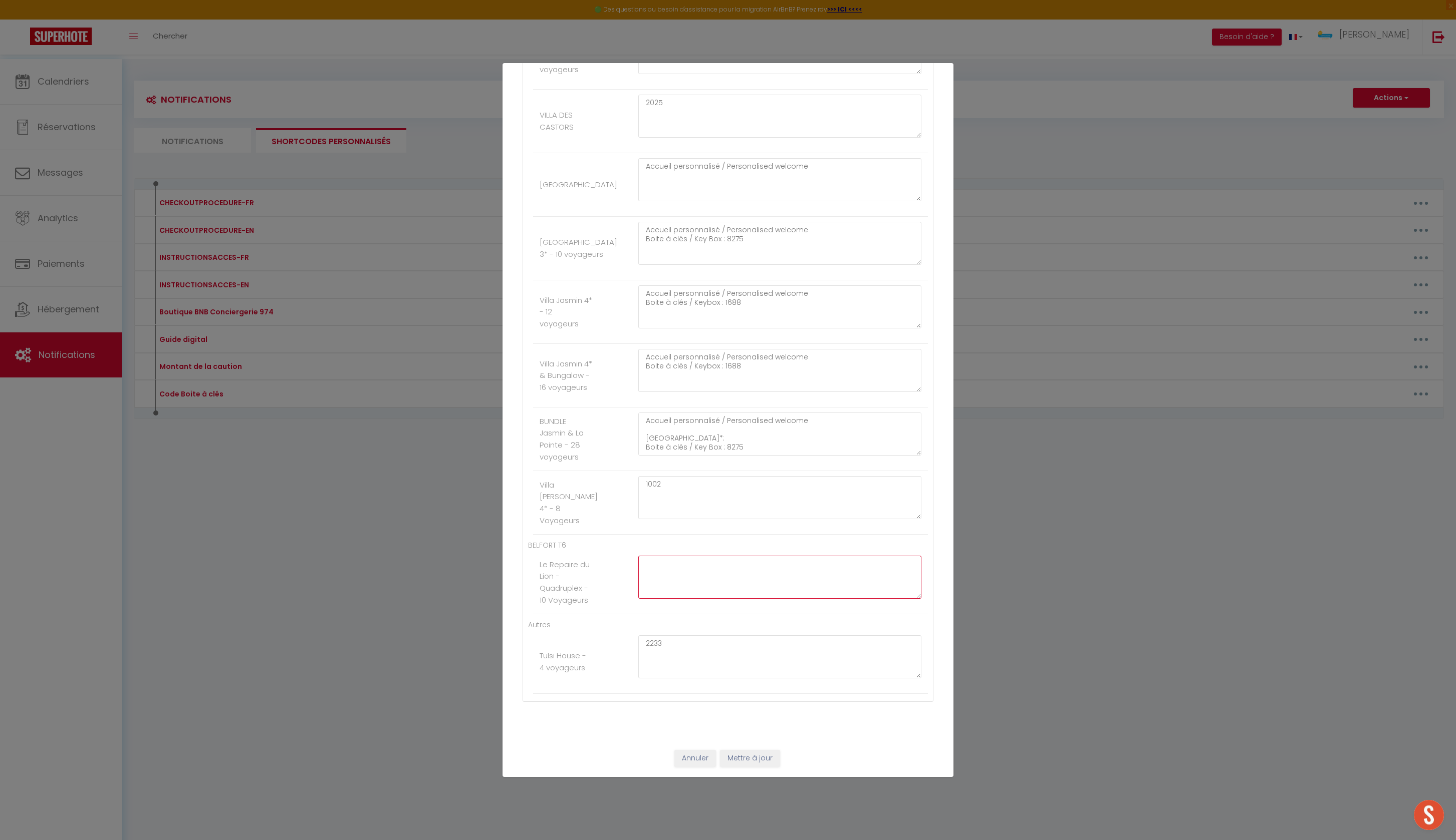
click at [735, 556] on textarea at bounding box center [779, 577] width 283 height 43
click at [770, 753] on button "Mettre à jour" at bounding box center [750, 759] width 60 height 17
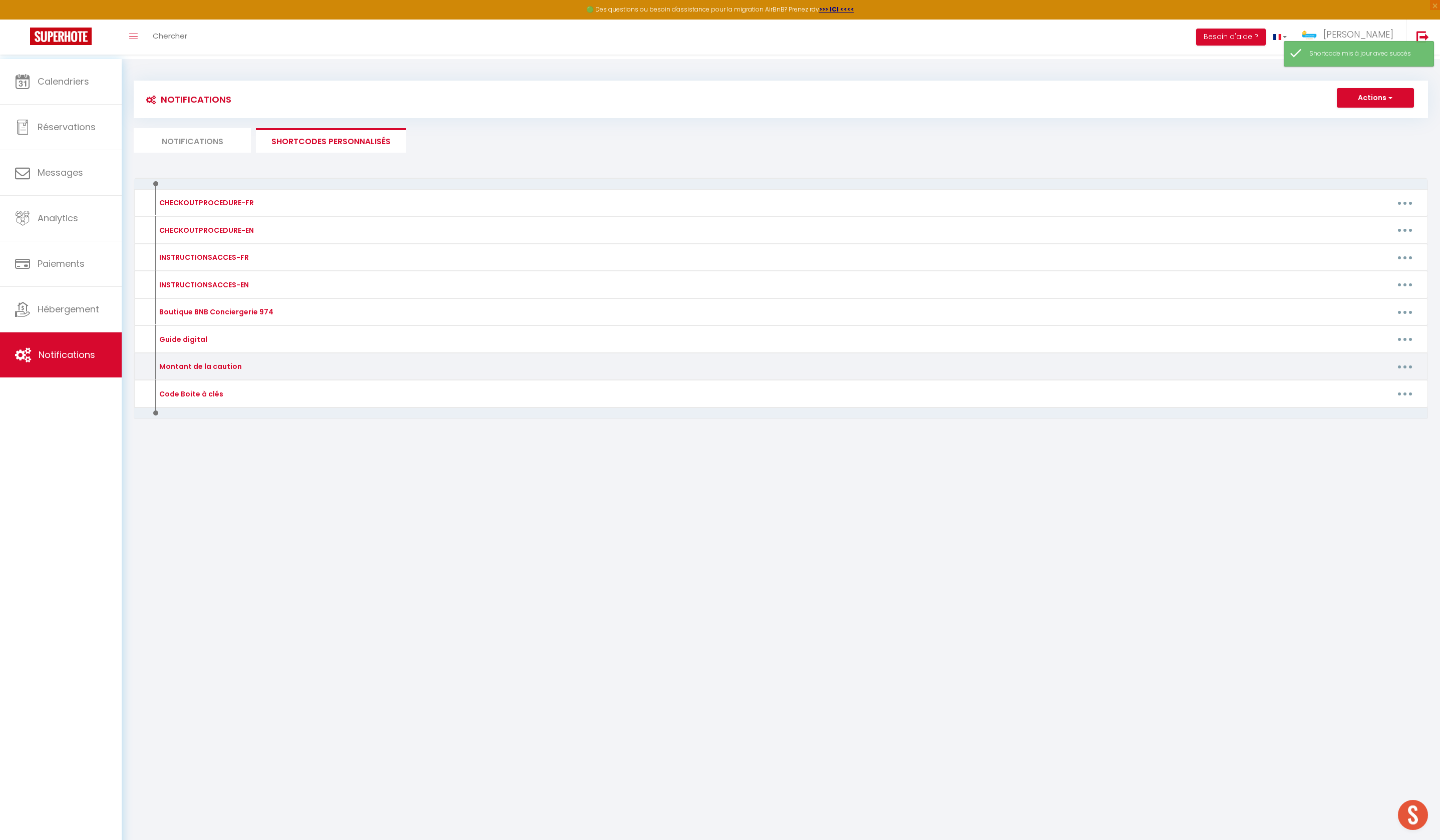
click at [1393, 375] on button "button" at bounding box center [1406, 367] width 28 height 16
click at [1346, 398] on link "Editer" at bounding box center [1379, 390] width 74 height 17
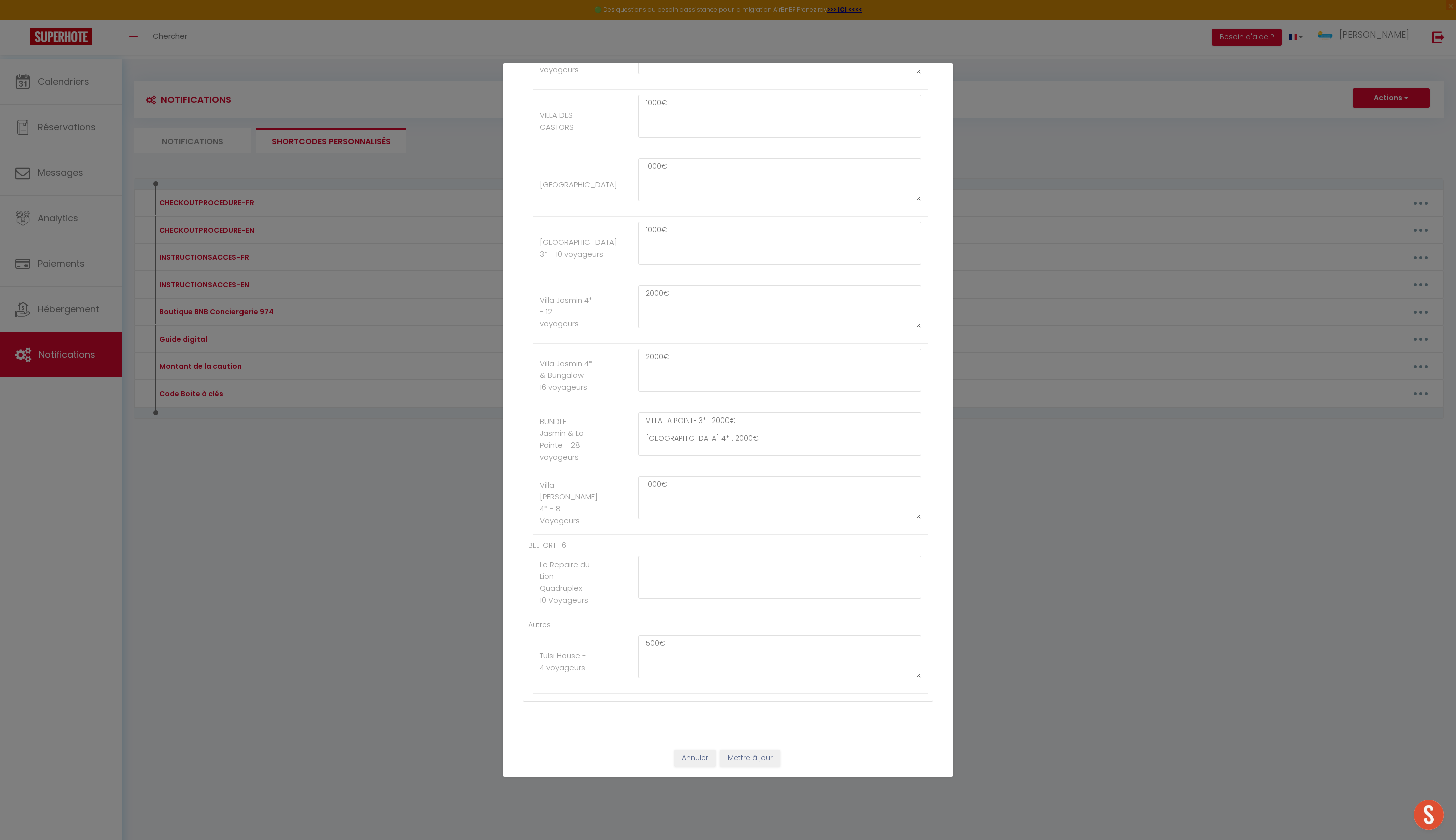
scroll to position [2134, 0]
click at [982, 509] on div "Mettre à jour le code court personnalisé × Nom * Montant de la caution Contenu …" at bounding box center [728, 420] width 1456 height 840
click at [298, 793] on div "Mettre à jour le code court personnalisé × Nom * Montant de la caution Contenu …" at bounding box center [728, 420] width 1456 height 840
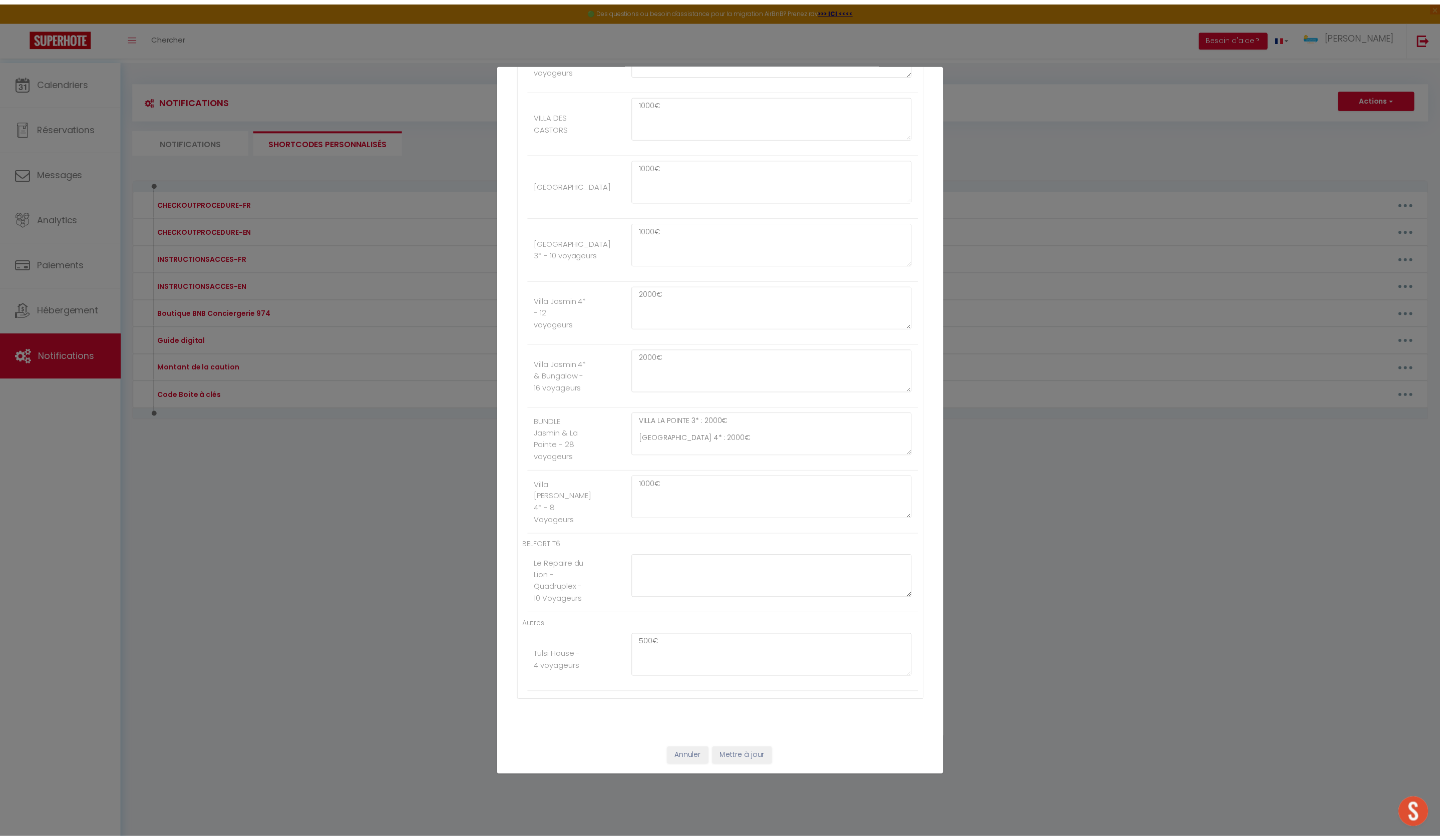
scroll to position [2744, 0]
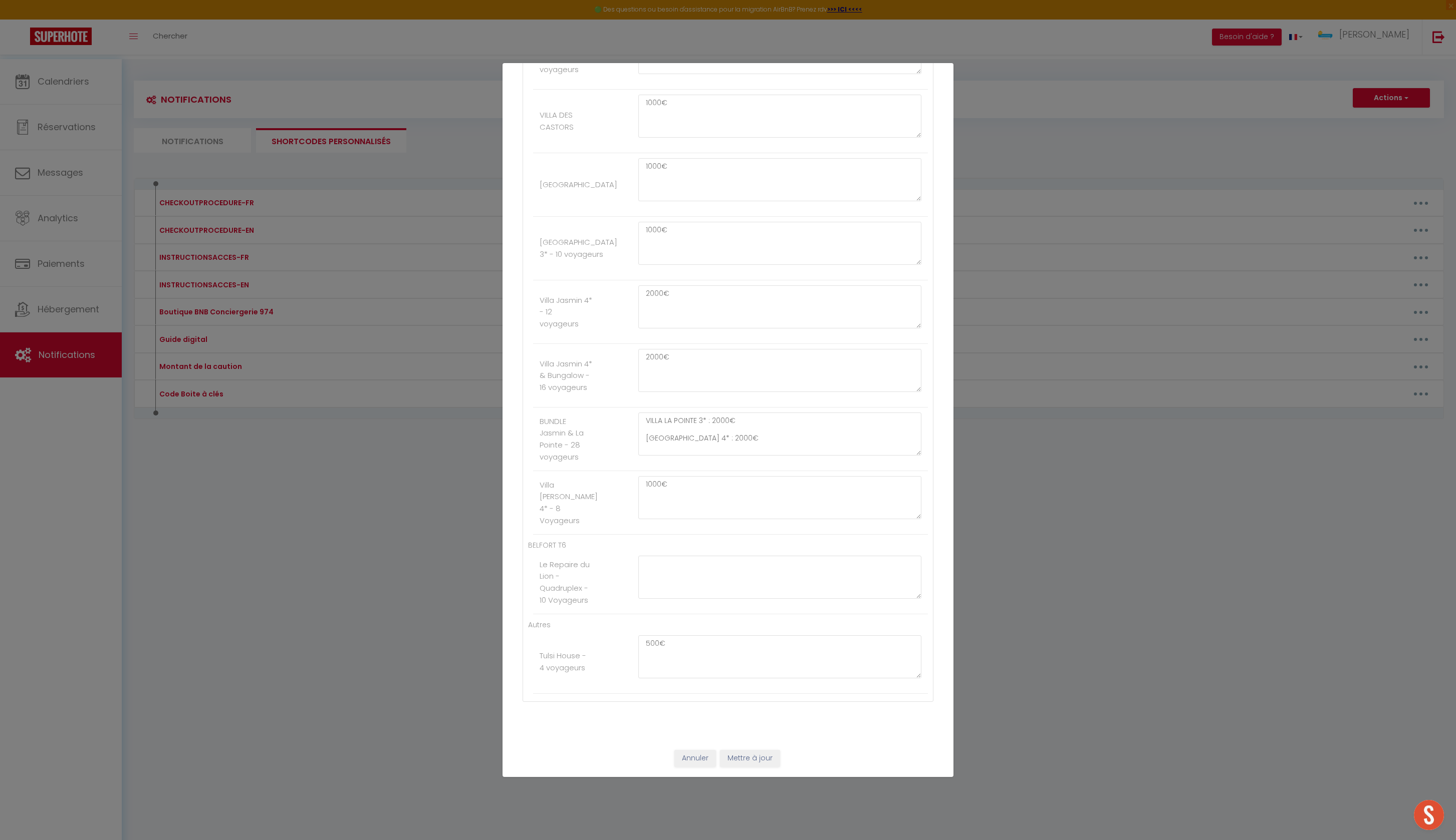
click at [686, 759] on button "Annuler" at bounding box center [695, 759] width 42 height 17
